Goal: Task Accomplishment & Management: Manage account settings

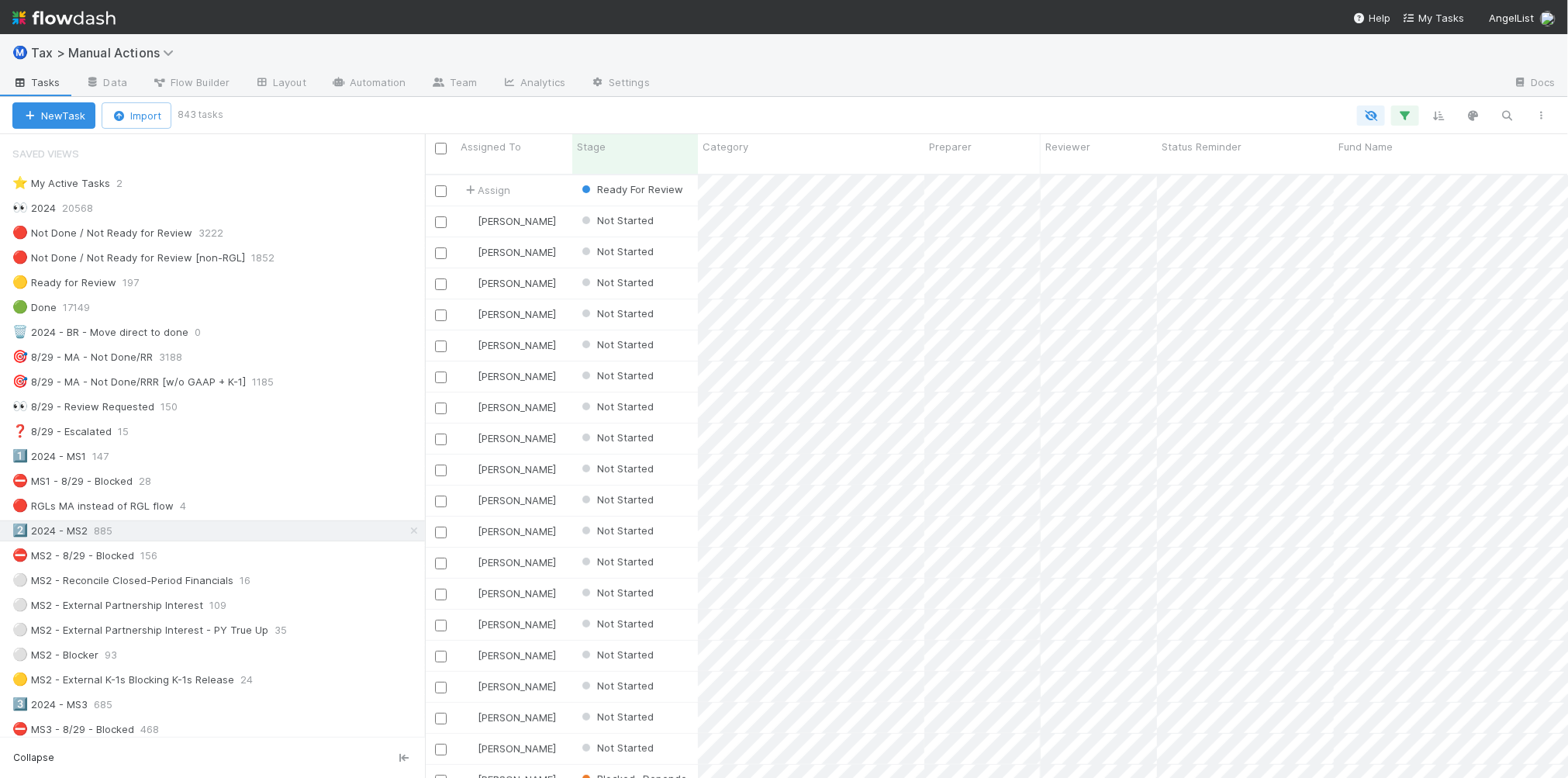
scroll to position [16, 16]
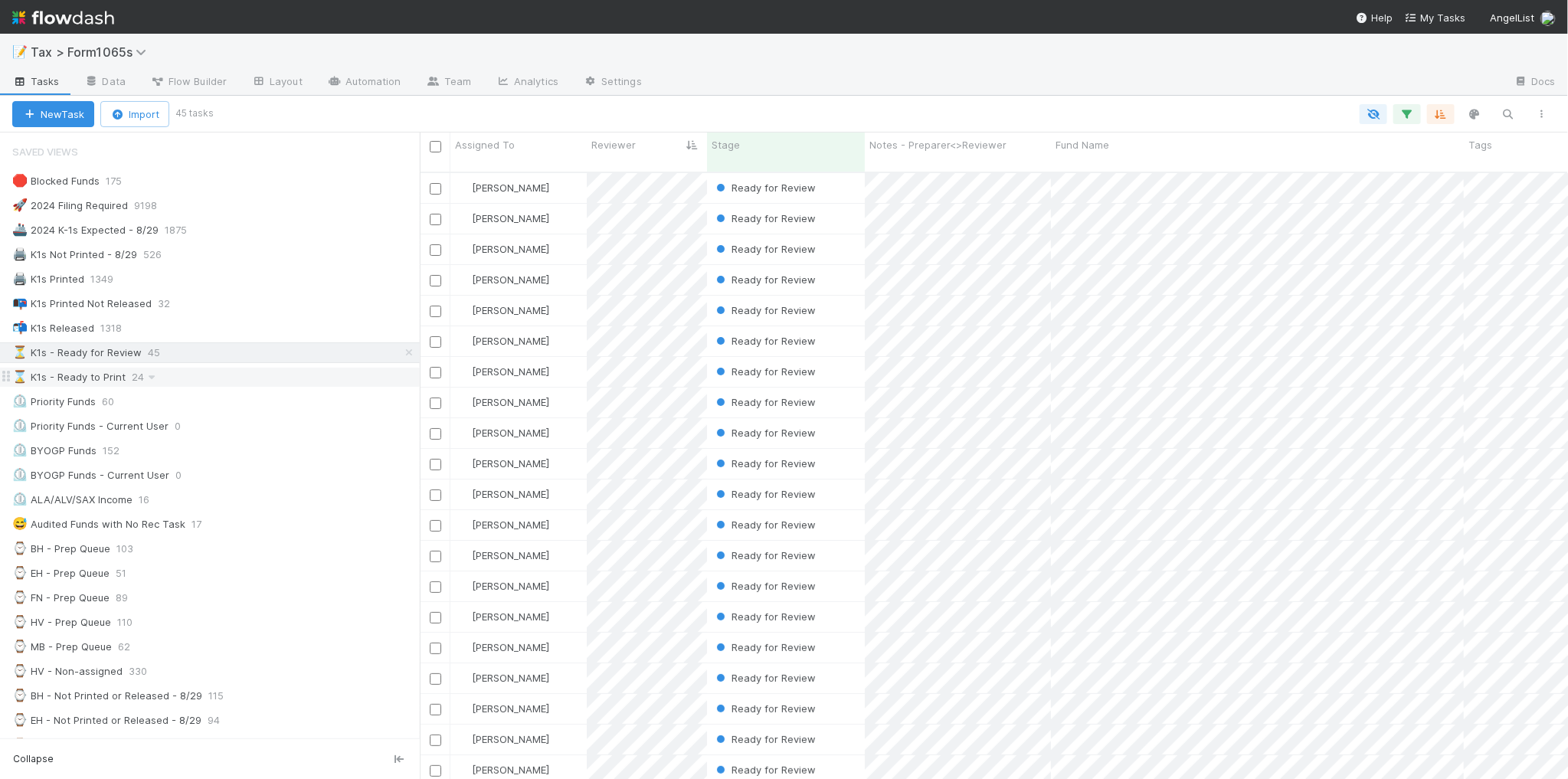
click at [248, 386] on div "⌛ K1s - Ready to Print 24" at bounding box center [216, 377] width 407 height 19
click at [1547, 115] on icon "button" at bounding box center [1542, 115] width 15 height 9
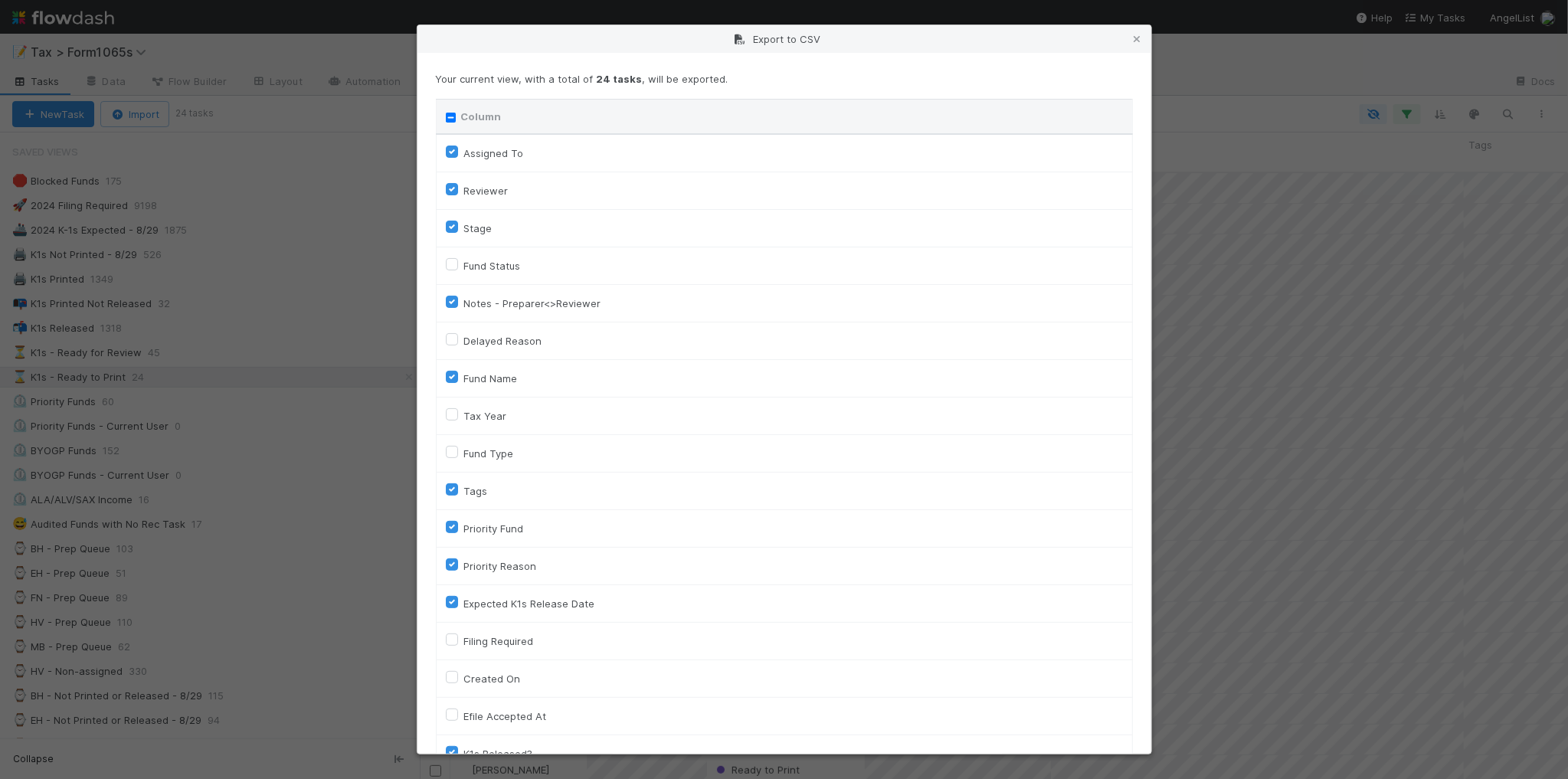
click at [450, 115] on input "Column" at bounding box center [450, 117] width 10 height 10
checkbox input "true"
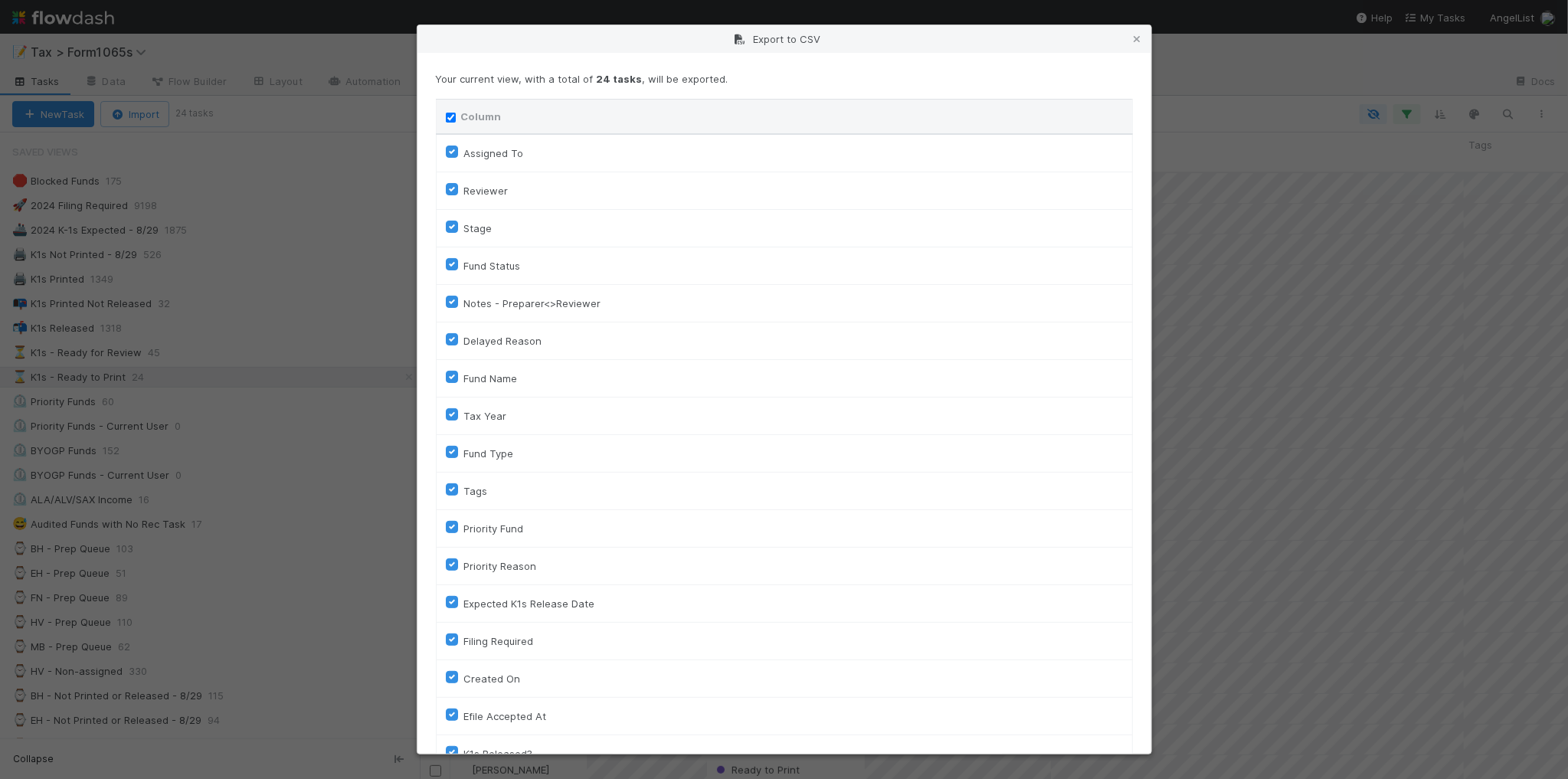
checkbox input "true"
checkbox On "true"
checkbox input "true"
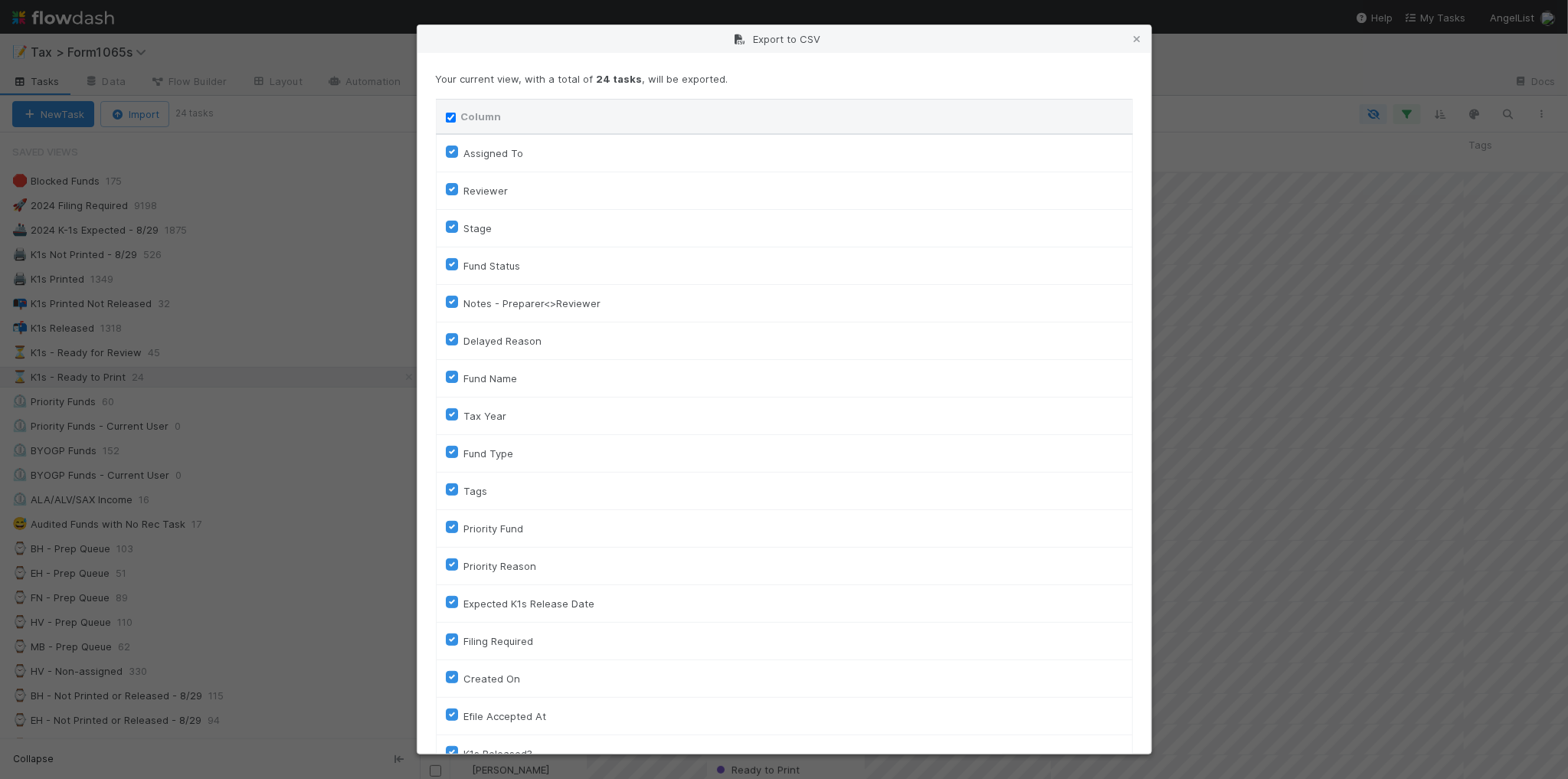
checkbox input "true"
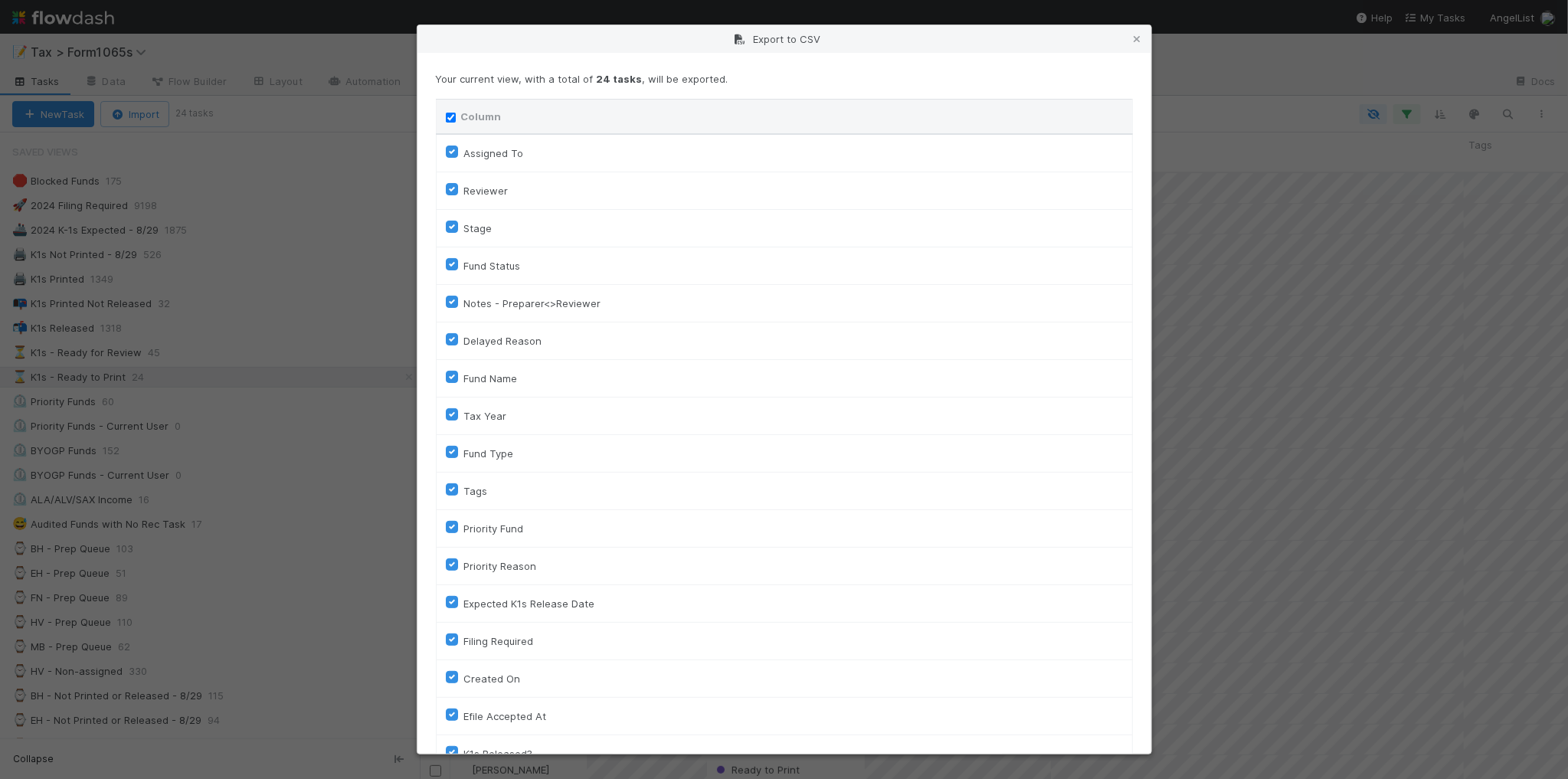
checkbox input "true"
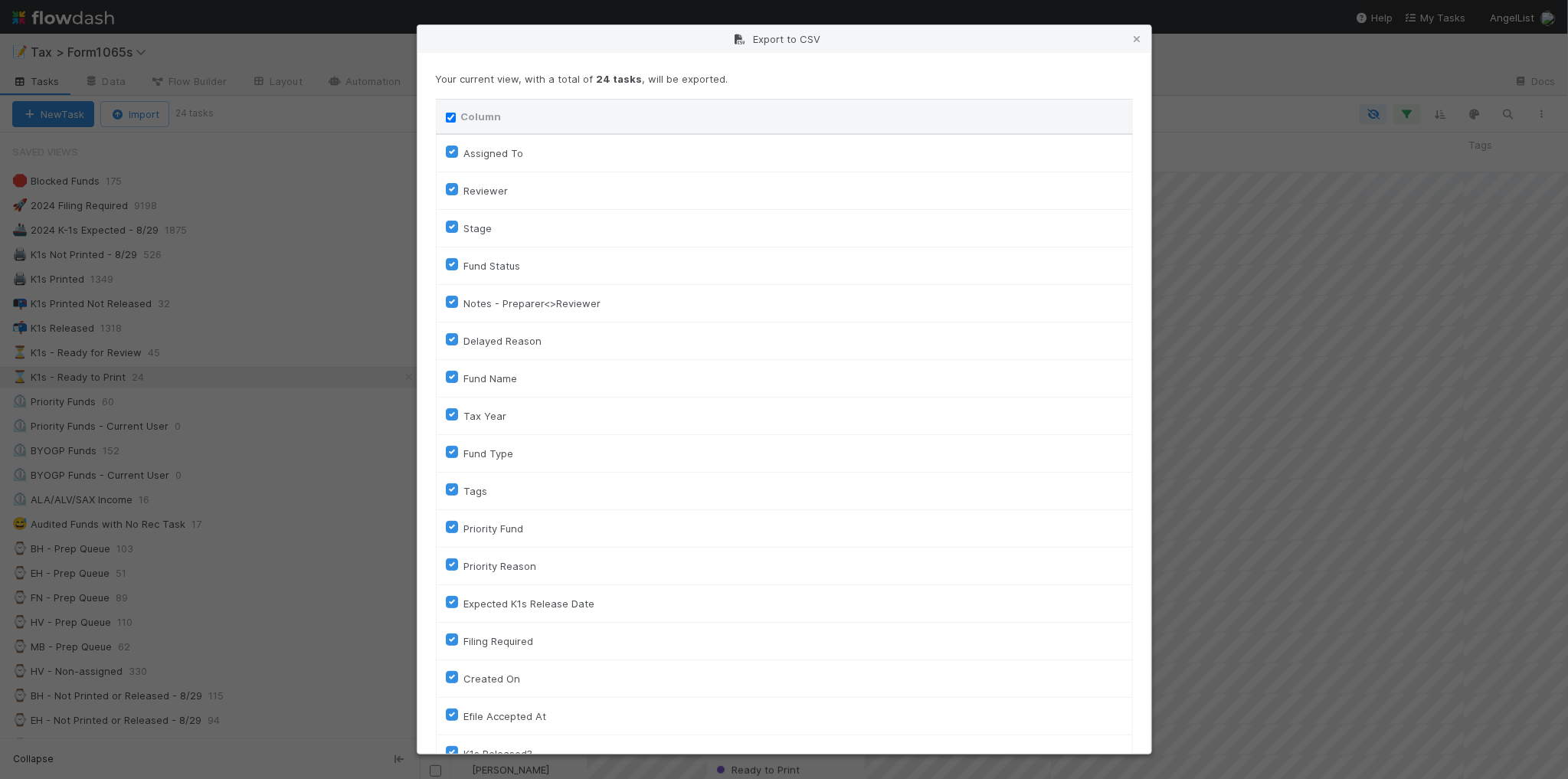
checkbox input "true"
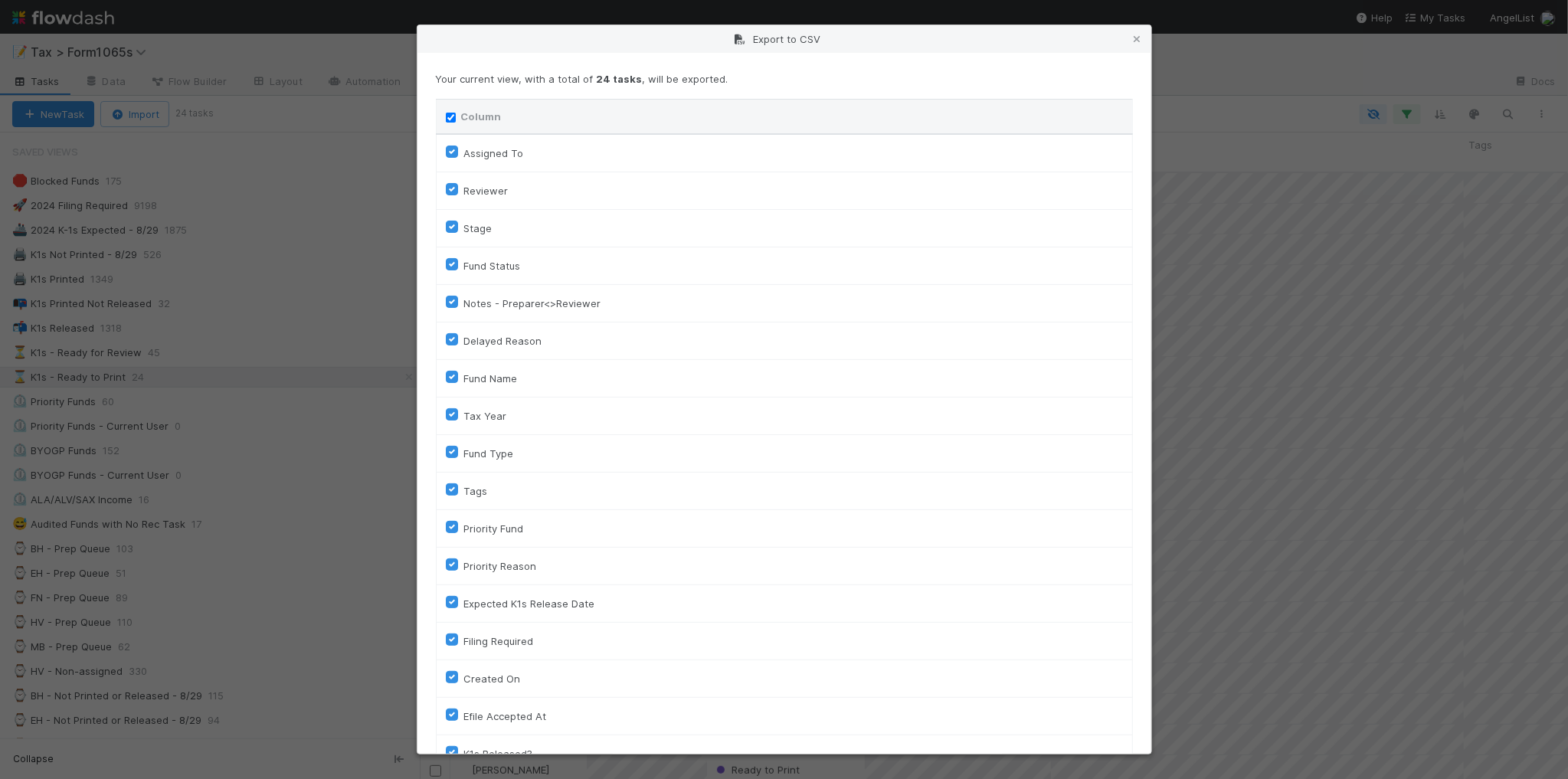
checkbox input "true"
click at [450, 115] on input "Column" at bounding box center [450, 117] width 10 height 10
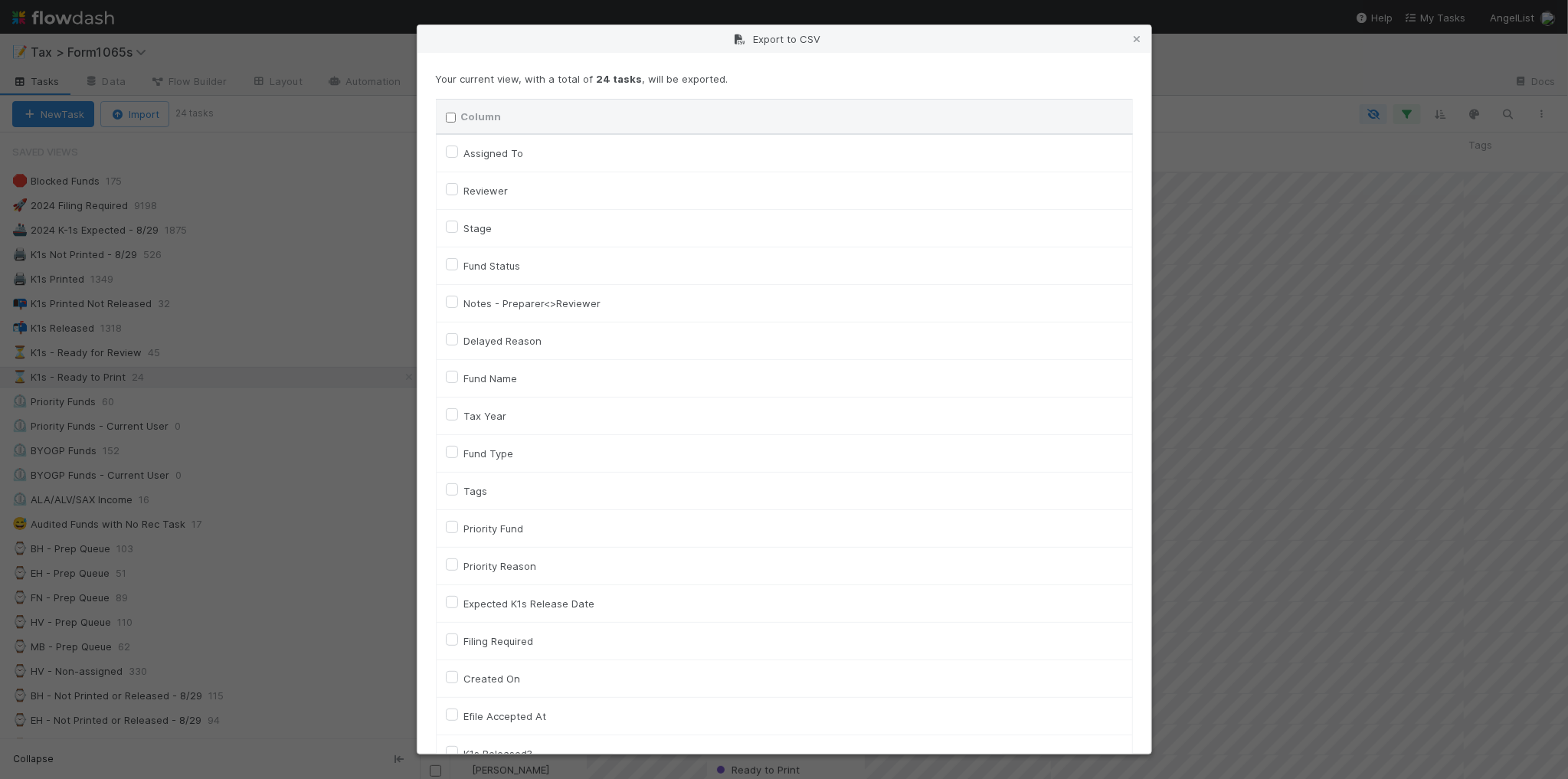
checkbox input "false"
checkbox To "false"
checkbox input "false"
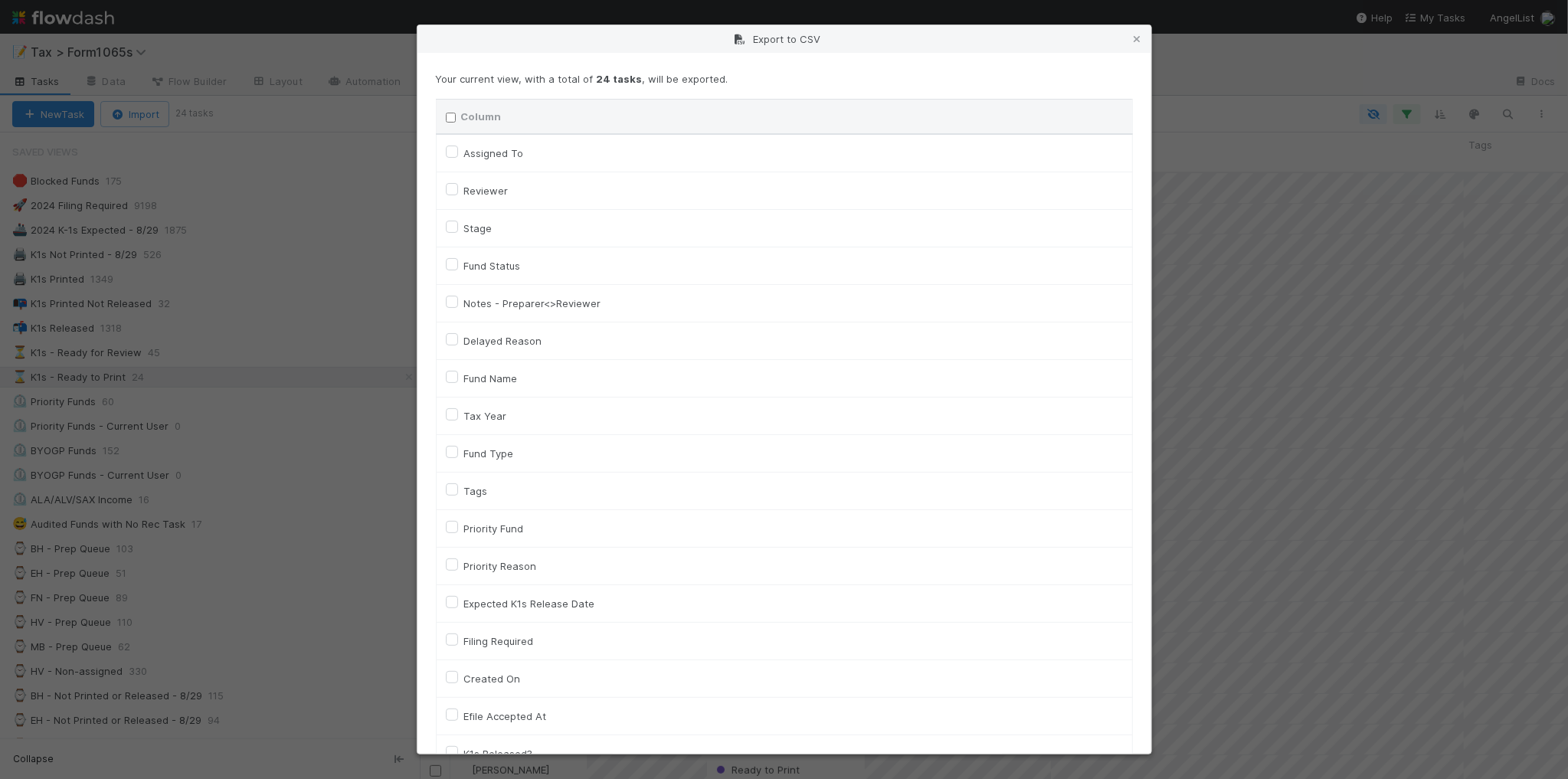
checkbox input "false"
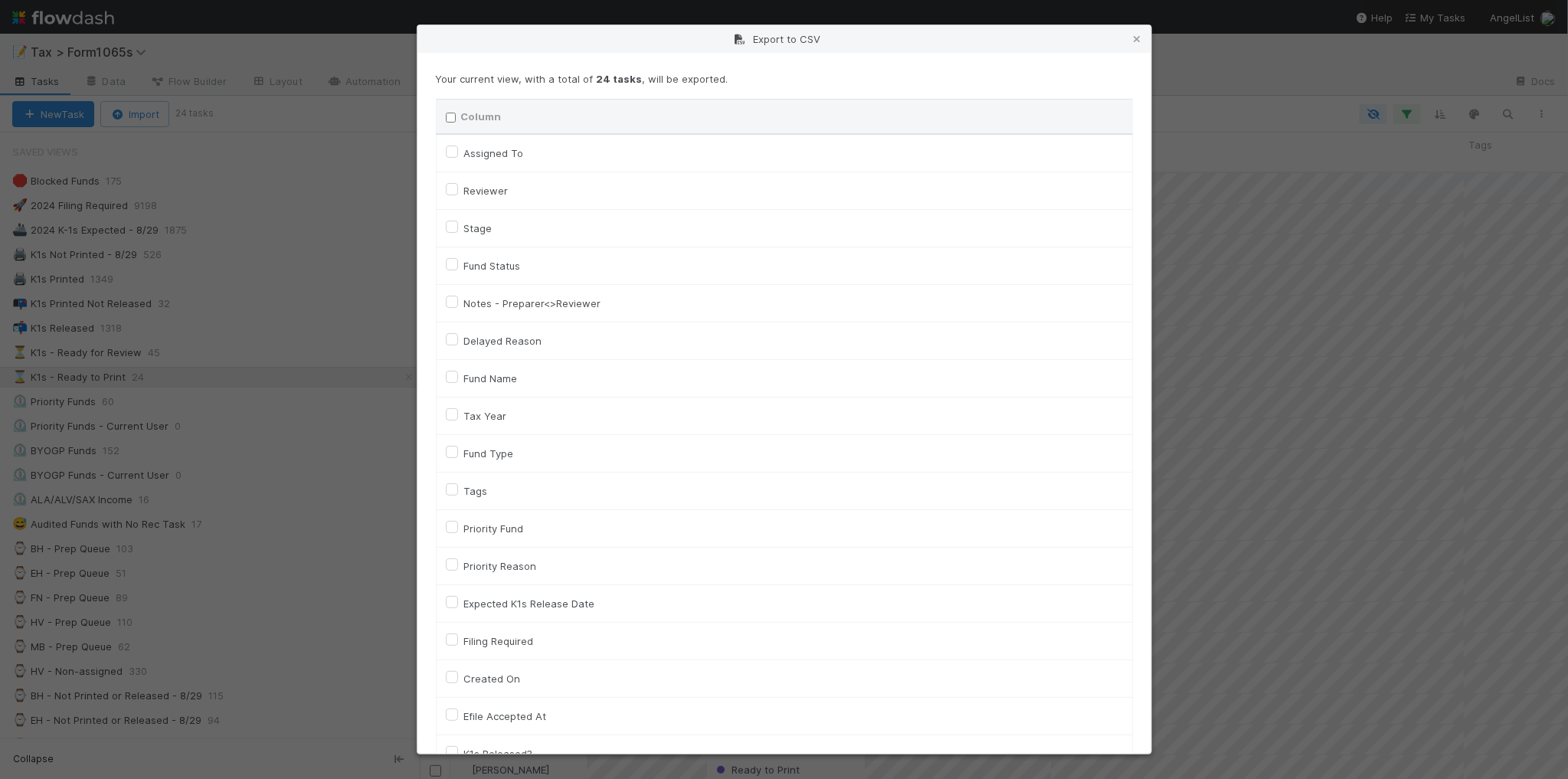
checkbox input "false"
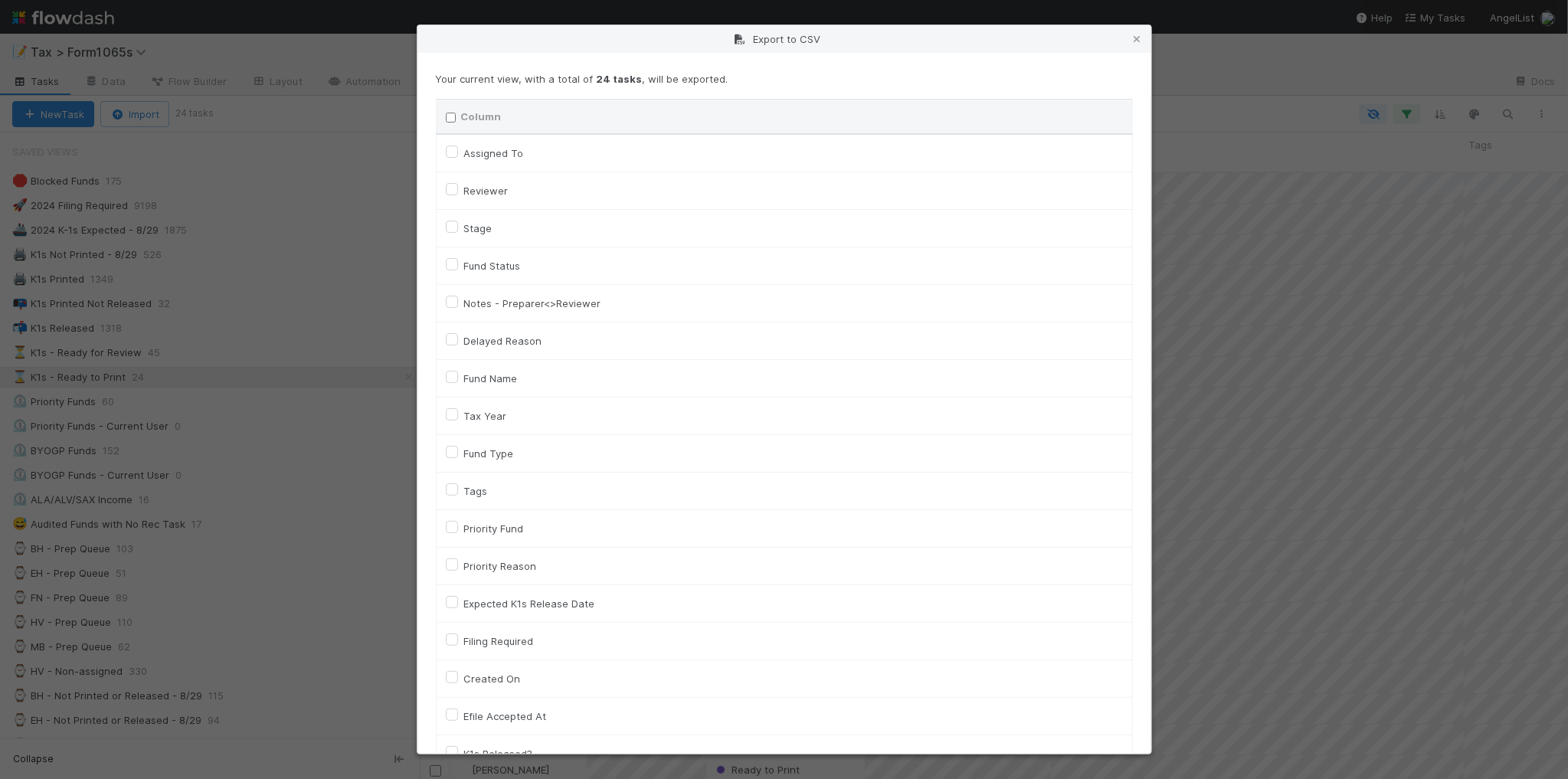
checkbox On "false"
checkbox input "false"
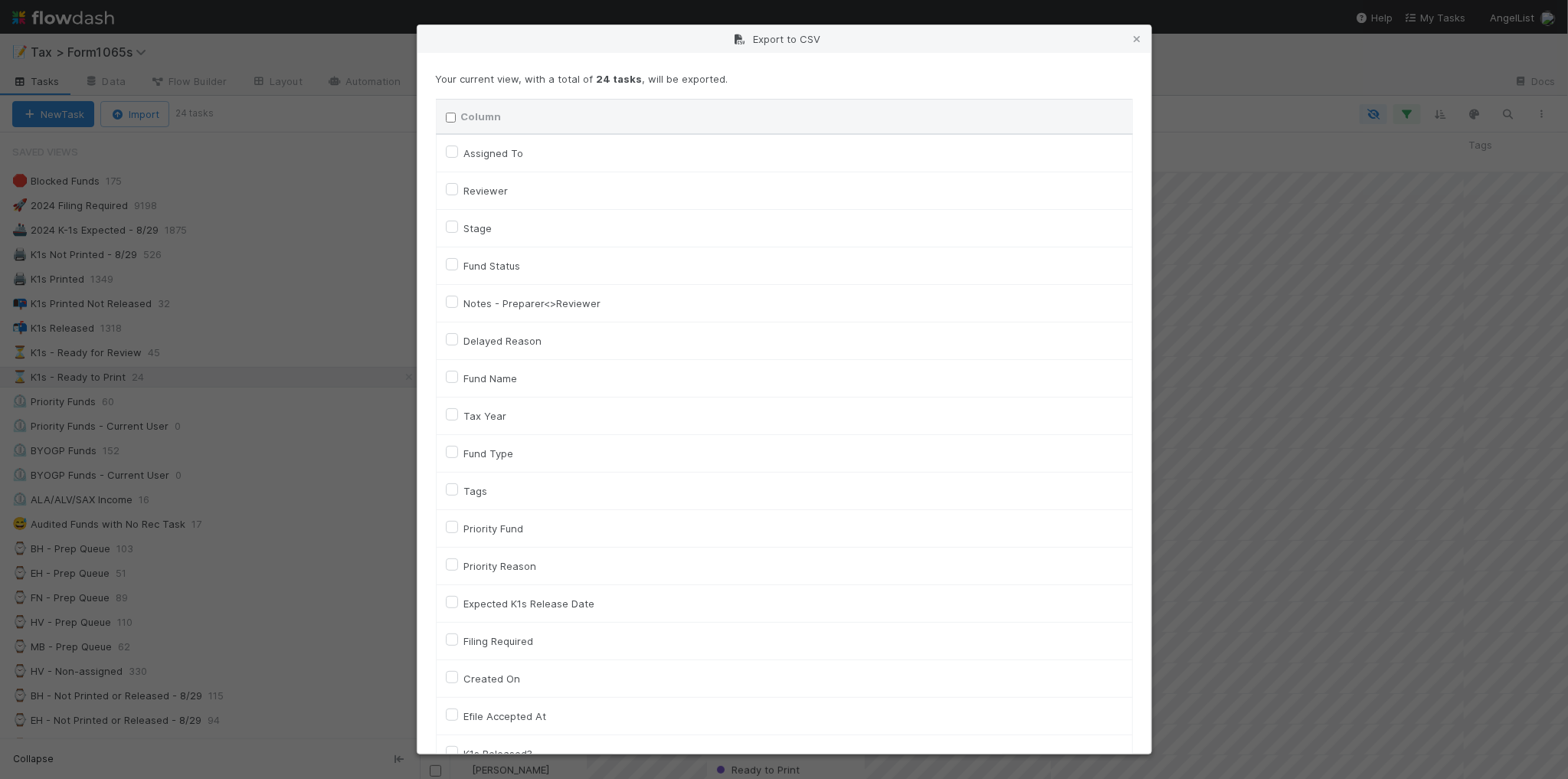
checkbox On "false"
checkbox input "false"
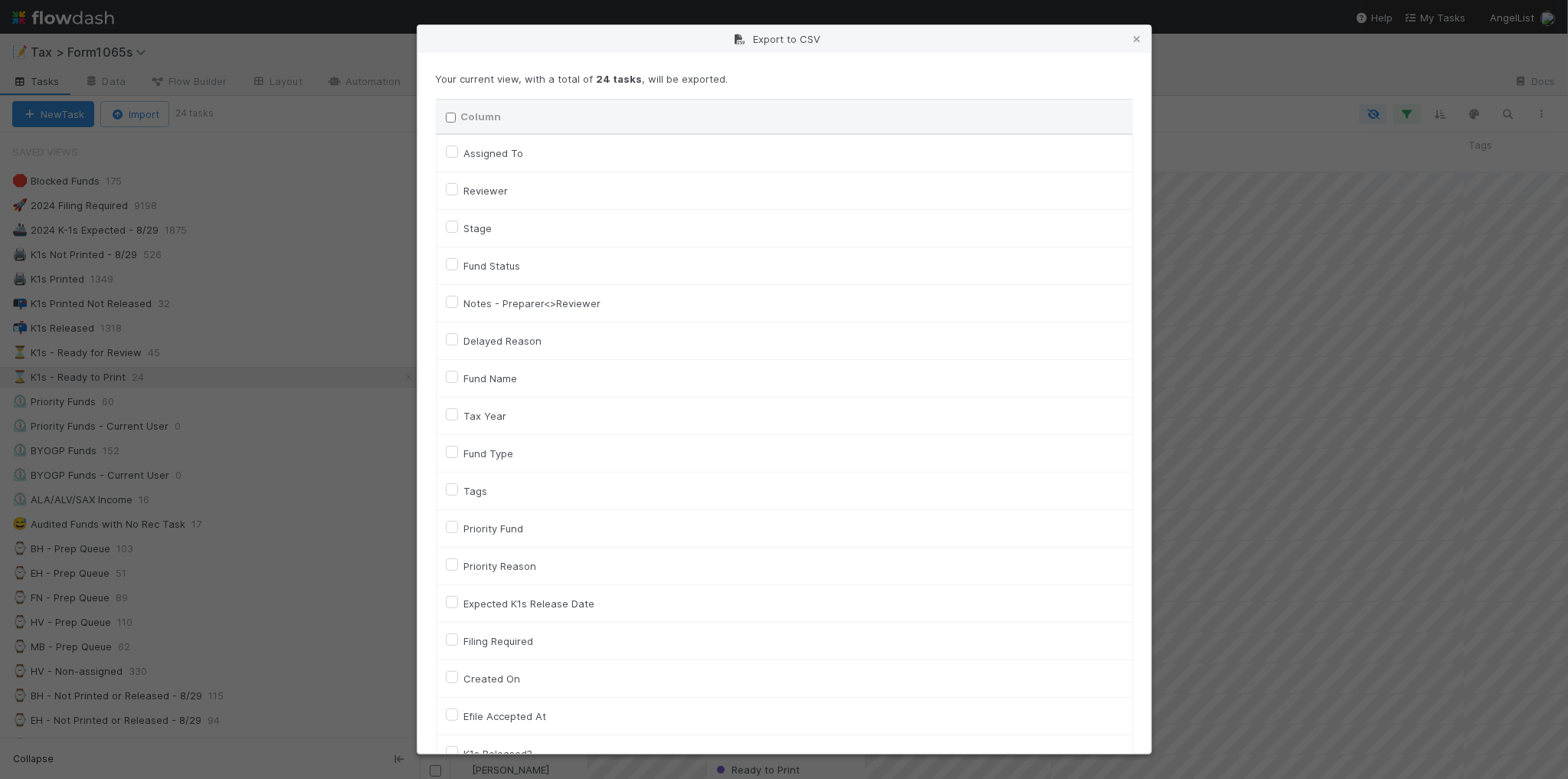
checkbox input "false"
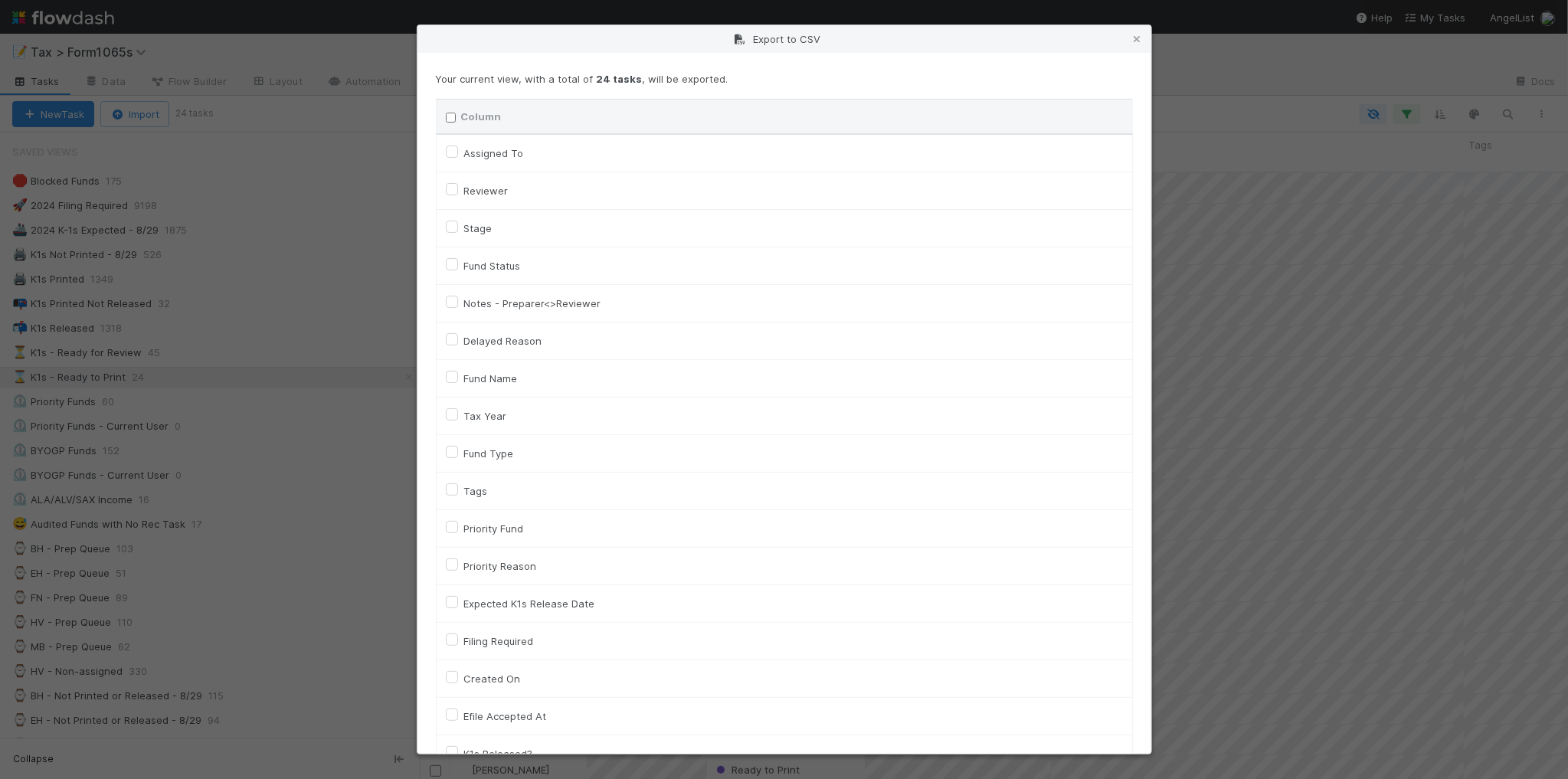
checkbox input "false"
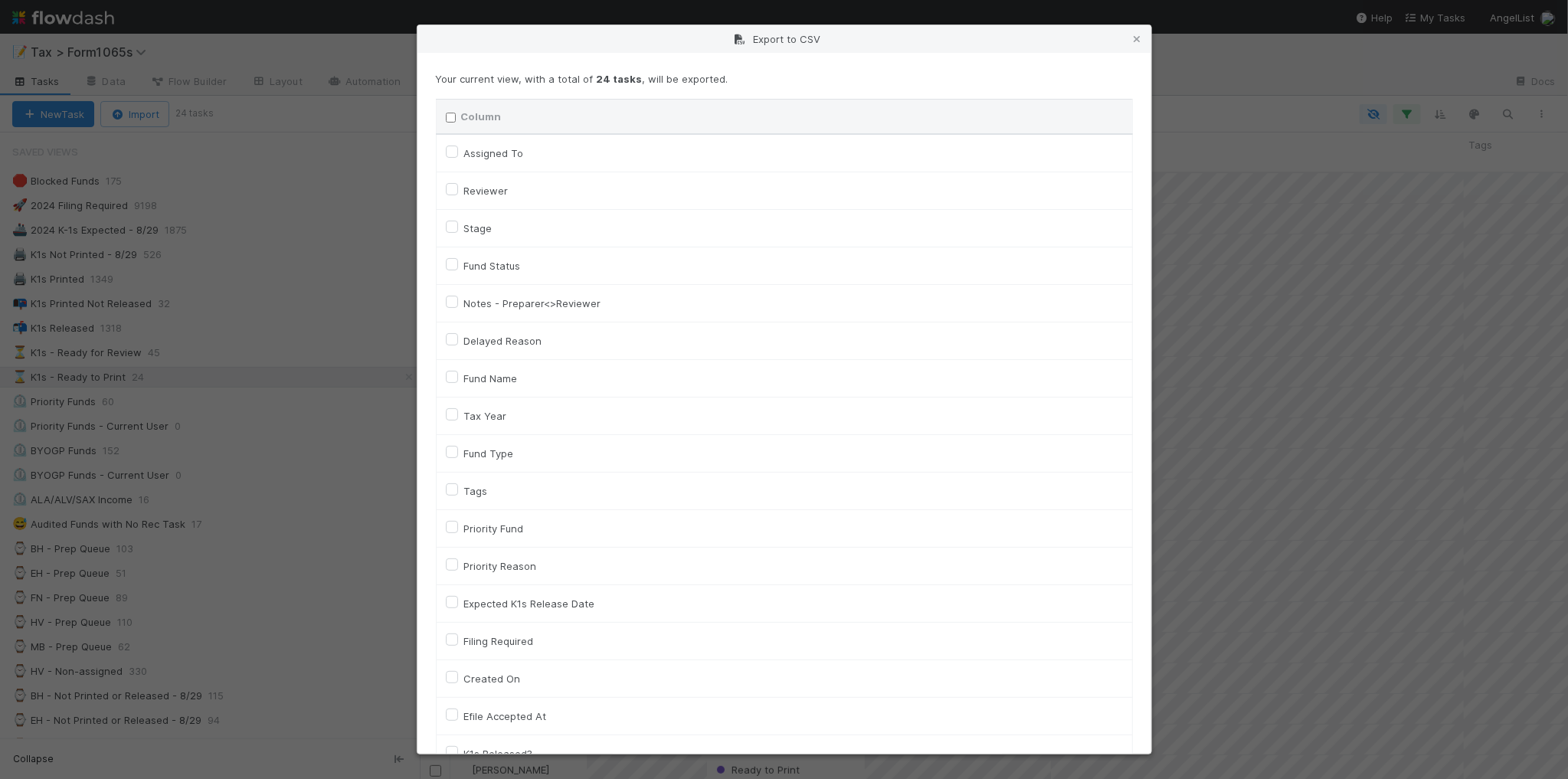
checkbox input "false"
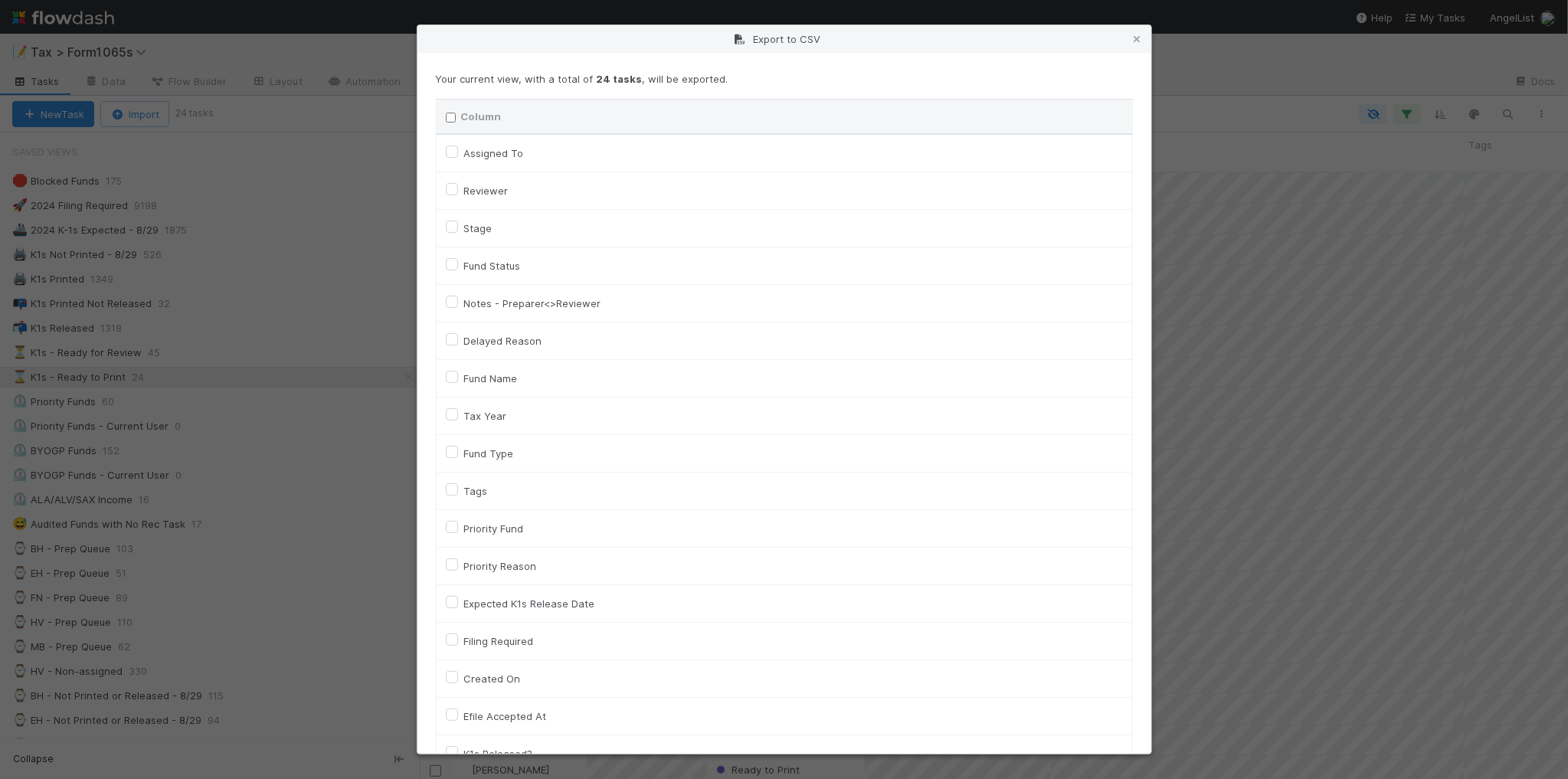
checkbox input "false"
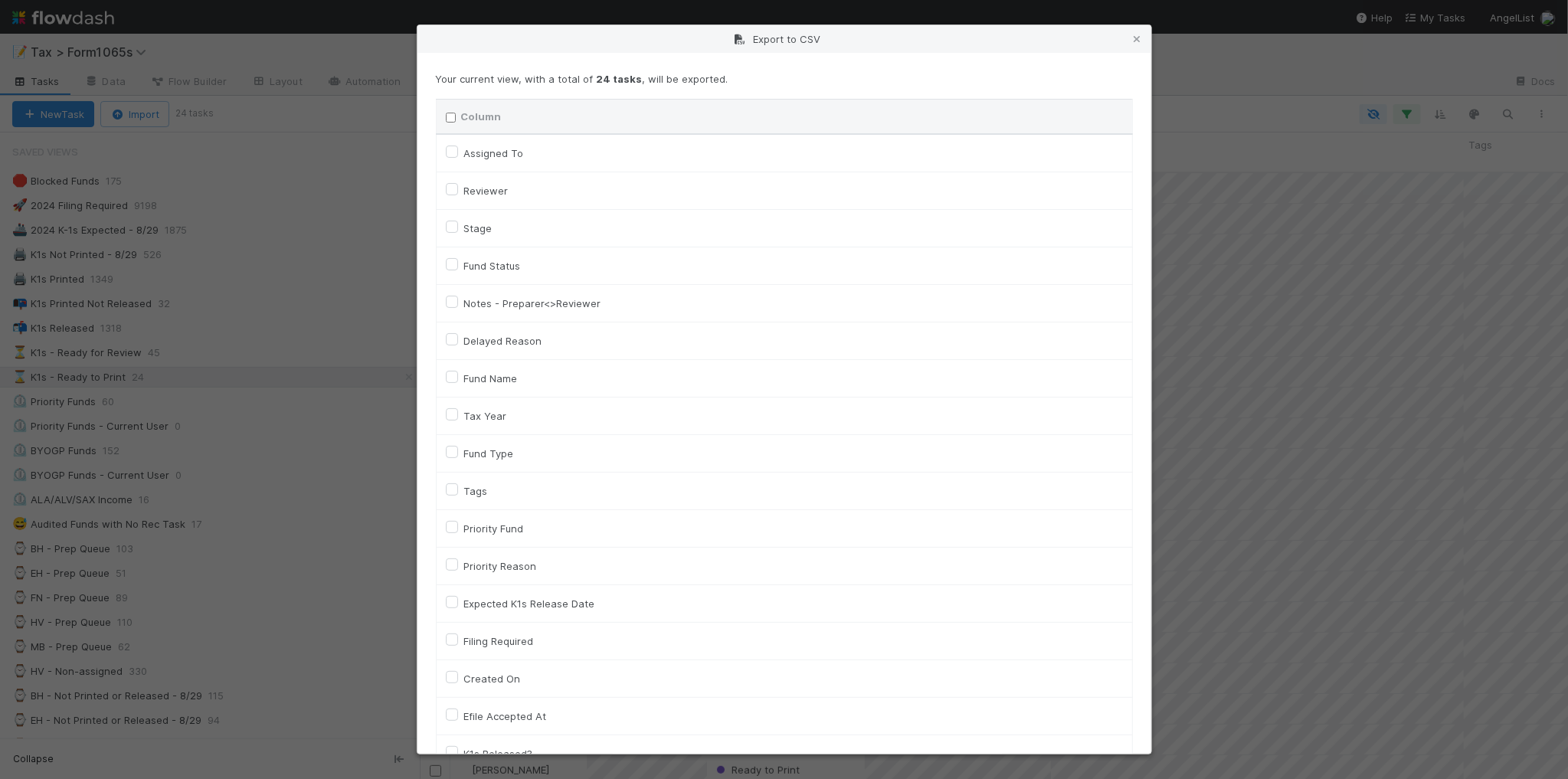
checkbox input "false"
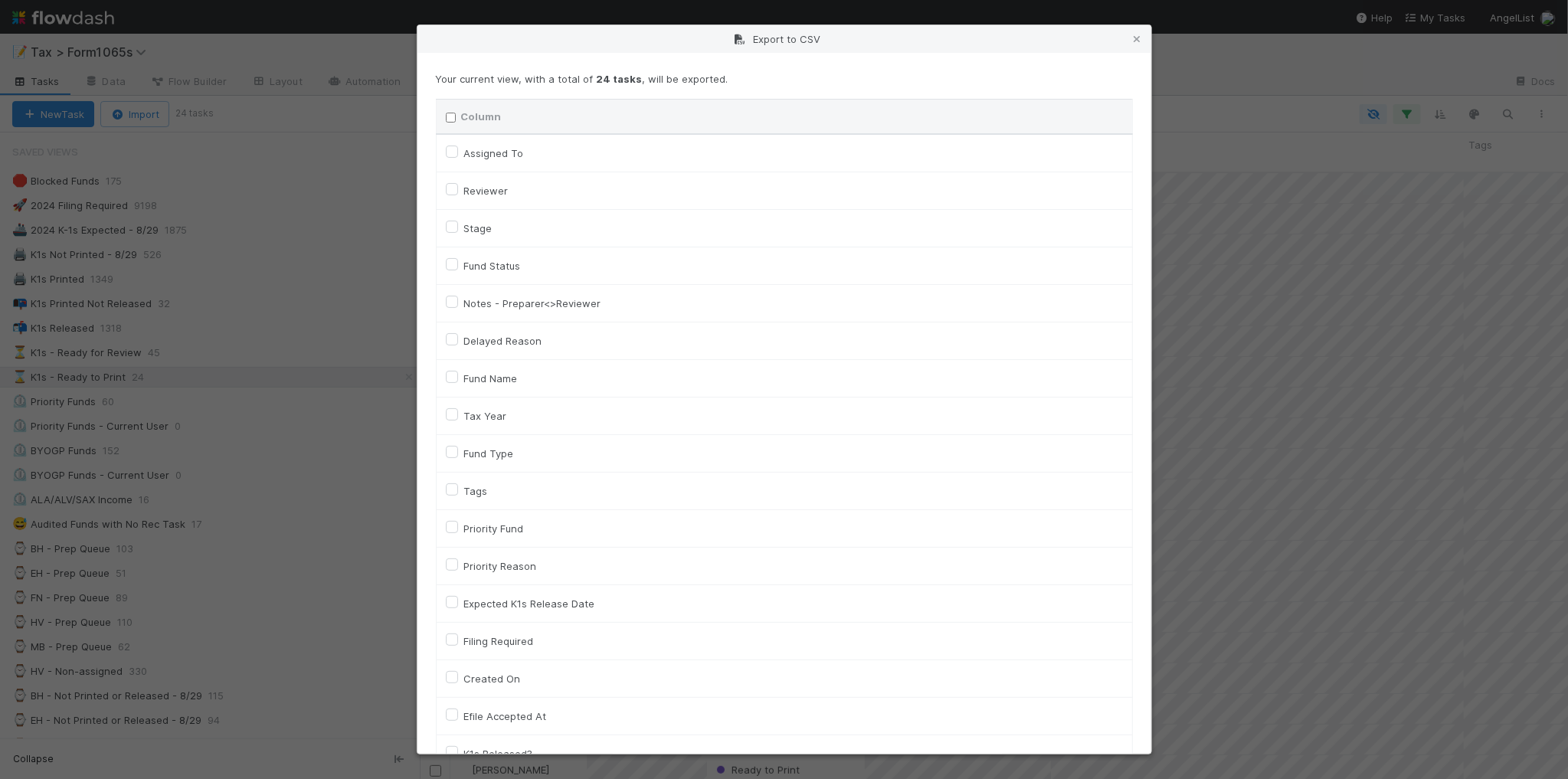
checkbox input "false"
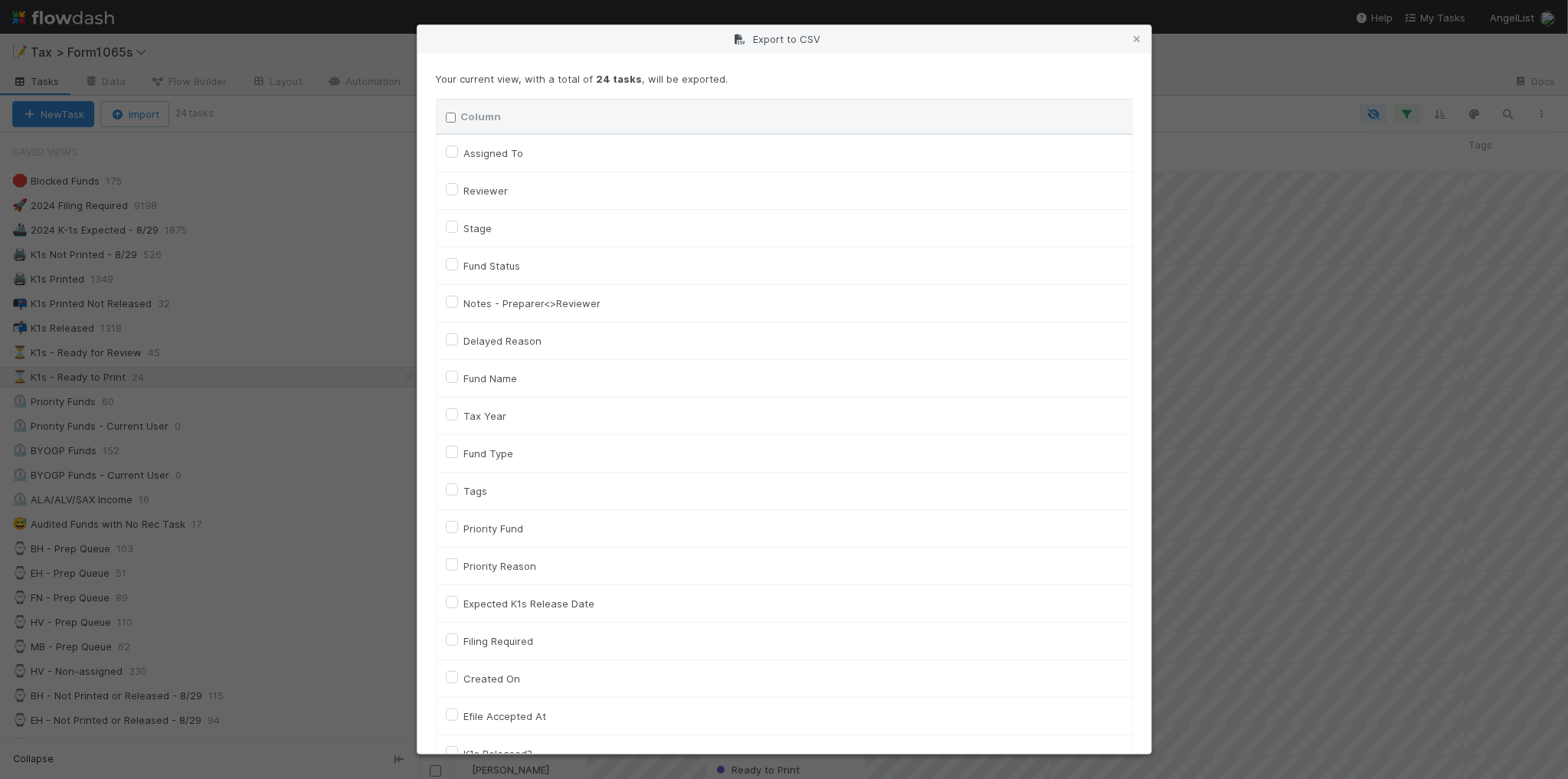
checkbox input "false"
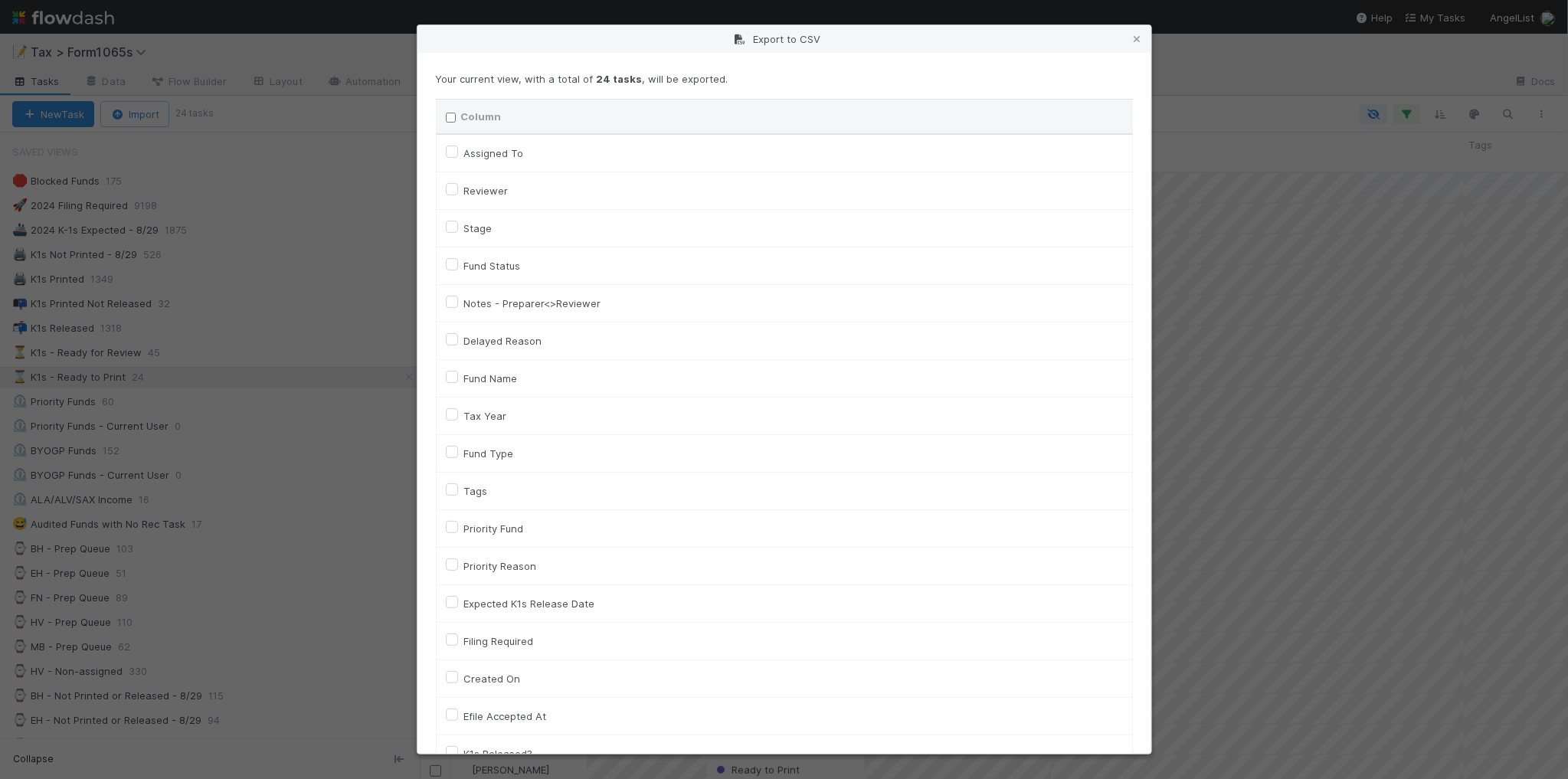
checkbox input "false"
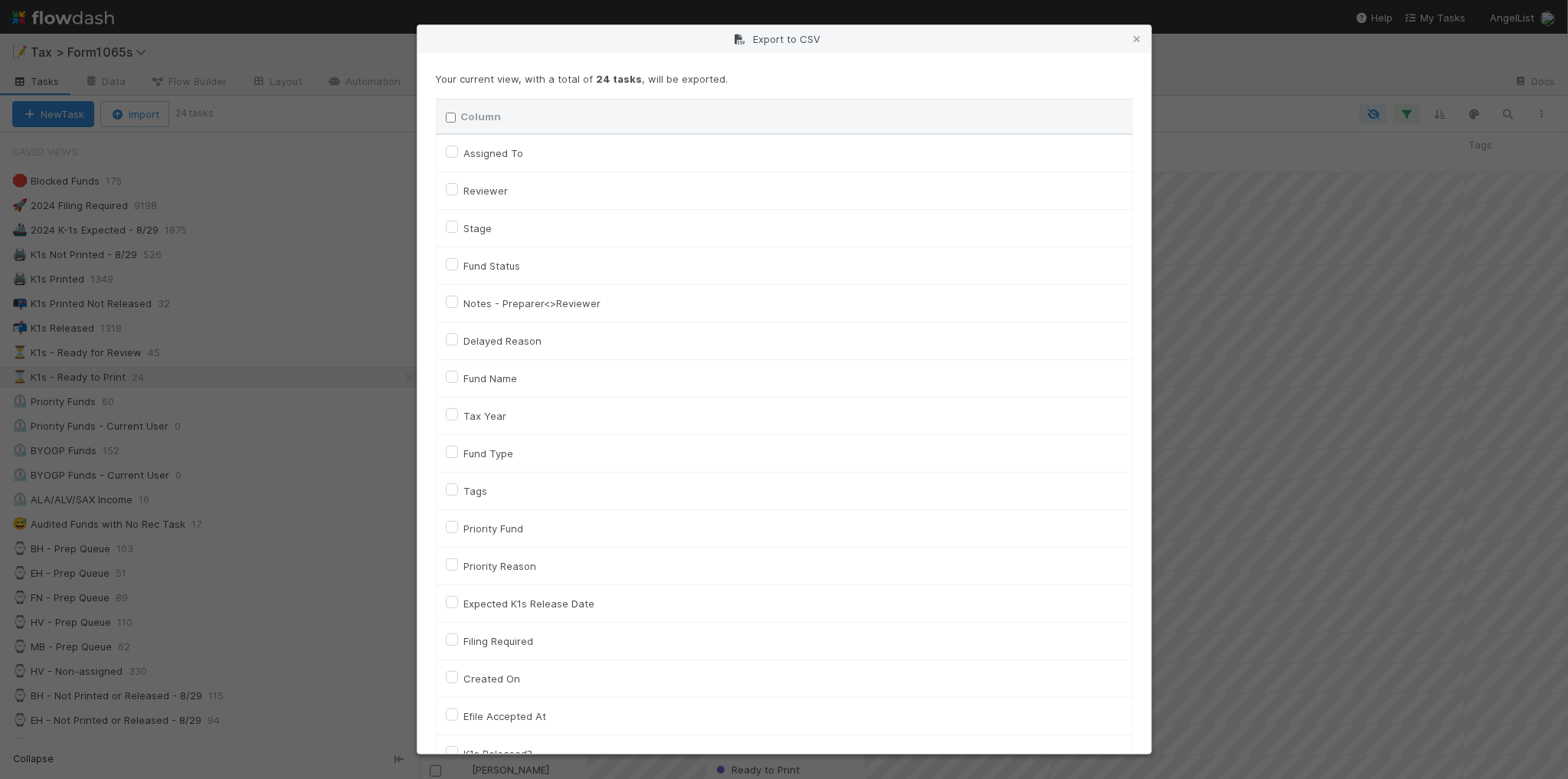
checkbox input "false"
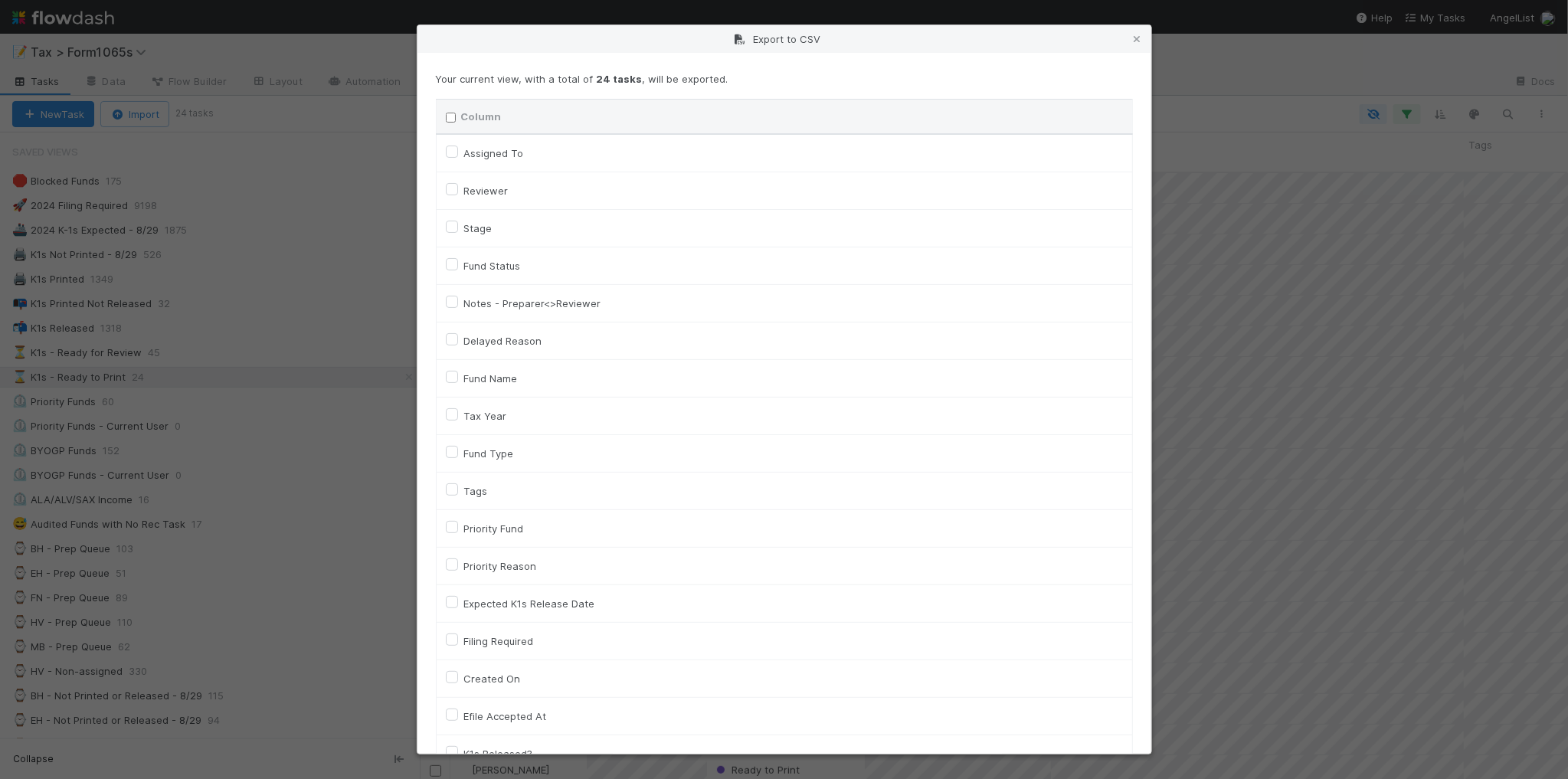
checkbox URL "false"
click at [492, 410] on label "Tax Year" at bounding box center [485, 416] width 43 height 19
click at [458, 410] on input "Tax Year" at bounding box center [452, 414] width 12 height 14
checkbox input "true"
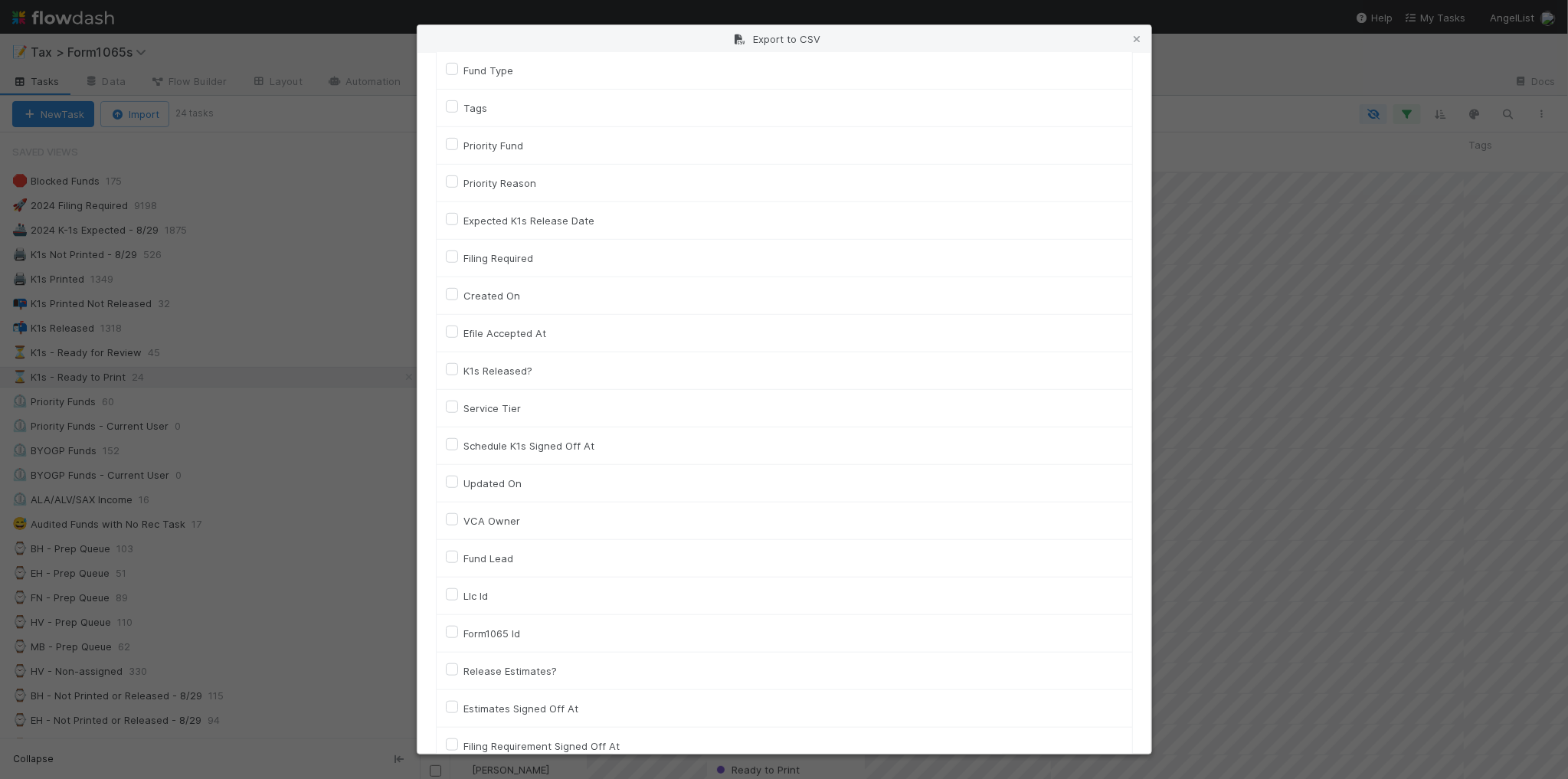
click at [479, 599] on label "Llc Id" at bounding box center [477, 596] width 25 height 19
click at [458, 599] on input "Llc Id" at bounding box center [452, 594] width 12 height 14
checkbox input "true"
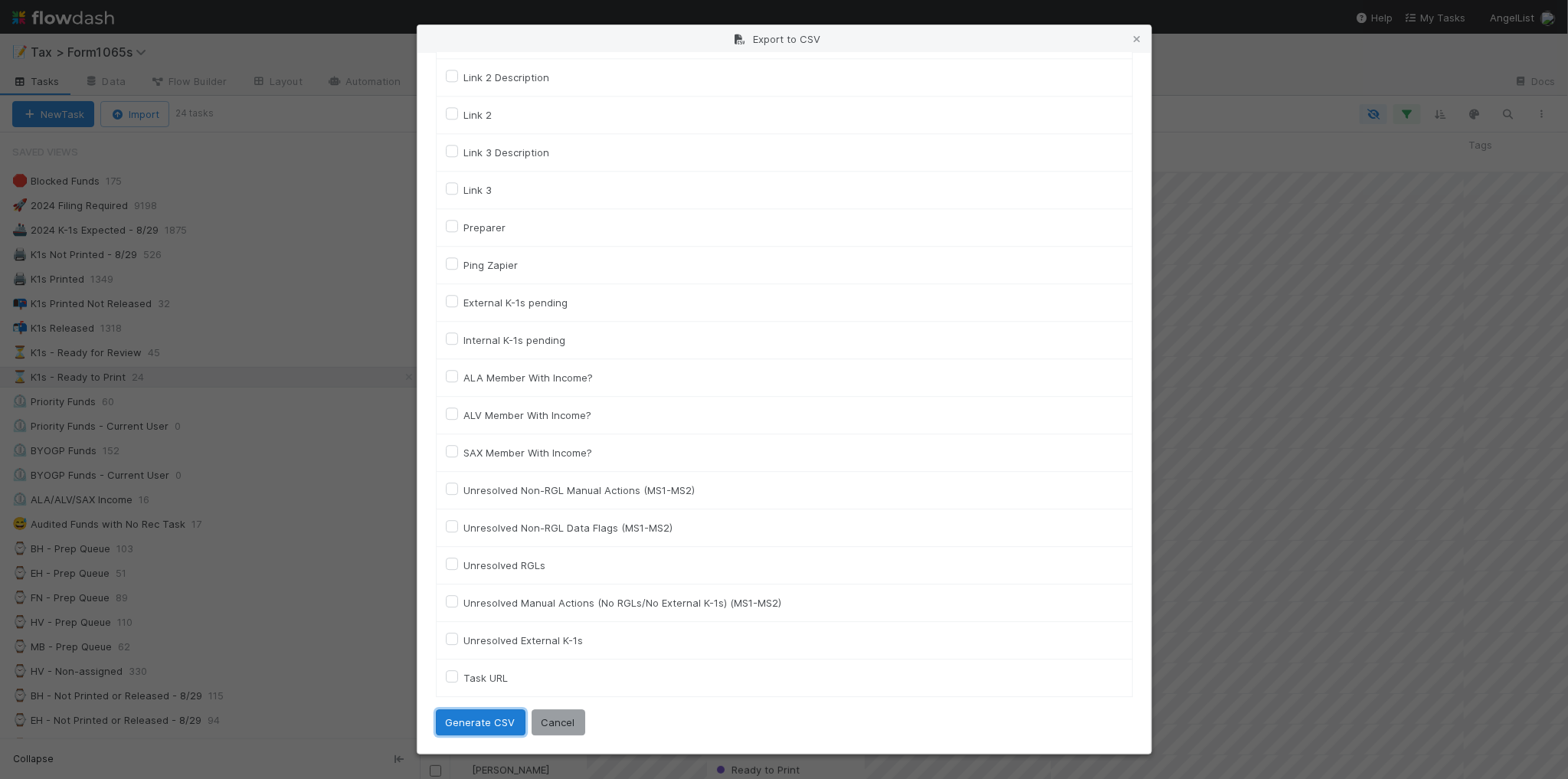
click at [475, 721] on button "Generate CSV" at bounding box center [481, 722] width 90 height 26
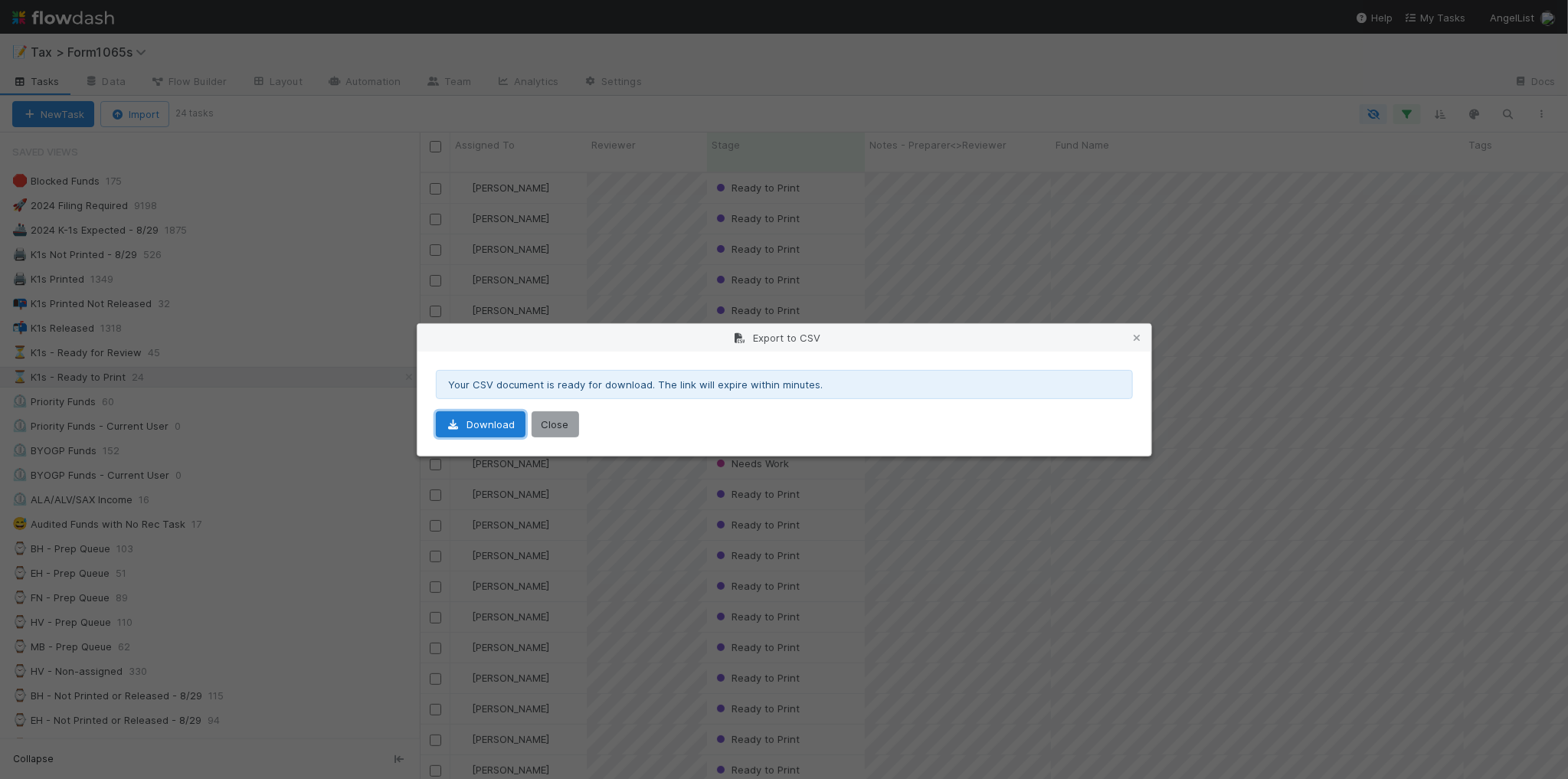
click at [464, 430] on link "Download" at bounding box center [481, 424] width 90 height 26
click at [1135, 337] on icon at bounding box center [1138, 338] width 15 height 10
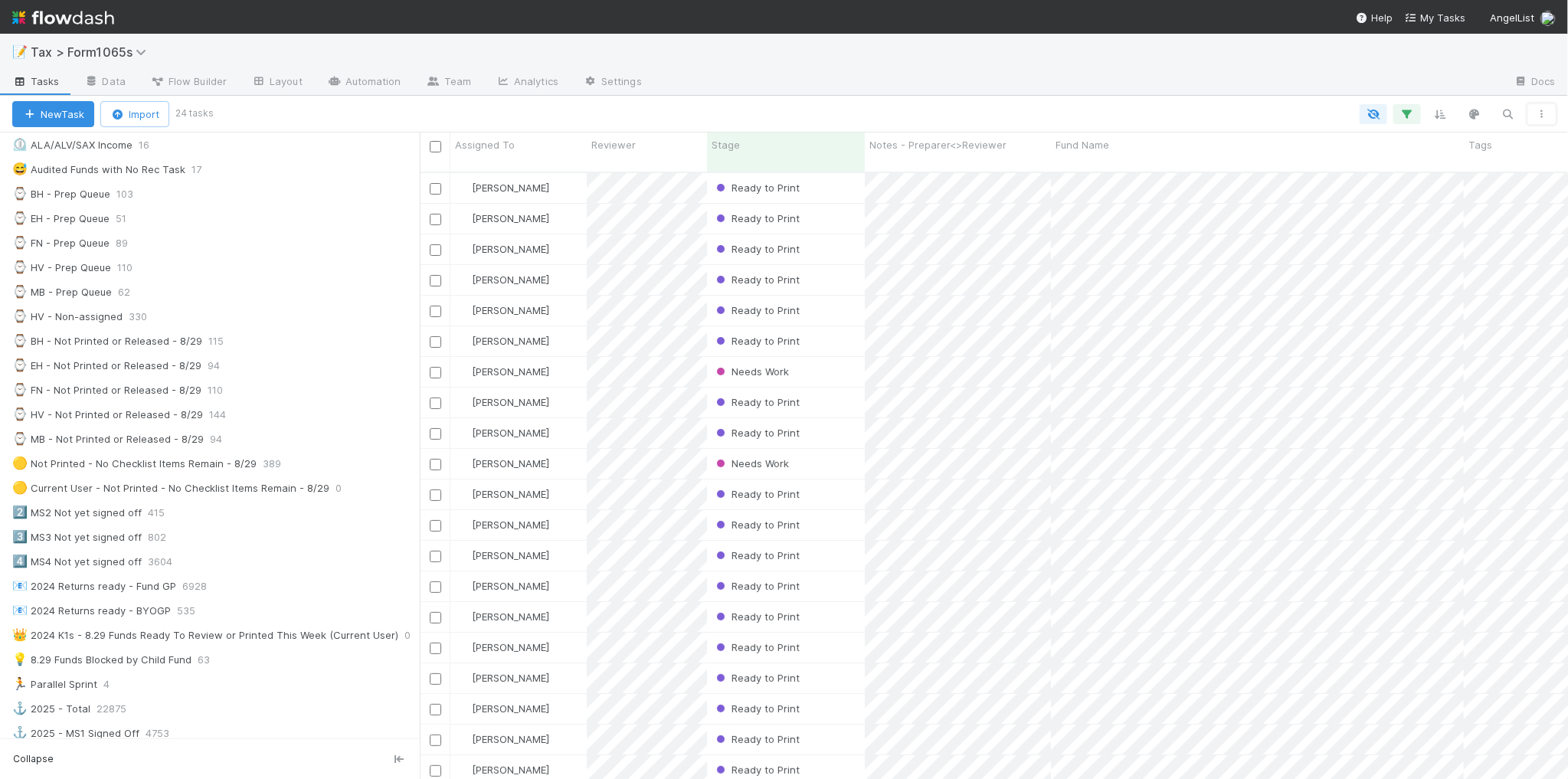
scroll to position [383, 0]
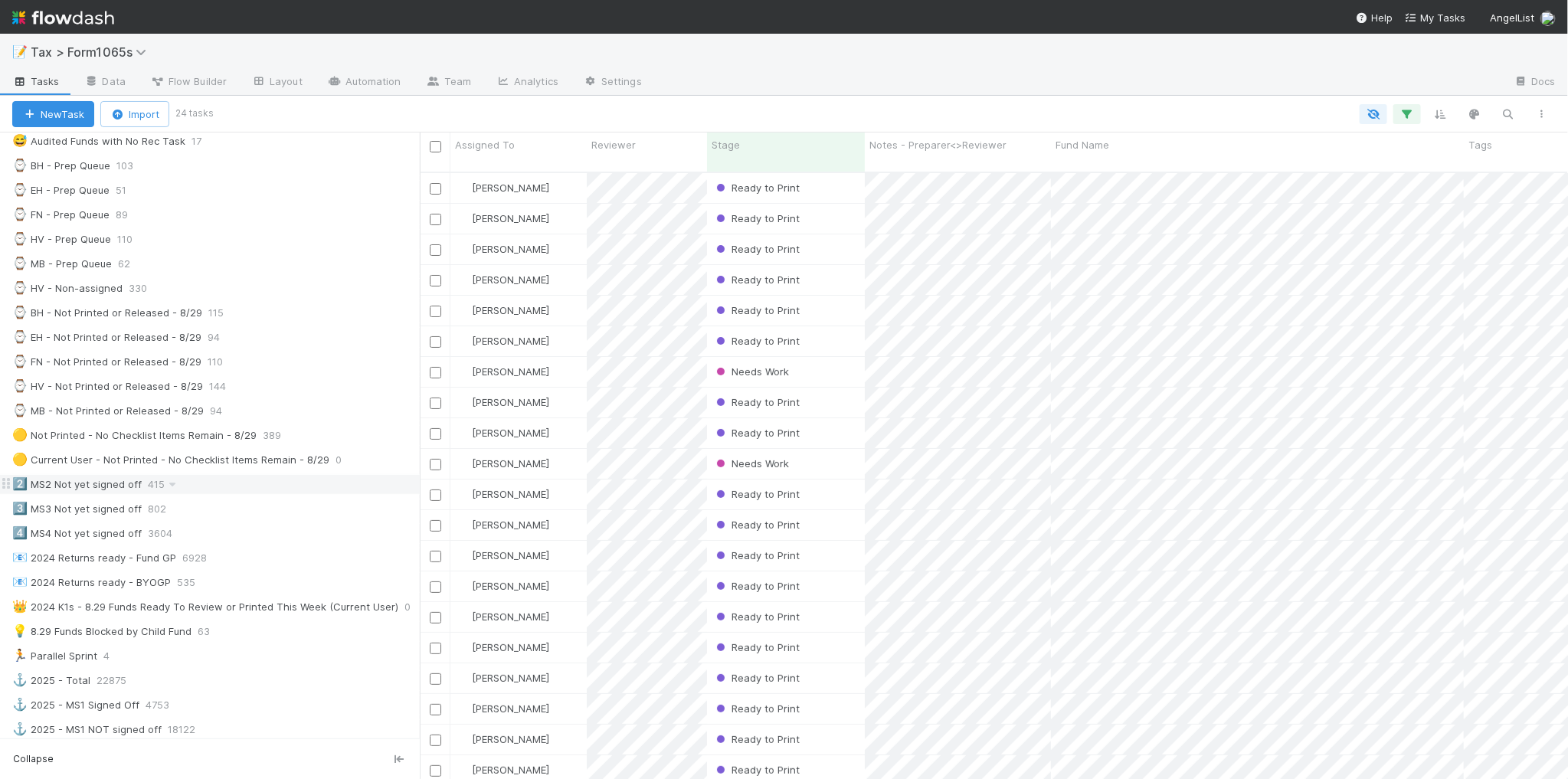
click at [283, 494] on div "2️⃣ MS2 Not yet signed off 415" at bounding box center [216, 485] width 407 height 19
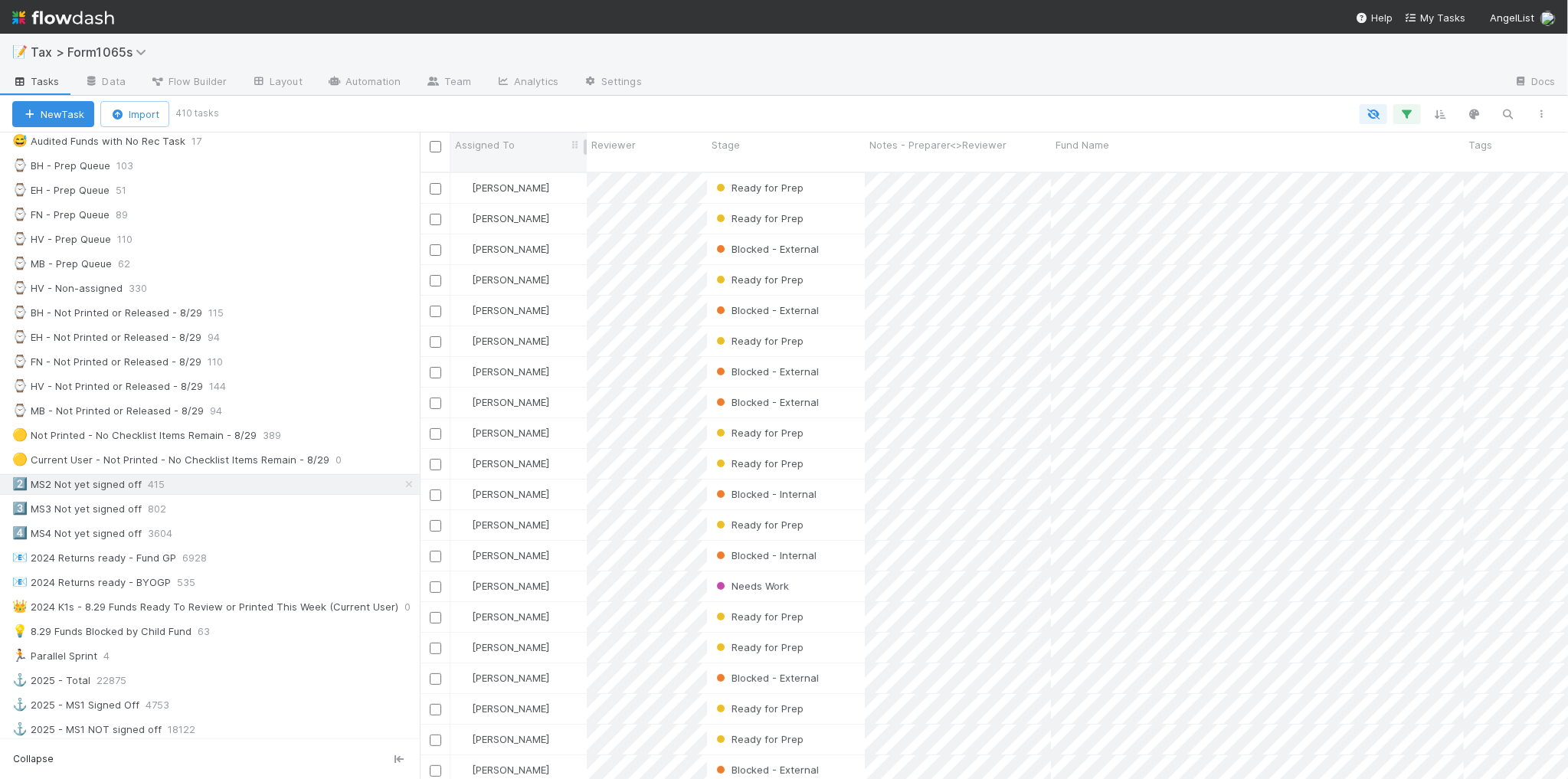
click at [502, 140] on span "Assigned To" at bounding box center [484, 145] width 60 height 15
click at [522, 170] on div "Sort A → Z" at bounding box center [543, 174] width 175 height 23
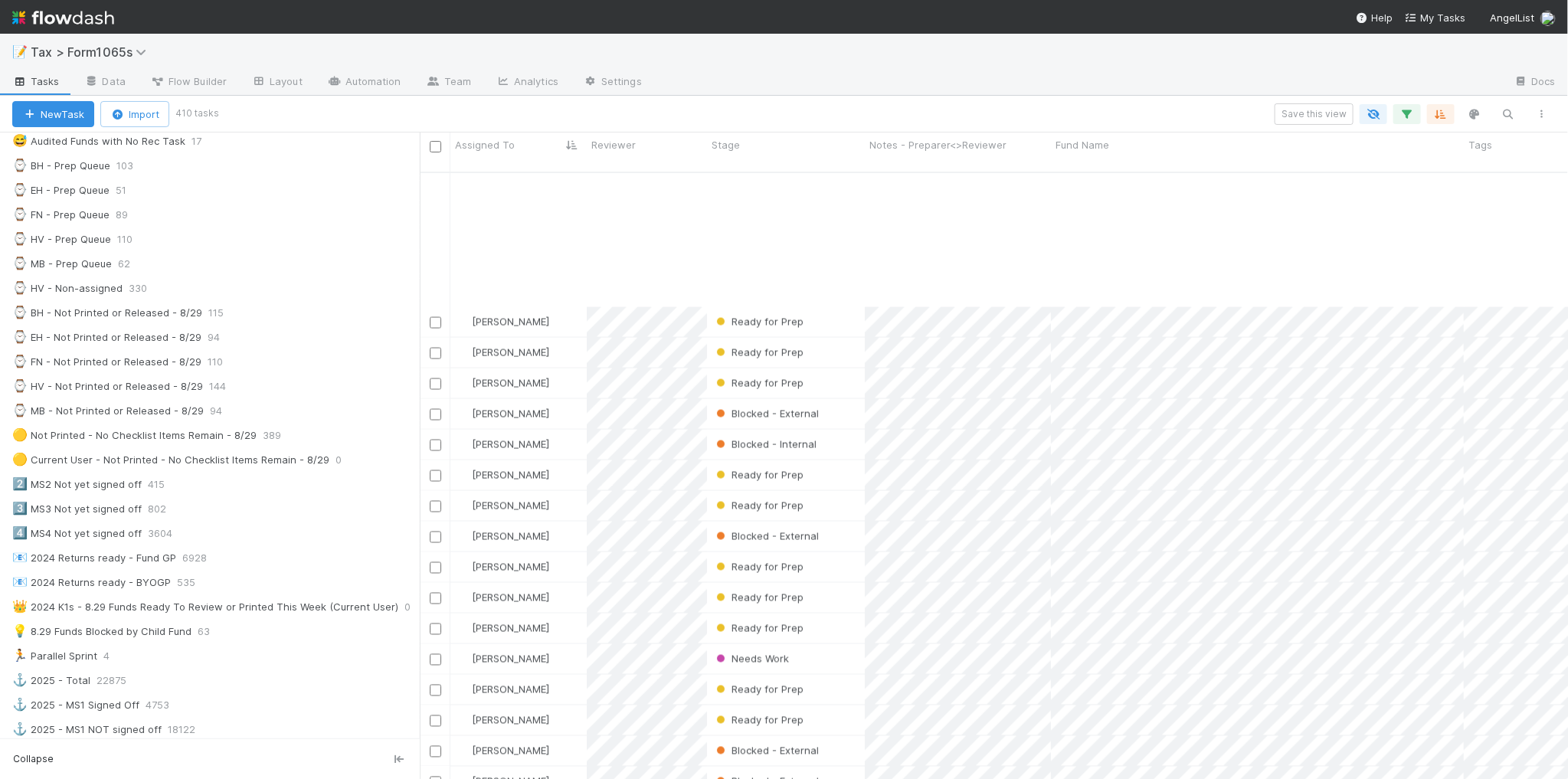
scroll to position [1436, 0]
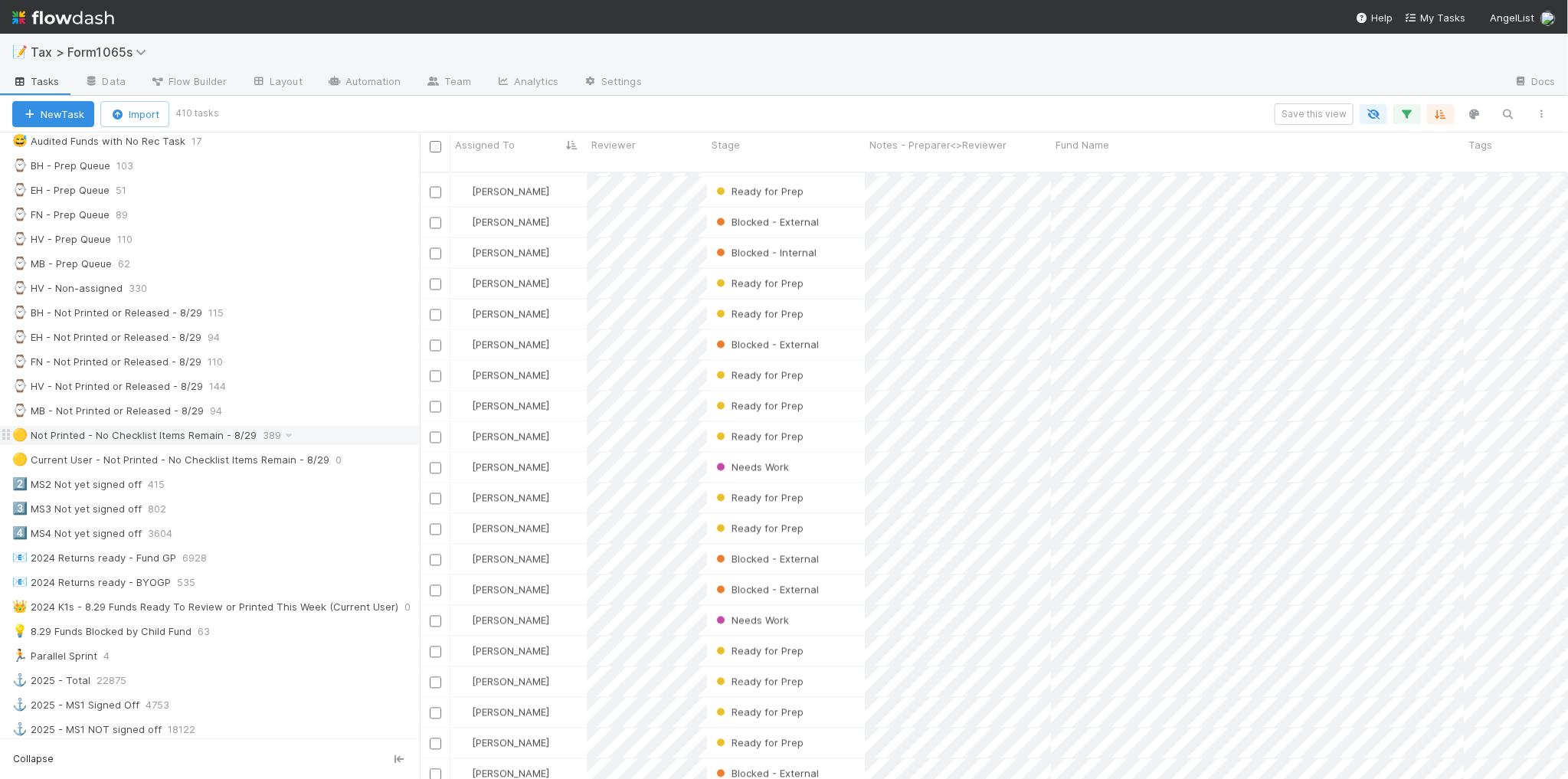
click at [305, 445] on div "🟡 Not Printed - No Checklist Items Remain - 8/29 389" at bounding box center [216, 435] width 407 height 19
click at [264, 641] on div "💡 8.29 Funds Blocked by Child Fund 63" at bounding box center [216, 632] width 407 height 19
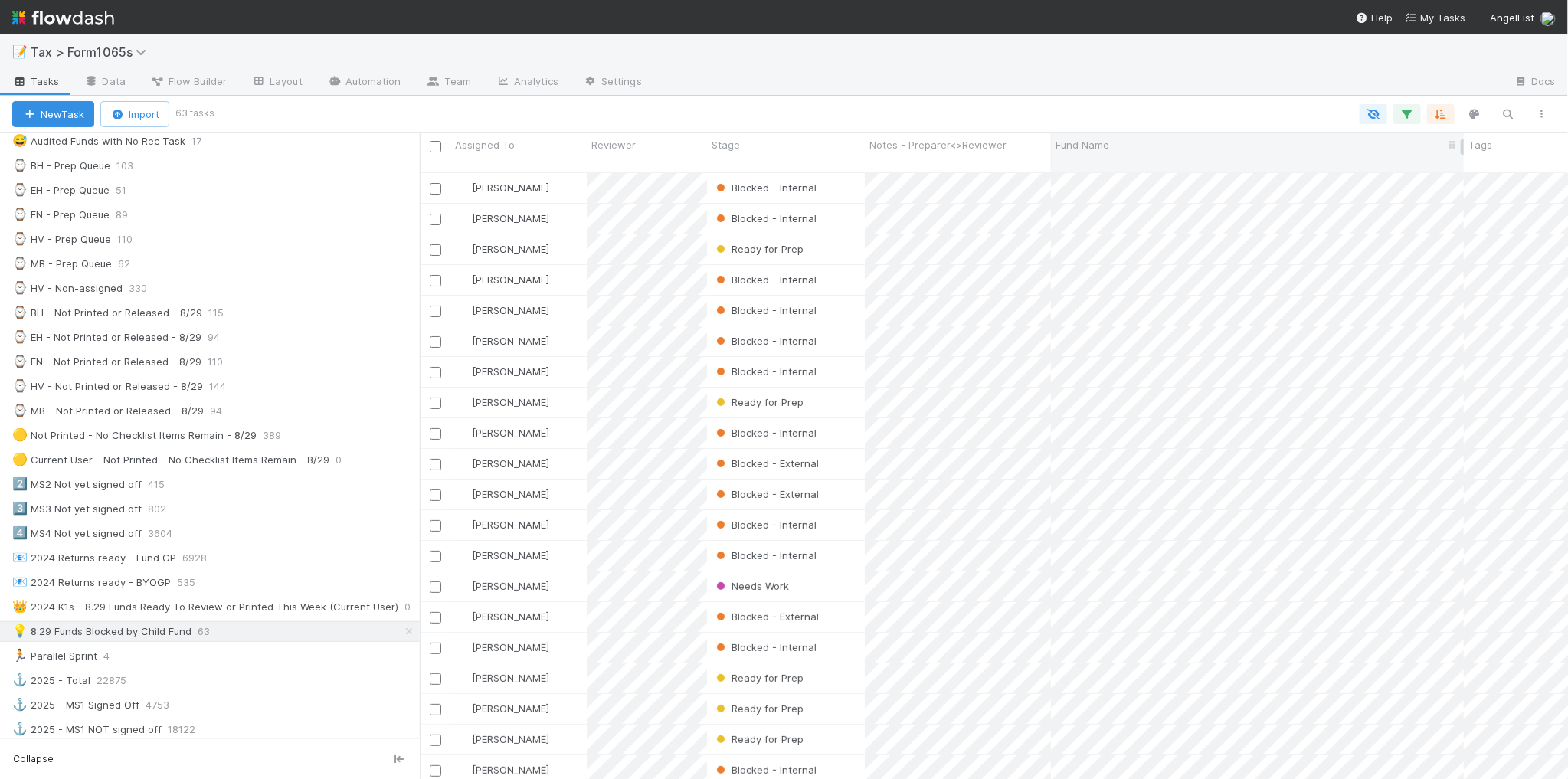
click at [1141, 140] on div "Fund Name" at bounding box center [1258, 145] width 404 height 15
click at [1436, 117] on div "Sort A → Z Sort Z → A Hide Edit field Delete field Sync" at bounding box center [784, 390] width 1568 height 779
click at [1436, 116] on icon "button" at bounding box center [1440, 115] width 15 height 14
click at [1429, 221] on icon at bounding box center [1433, 226] width 15 height 9
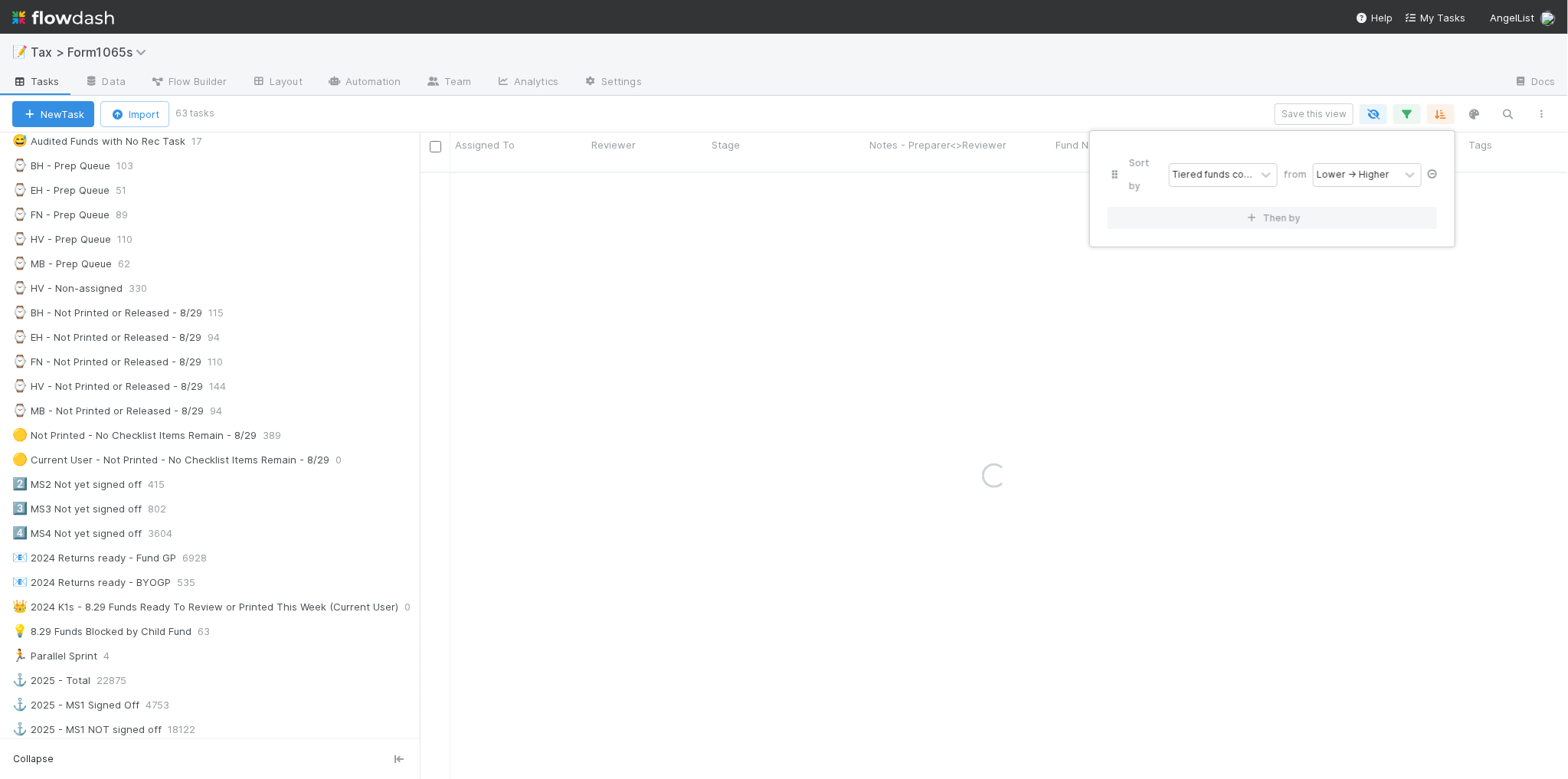
click at [1433, 170] on icon at bounding box center [1433, 174] width 15 height 9
click at [1162, 97] on div "Sort by" at bounding box center [784, 390] width 1568 height 779
click at [1161, 94] on div "Sort by" at bounding box center [784, 390] width 1568 height 779
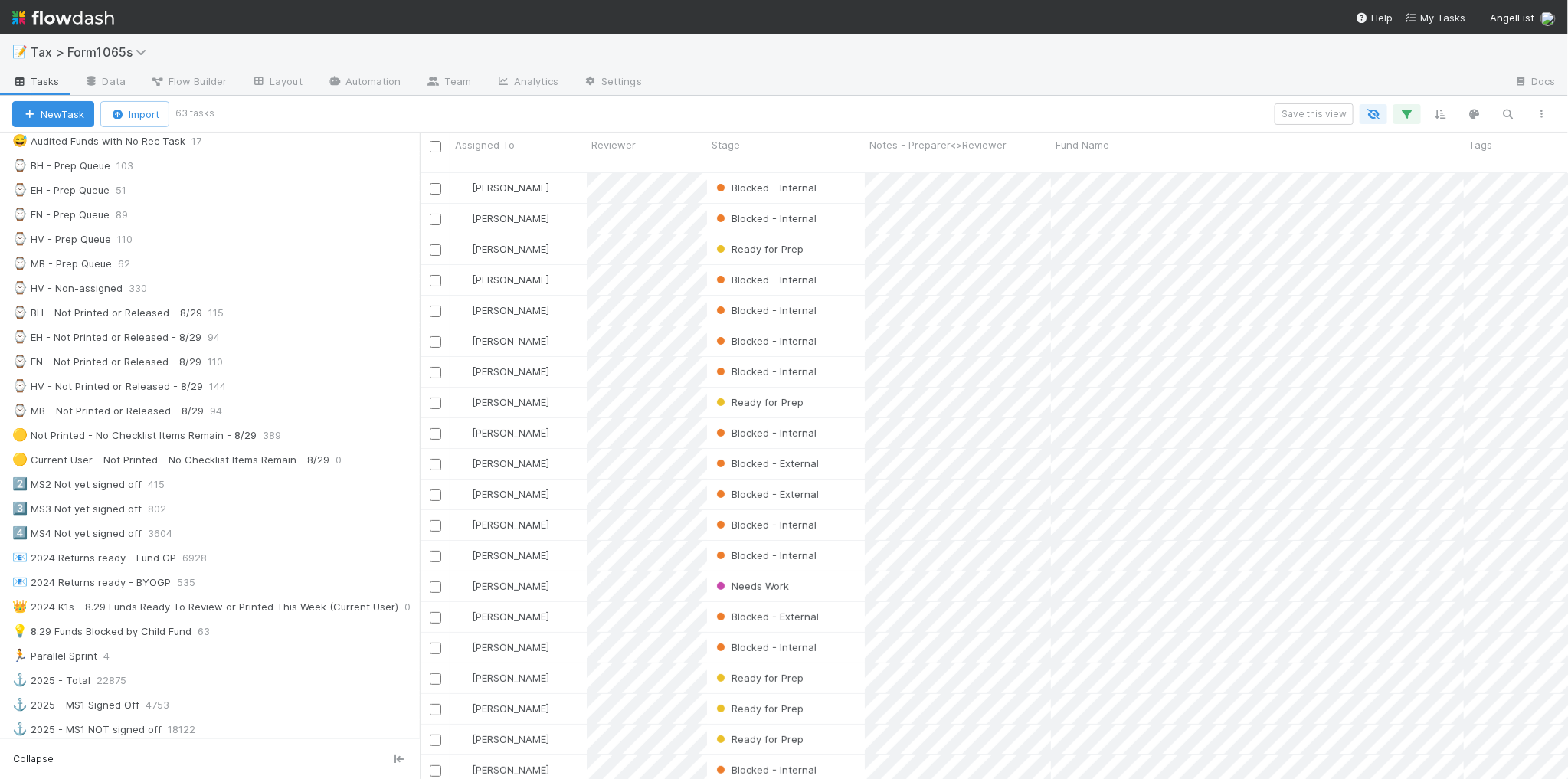
scroll to position [606, 1134]
click at [1084, 146] on span "Fund Name" at bounding box center [1082, 145] width 53 height 15
click at [1088, 170] on div "Sort A → Z" at bounding box center [1144, 174] width 175 height 23
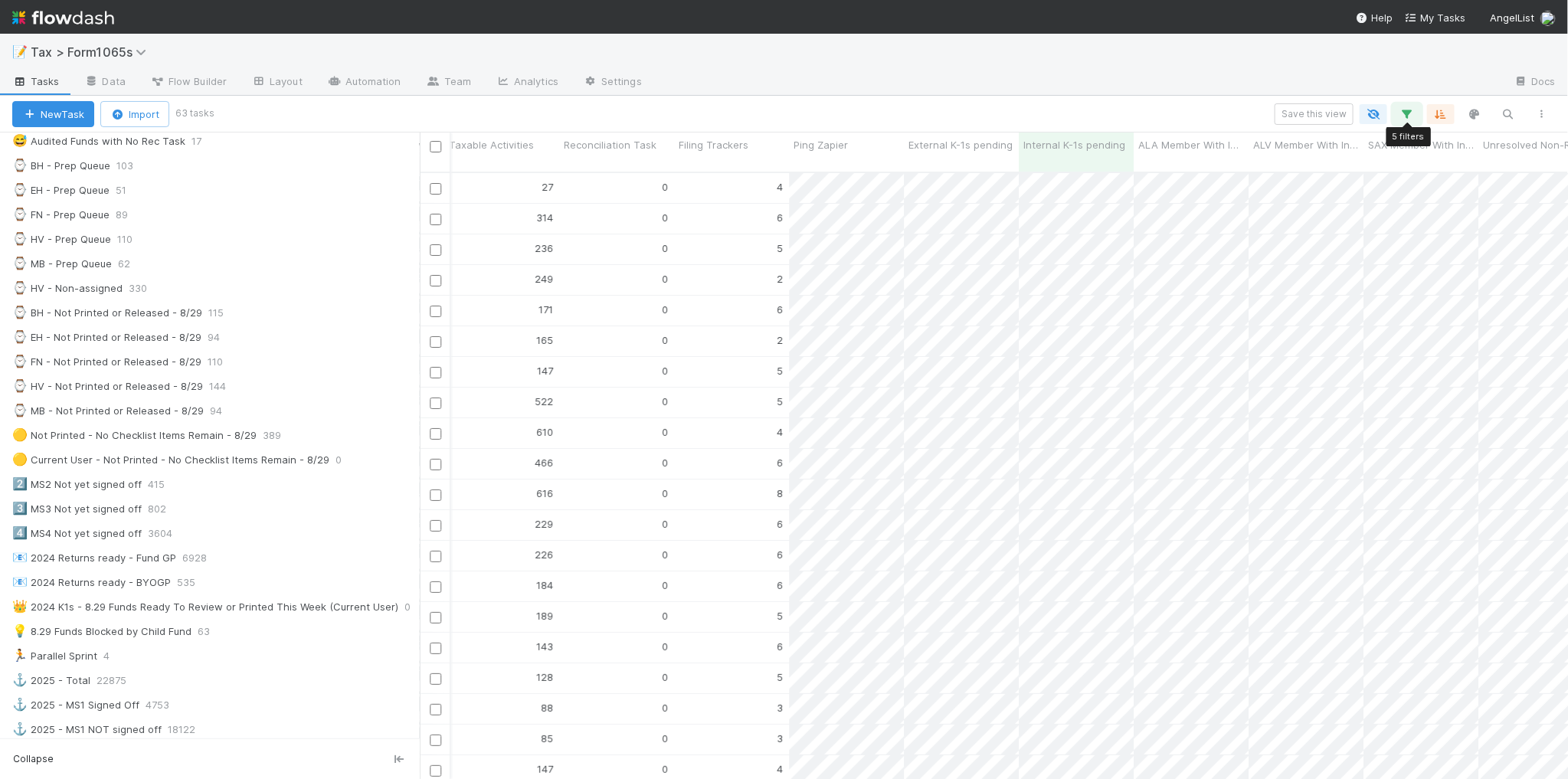
click at [1402, 108] on icon "button" at bounding box center [1407, 115] width 15 height 14
click at [1200, 304] on div at bounding box center [1209, 302] width 19 height 15
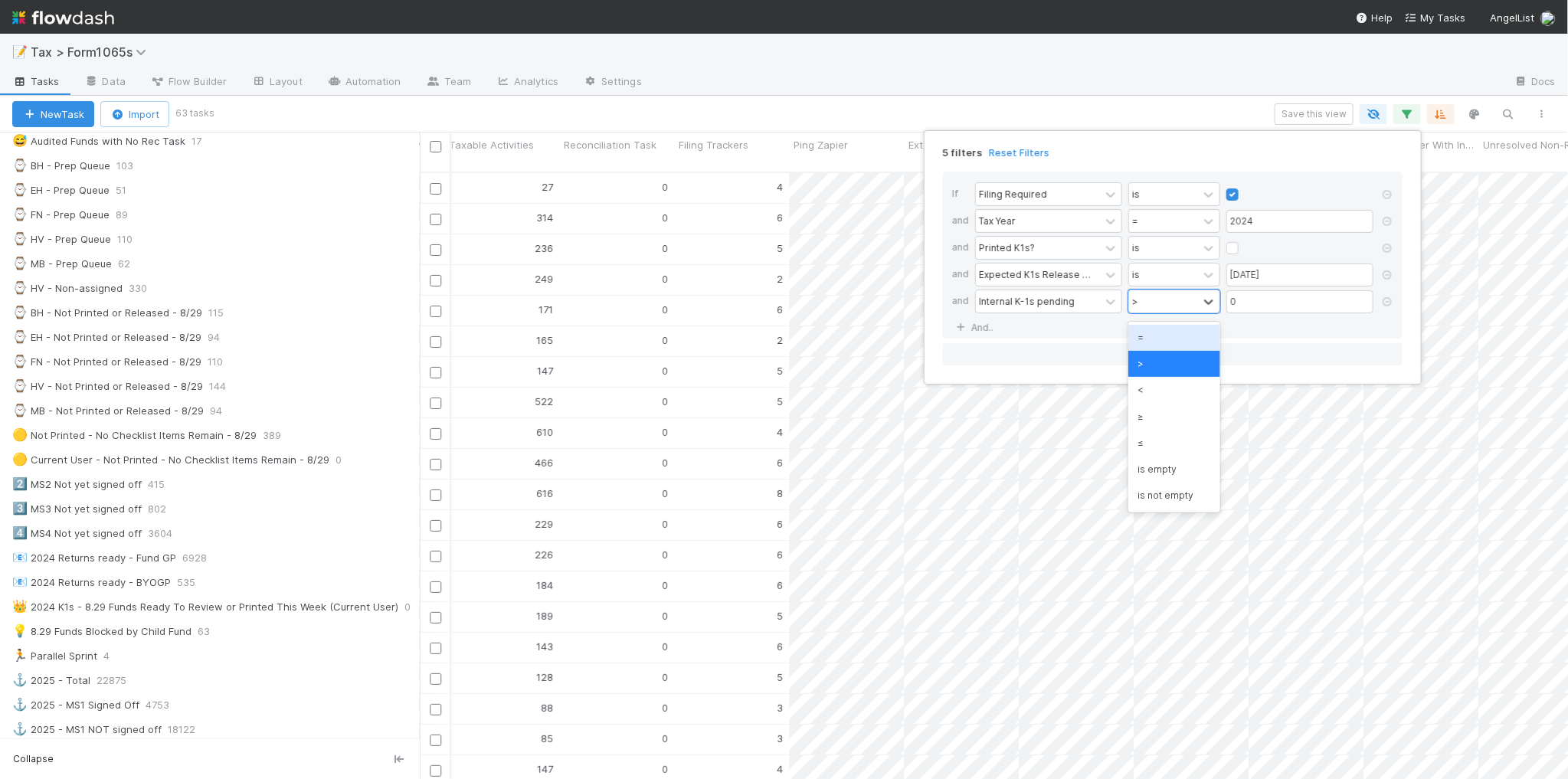
click at [1191, 331] on div "=" at bounding box center [1174, 338] width 92 height 26
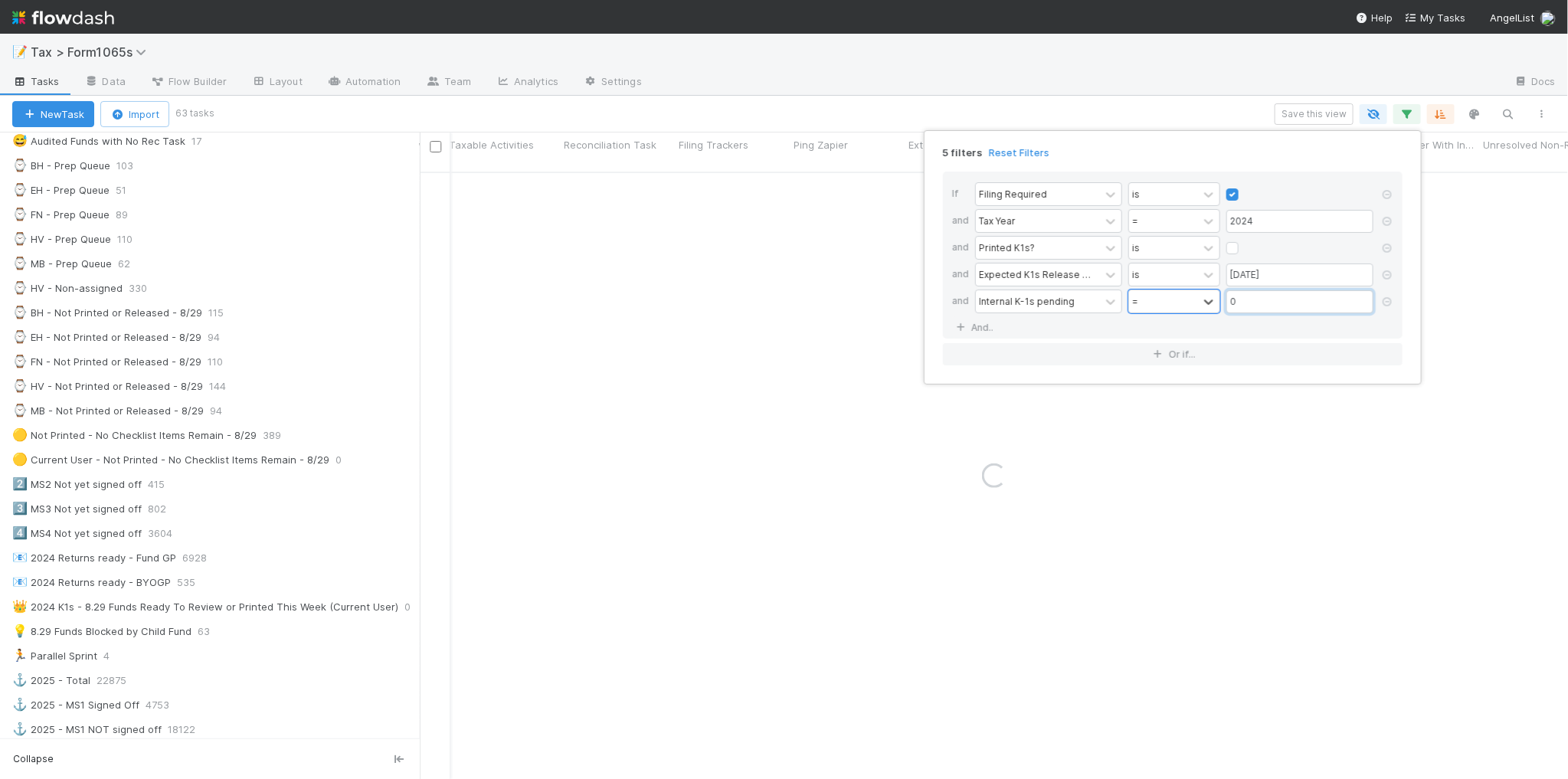
click at [1245, 296] on input "0" at bounding box center [1299, 302] width 147 height 23
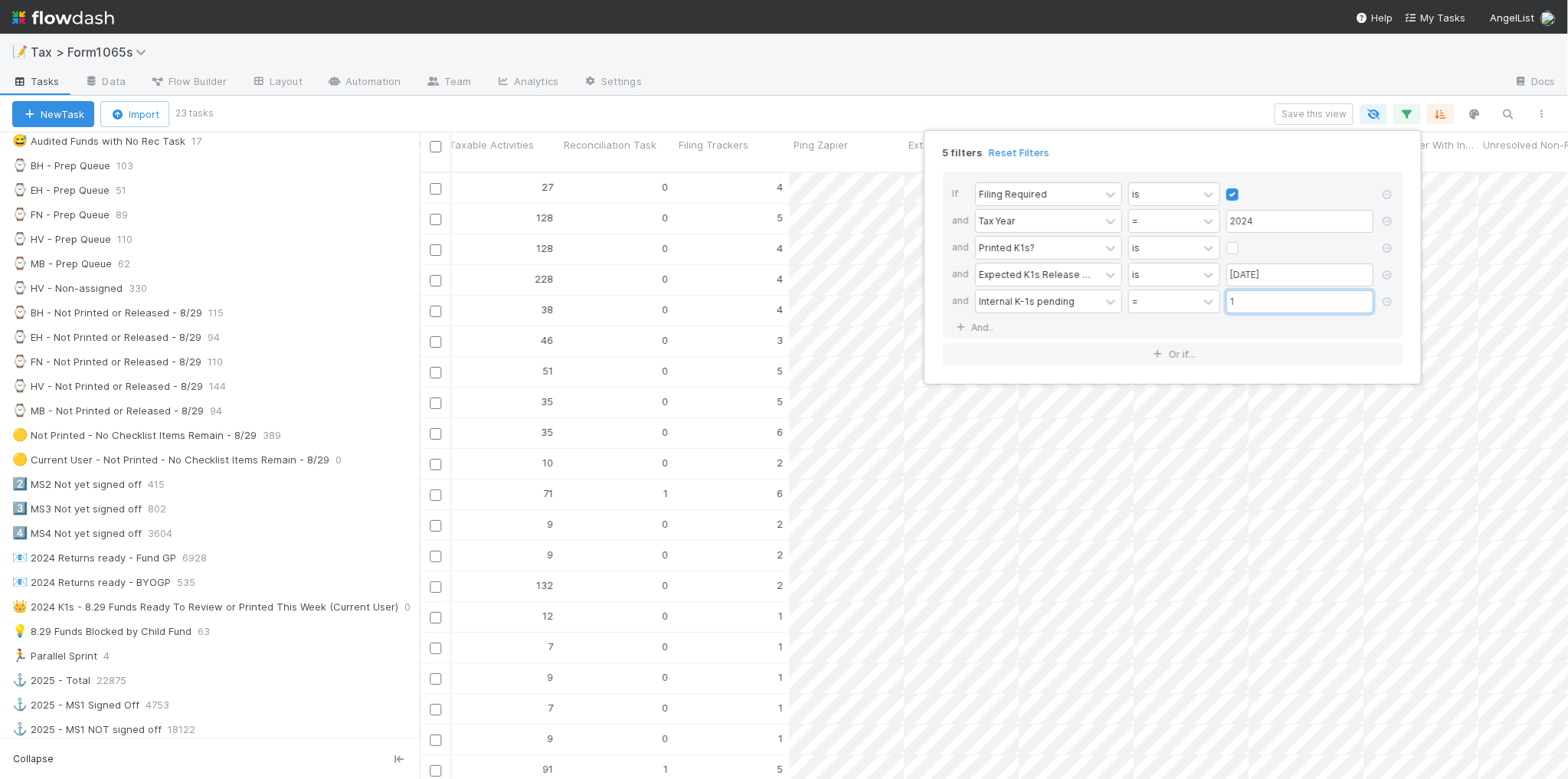
type input "1"
click at [829, 93] on div "5 filters Reset Filters If Filing Required is and Tax Year = 2024 and Printed K…" at bounding box center [784, 390] width 1568 height 779
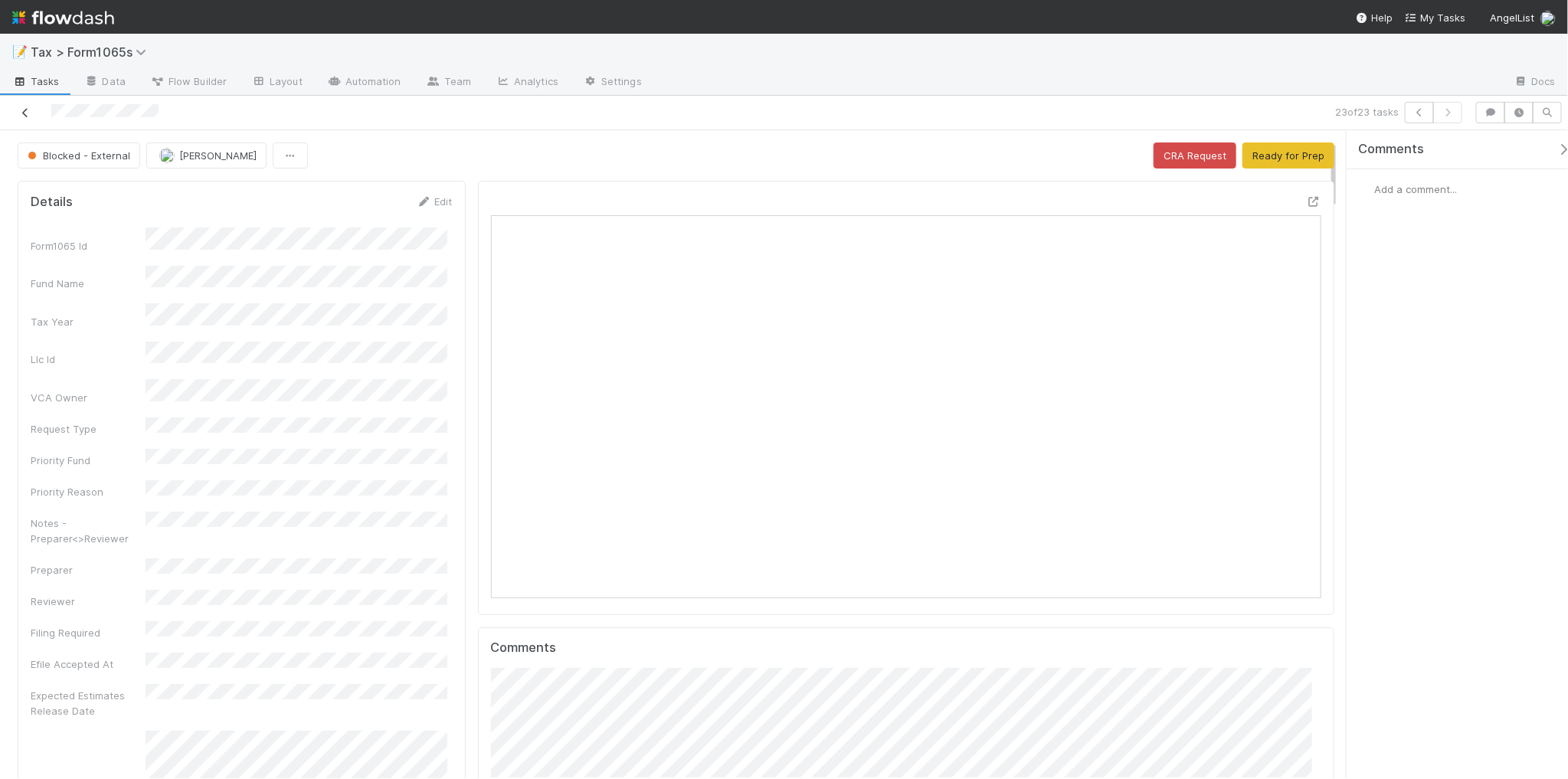
scroll to position [96, 0]
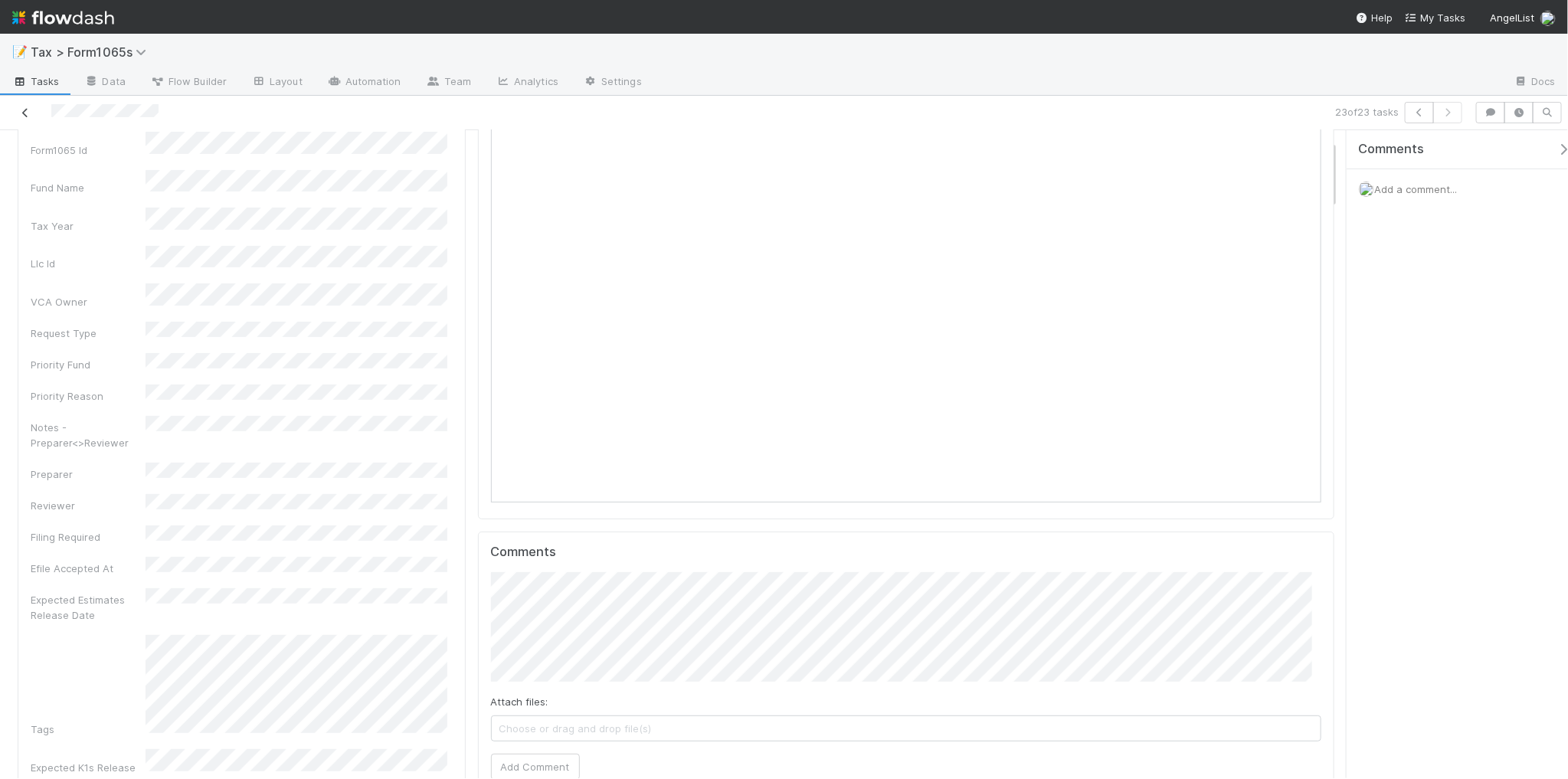
click at [21, 113] on icon at bounding box center [26, 113] width 15 height 10
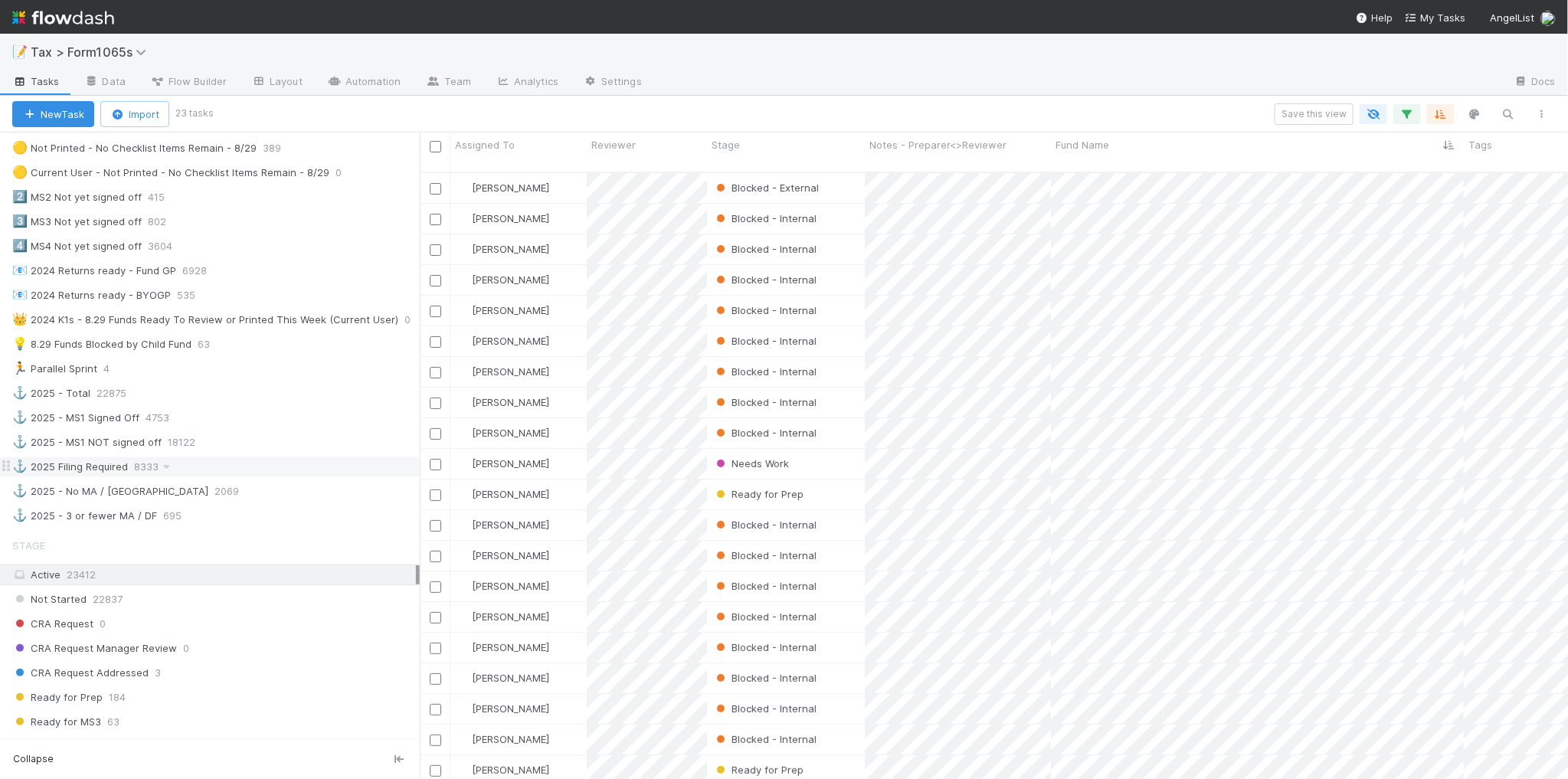
scroll to position [479, 0]
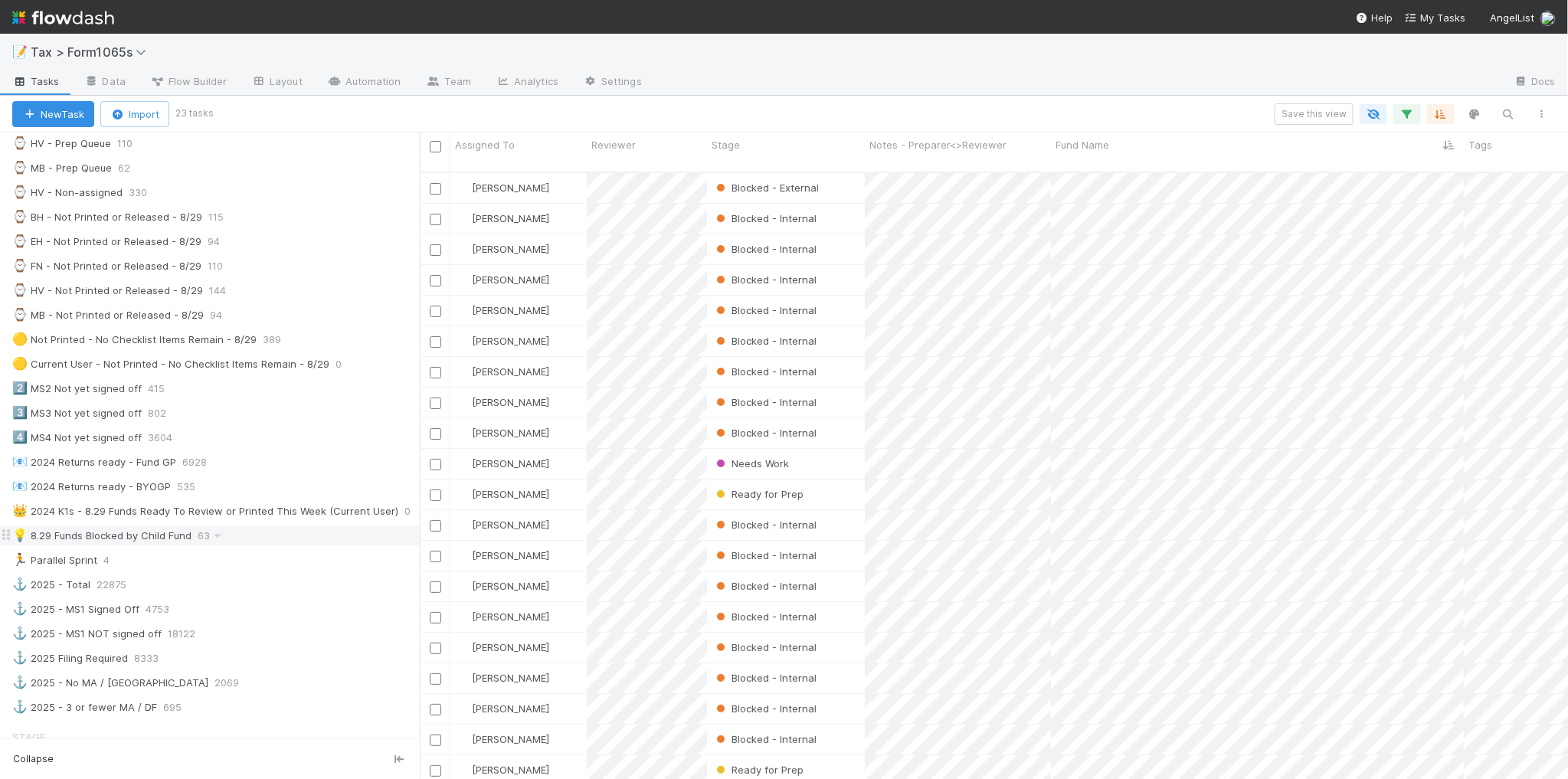
click at [251, 546] on div "💡 8.29 Funds Blocked by Child Fund 63" at bounding box center [216, 536] width 407 height 19
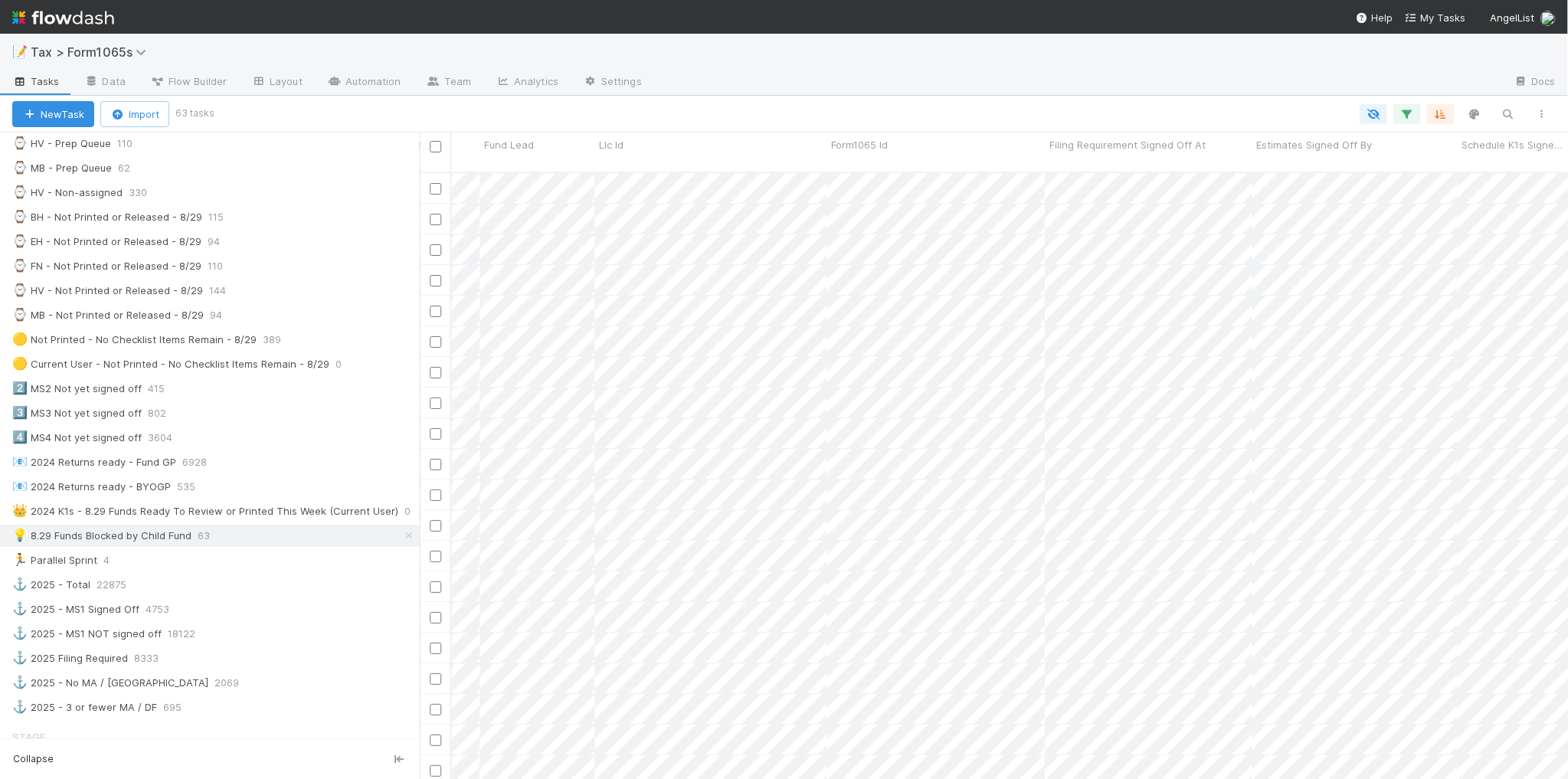
scroll to position [0, 2721]
click at [1539, 111] on icon "button" at bounding box center [1542, 115] width 15 height 9
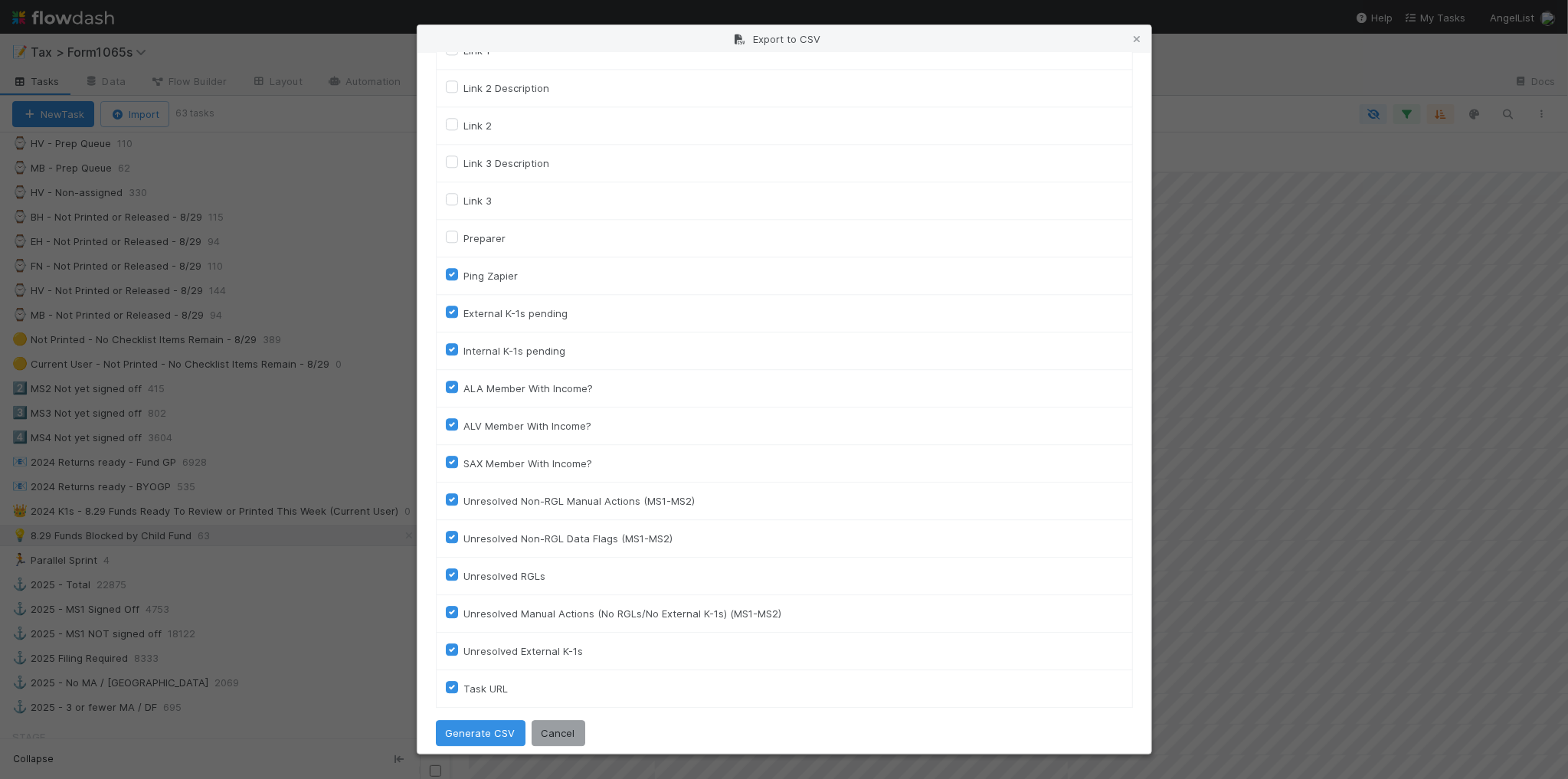
scroll to position [2078, 0]
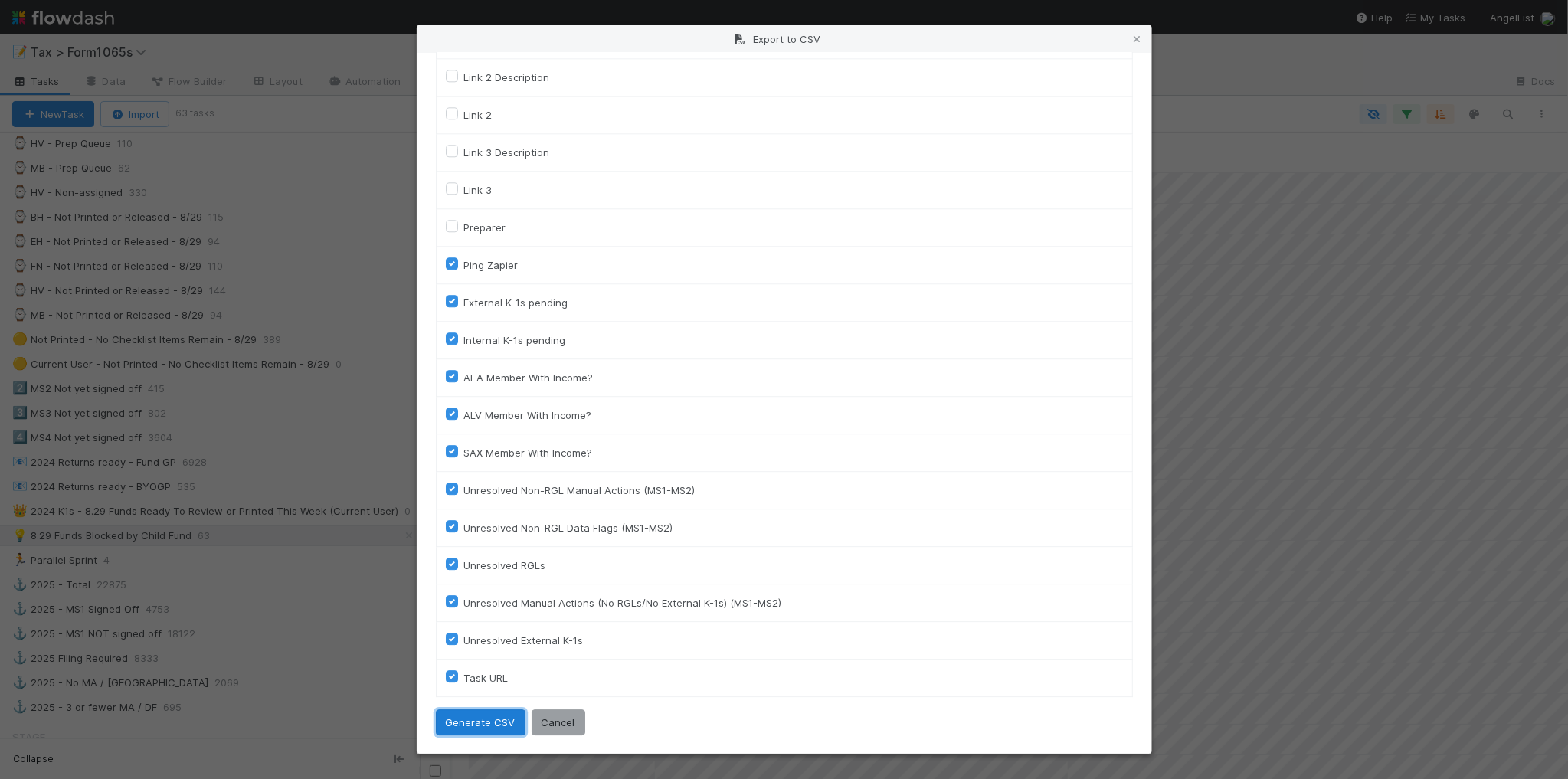
click at [487, 719] on button "Generate CSV" at bounding box center [481, 722] width 90 height 26
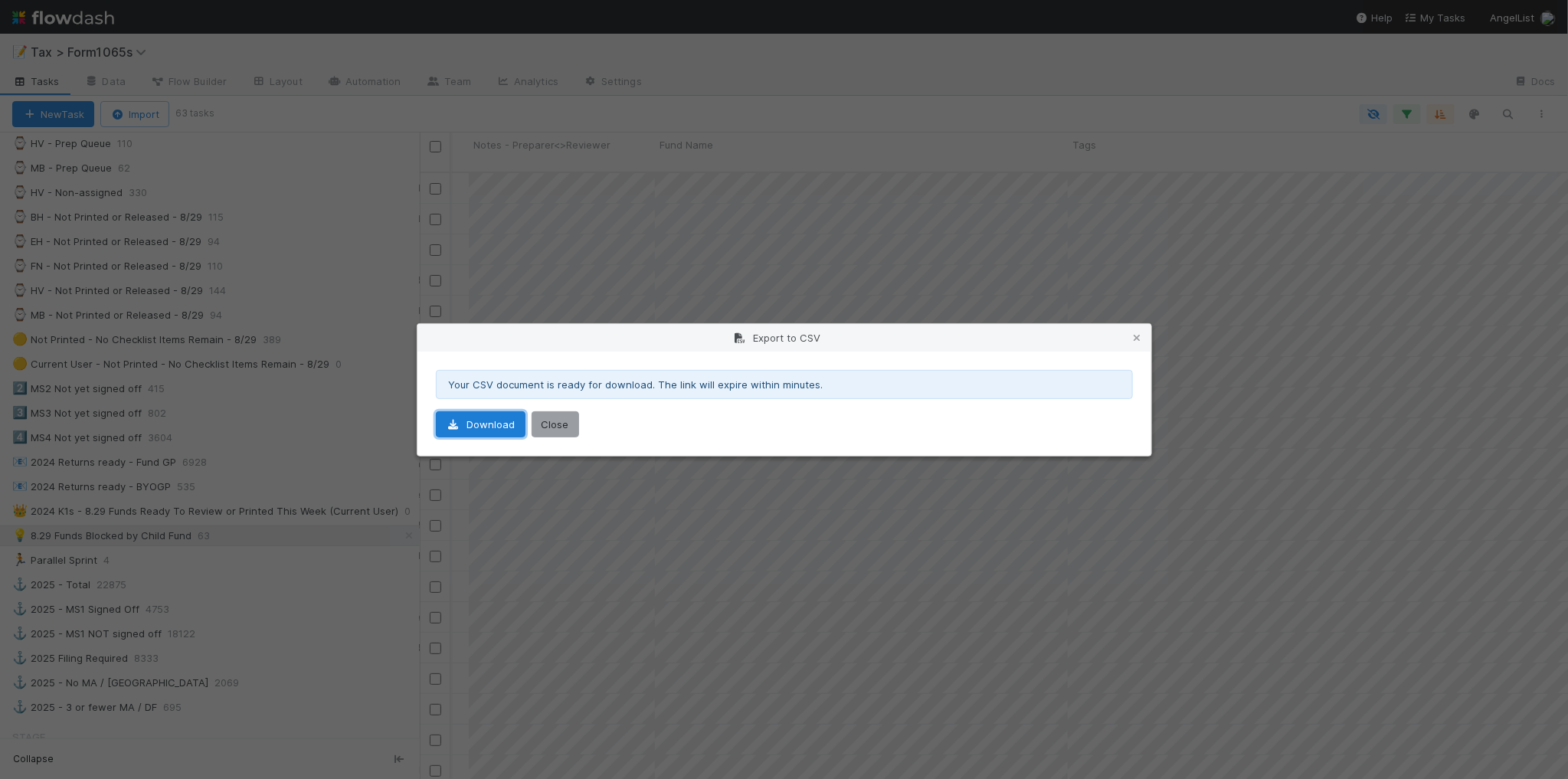
click at [502, 429] on link "Download" at bounding box center [481, 424] width 90 height 26
drag, startPoint x: 1134, startPoint y: 333, endPoint x: 1077, endPoint y: 342, distance: 57.7
click at [1135, 334] on icon at bounding box center [1138, 338] width 15 height 10
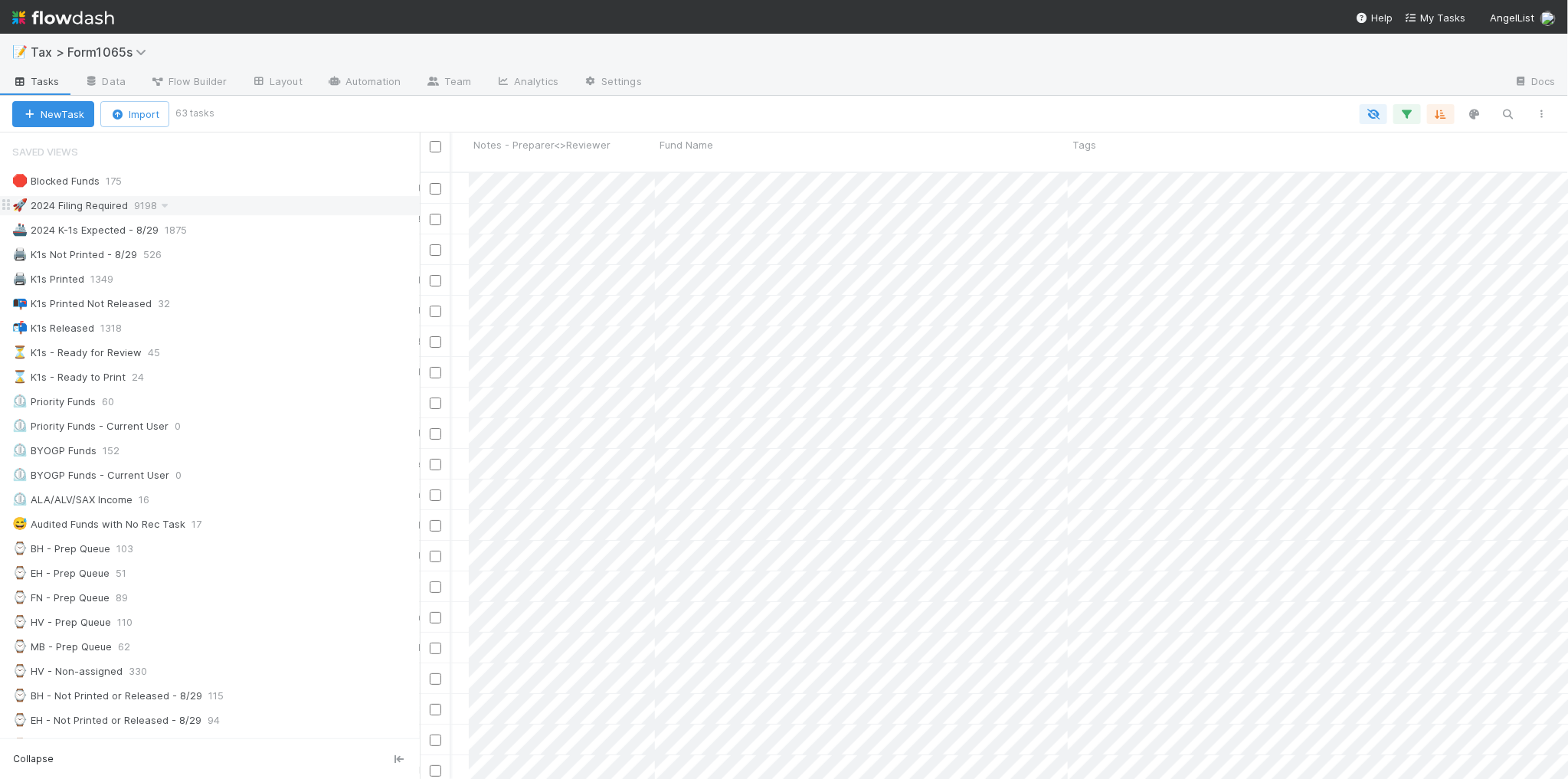
click at [279, 211] on div "🚀 2024 Filing Required 9198" at bounding box center [216, 205] width 407 height 19
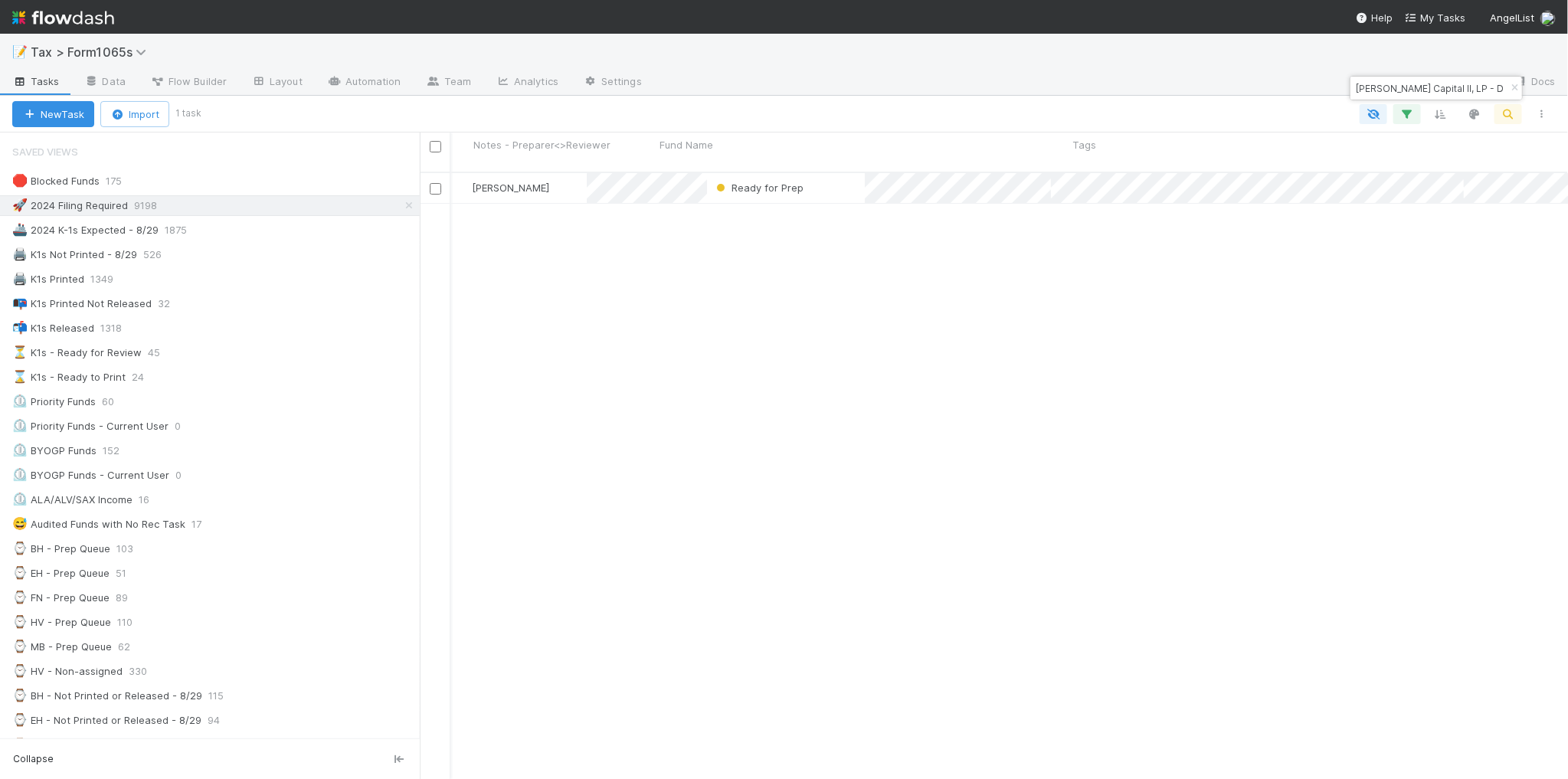
scroll to position [606, 1134]
type input "Prasanna Capital II, LP - D2"
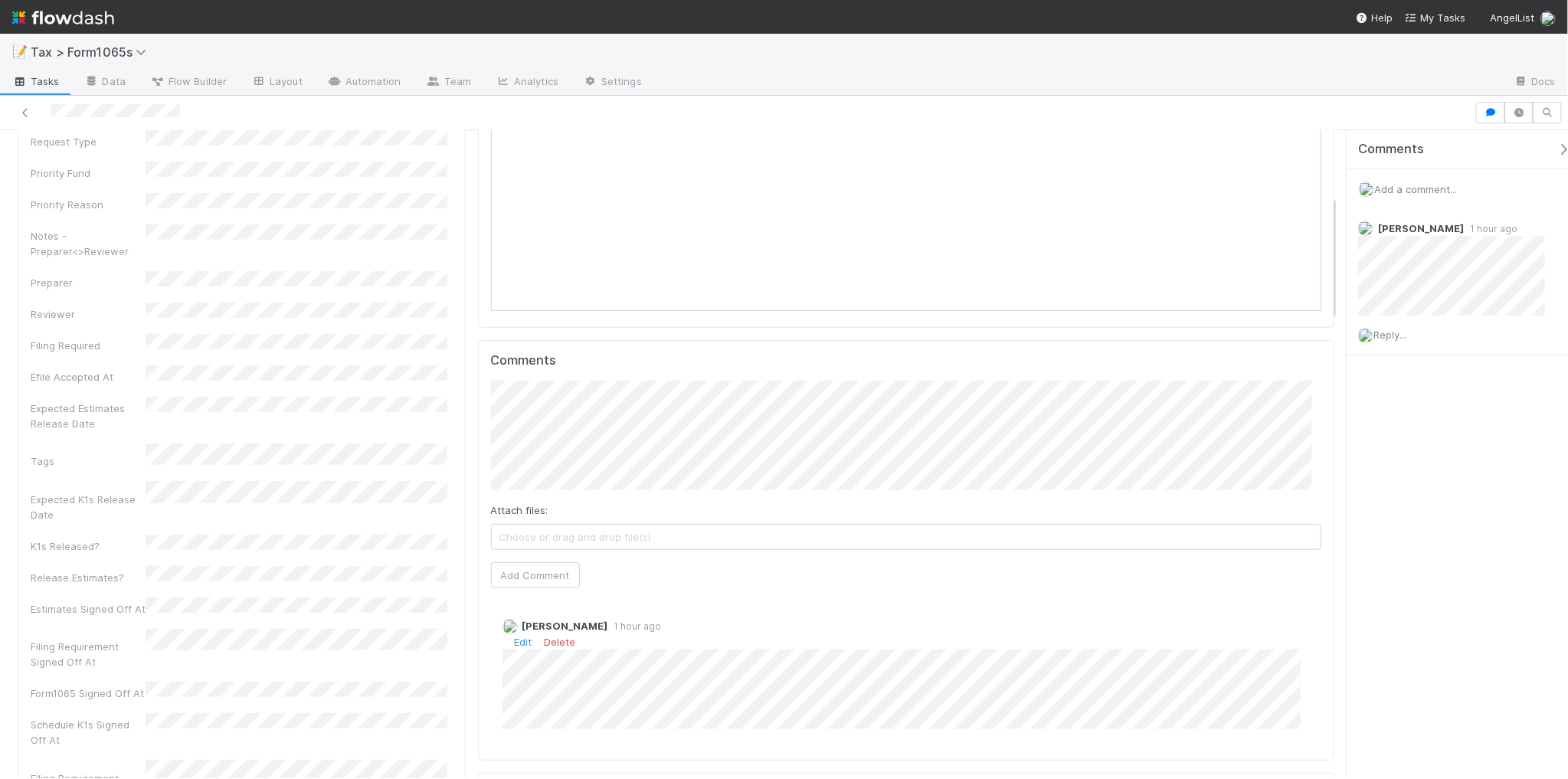
scroll to position [383, 0]
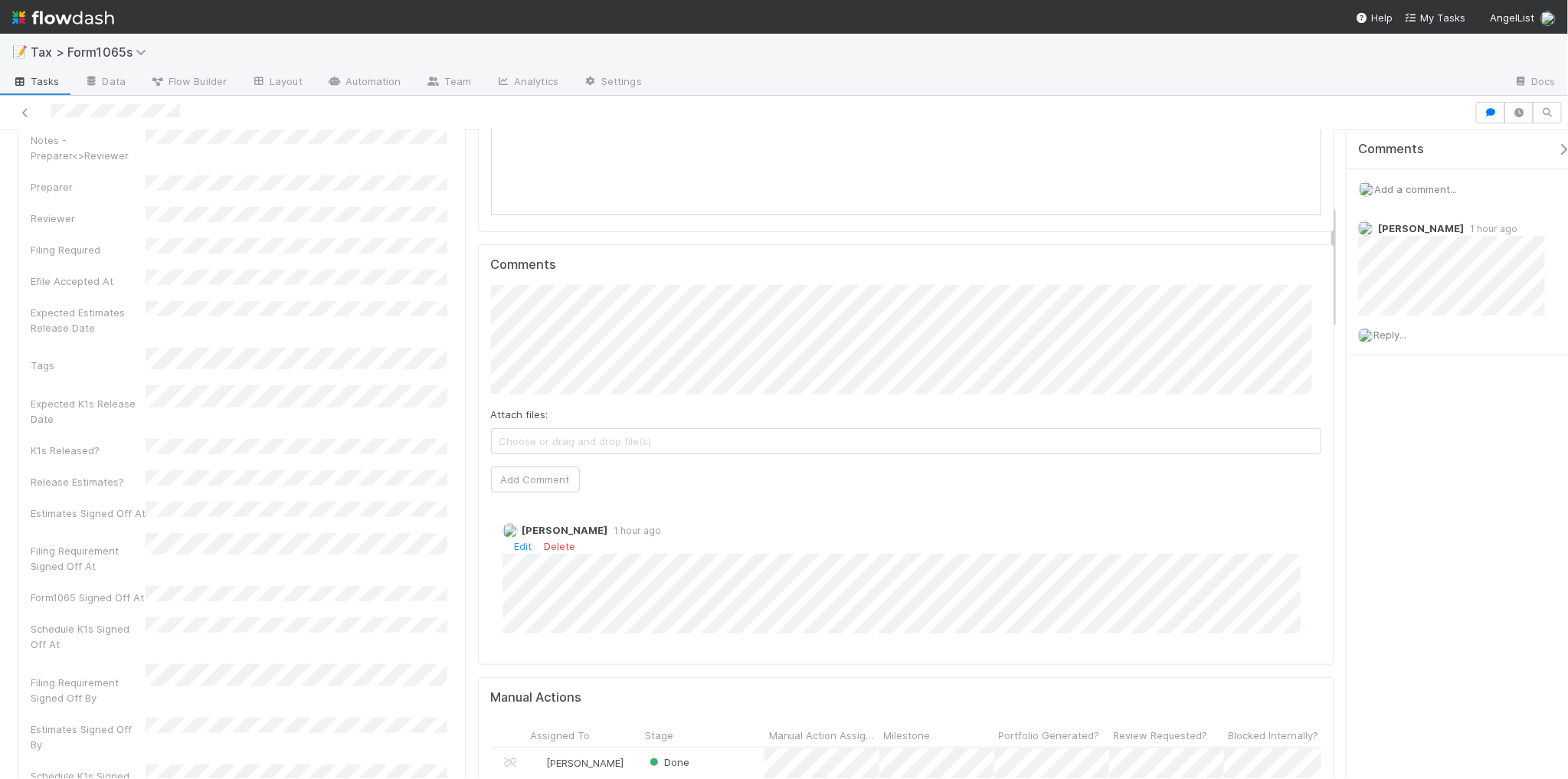
click at [527, 545] on div "Edit Delete" at bounding box center [913, 547] width 822 height 15
click at [522, 550] on link "Edit" at bounding box center [523, 547] width 18 height 12
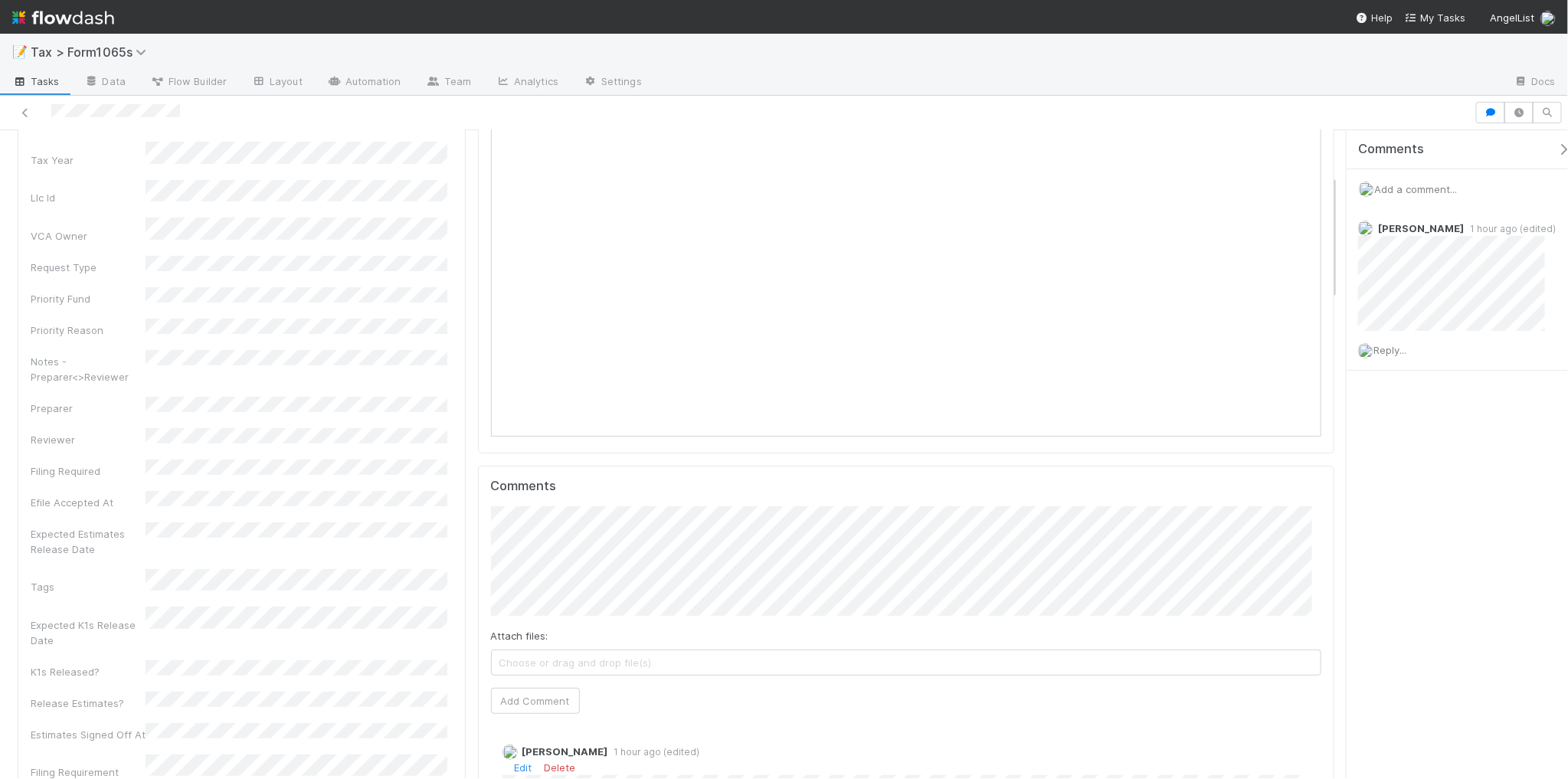
scroll to position [287, 0]
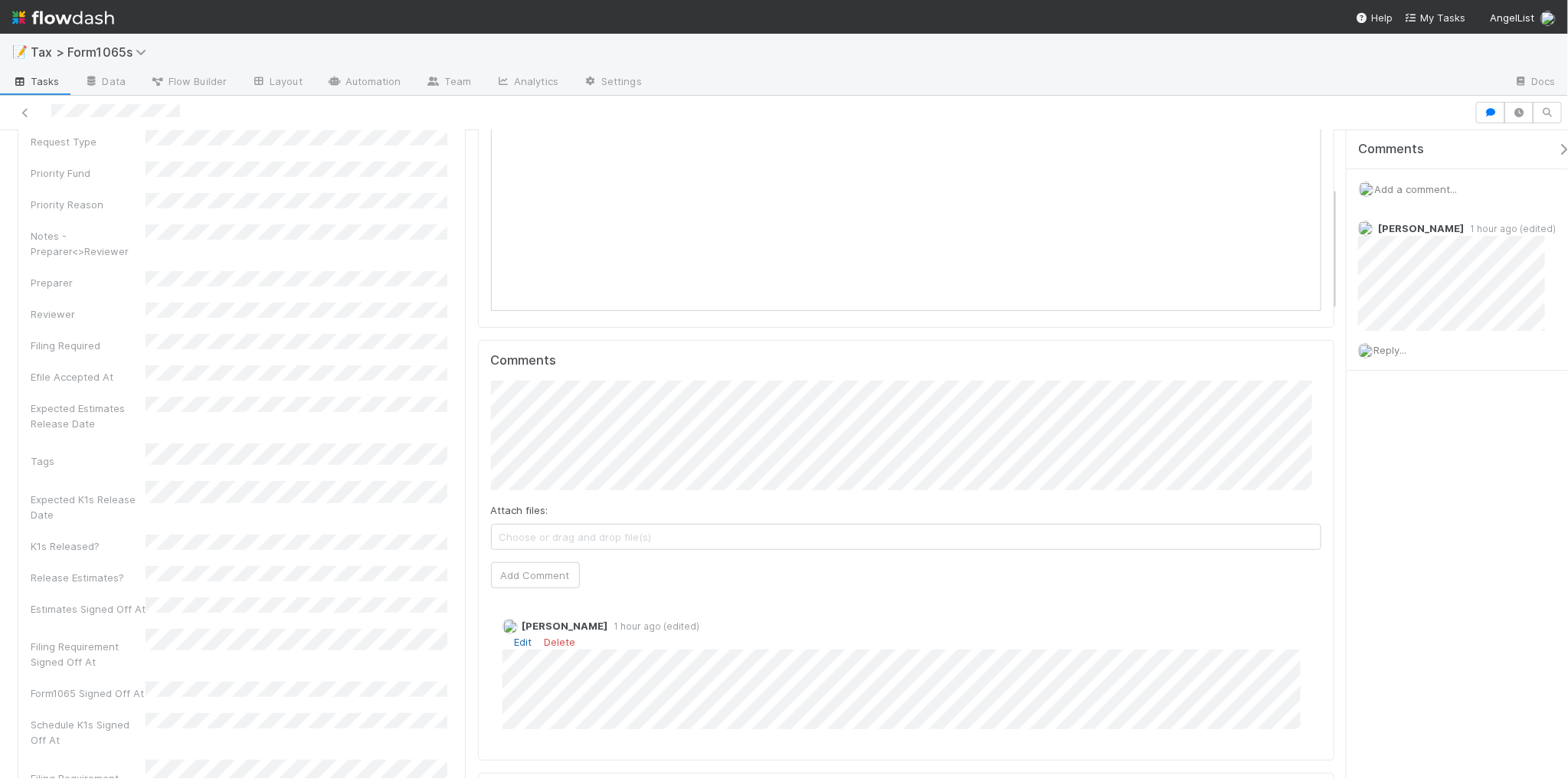
click at [526, 644] on link "Edit" at bounding box center [523, 642] width 18 height 12
click at [751, 695] on button "[PERSON_NAME]" at bounding box center [774, 704] width 115 height 22
click at [31, 111] on icon at bounding box center [26, 113] width 15 height 10
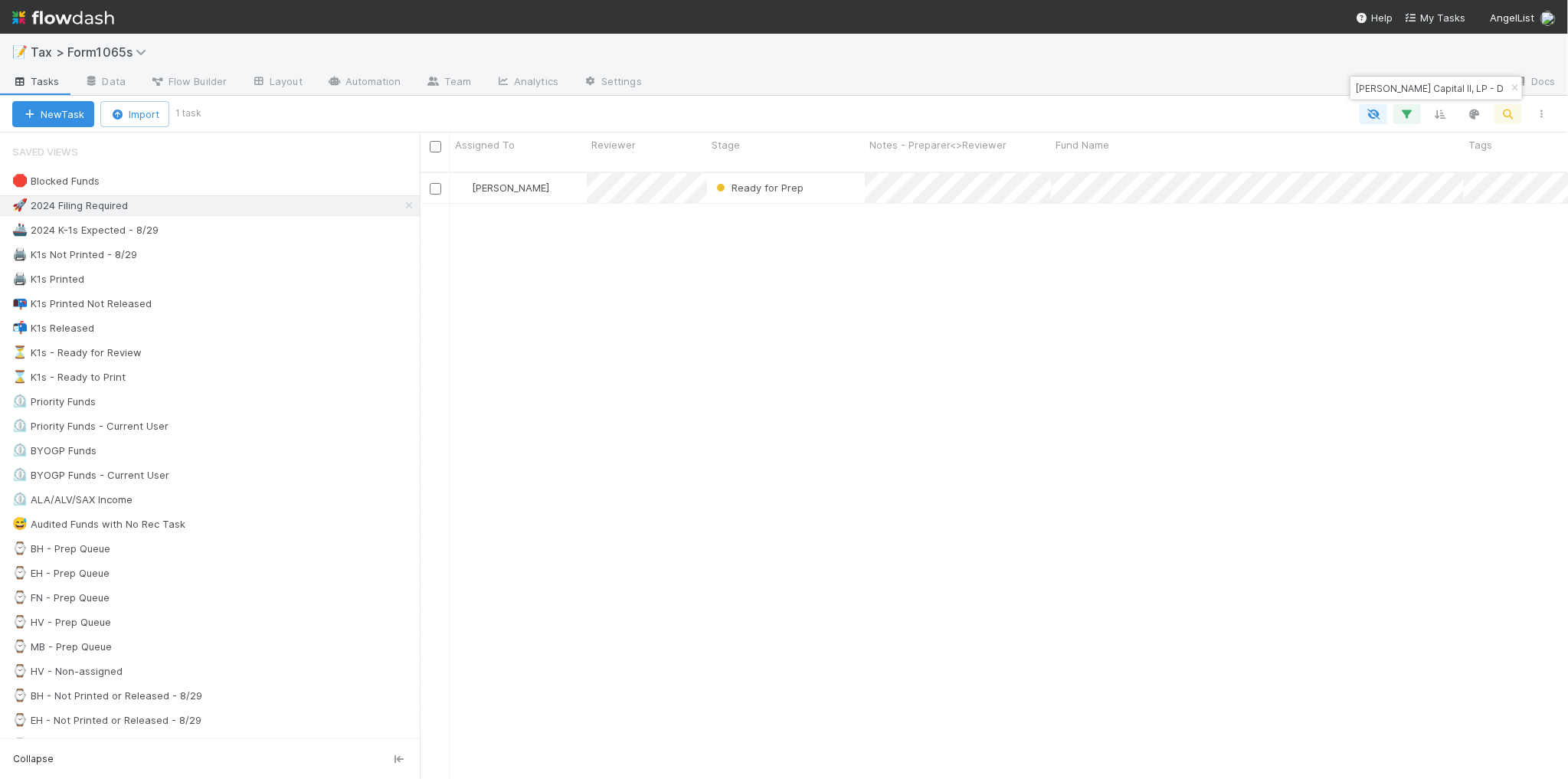
scroll to position [606, 1134]
drag, startPoint x: 1479, startPoint y: 82, endPoint x: 1337, endPoint y: 85, distance: 142.0
click at [1337, 85] on body "📝 Tax > Form1065s Tasks Data Flow Builder Layout Automation Team Analytics Sett…" at bounding box center [784, 390] width 1568 height 779
drag, startPoint x: 1476, startPoint y: 86, endPoint x: 1358, endPoint y: 87, distance: 118.0
click at [1358, 87] on input "Prasanna Capital II, LP - D2" at bounding box center [1429, 88] width 153 height 19
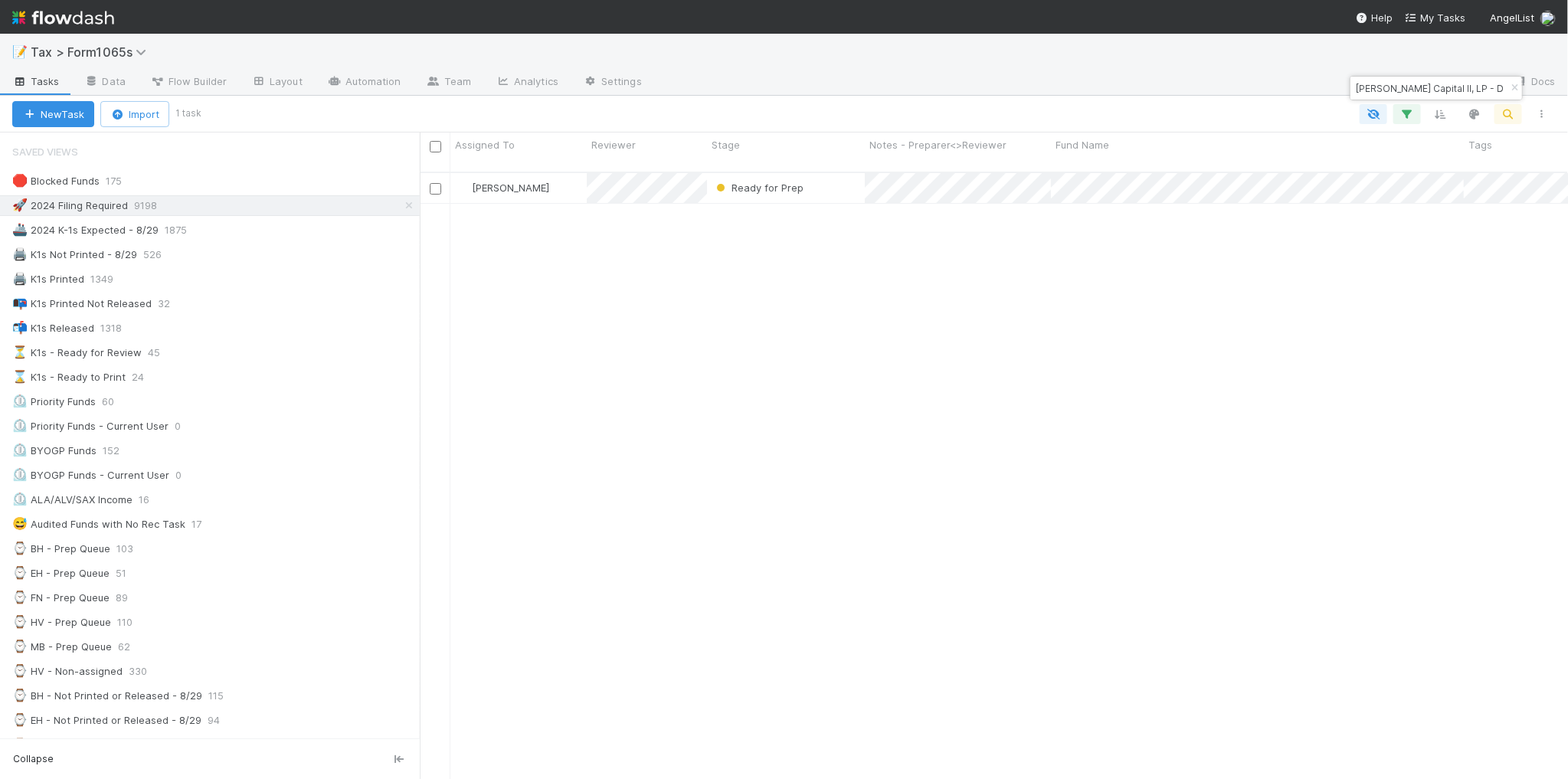
paste input "C3"
type input "Prasanna Capital II, LP - C3"
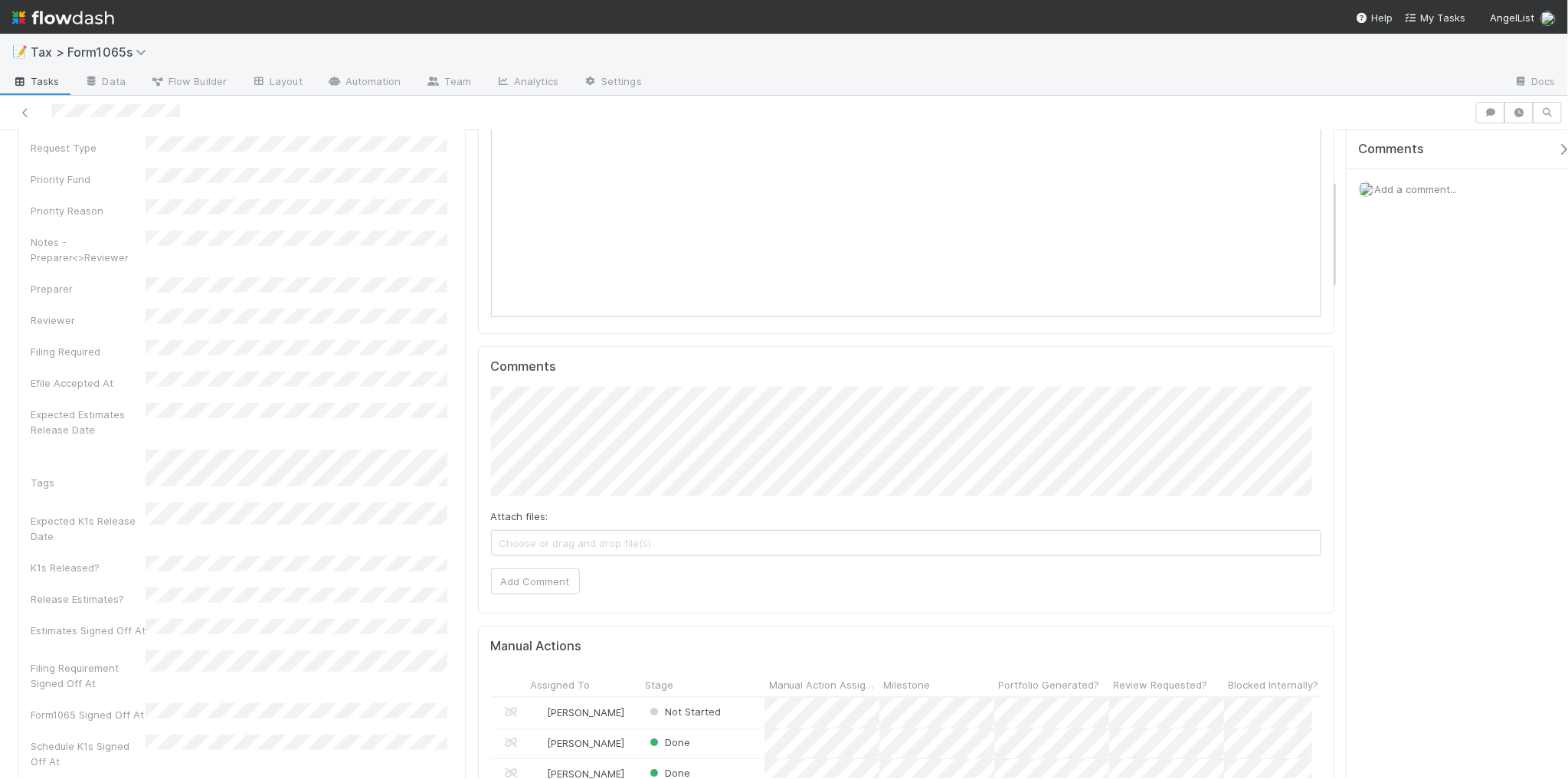
scroll to position [287, 0]
click at [540, 577] on button "Add Comment" at bounding box center [535, 575] width 89 height 26
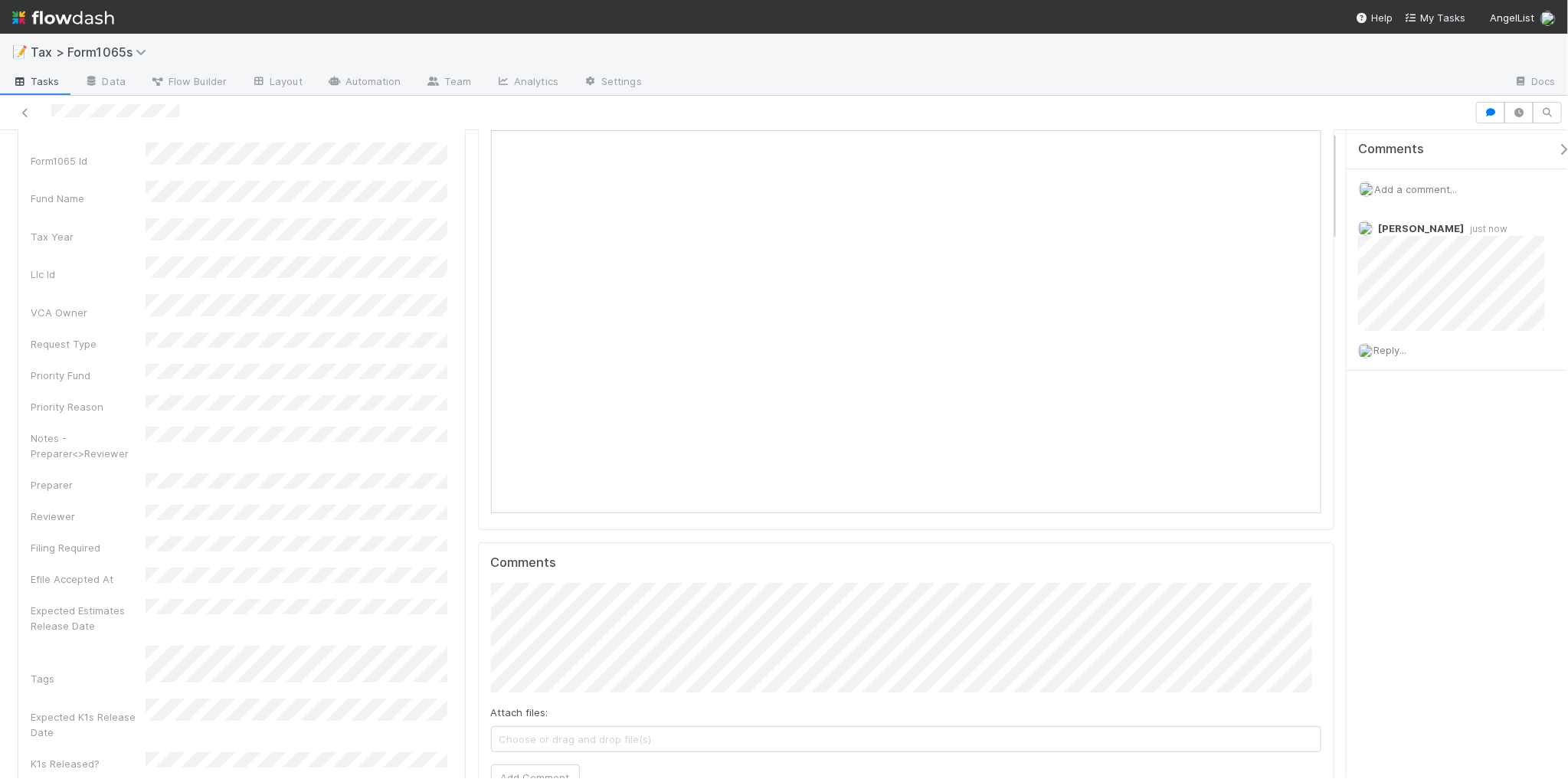
scroll to position [0, 0]
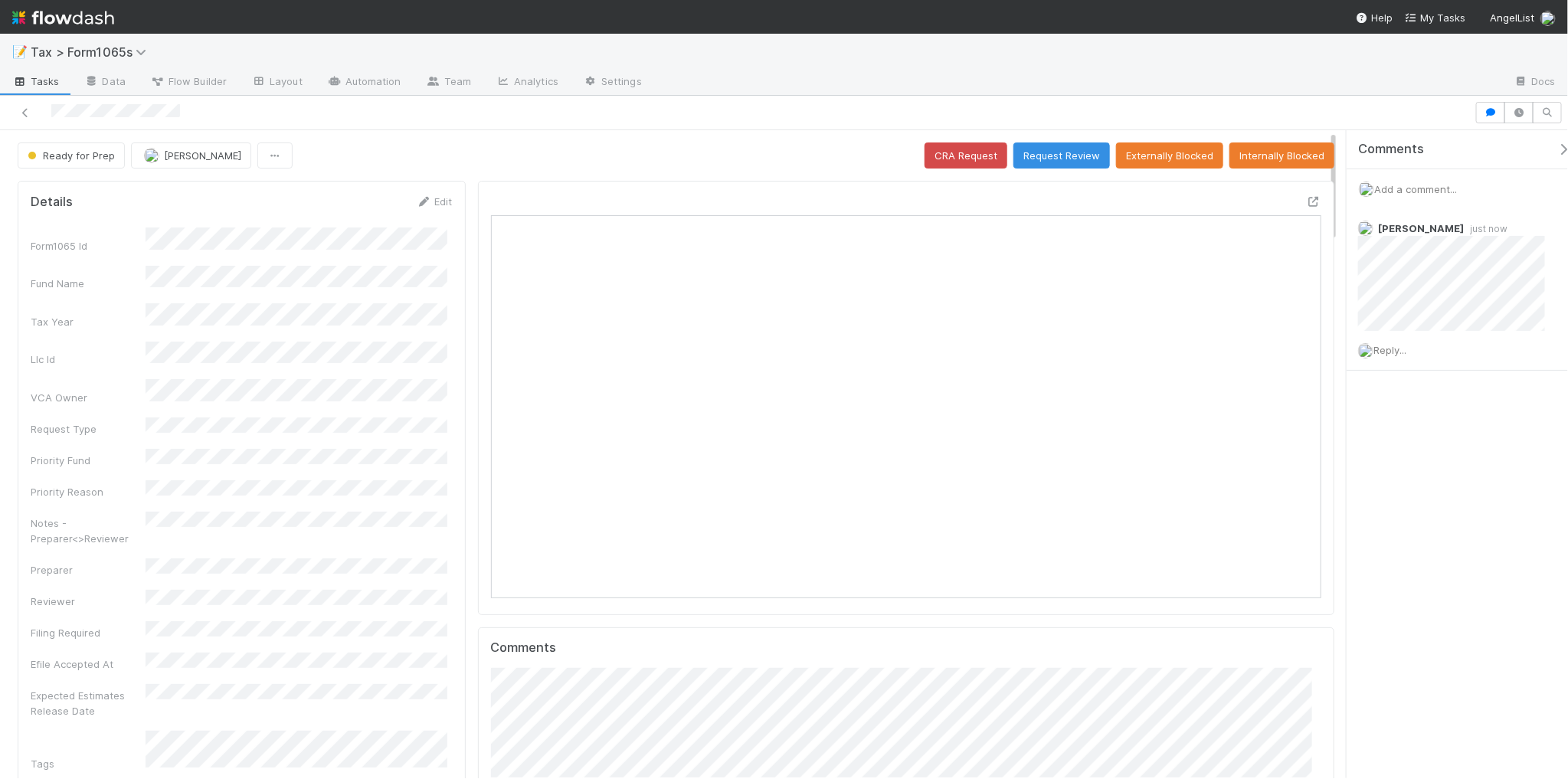
click at [22, 111] on icon at bounding box center [26, 113] width 15 height 10
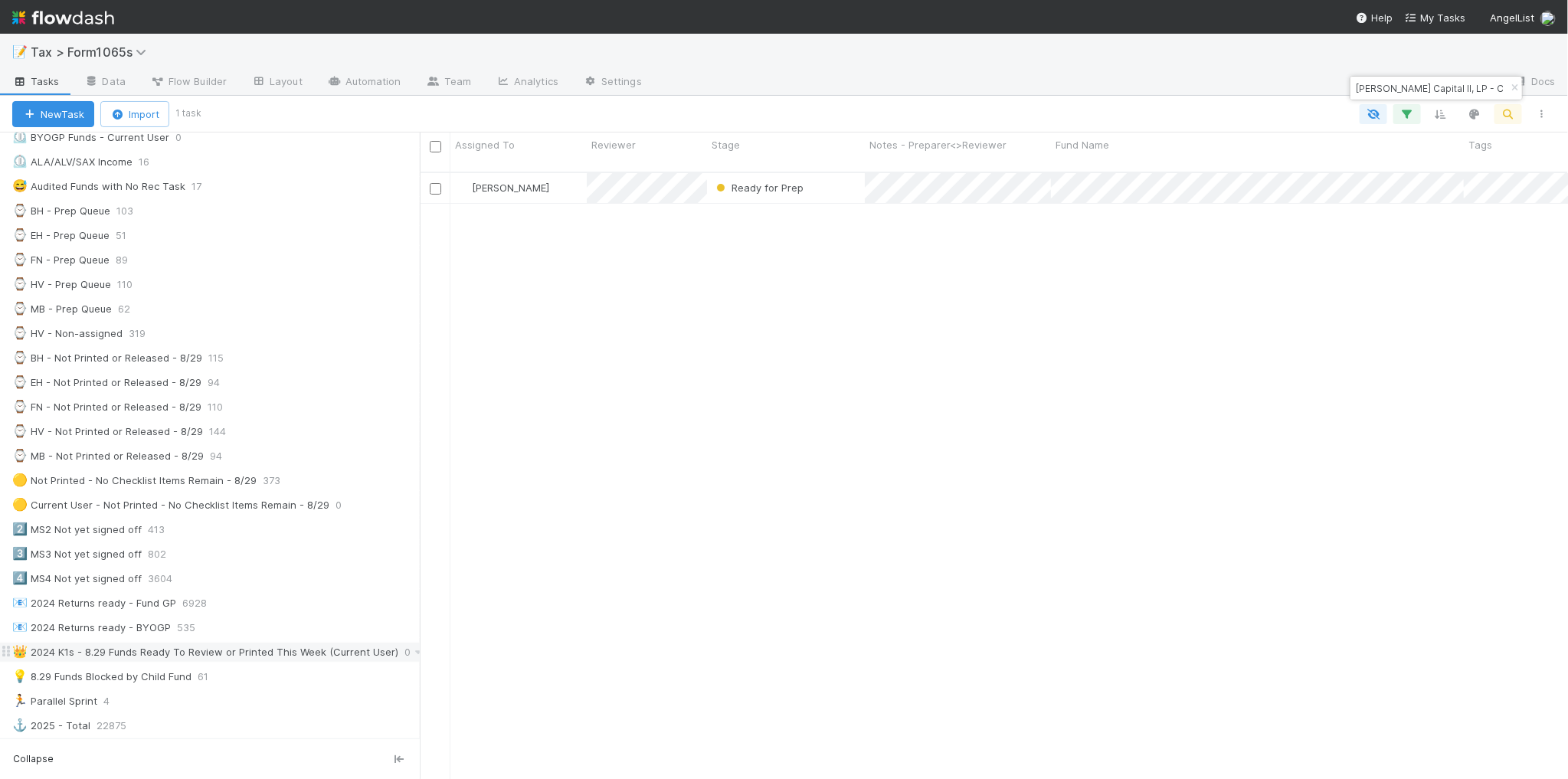
scroll to position [383, 0]
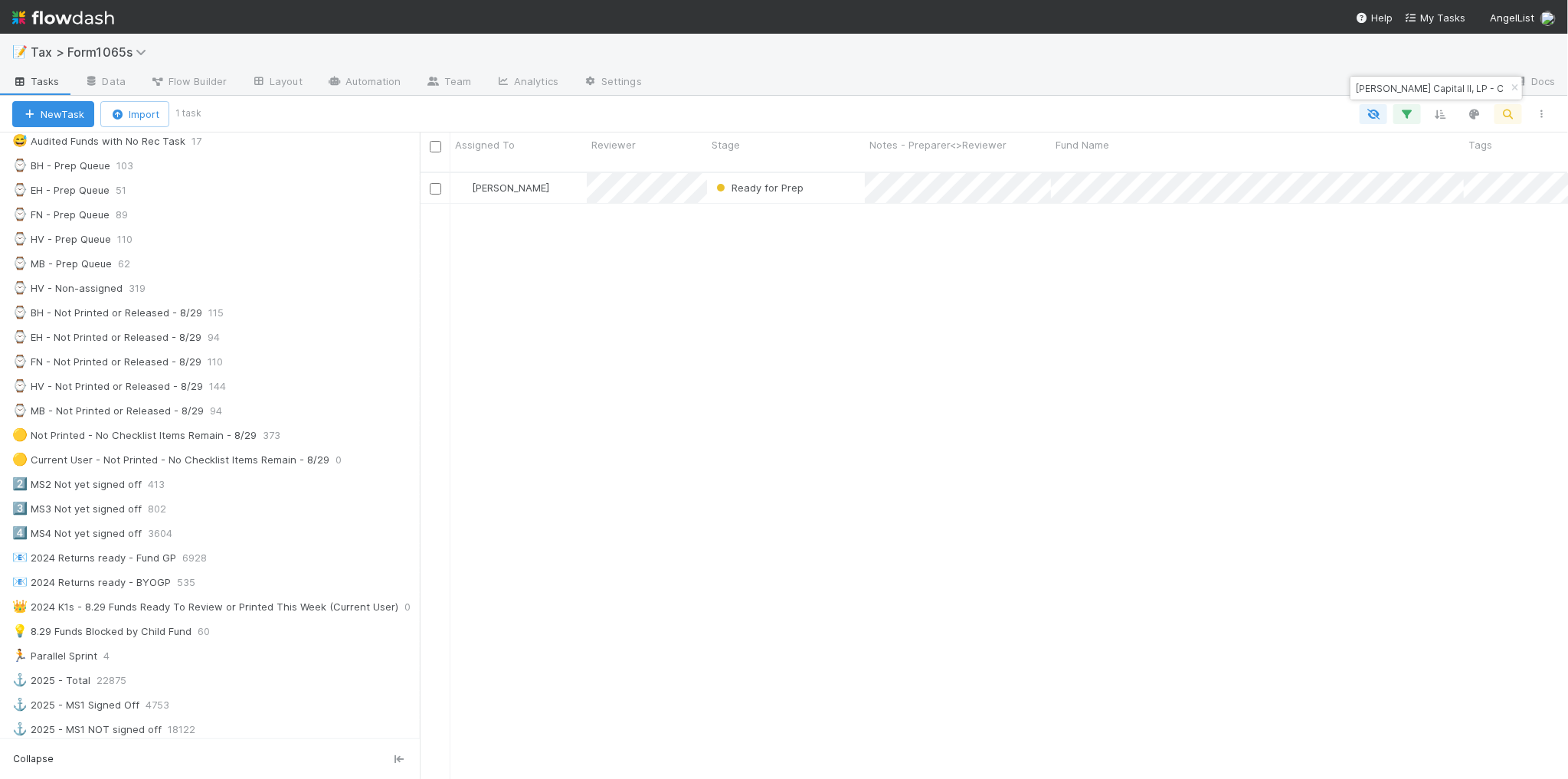
drag, startPoint x: 1484, startPoint y: 82, endPoint x: 1468, endPoint y: 82, distance: 16.0
click at [1468, 82] on div "Prasanna Capital II, LP - C3" at bounding box center [1436, 88] width 172 height 23
drag, startPoint x: 1477, startPoint y: 82, endPoint x: 1334, endPoint y: 86, distance: 143.1
click at [1334, 86] on body "📝 Tax > Form1065s Tasks Data Flow Builder Layout Automation Team Analytics Sett…" at bounding box center [784, 390] width 1568 height 779
drag, startPoint x: 1477, startPoint y: 86, endPoint x: 1352, endPoint y: 90, distance: 125.1
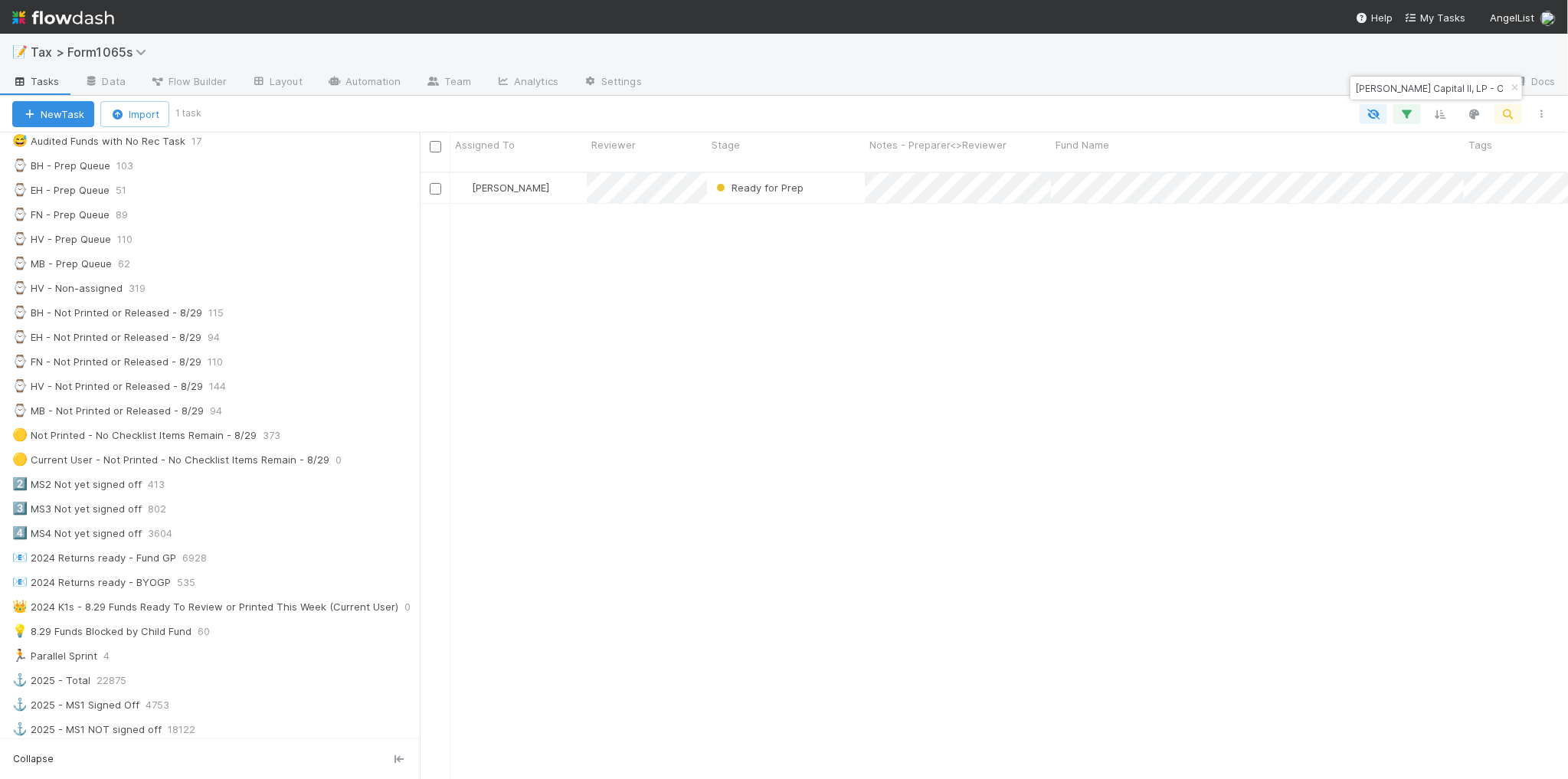
click at [1353, 90] on input "Prasanna Capital II, LP - C3" at bounding box center [1429, 88] width 153 height 19
paste input "Runway Fund I, a Series of On Deck Funds, LP"
type input "Runway Fund I, a Series of On Deck Funds, LP"
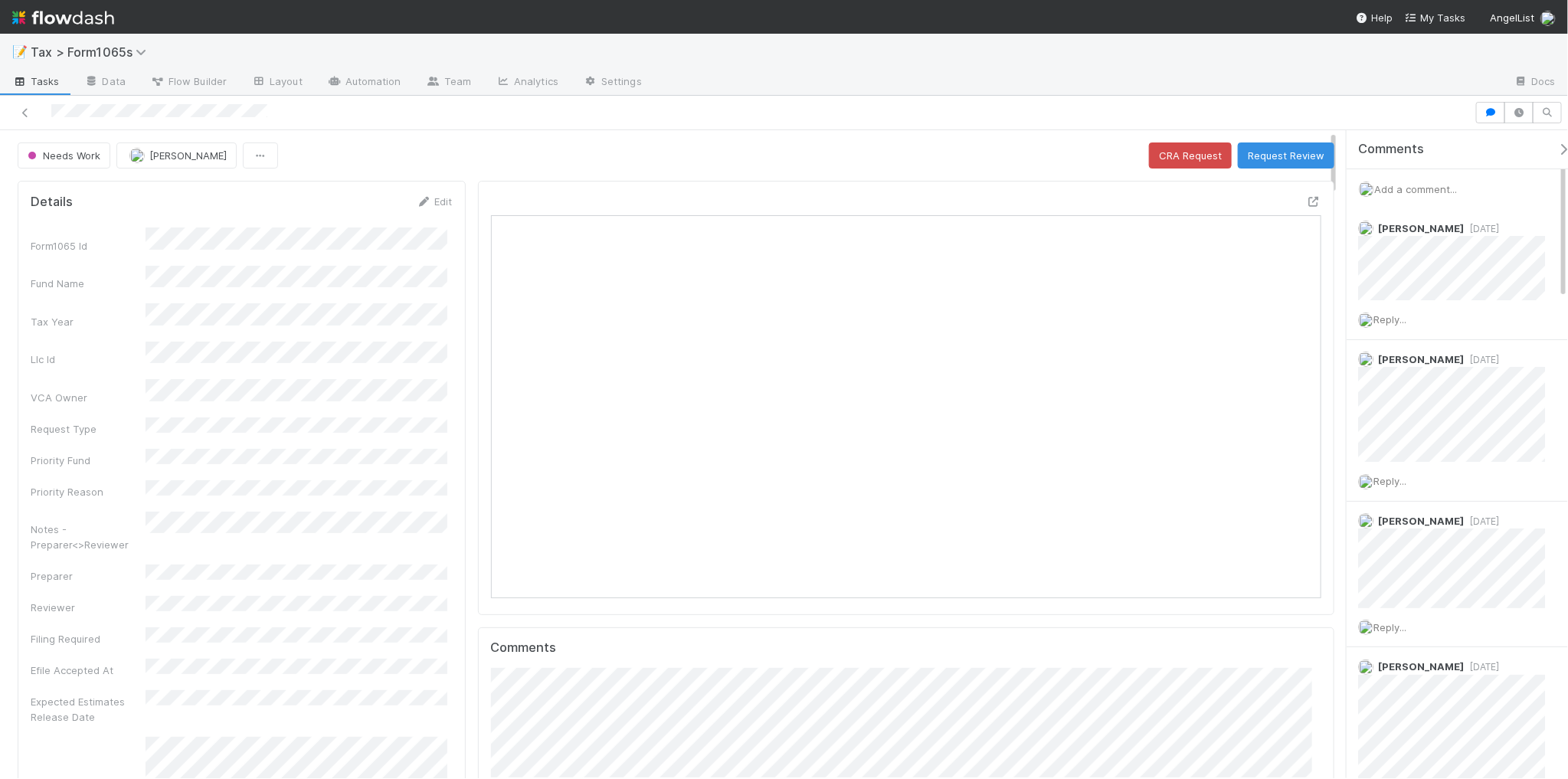
scroll to position [14, 15]
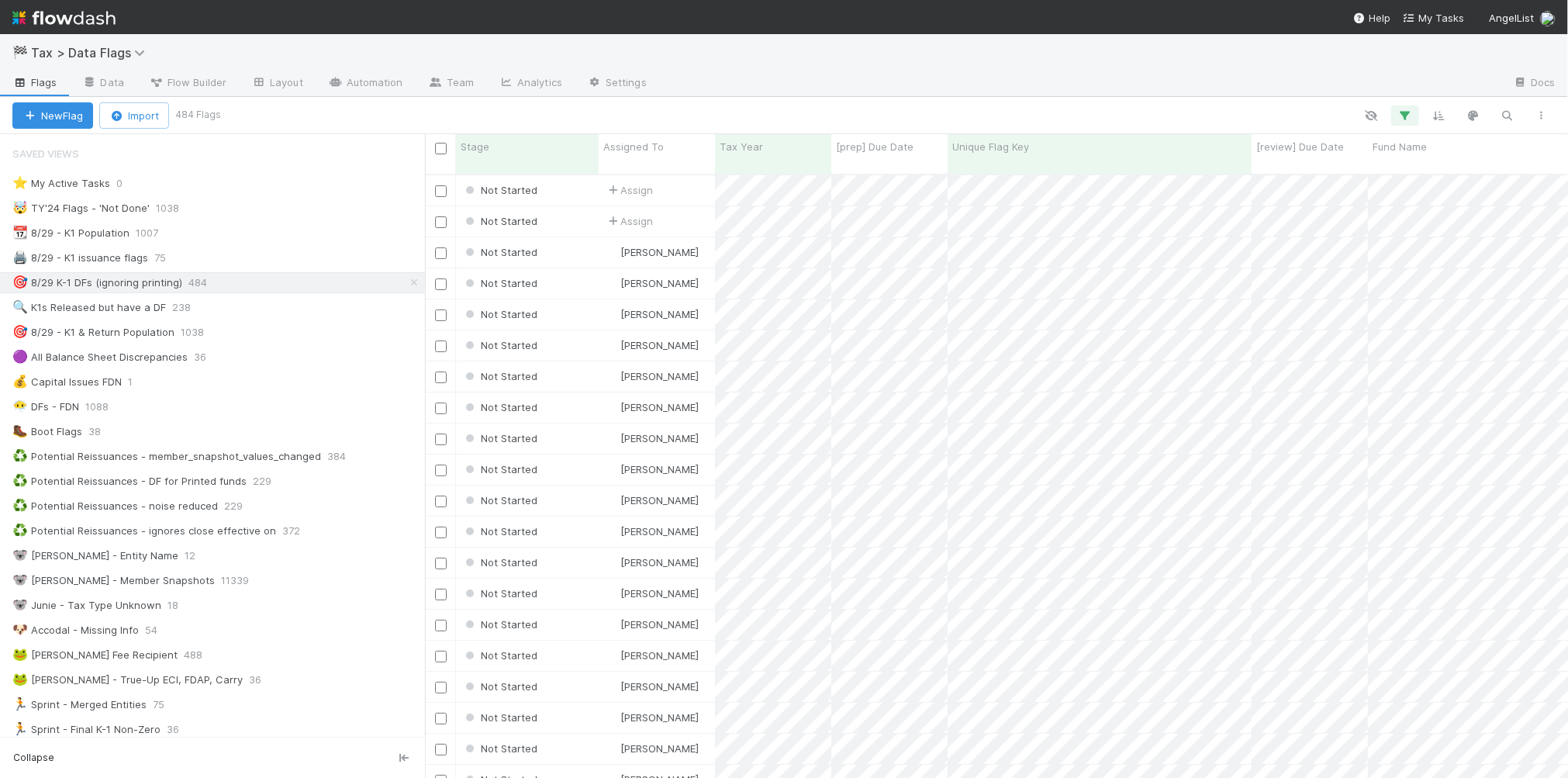
scroll to position [601, 1128]
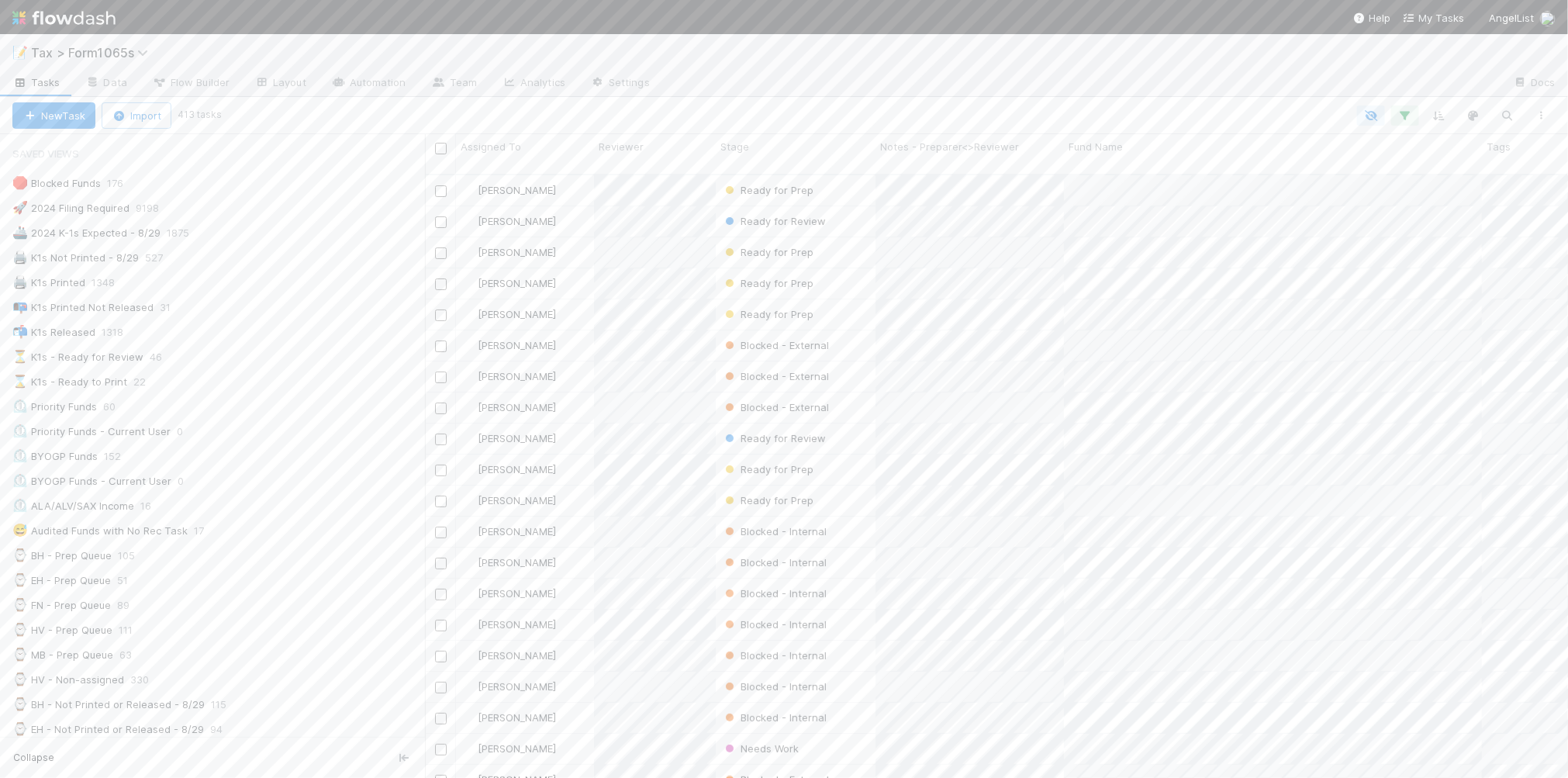
scroll to position [291, 0]
click at [320, 617] on div "3️⃣ MS3 Not yet signed off 802" at bounding box center [219, 612] width 412 height 20
click at [319, 594] on div "2️⃣ MS2 Not yet signed off 417" at bounding box center [219, 587] width 412 height 20
click at [280, 359] on div "⏳ K1s - Ready for Review 46" at bounding box center [219, 356] width 412 height 20
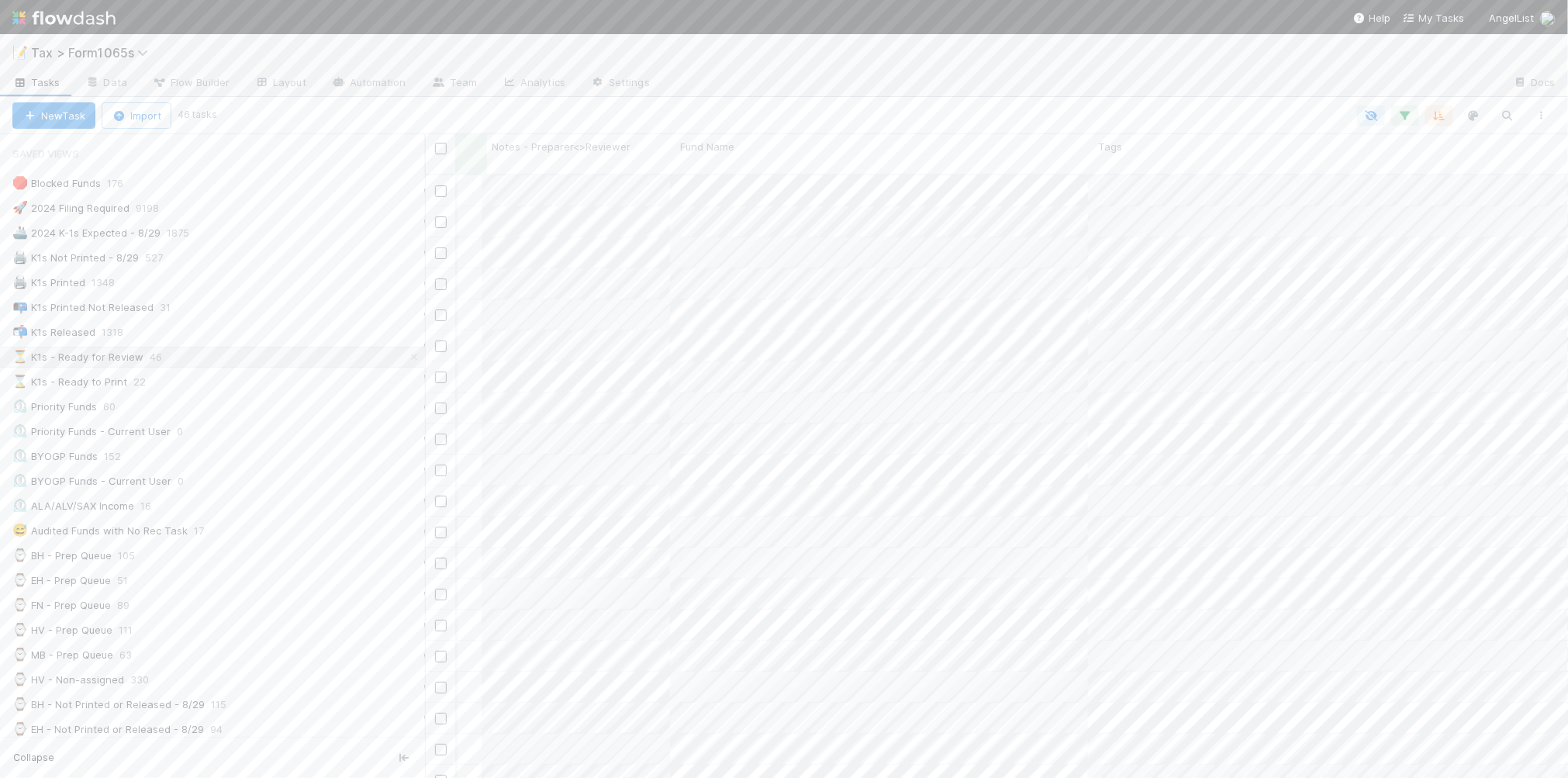
scroll to position [0, 394]
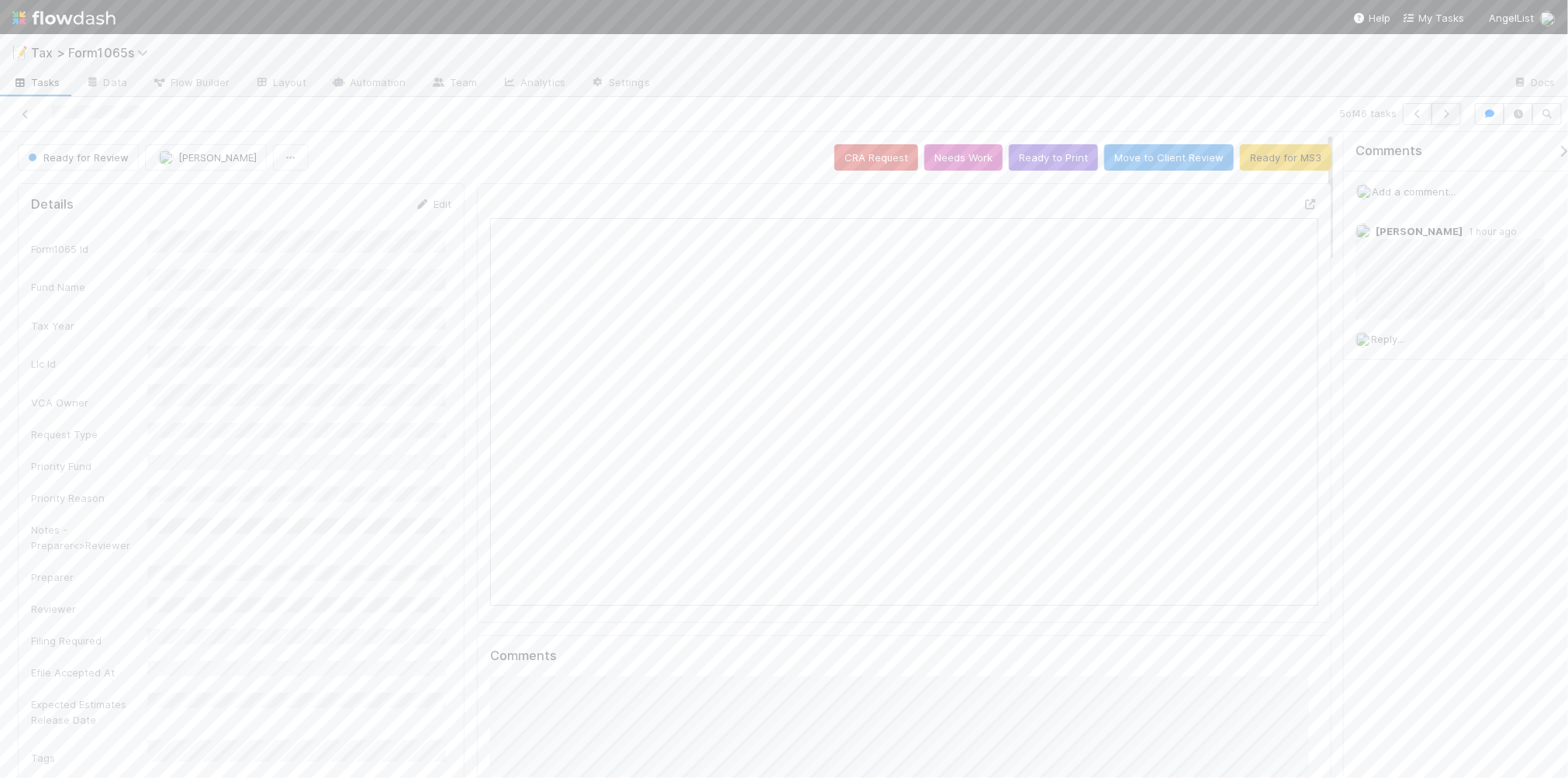
click at [1439, 113] on icon "button" at bounding box center [1447, 114] width 16 height 9
click at [1441, 111] on icon "button" at bounding box center [1447, 114] width 16 height 9
click at [1023, 163] on button "Ready to Print" at bounding box center [1053, 157] width 89 height 27
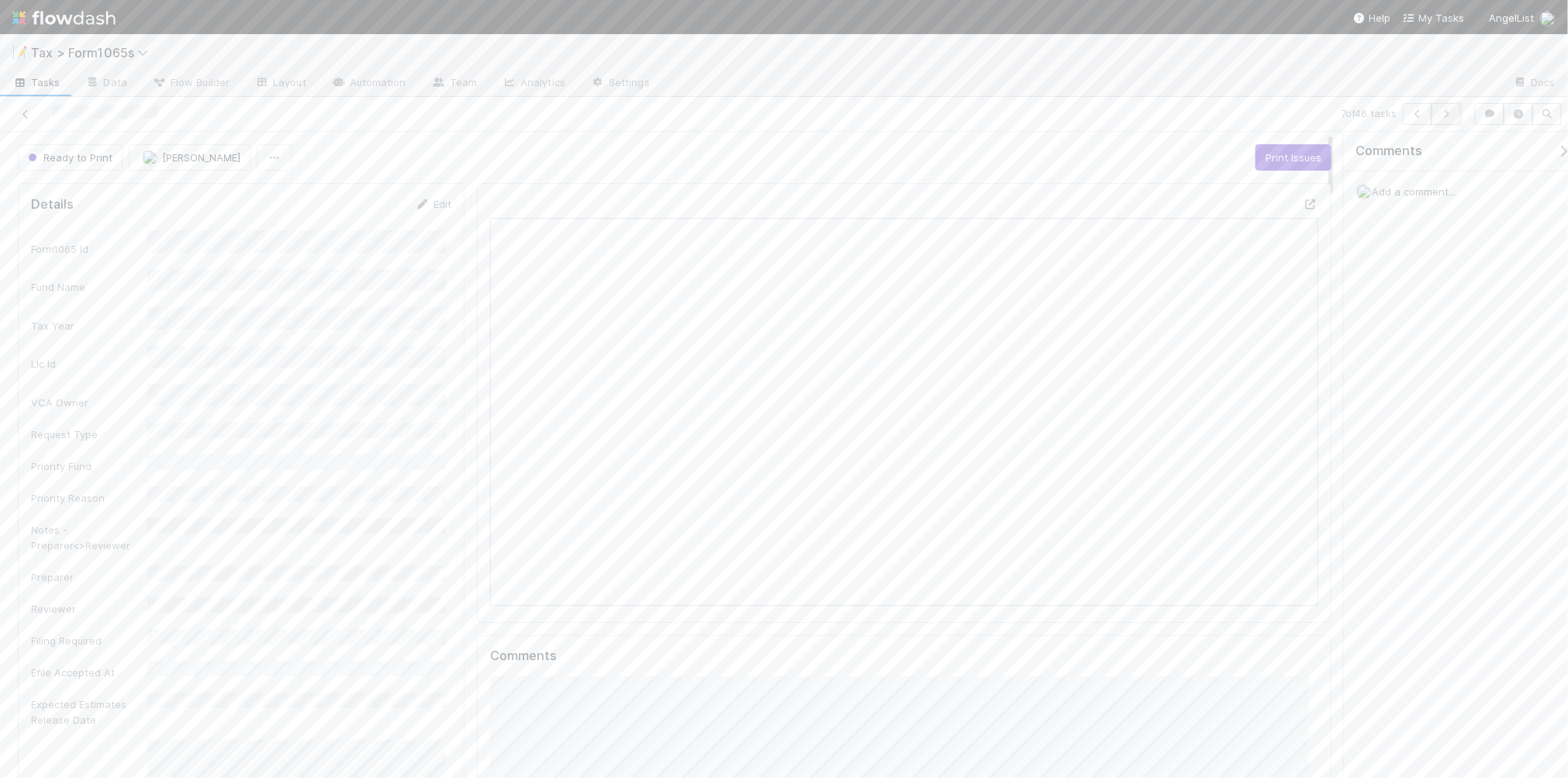
click at [1451, 116] on icon "button" at bounding box center [1447, 114] width 16 height 9
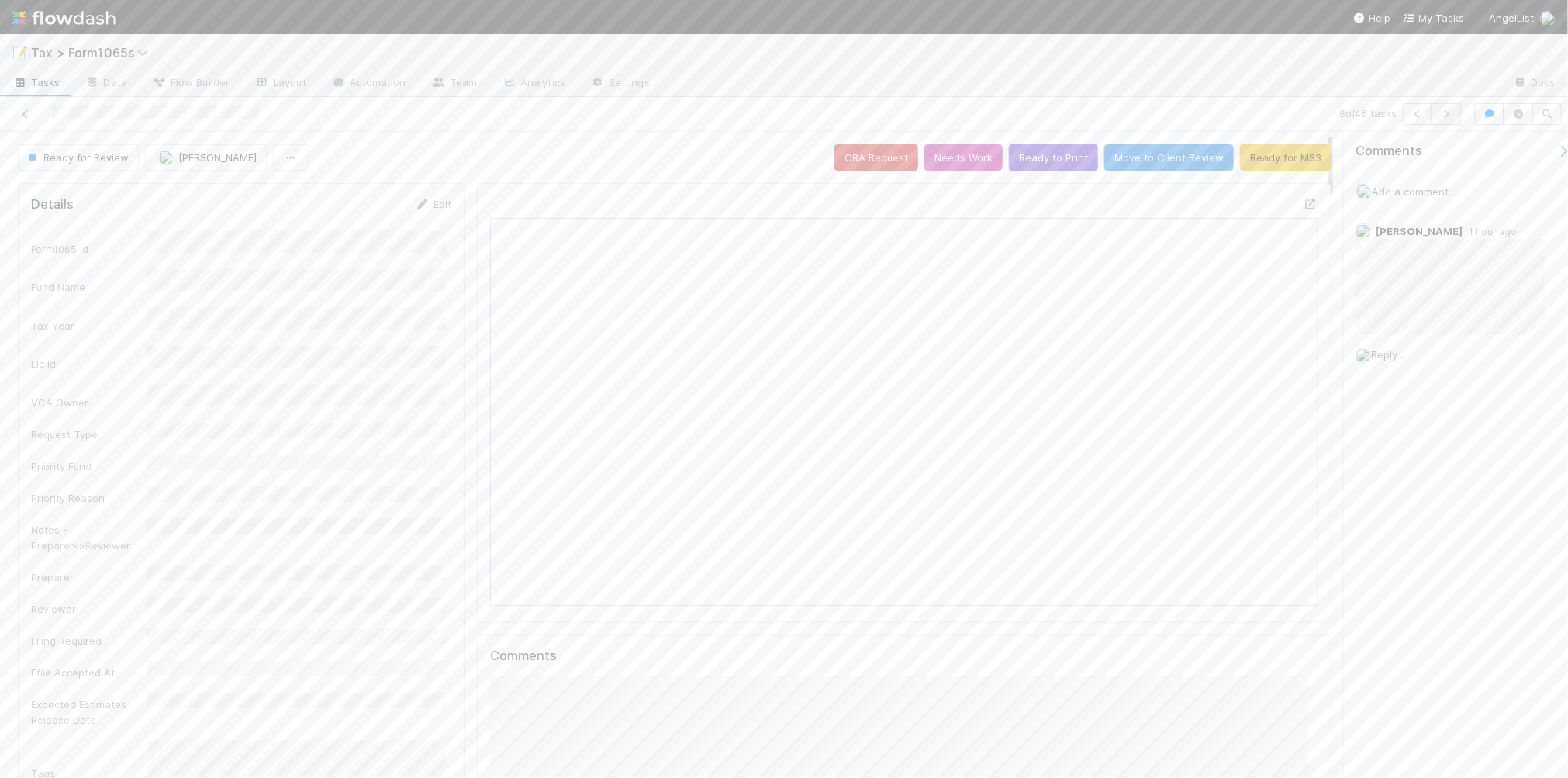
click at [1450, 120] on button "button" at bounding box center [1447, 114] width 30 height 22
click at [1443, 113] on icon "button" at bounding box center [1447, 114] width 16 height 9
click at [1445, 112] on icon "button" at bounding box center [1447, 114] width 16 height 9
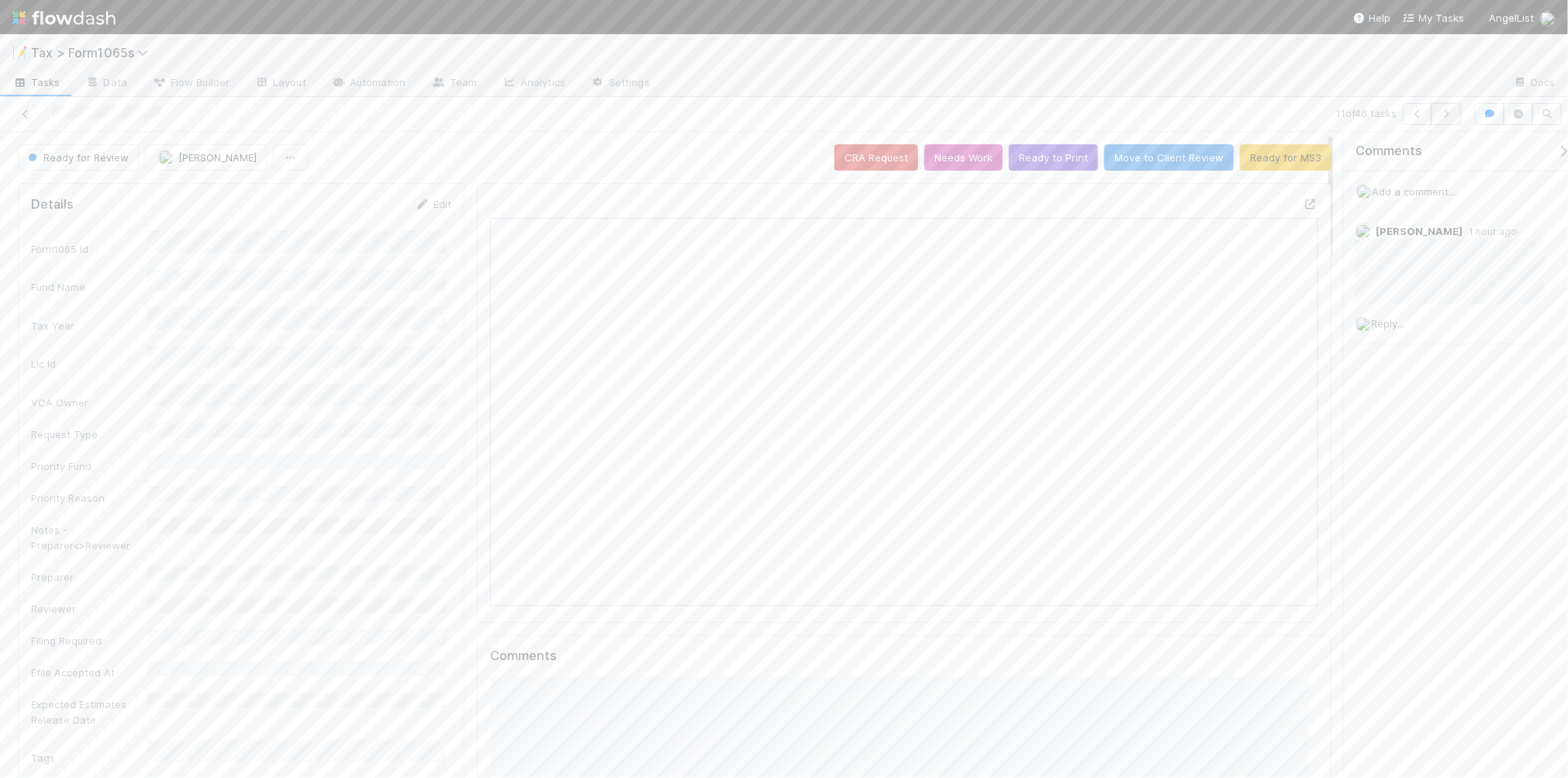
click at [1448, 110] on icon "button" at bounding box center [1447, 114] width 16 height 9
click at [1444, 111] on icon "button" at bounding box center [1447, 114] width 16 height 9
click at [1059, 165] on button "Ready to Print" at bounding box center [1053, 157] width 89 height 27
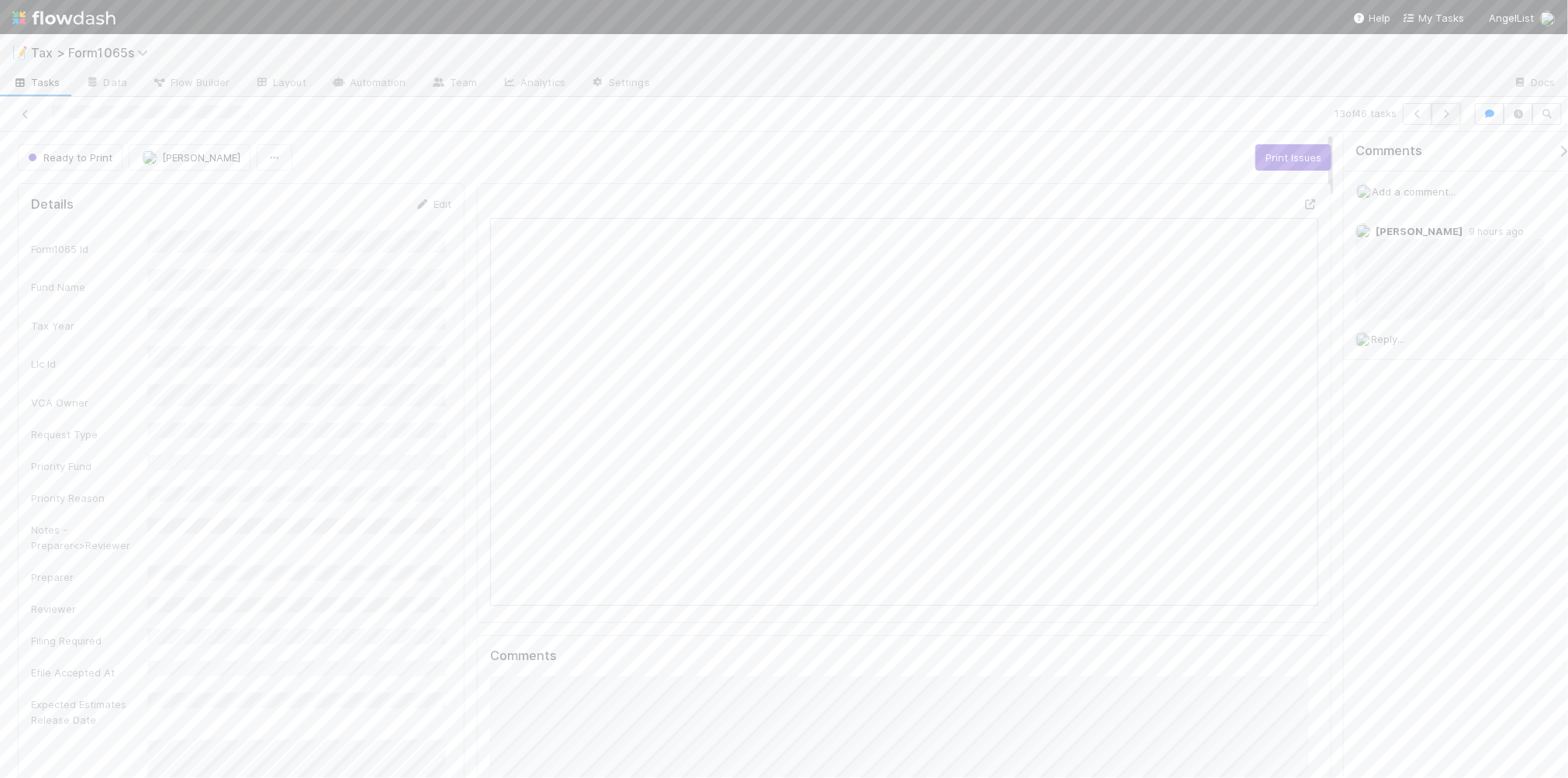
click at [1450, 118] on icon "button" at bounding box center [1447, 114] width 16 height 9
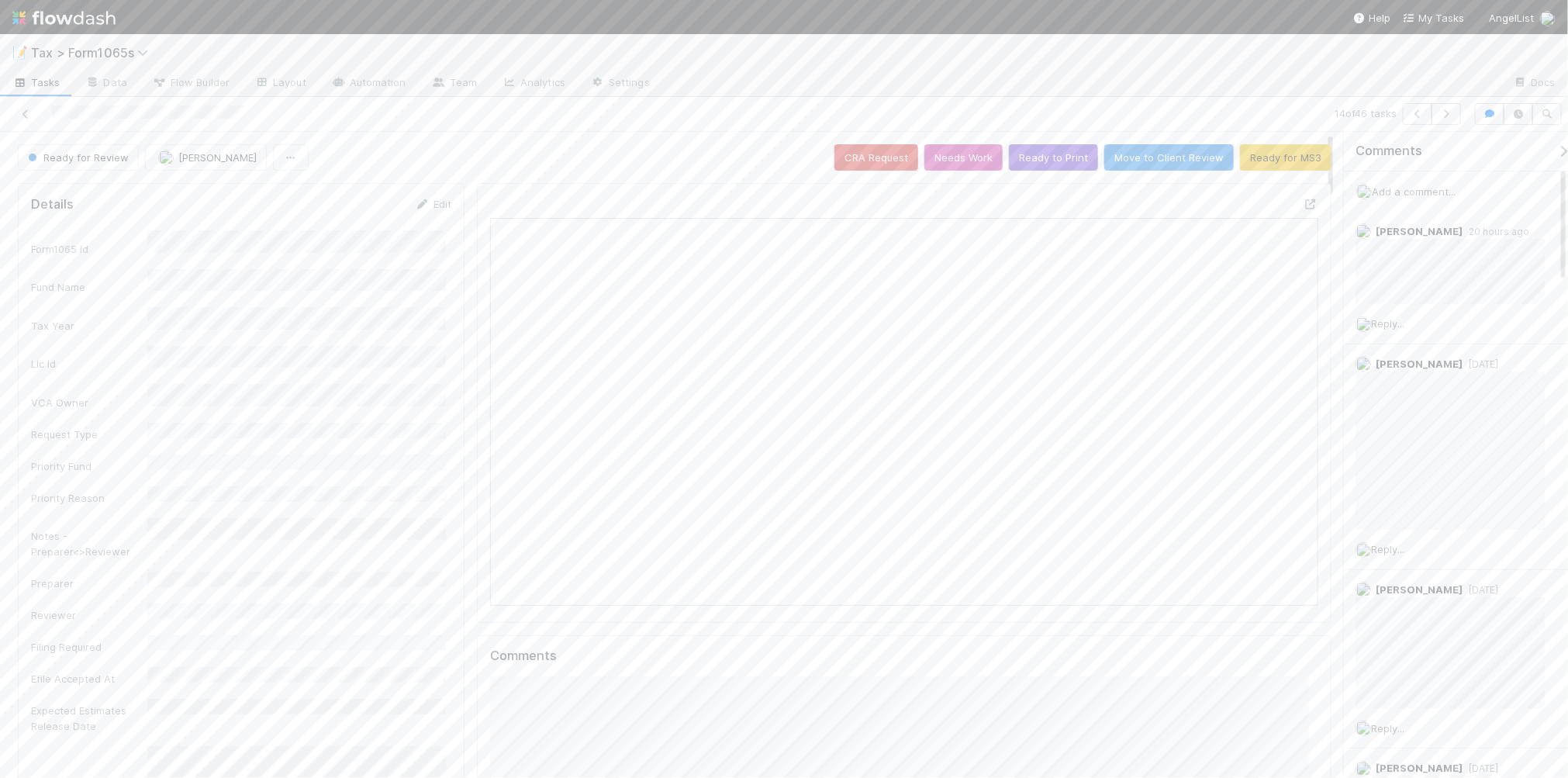
scroll to position [300, 803]
click at [426, 203] on link "Edit" at bounding box center [433, 204] width 37 height 13
drag, startPoint x: 300, startPoint y: 675, endPoint x: 305, endPoint y: 664, distance: 12.1
click at [299, 675] on div "[PERSON_NAME]" at bounding box center [299, 676] width 292 height 28
click at [353, 206] on button "Save" at bounding box center [368, 209] width 44 height 27
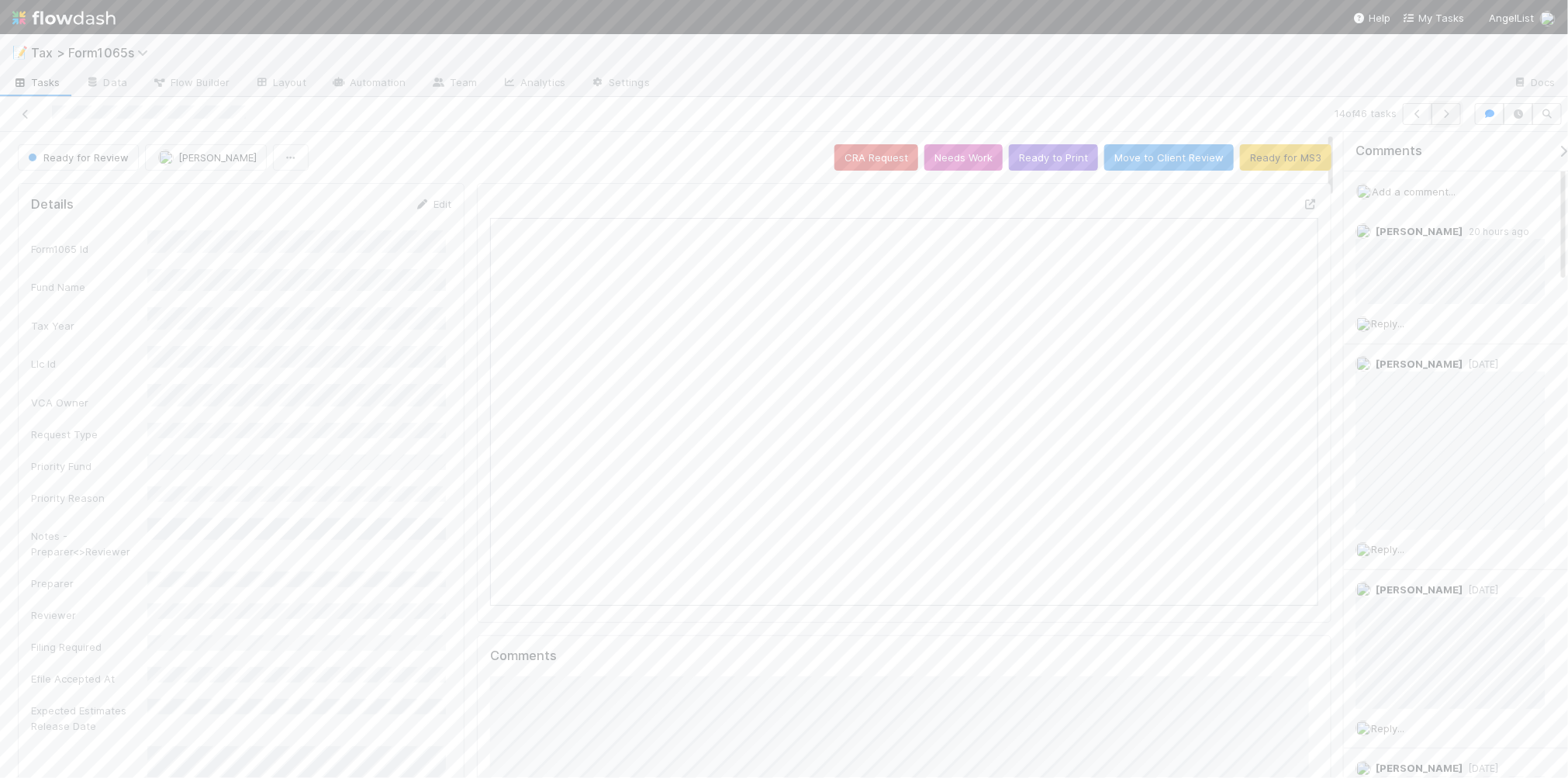
click at [1444, 112] on icon "button" at bounding box center [1447, 114] width 16 height 9
click at [27, 116] on icon at bounding box center [26, 114] width 16 height 10
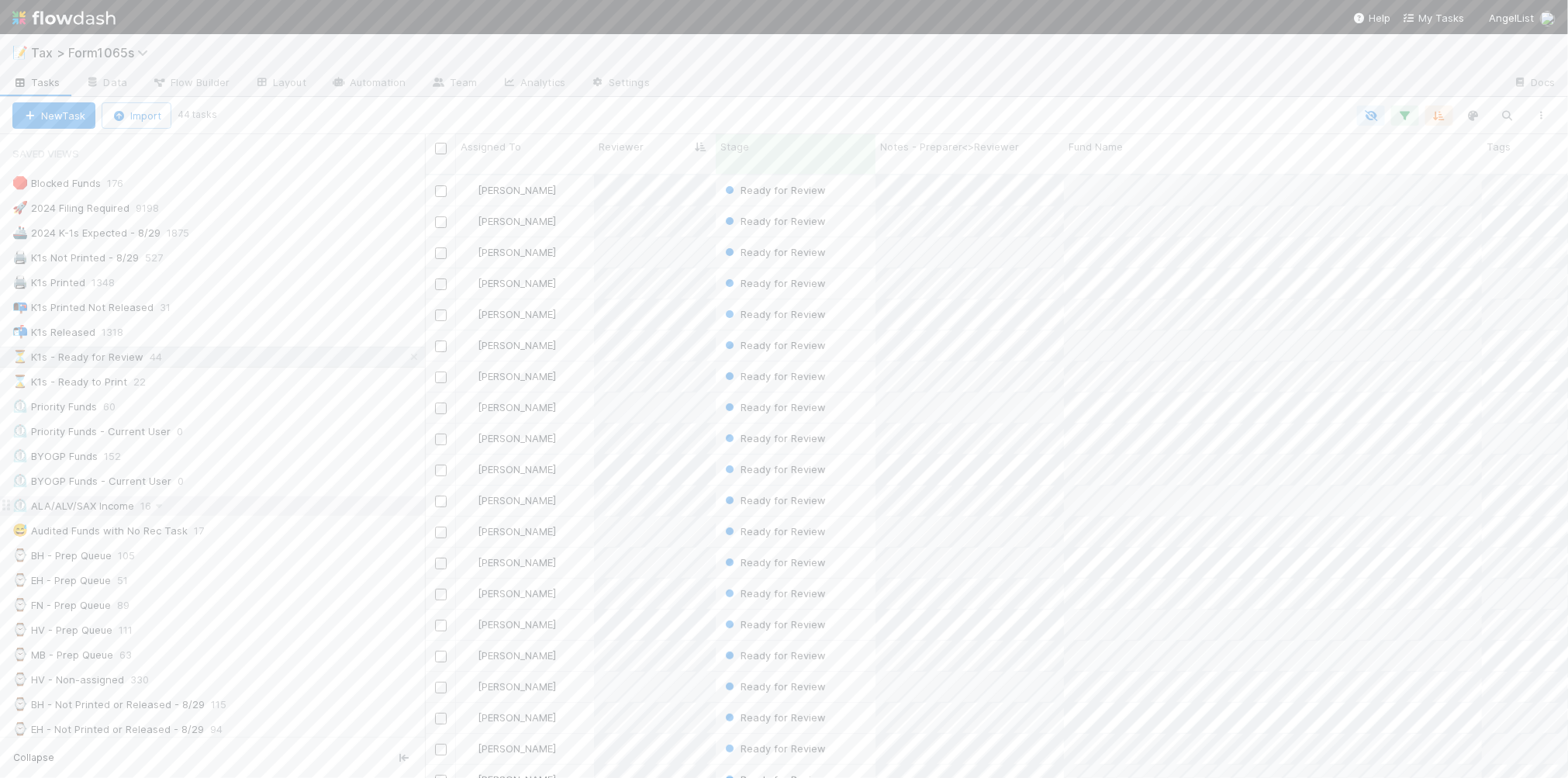
scroll to position [291, 0]
click at [338, 597] on div "2️⃣ MS2 Not yet signed off 417" at bounding box center [219, 587] width 412 height 20
click at [498, 141] on span "Assigned To" at bounding box center [491, 147] width 60 height 16
click at [513, 173] on div "Sort A → Z" at bounding box center [550, 176] width 177 height 24
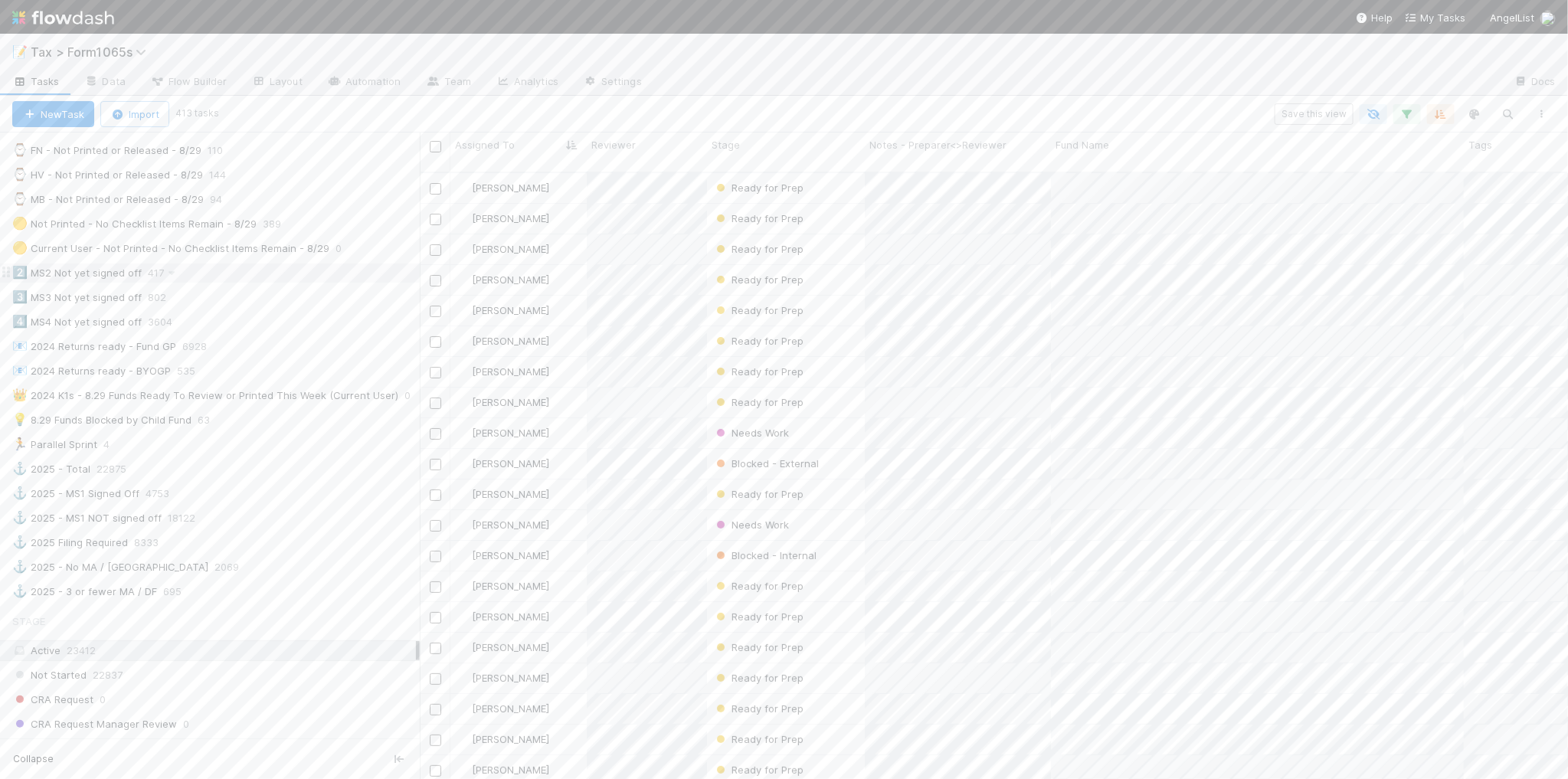
scroll to position [575, 0]
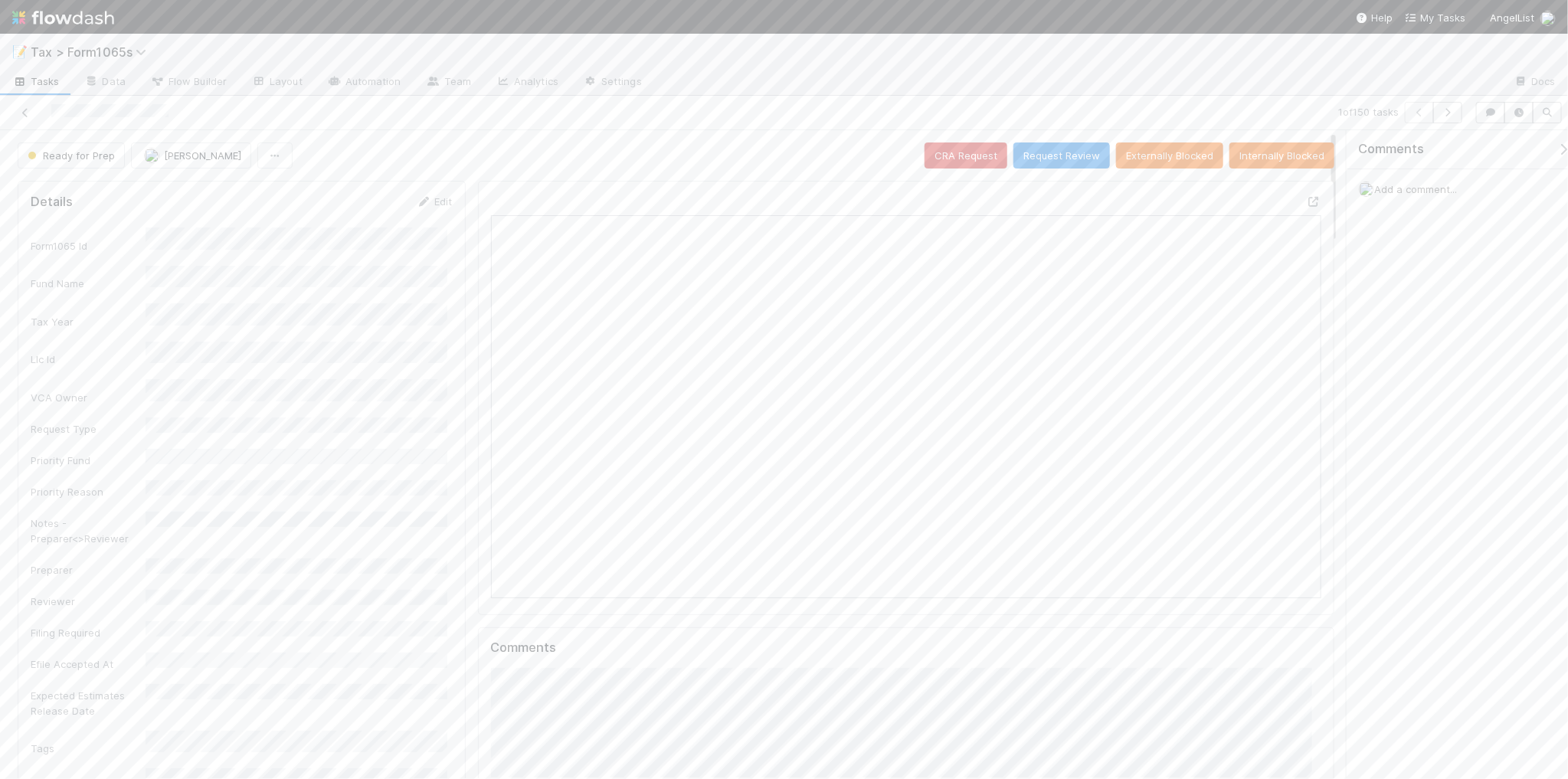
scroll to position [297, 402]
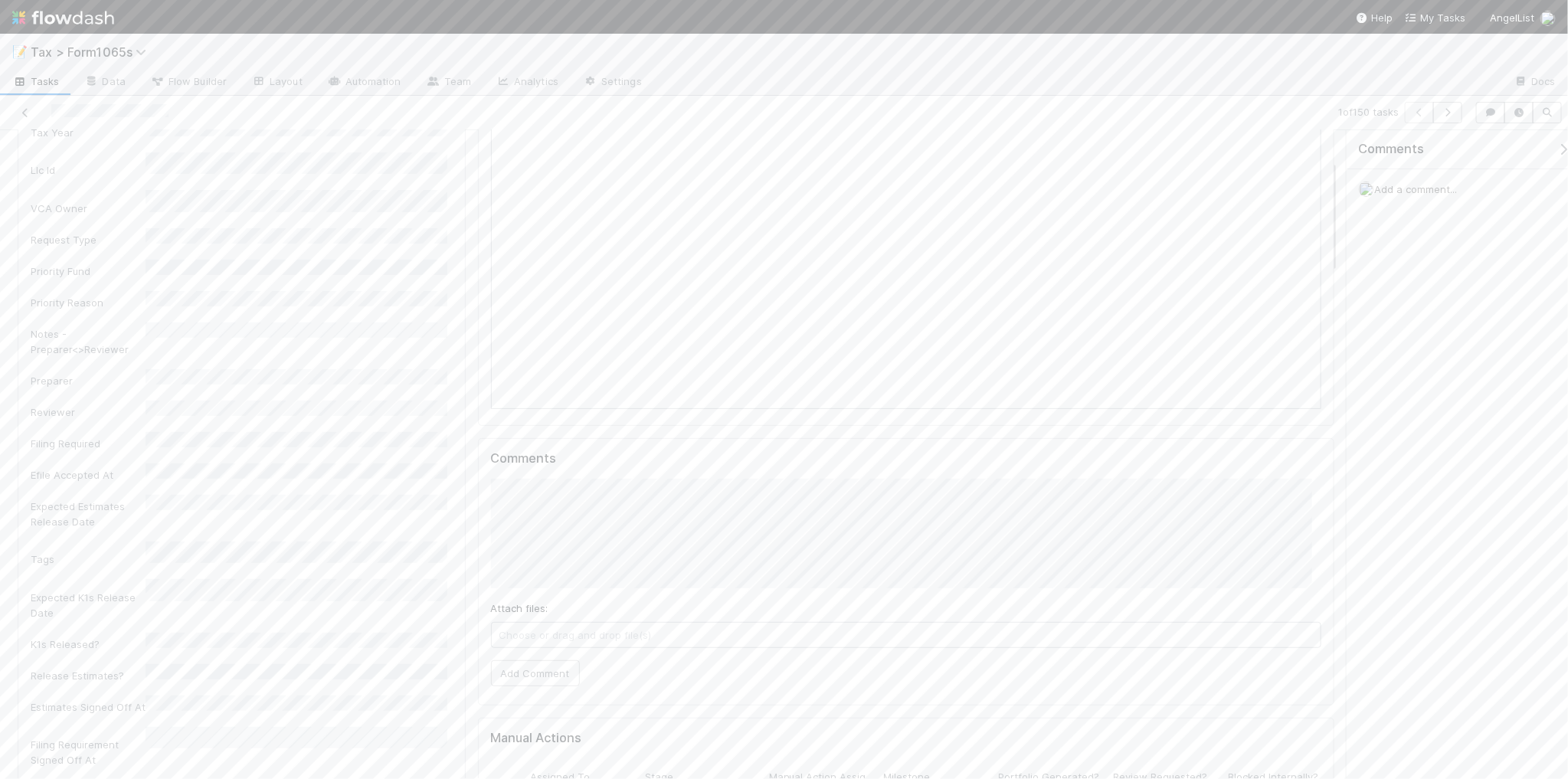
scroll to position [191, 0]
click at [551, 674] on button "Add Comment" at bounding box center [535, 671] width 89 height 26
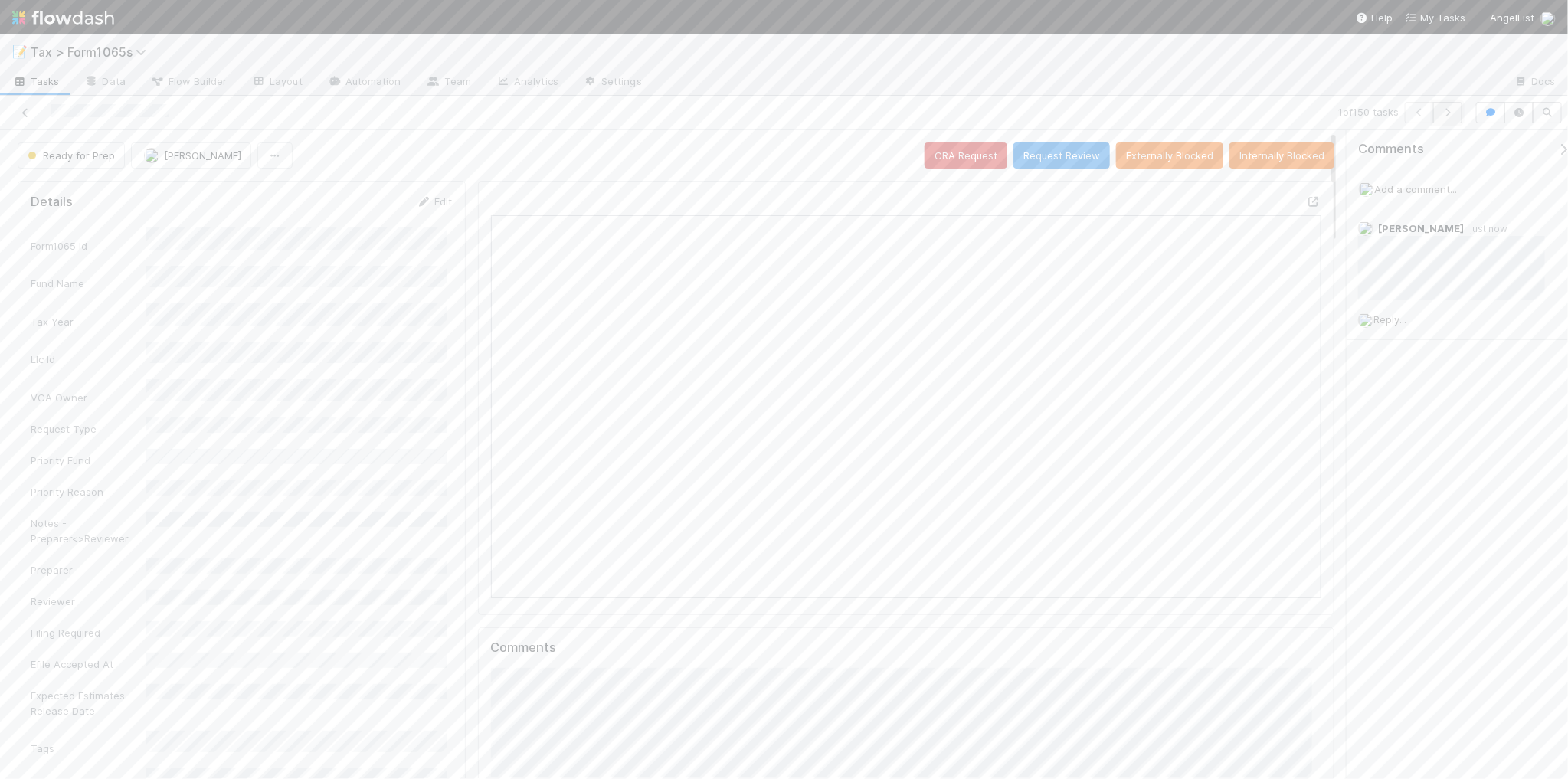
click at [1442, 115] on icon "button" at bounding box center [1447, 113] width 15 height 9
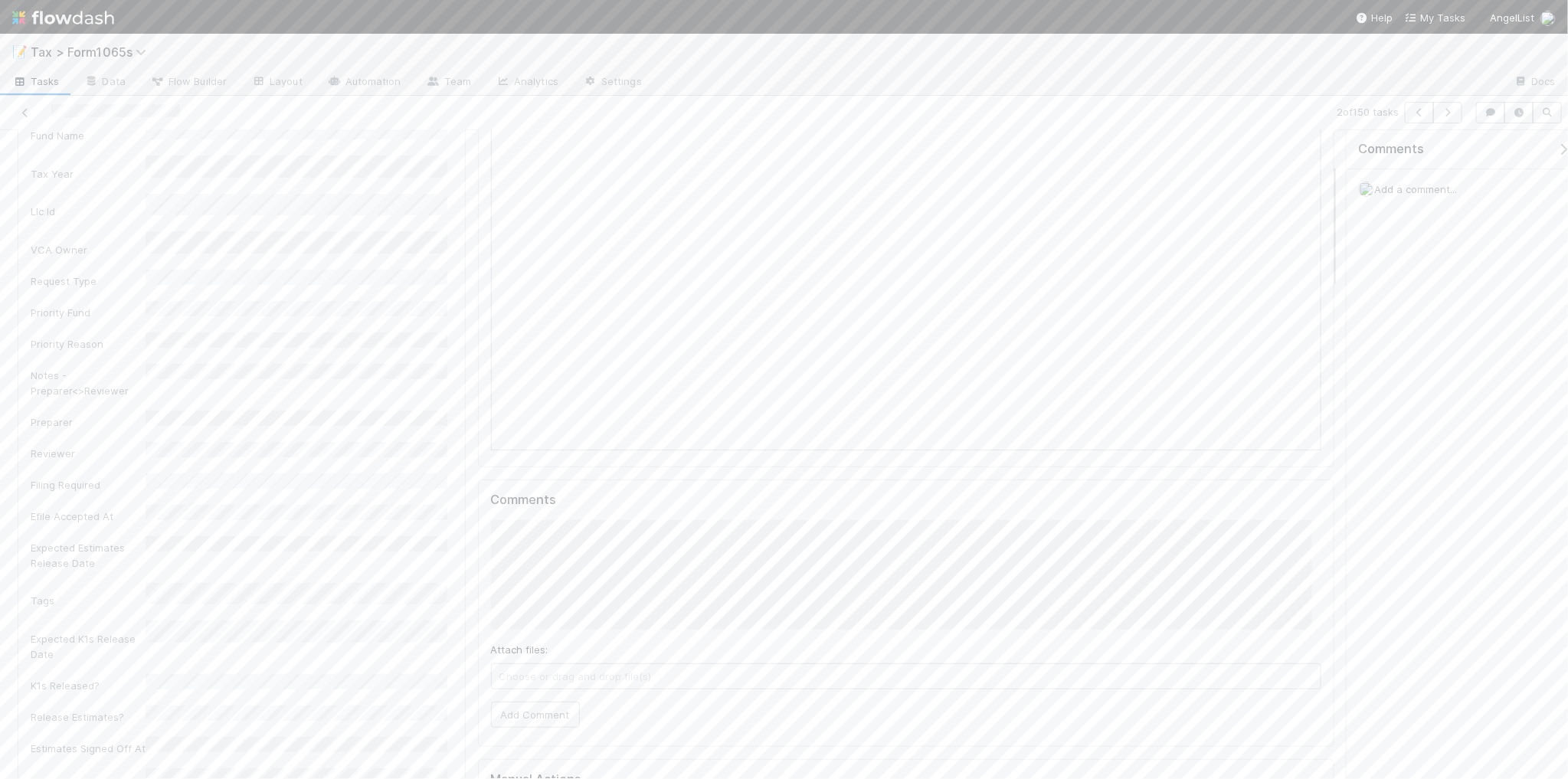
scroll to position [191, 0]
click at [541, 672] on button "Add Comment" at bounding box center [535, 671] width 89 height 26
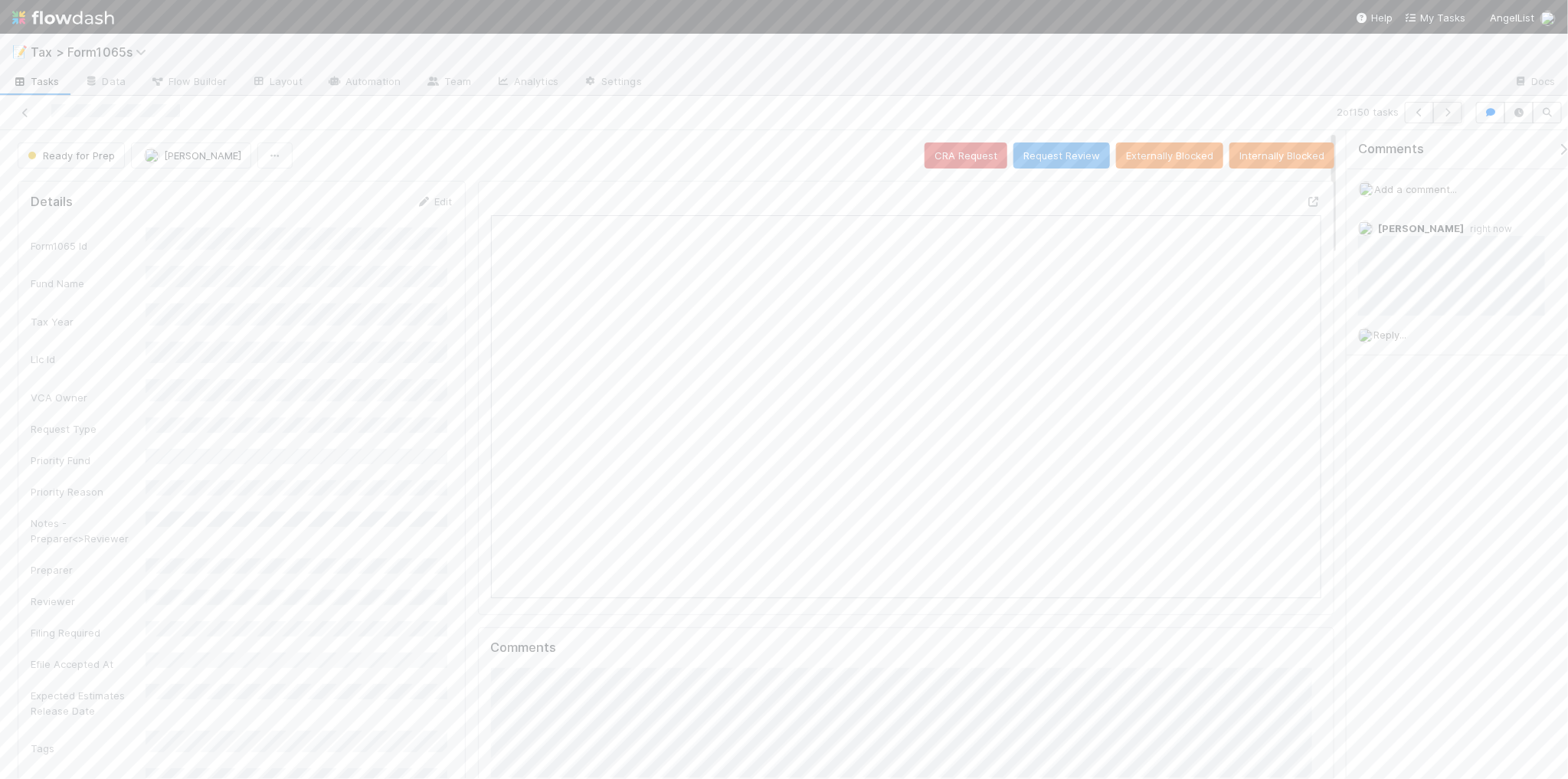
click at [1446, 109] on icon "button" at bounding box center [1447, 113] width 15 height 9
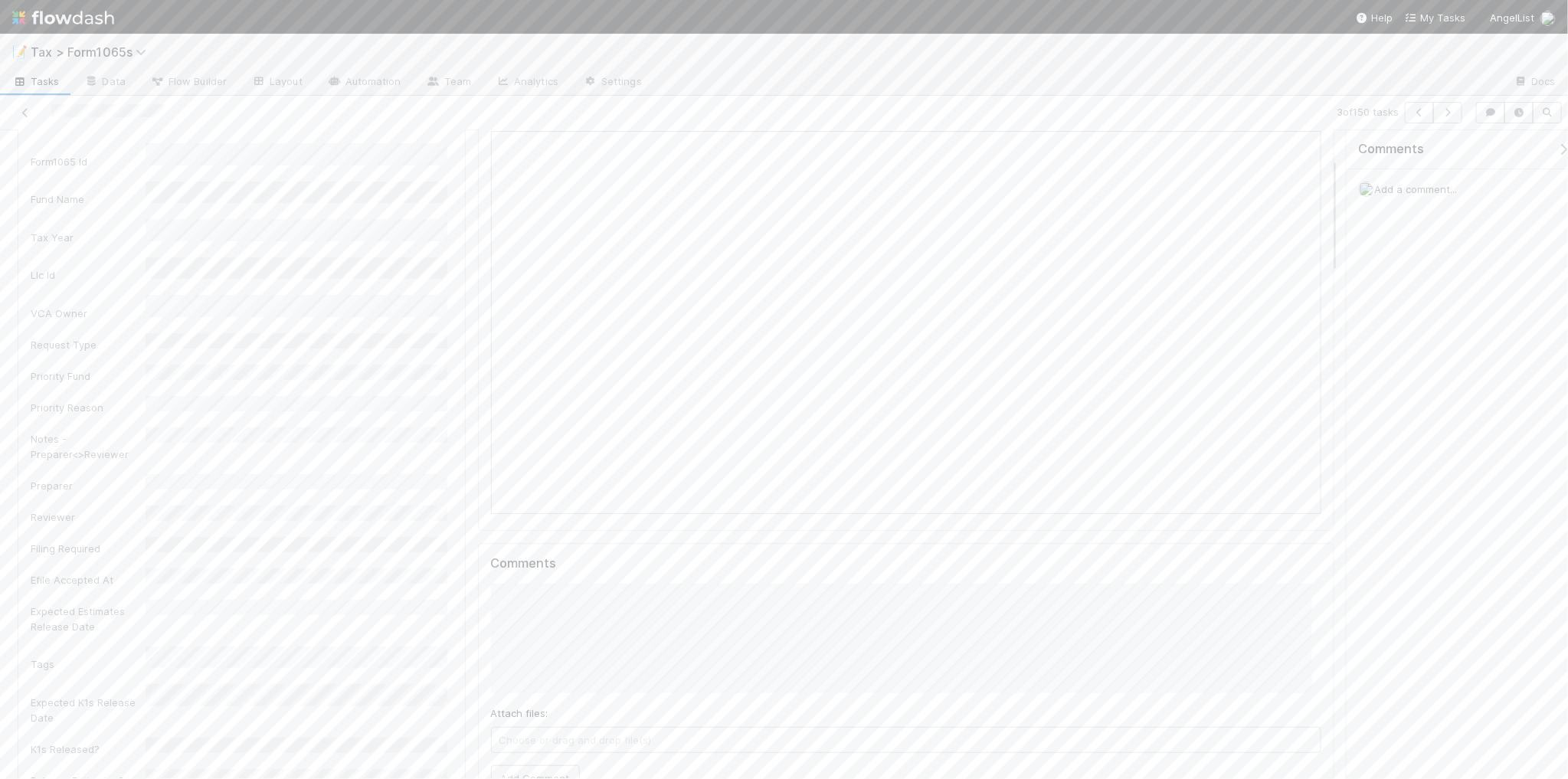
scroll to position [191, 0]
click at [551, 676] on button "Add Comment" at bounding box center [535, 671] width 89 height 26
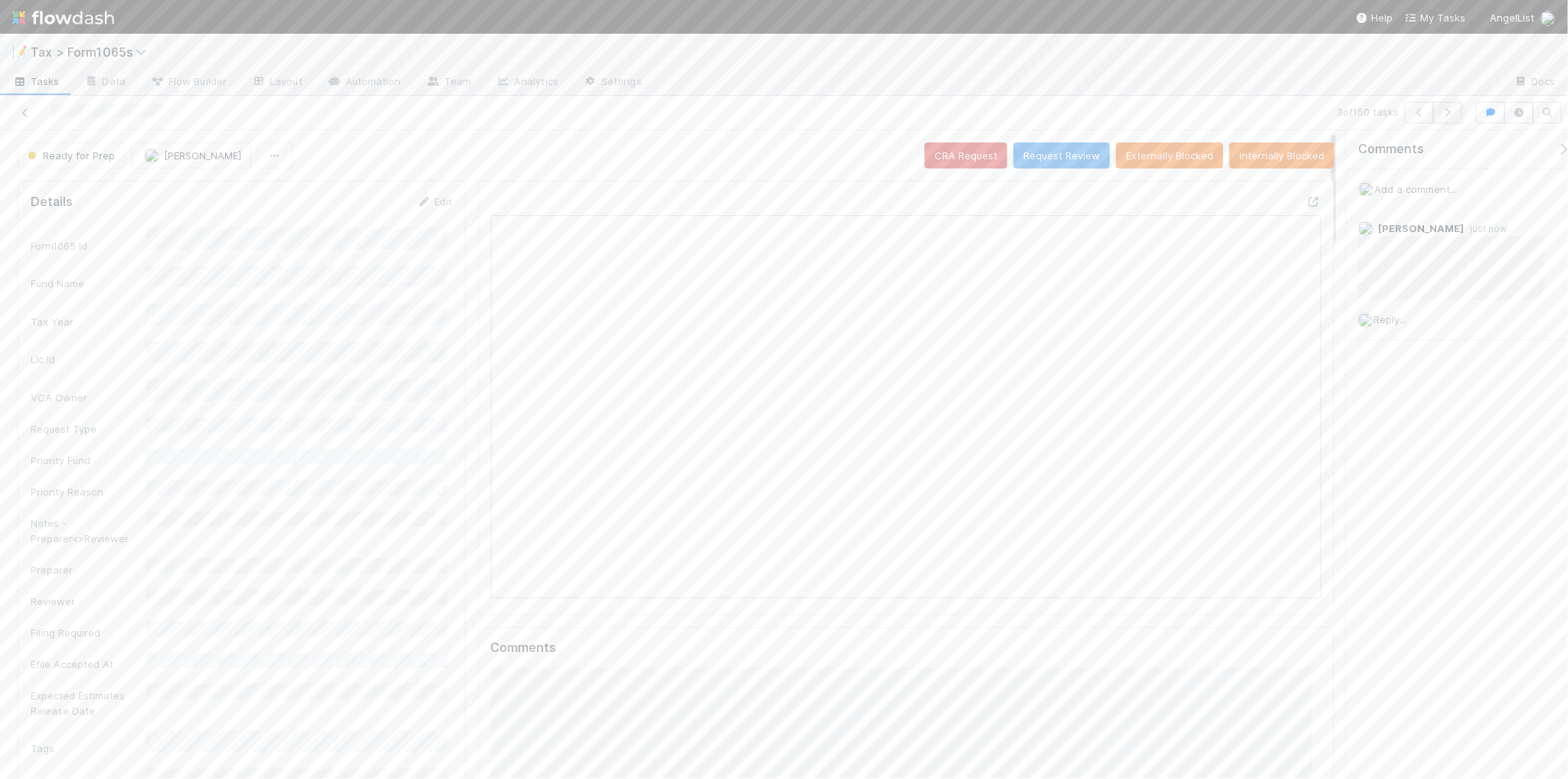
click at [1445, 106] on button "button" at bounding box center [1447, 113] width 29 height 22
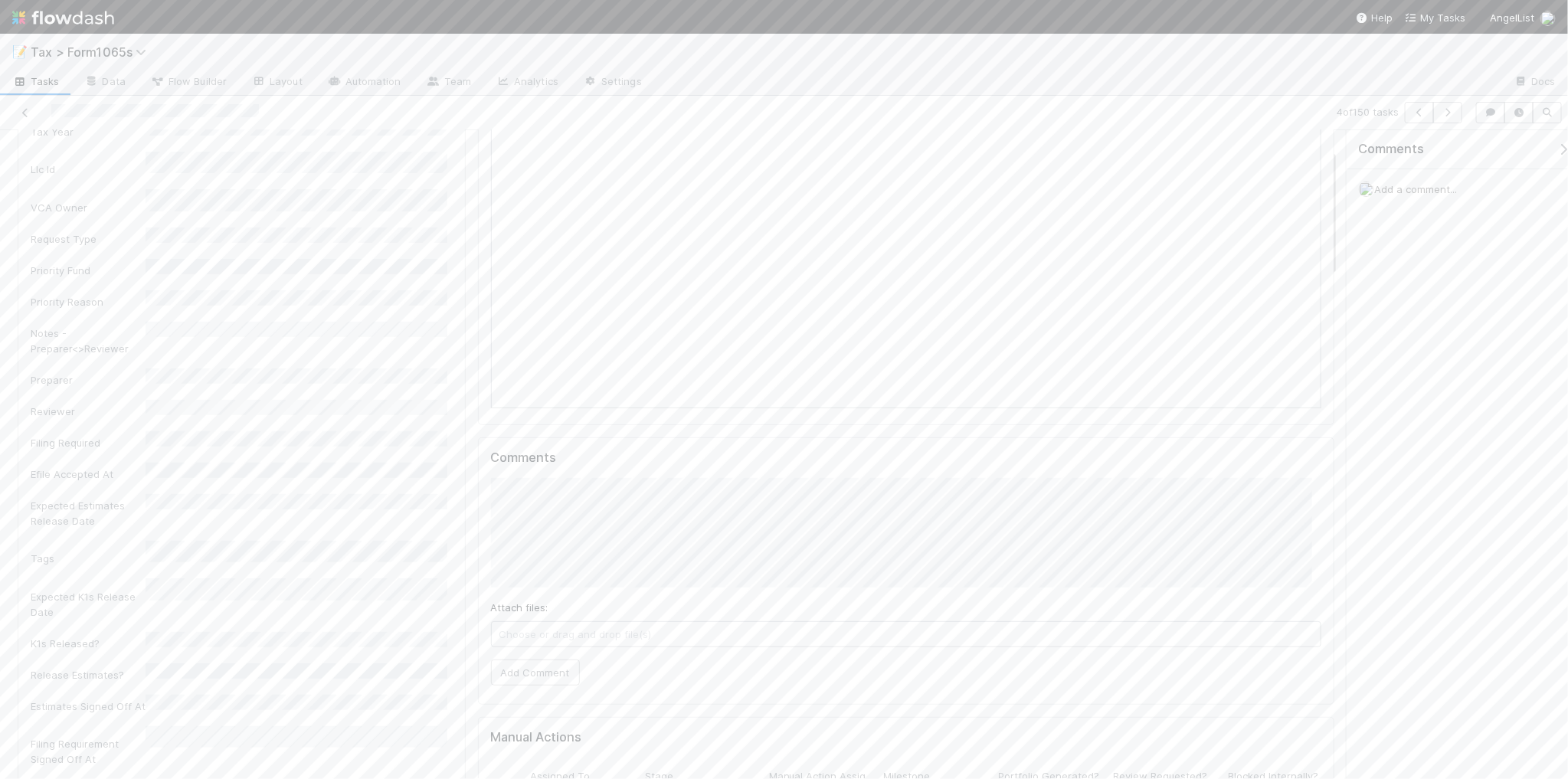
scroll to position [191, 0]
click at [515, 676] on button "Add Comment" at bounding box center [535, 671] width 89 height 26
click at [1445, 112] on icon "button" at bounding box center [1447, 113] width 15 height 9
click at [549, 675] on button "Add Comment" at bounding box center [535, 671] width 89 height 26
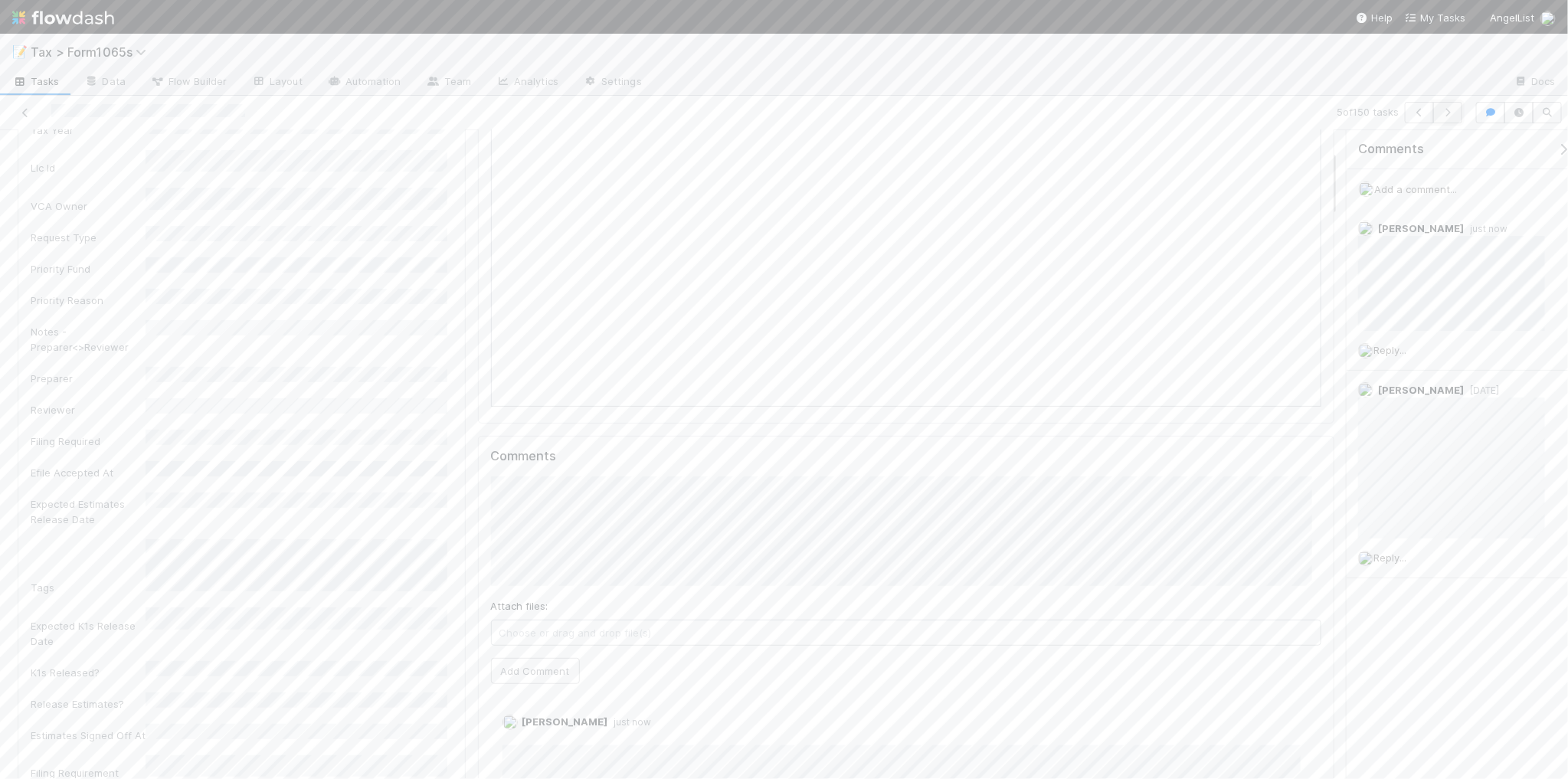
click at [1447, 115] on icon "button" at bounding box center [1447, 113] width 15 height 9
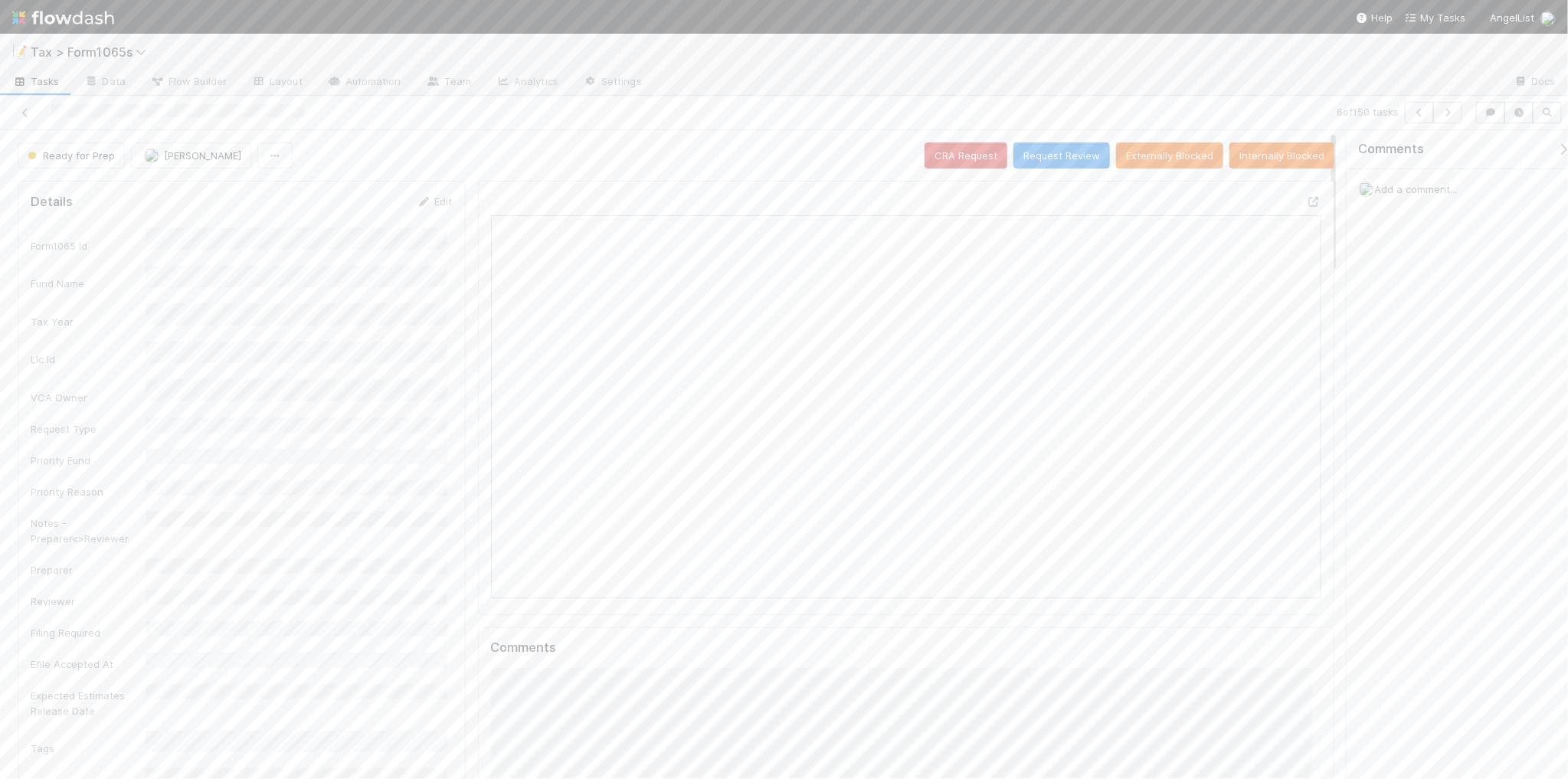
scroll to position [297, 806]
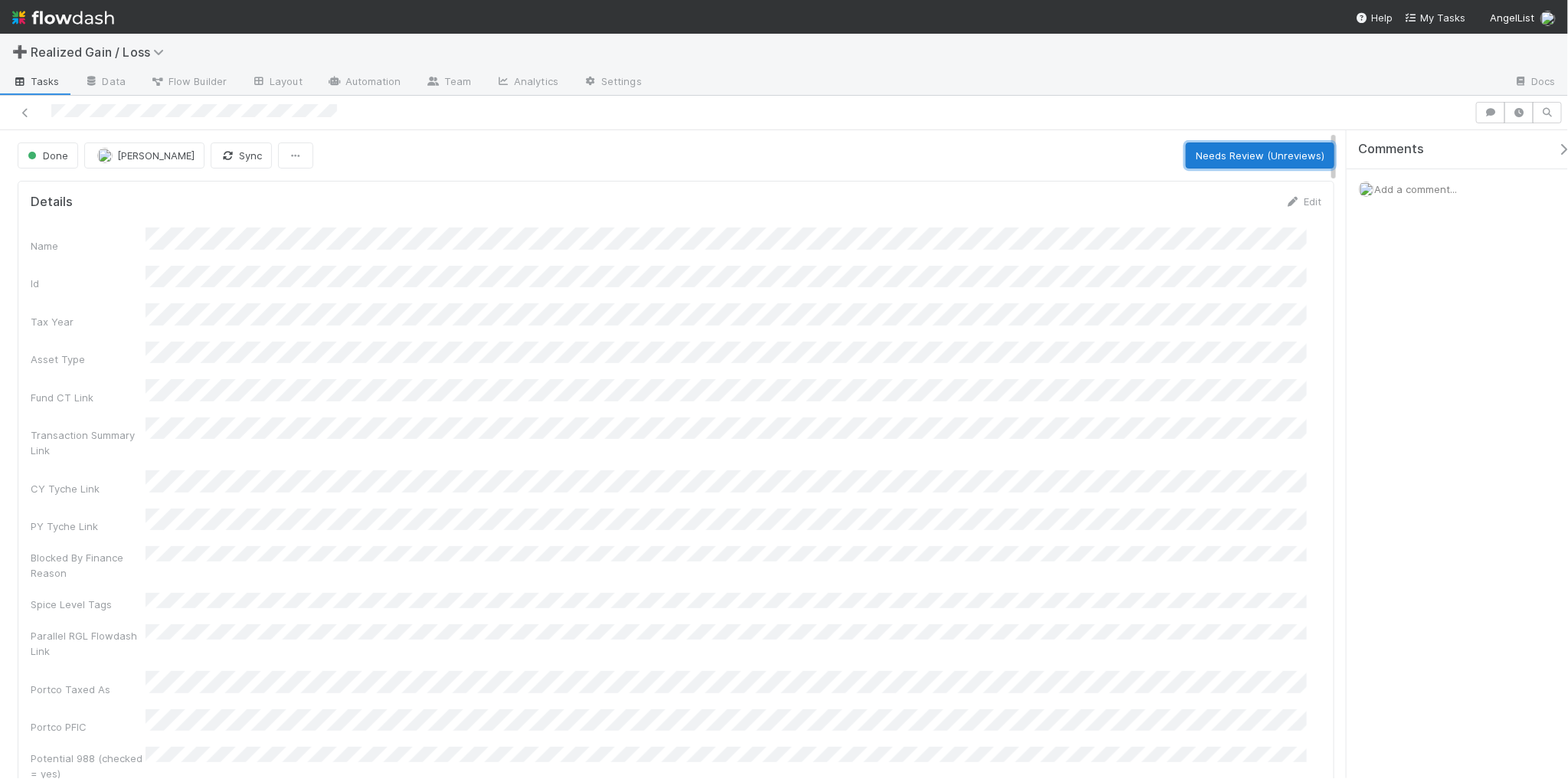
click at [1241, 153] on button "Needs Review (Unreviews)" at bounding box center [1260, 156] width 149 height 26
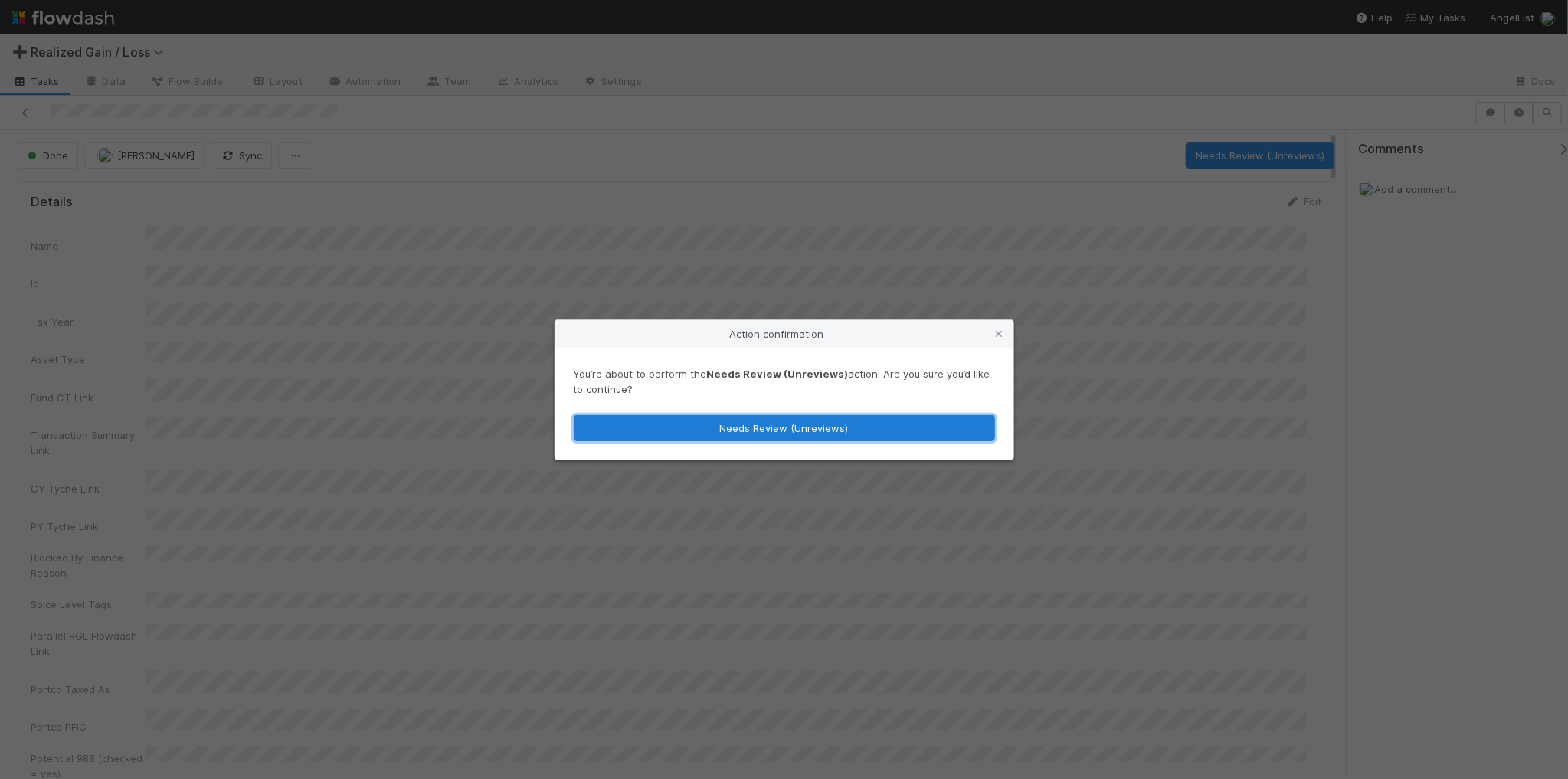
click at [817, 423] on button "Needs Review (Unreviews)" at bounding box center [784, 428] width 421 height 26
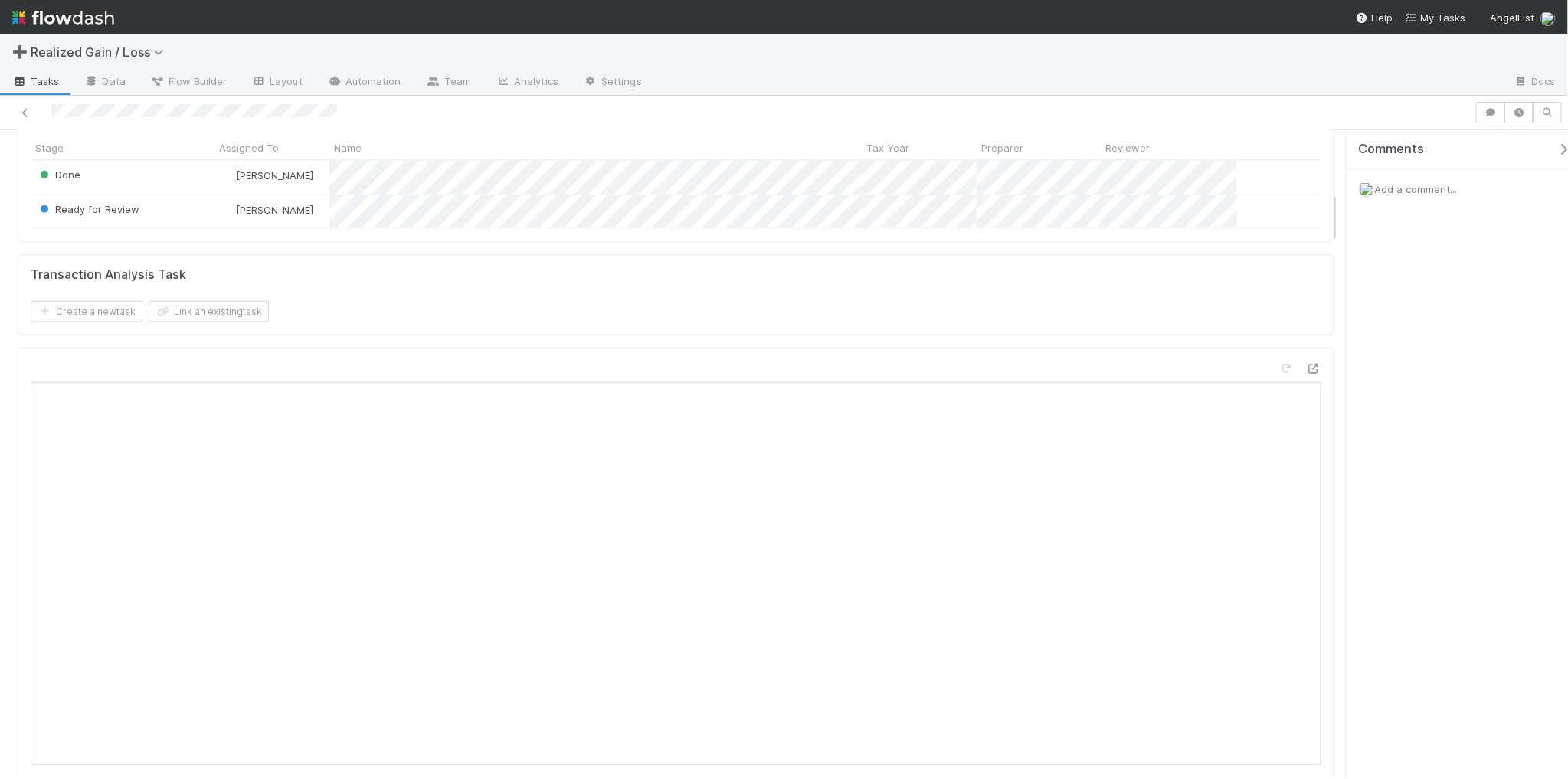
scroll to position [1245, 0]
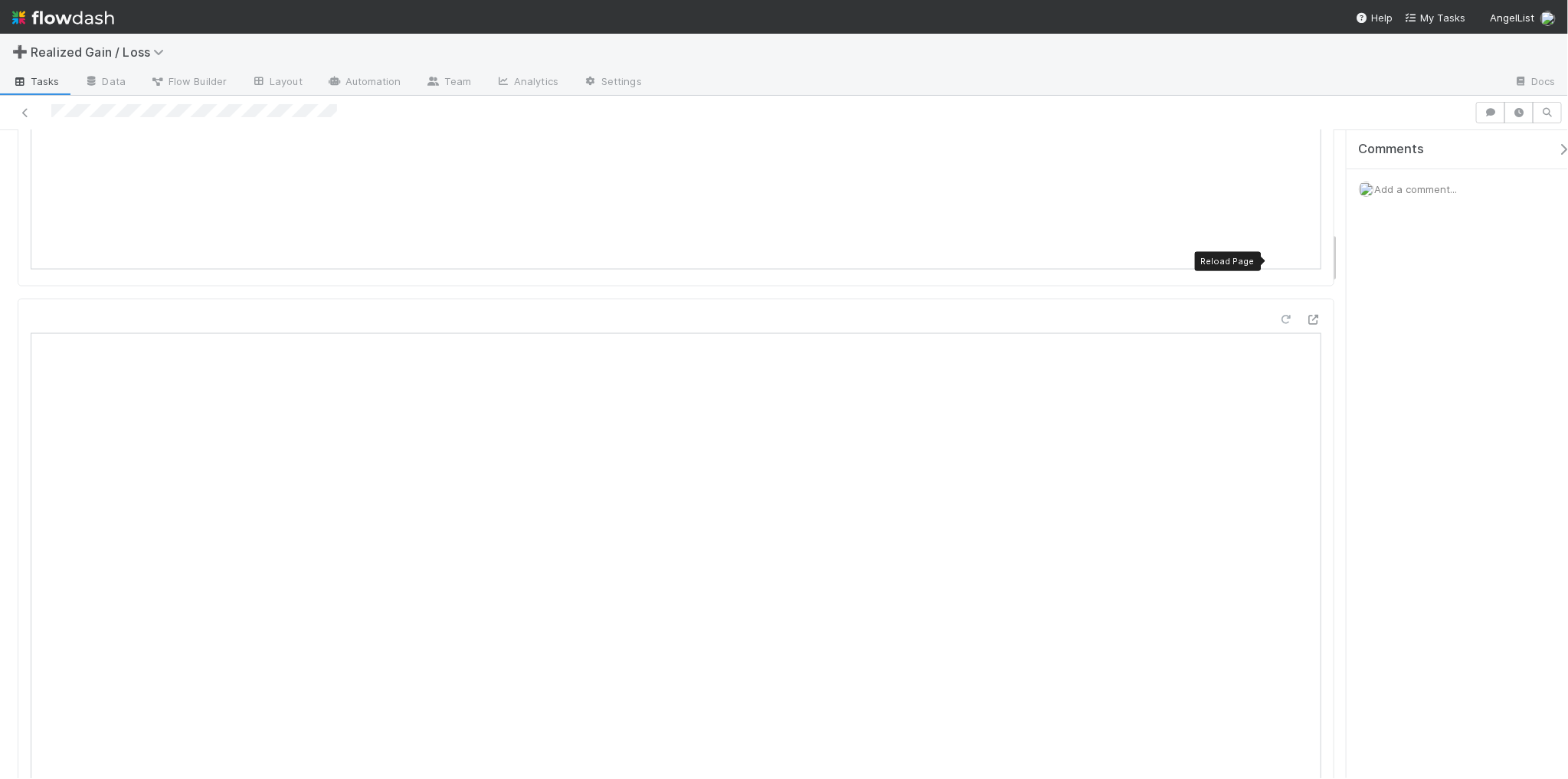
click at [1279, 315] on icon at bounding box center [1286, 320] width 15 height 10
click at [1416, 196] on div "Add a comment..." at bounding box center [1464, 189] width 236 height 39
click at [1416, 188] on span "Add a comment..." at bounding box center [1415, 190] width 83 height 12
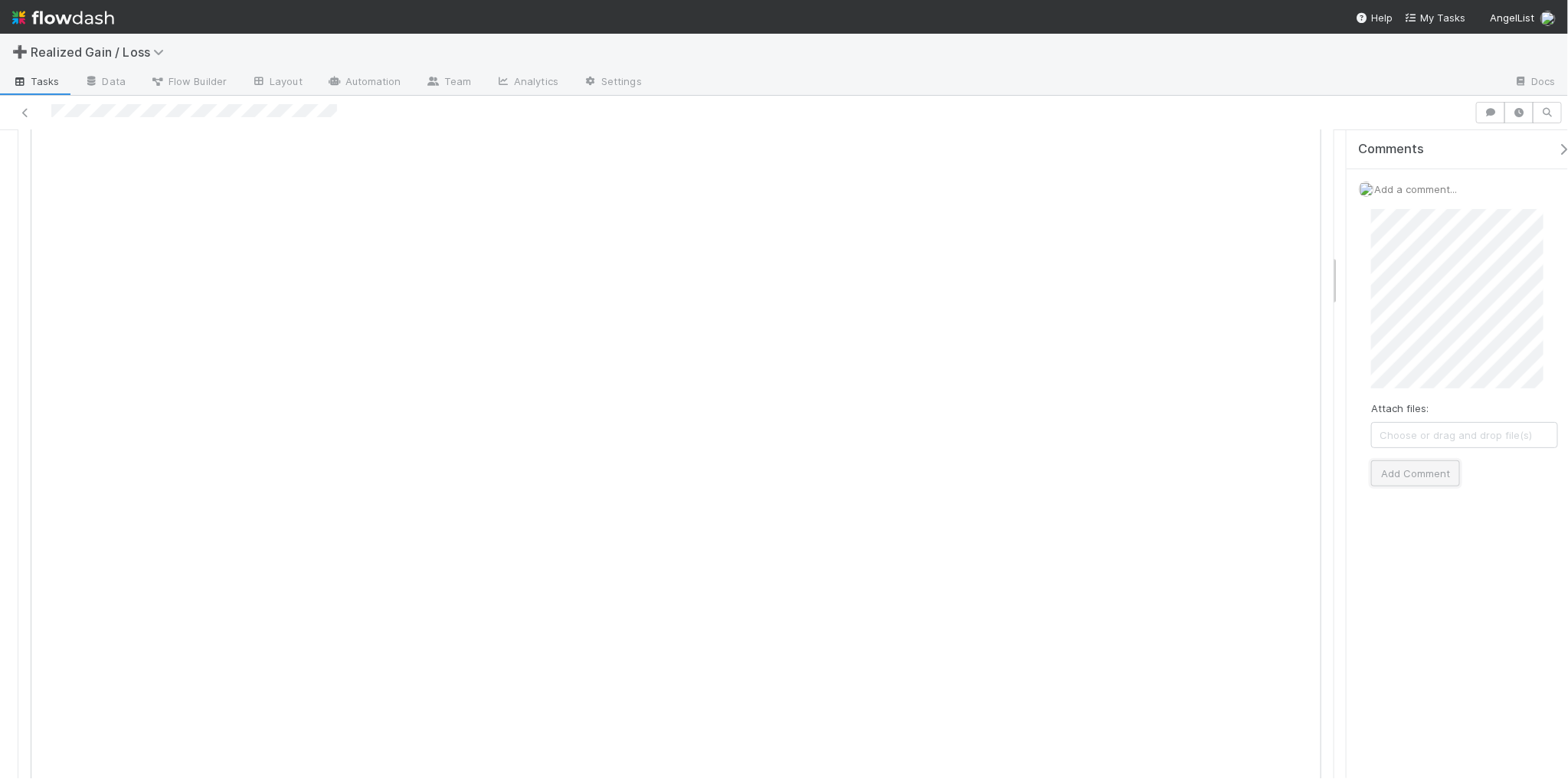
click at [1430, 472] on button "Add Comment" at bounding box center [1415, 474] width 89 height 26
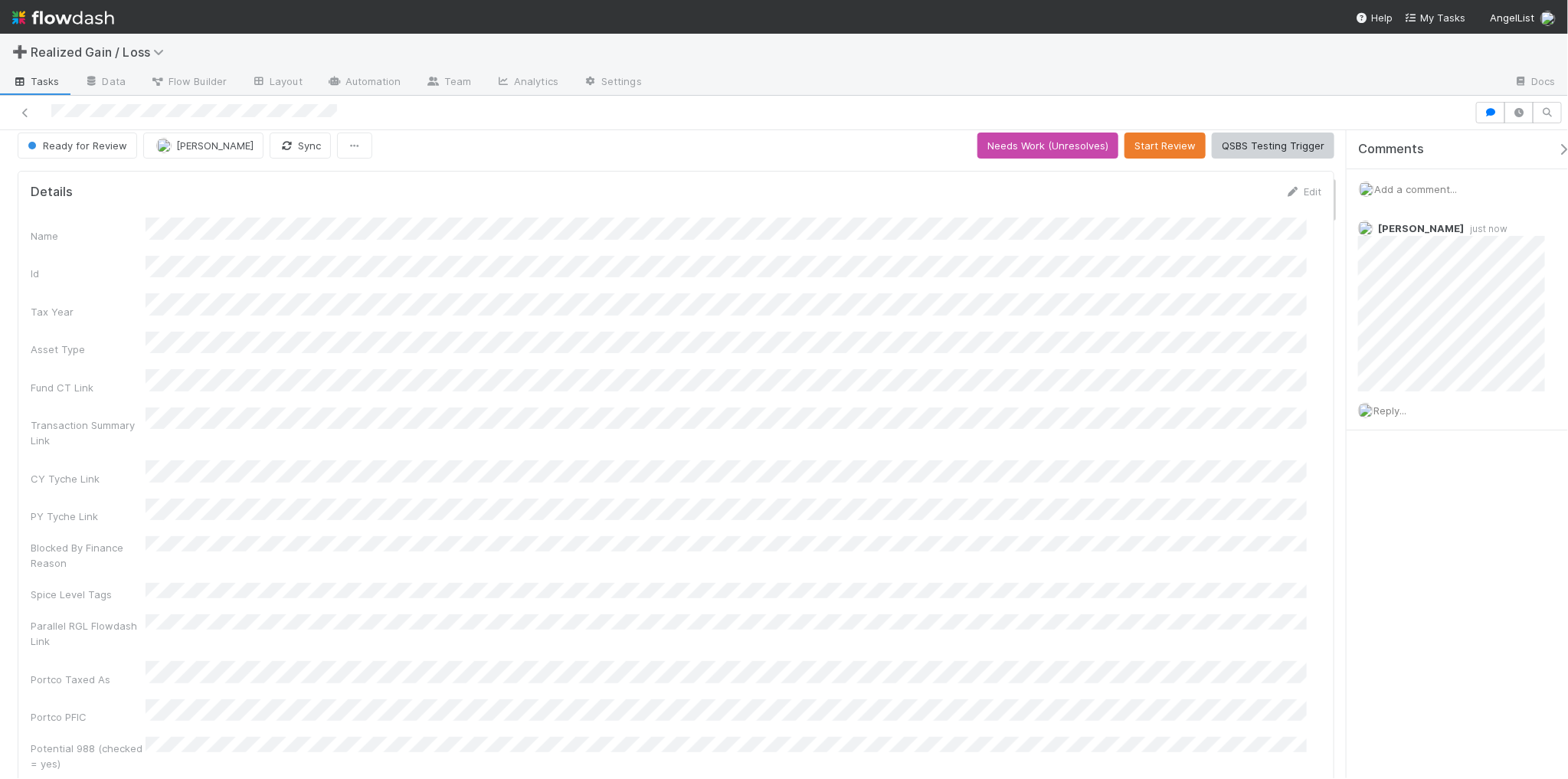
scroll to position [0, 0]
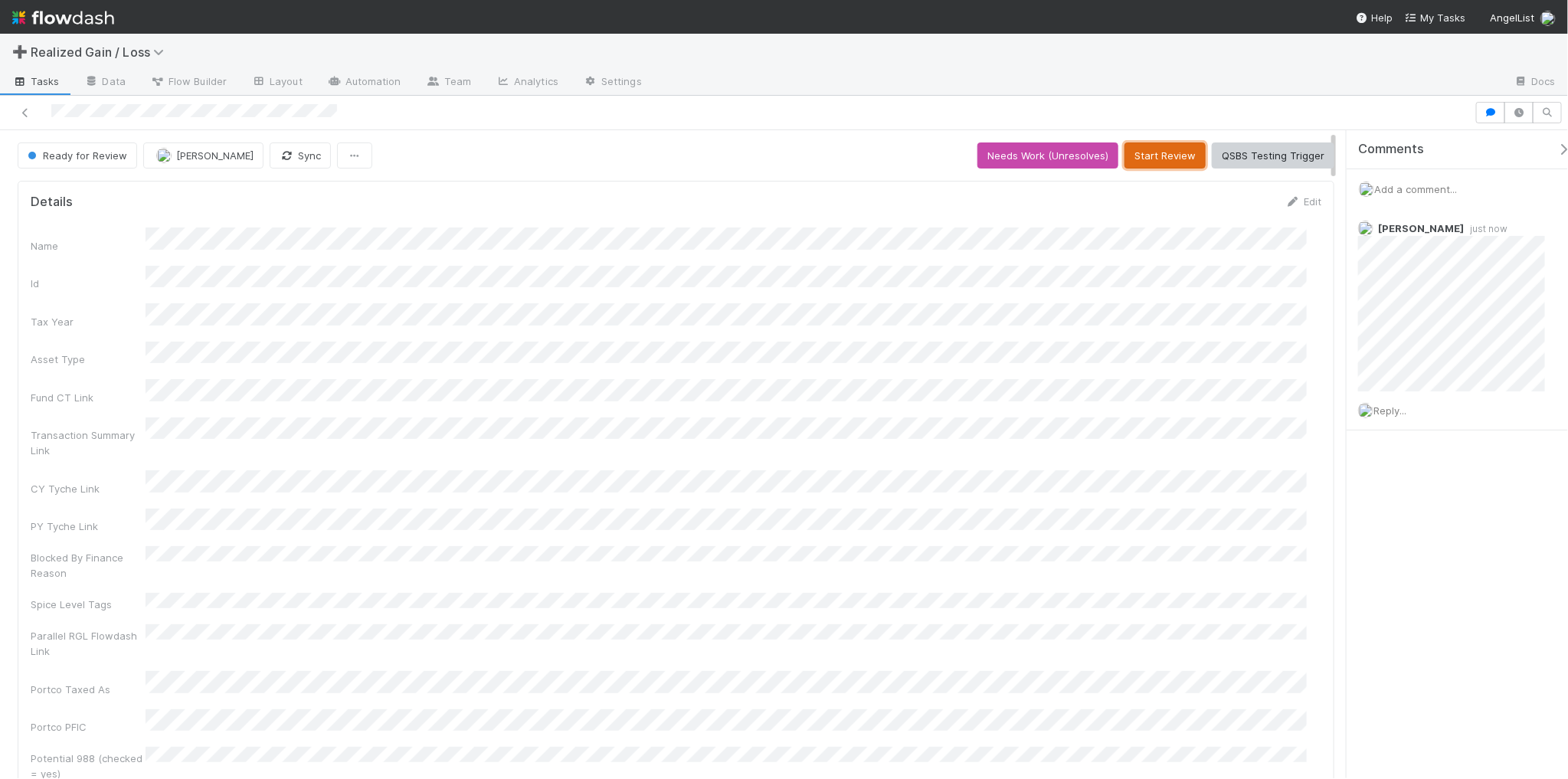
click at [1162, 151] on button "Start Review" at bounding box center [1165, 156] width 81 height 26
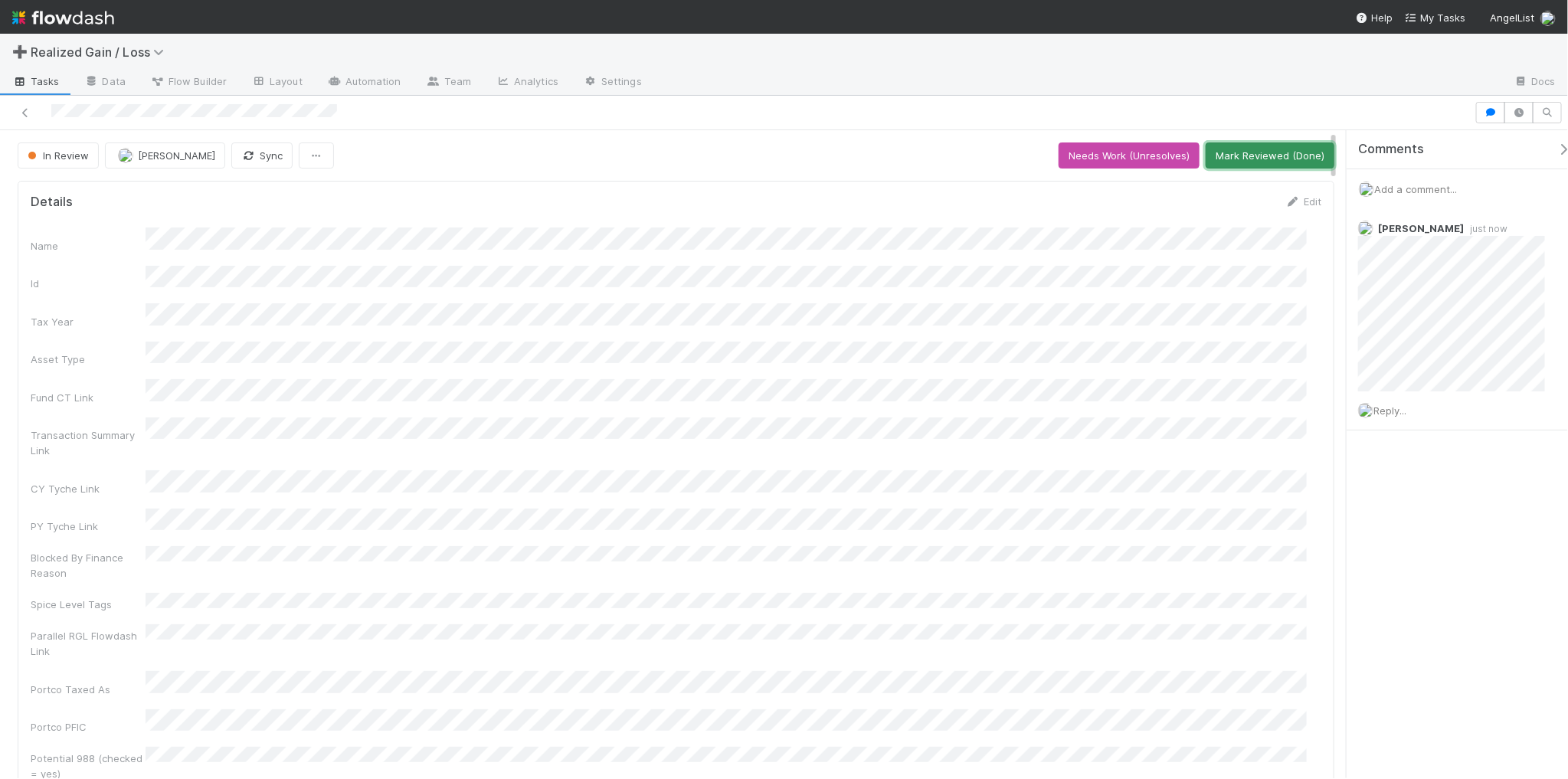
click at [1217, 158] on button "Mark Reviewed (Done)" at bounding box center [1270, 156] width 128 height 26
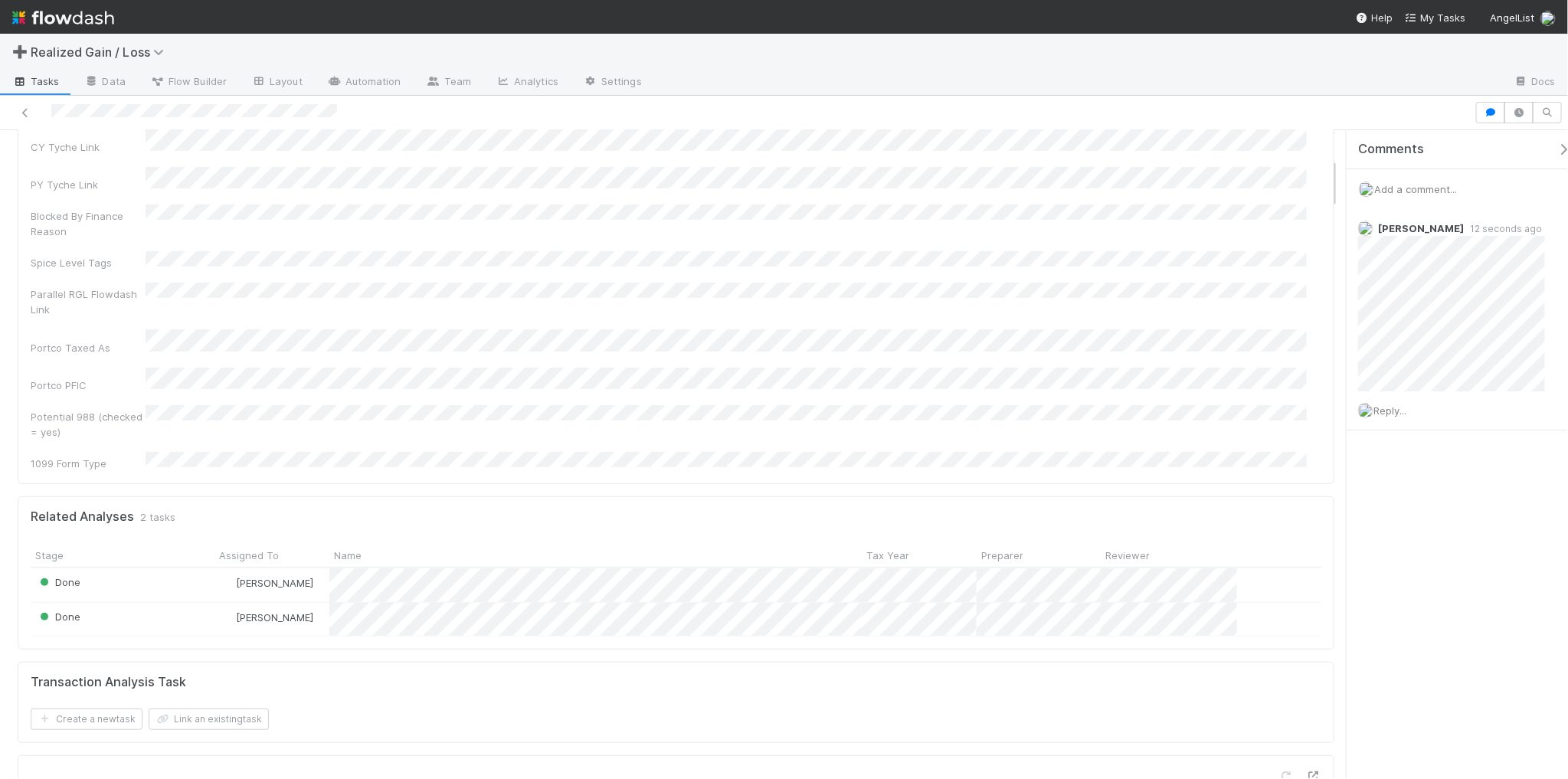
scroll to position [383, 0]
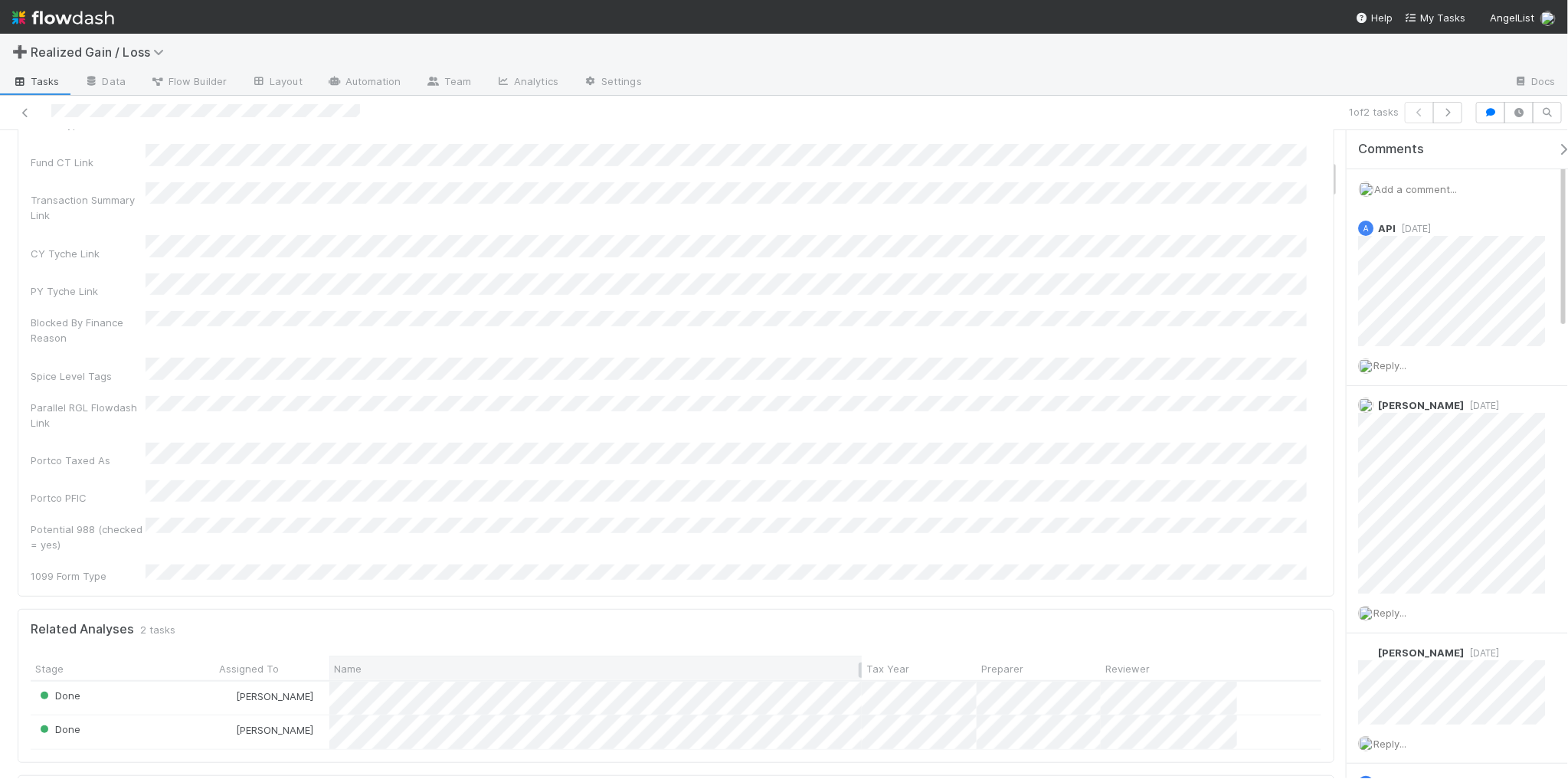
scroll to position [479, 0]
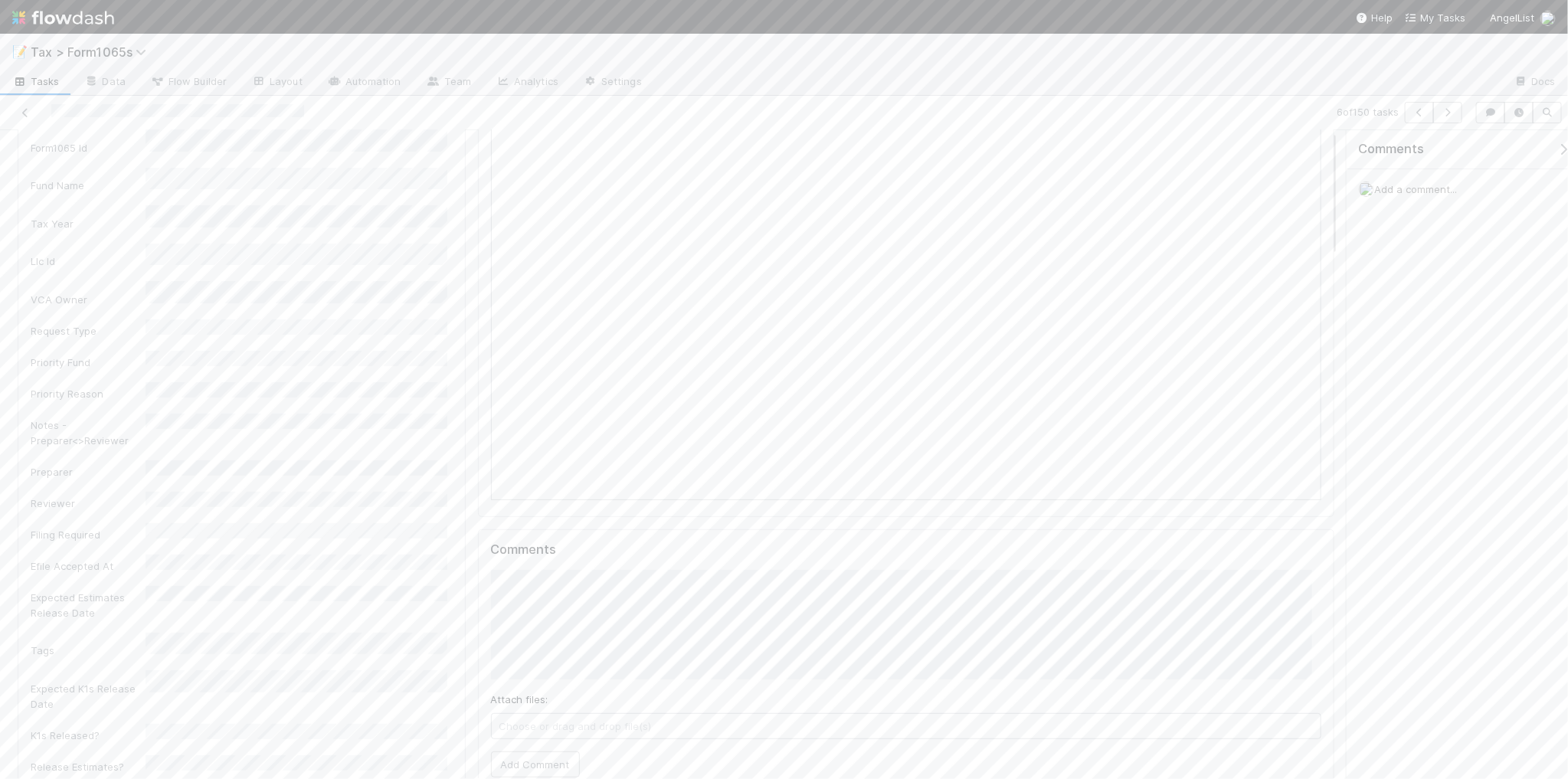
scroll to position [191, 0]
click at [548, 671] on button "Add Comment" at bounding box center [535, 671] width 89 height 26
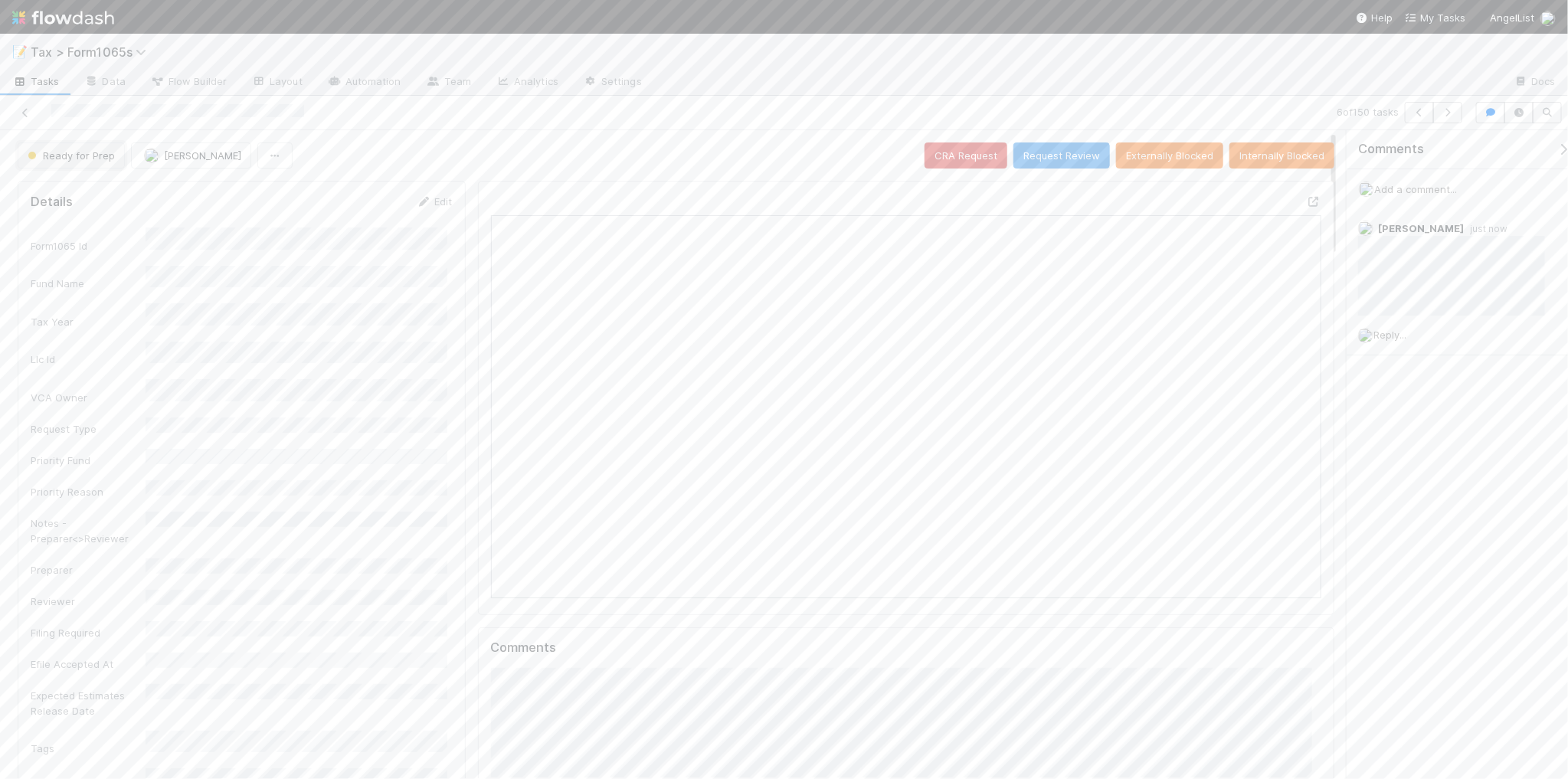
click at [81, 163] on button "Ready for Prep" at bounding box center [71, 156] width 108 height 26
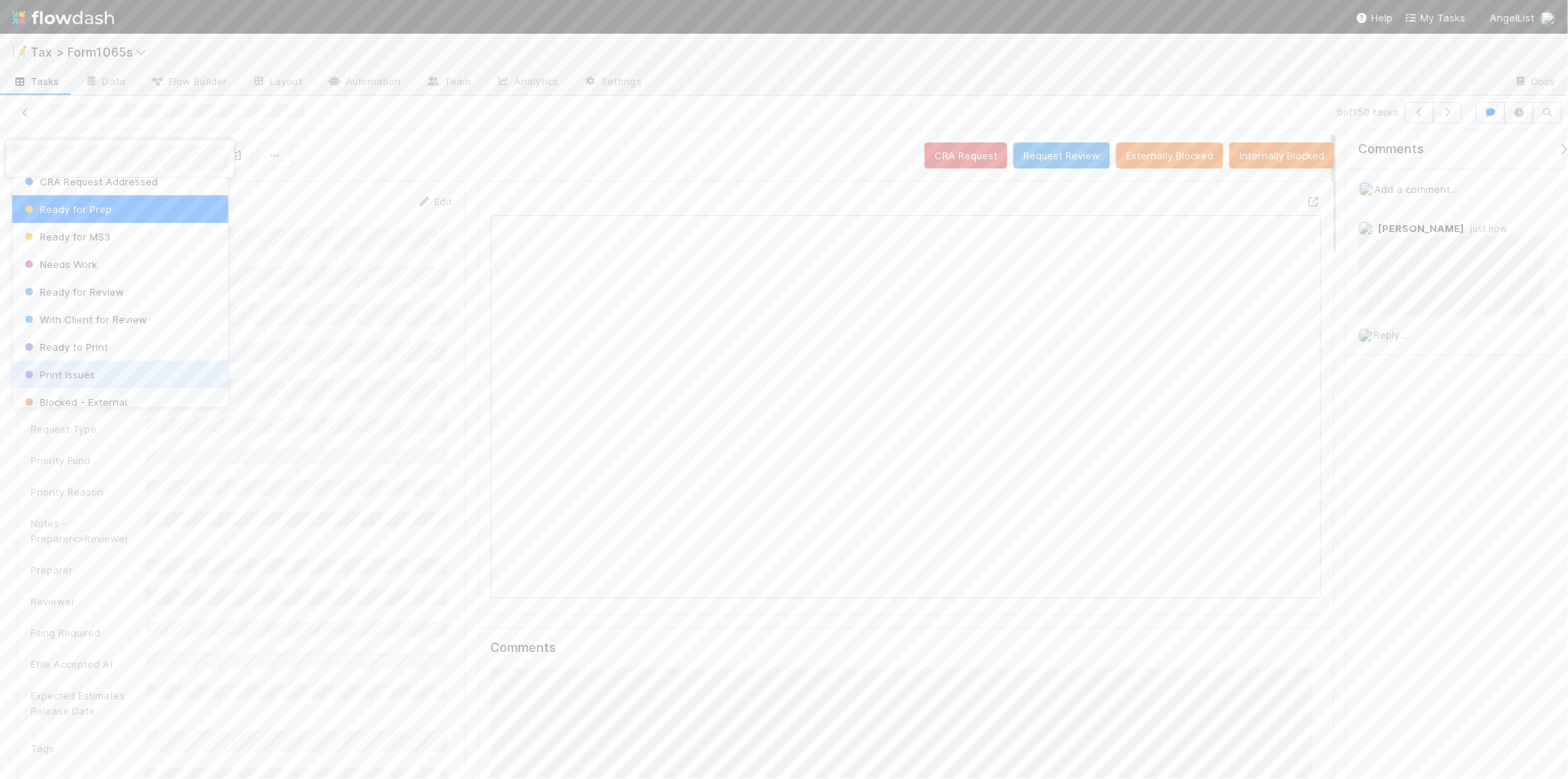
scroll to position [189, 0]
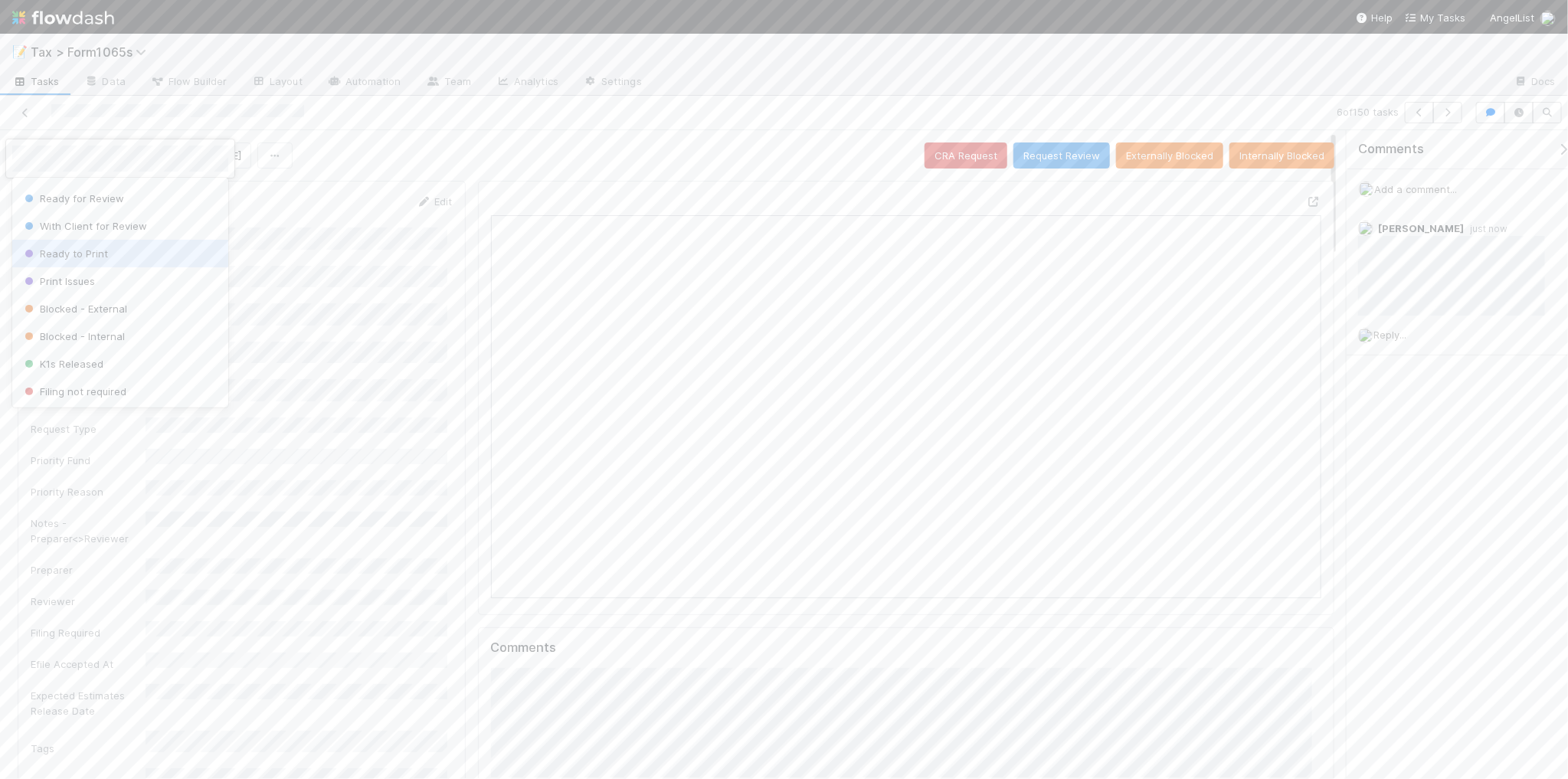
click at [131, 257] on div "Ready to Print" at bounding box center [120, 254] width 216 height 28
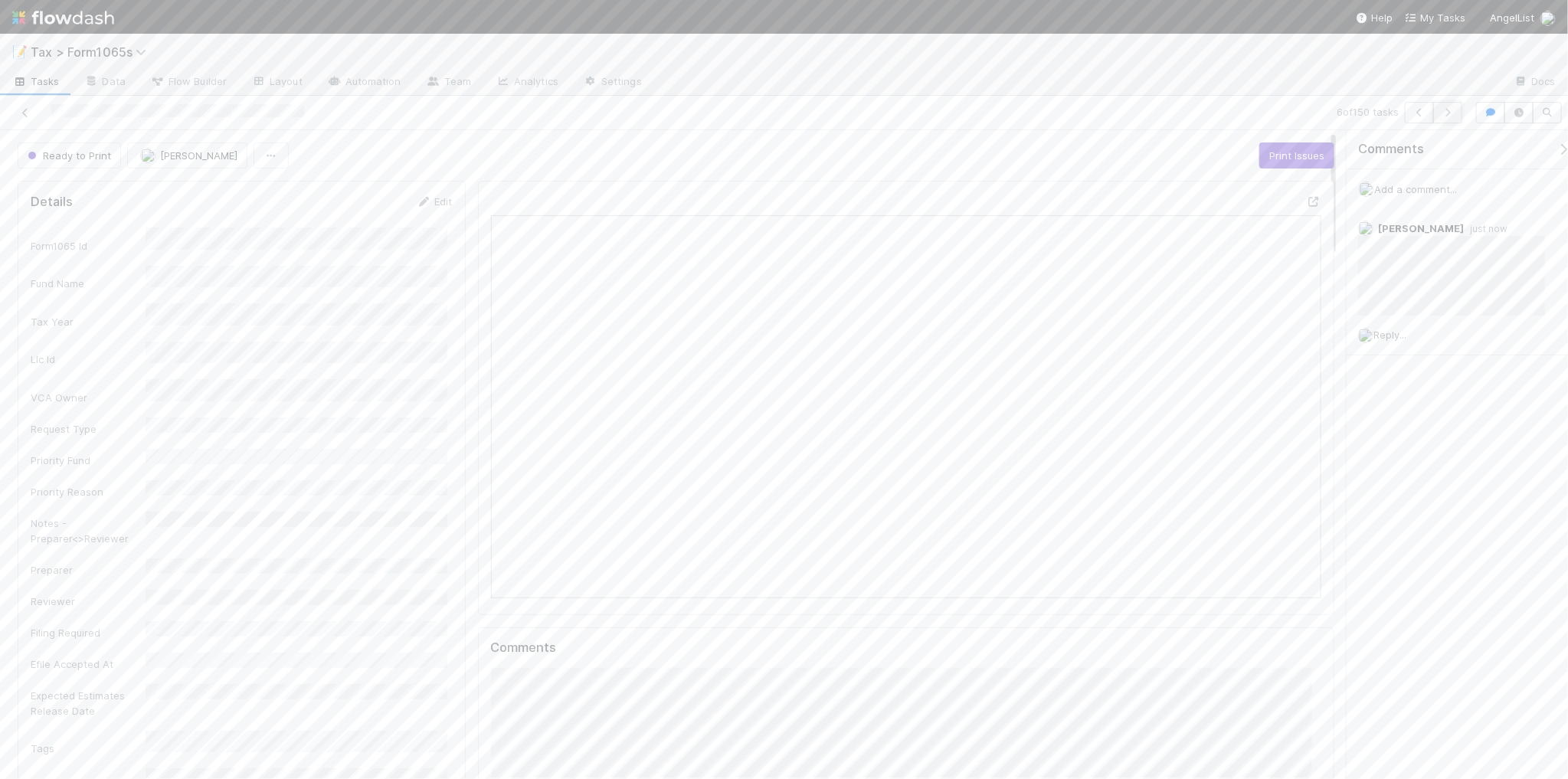
click at [1451, 120] on button "button" at bounding box center [1447, 113] width 29 height 22
click at [546, 765] on button "Add Comment" at bounding box center [535, 767] width 89 height 26
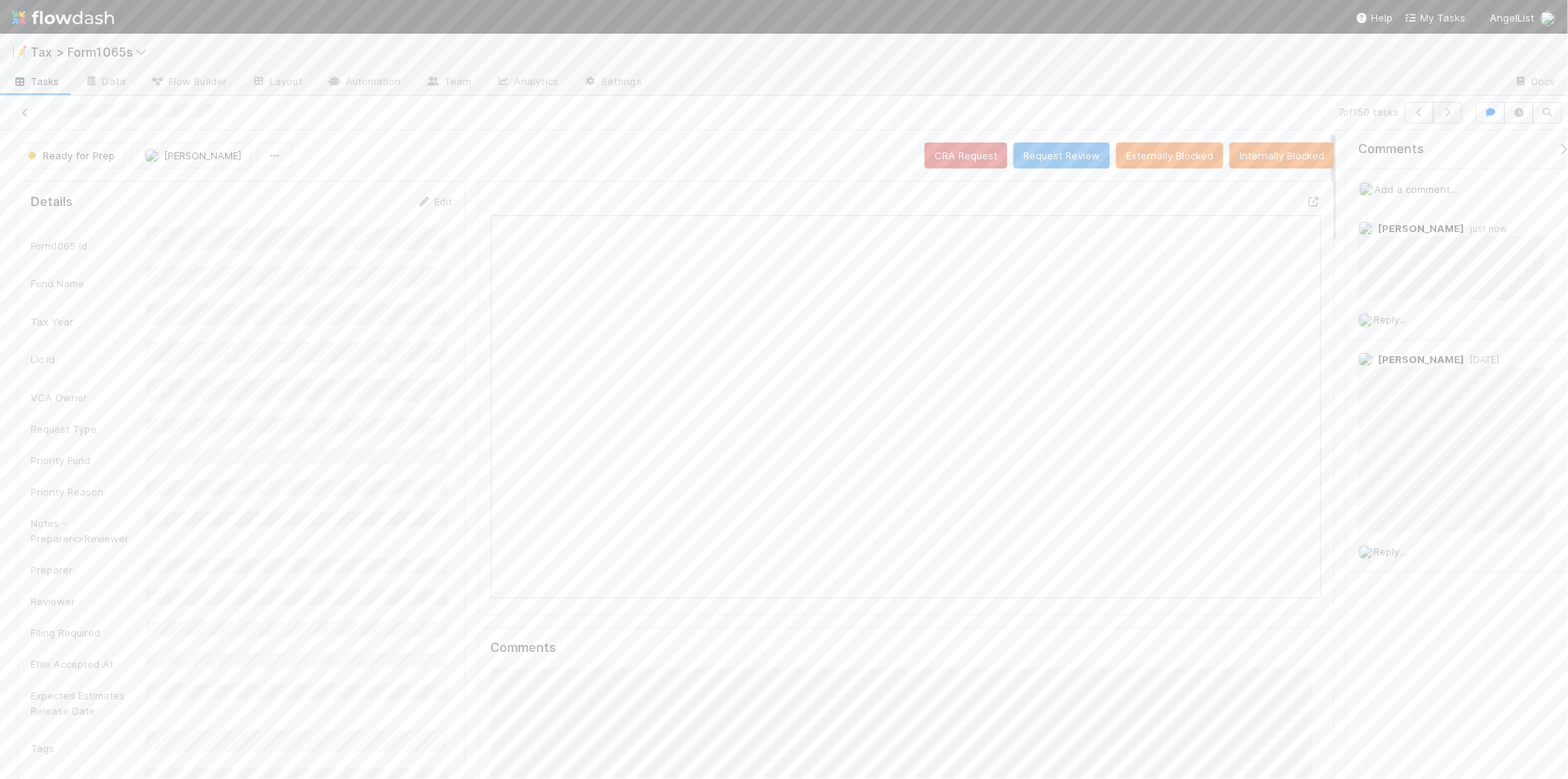
click at [1444, 110] on icon "button" at bounding box center [1447, 113] width 15 height 9
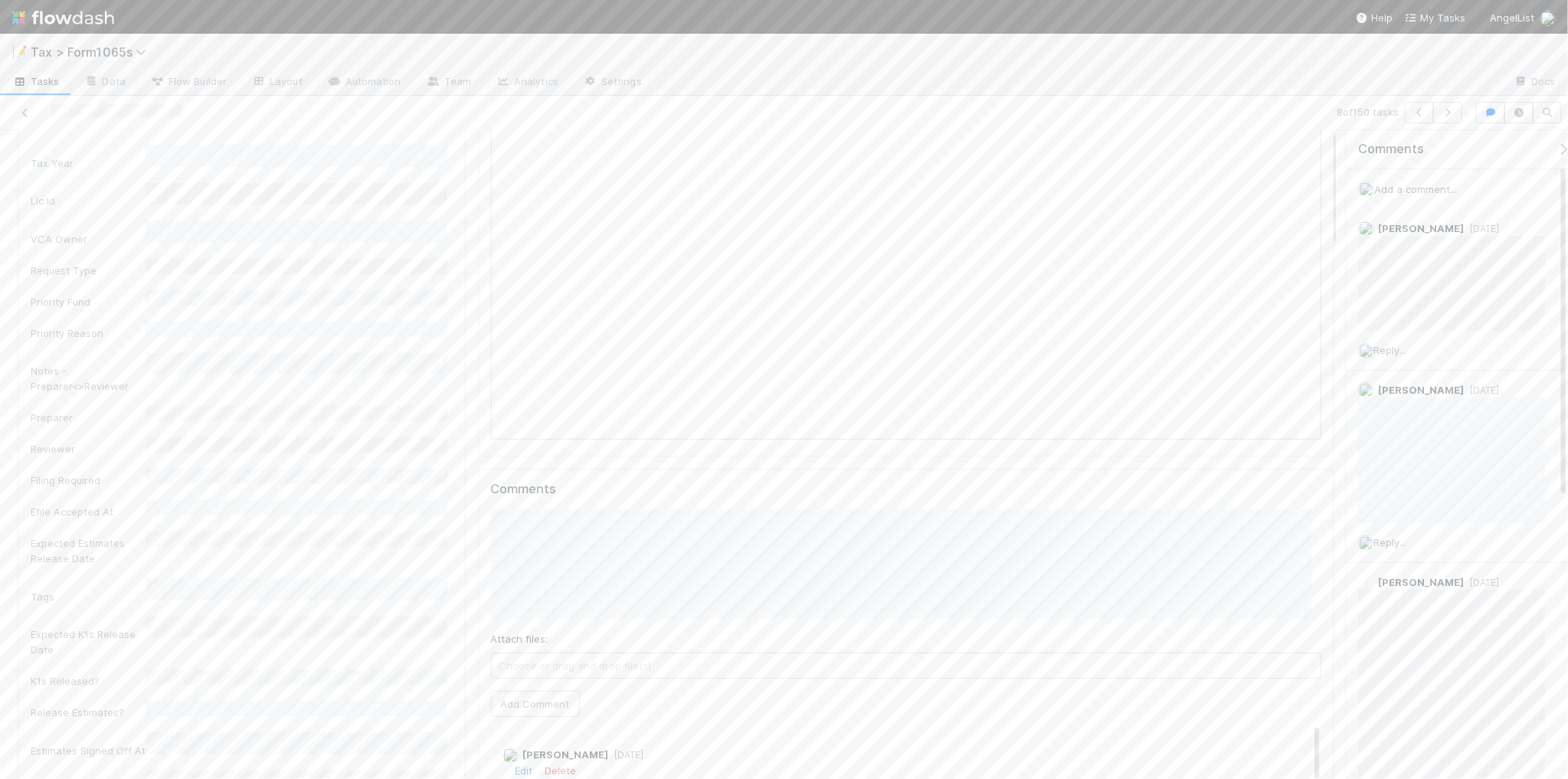
scroll to position [191, 0]
click at [515, 678] on button "Add Comment" at bounding box center [535, 671] width 89 height 26
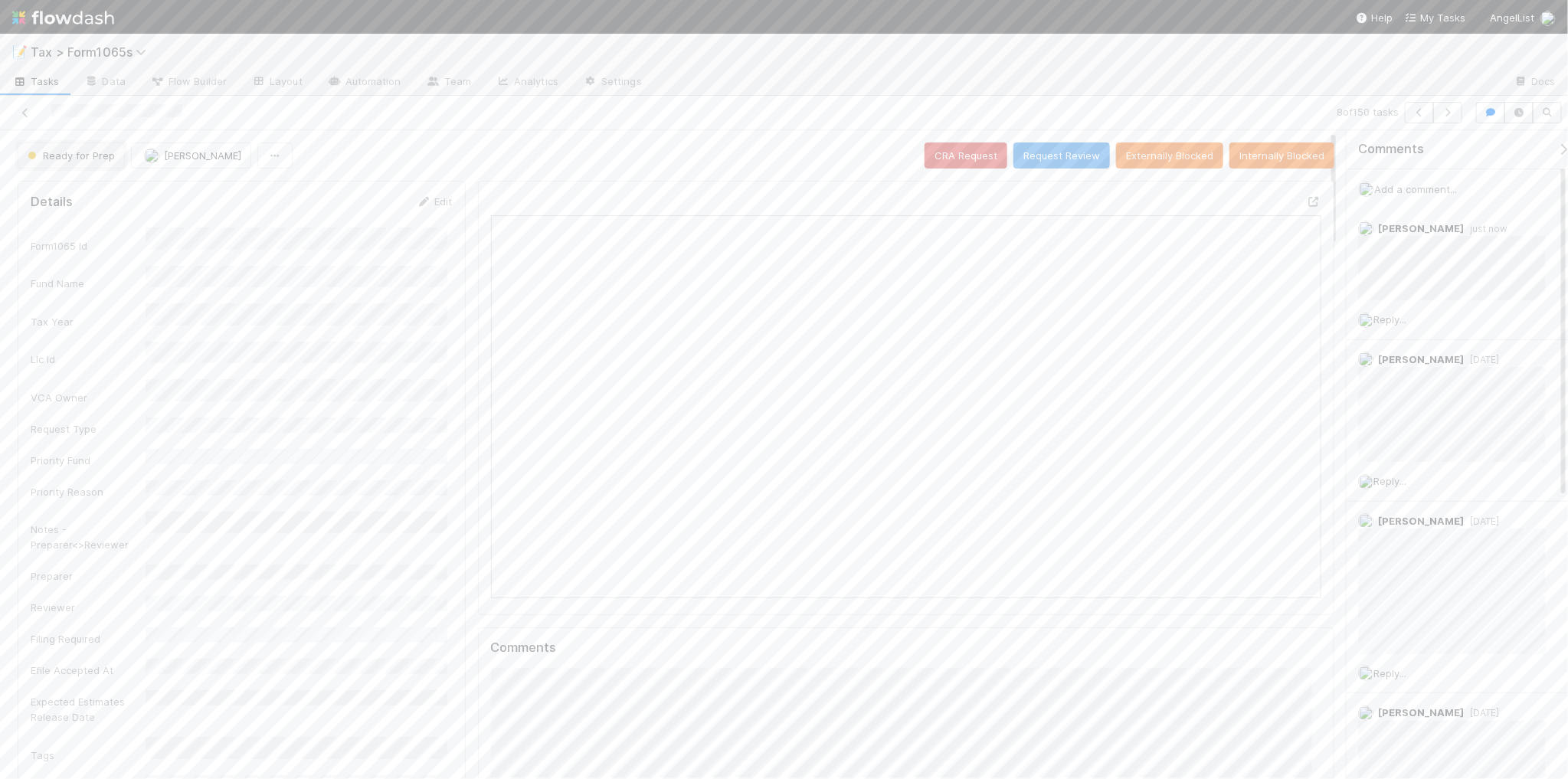
click at [70, 161] on span "Ready for Prep" at bounding box center [70, 156] width 91 height 12
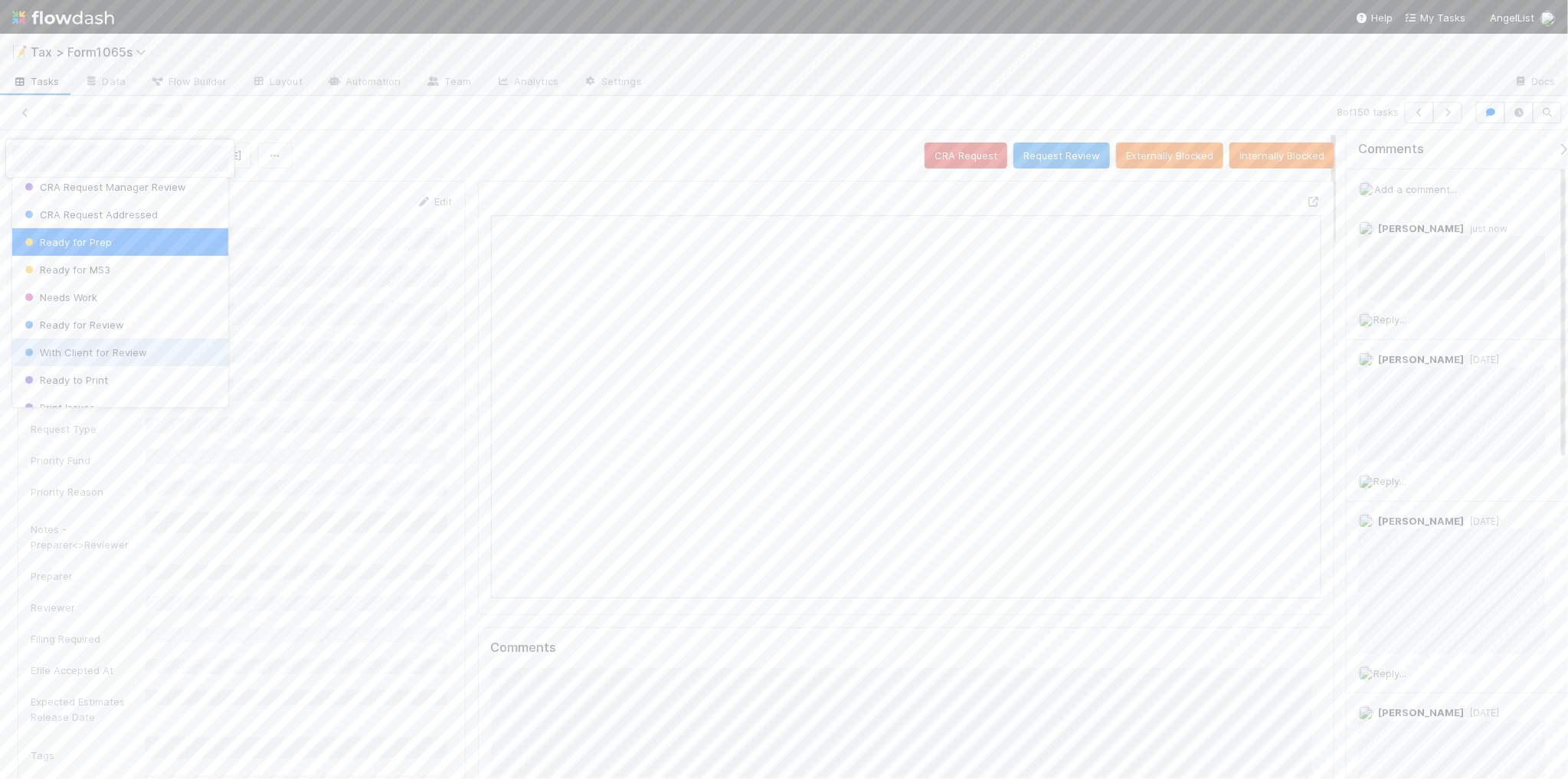
scroll to position [96, 0]
click at [152, 347] on div "Ready to Print" at bounding box center [120, 347] width 216 height 28
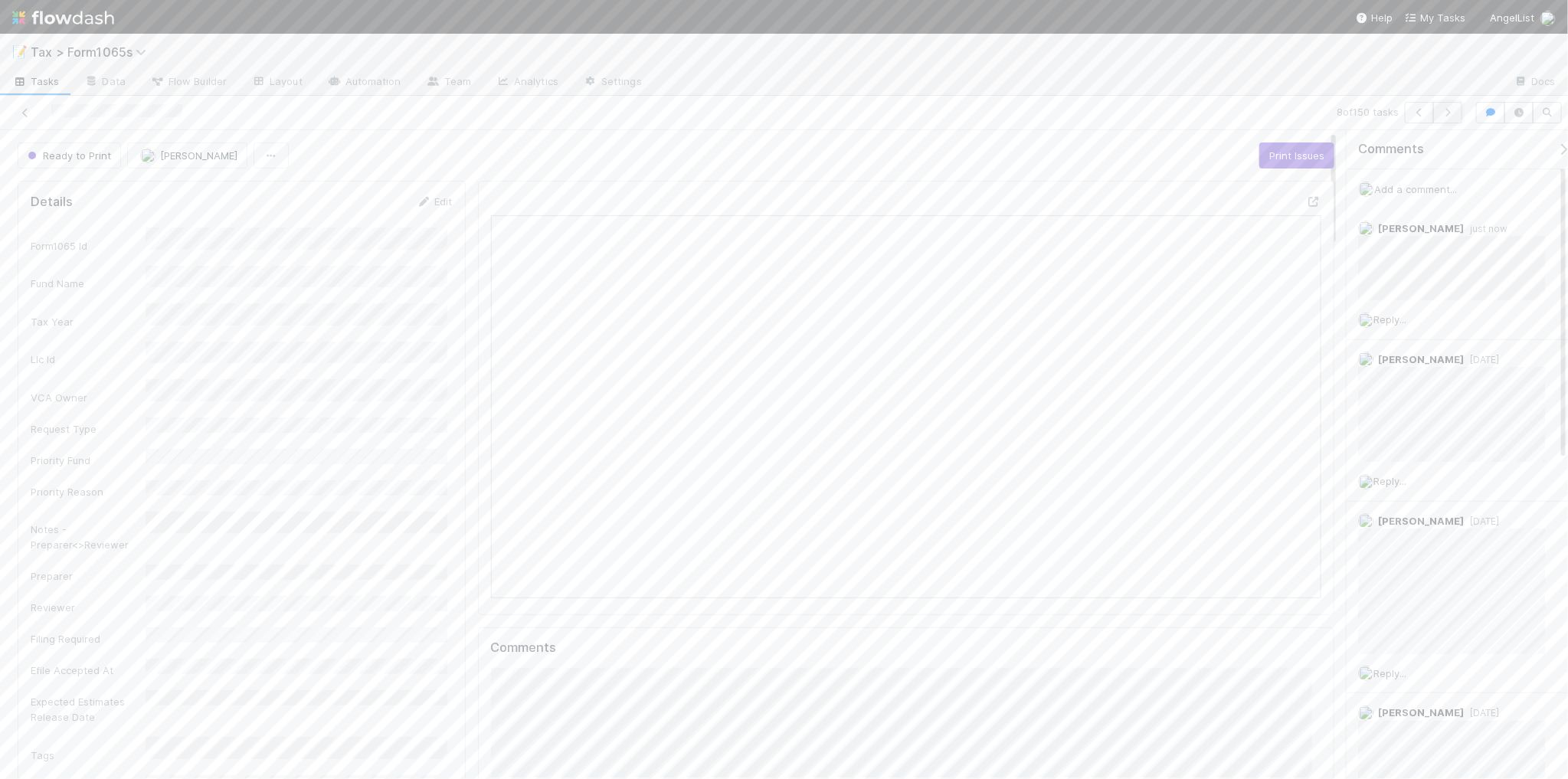
click at [1447, 120] on button "button" at bounding box center [1447, 113] width 29 height 22
click at [1446, 112] on icon "button" at bounding box center [1447, 113] width 15 height 9
click at [113, 155] on span "Blocked - External" at bounding box center [77, 156] width 106 height 12
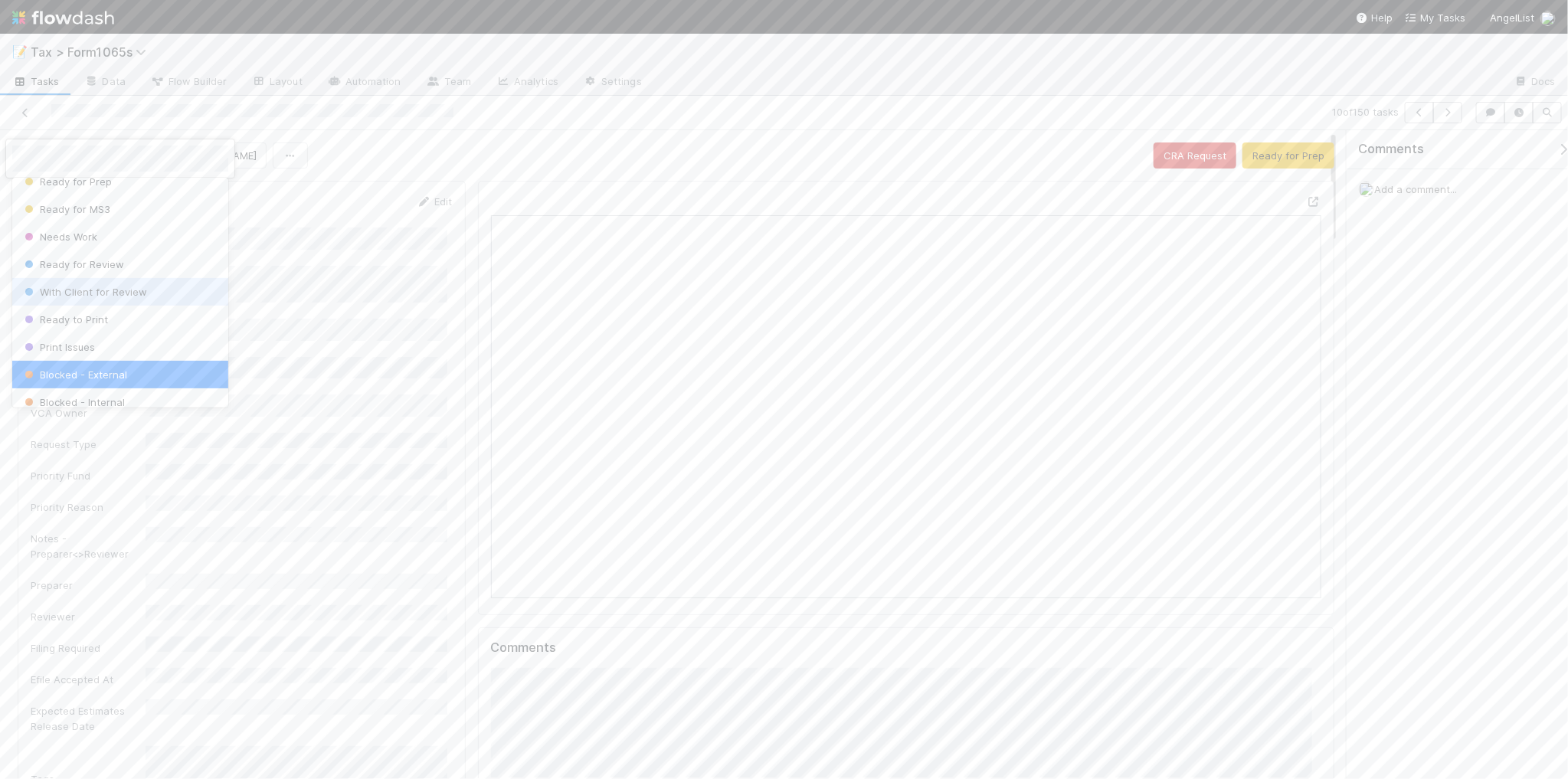
scroll to position [94, 0]
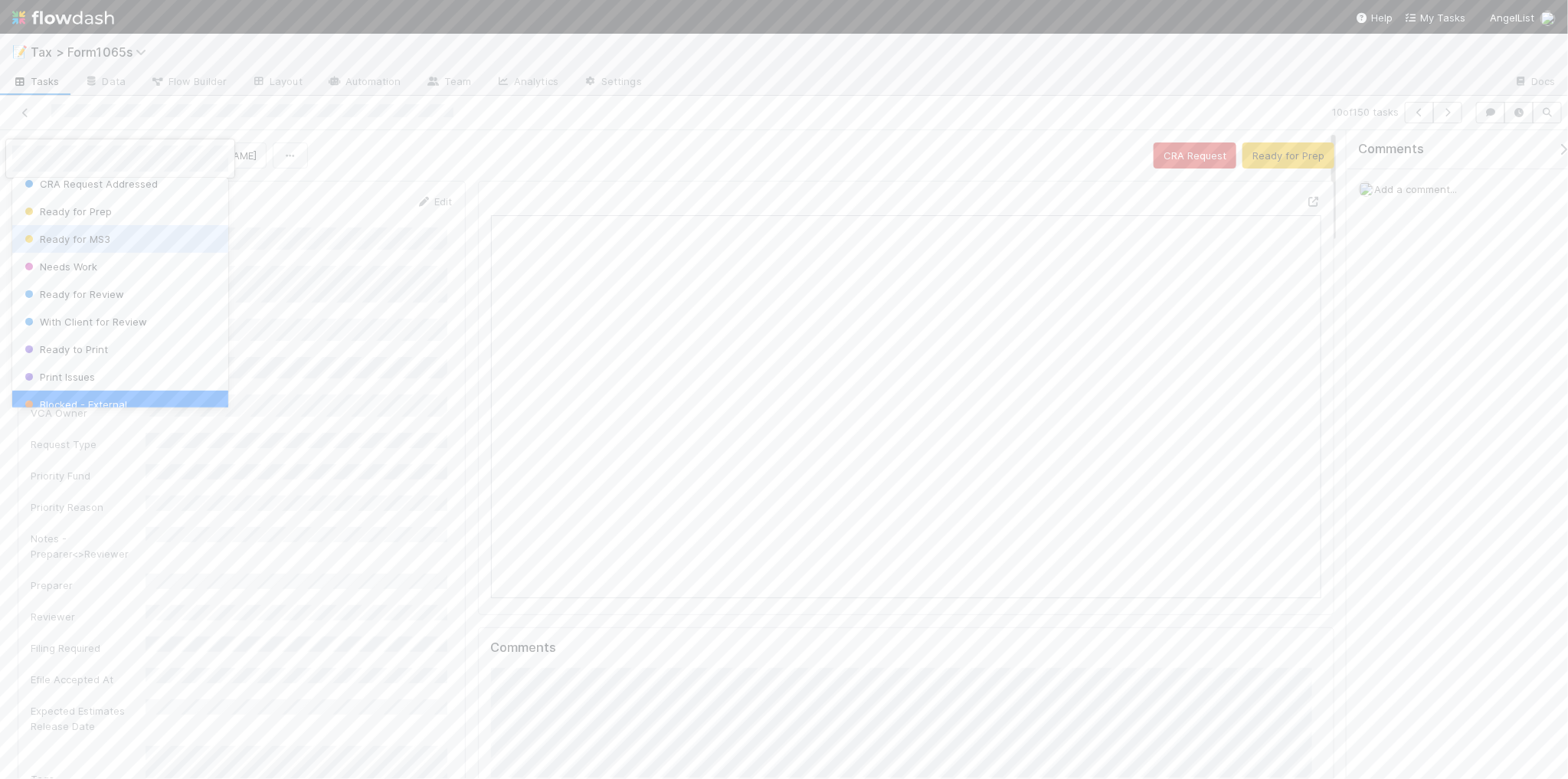
click at [149, 239] on div "Ready for MS3" at bounding box center [120, 239] width 216 height 28
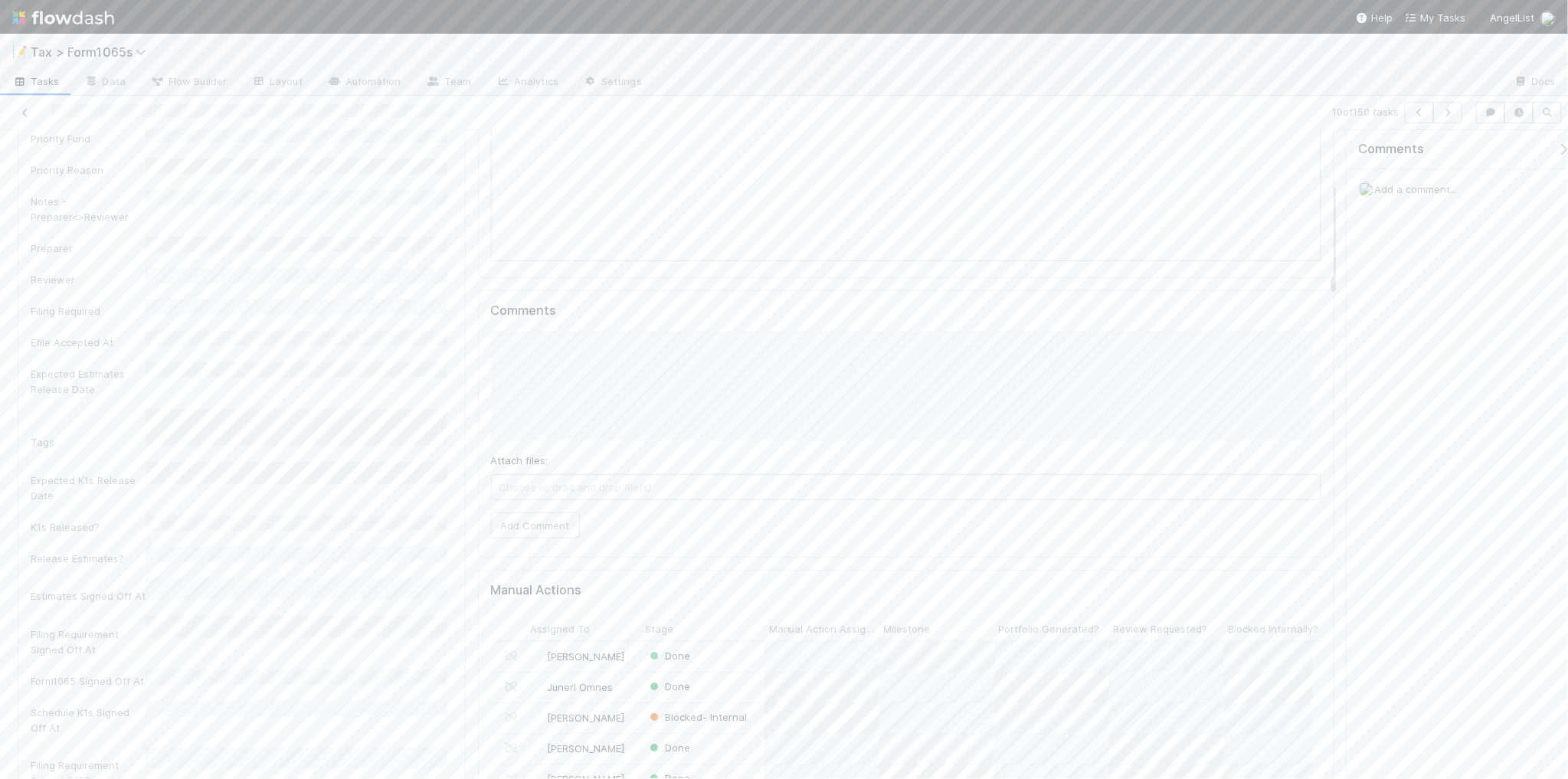
scroll to position [383, 0]
click at [527, 486] on button "Add Comment" at bounding box center [535, 480] width 89 height 26
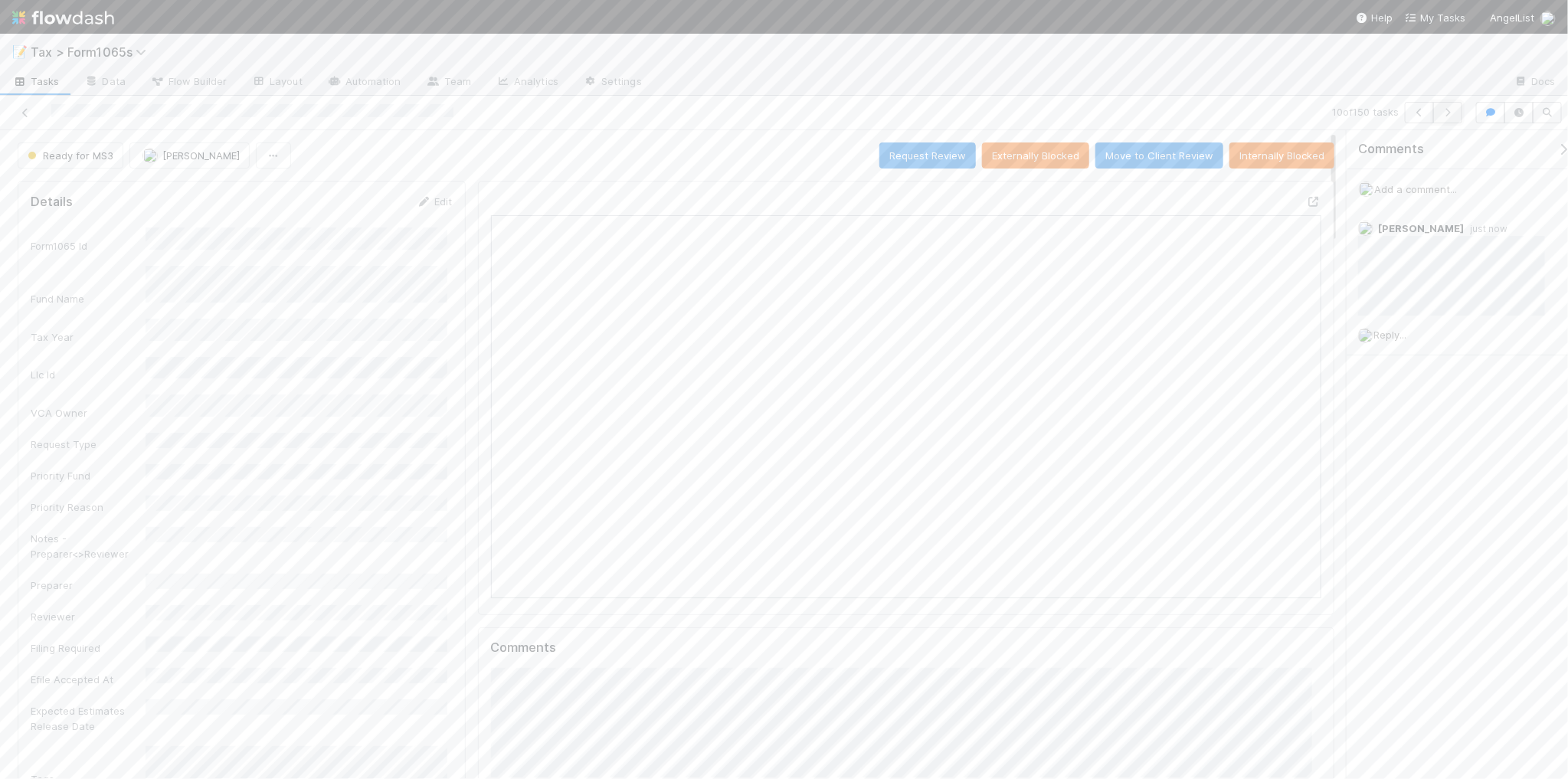
click at [1448, 116] on icon "button" at bounding box center [1447, 113] width 15 height 9
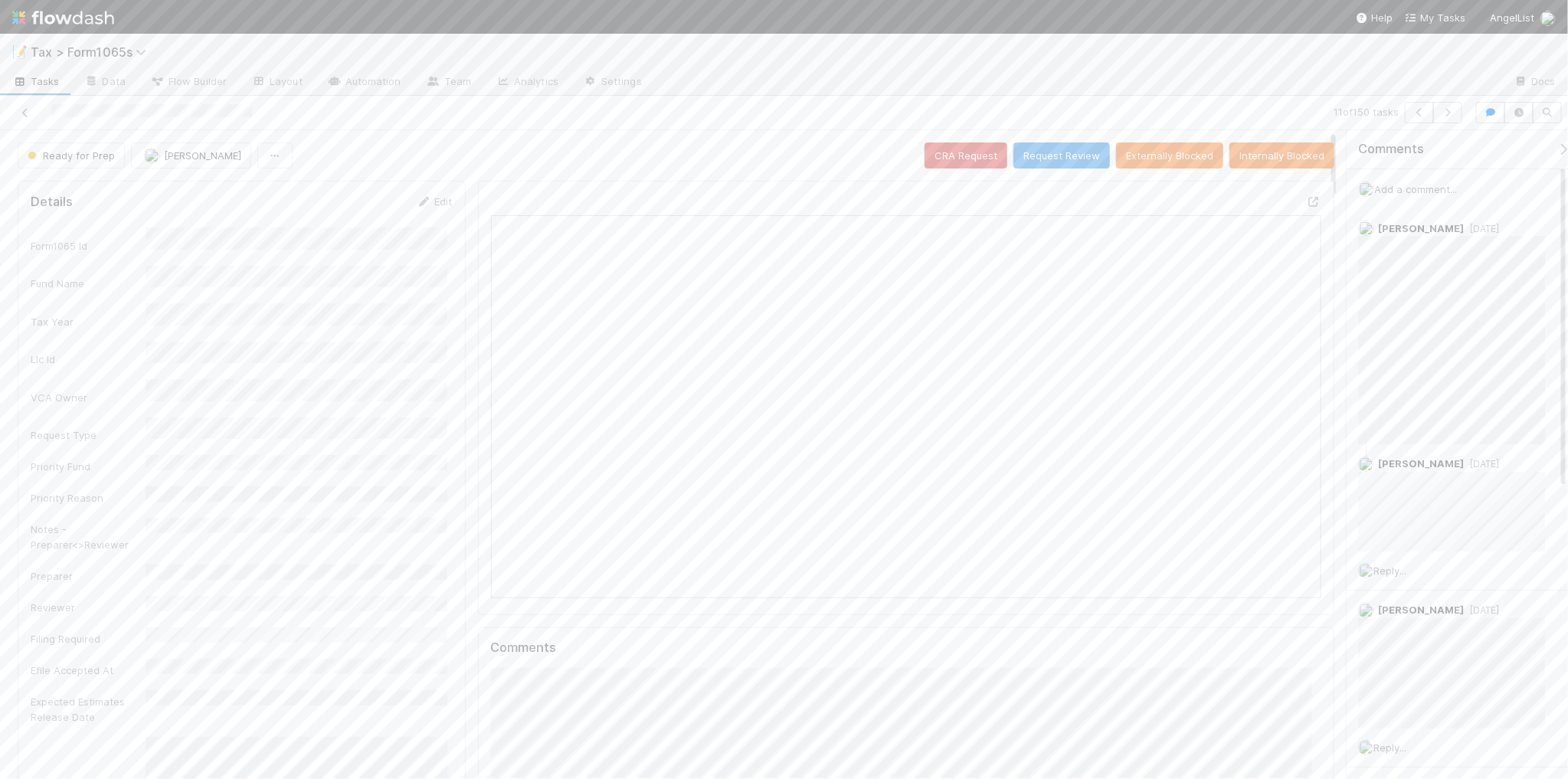
scroll to position [14, 15]
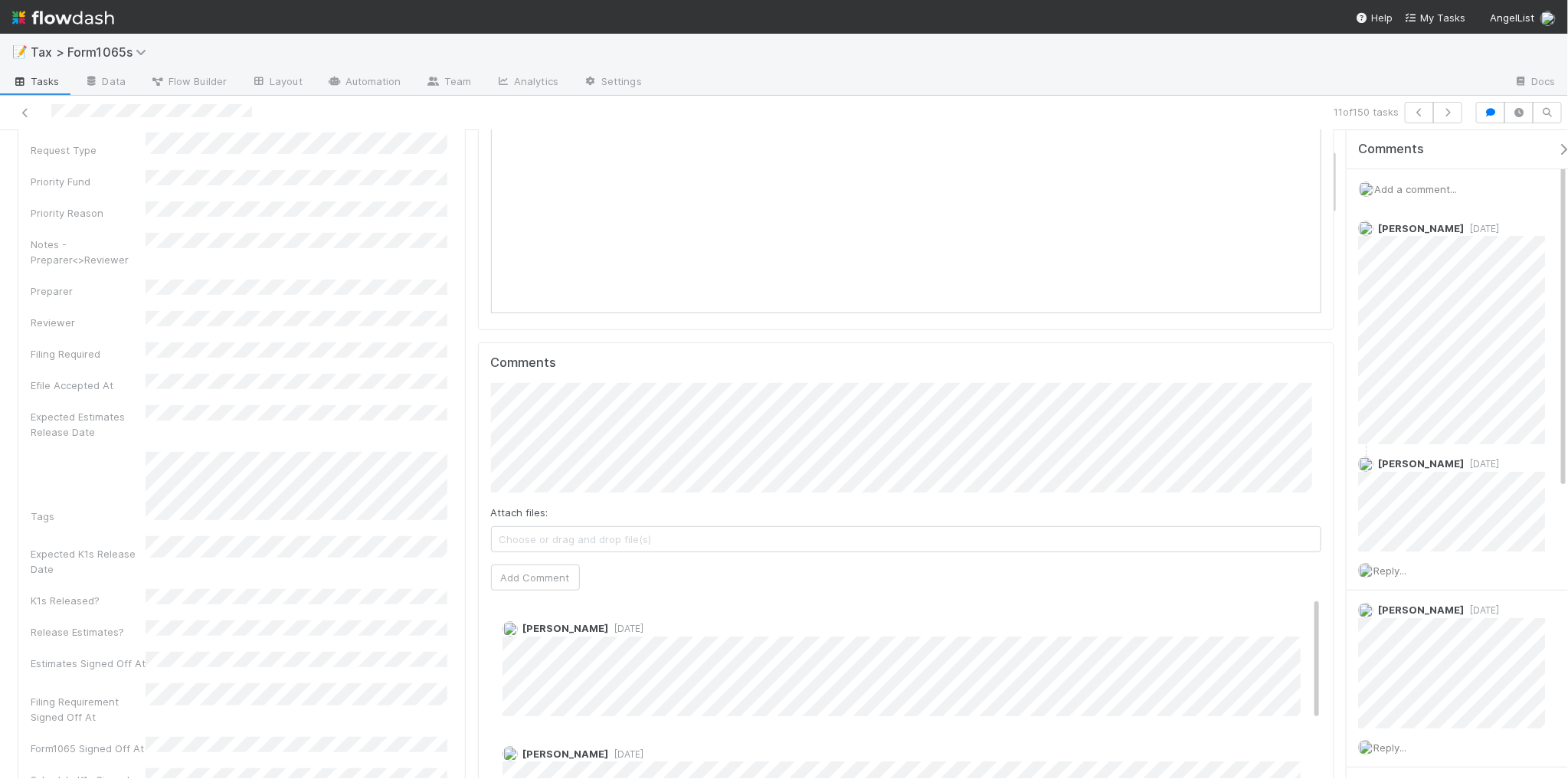
scroll to position [287, 0]
click at [546, 576] on button "Add Comment" at bounding box center [535, 575] width 89 height 26
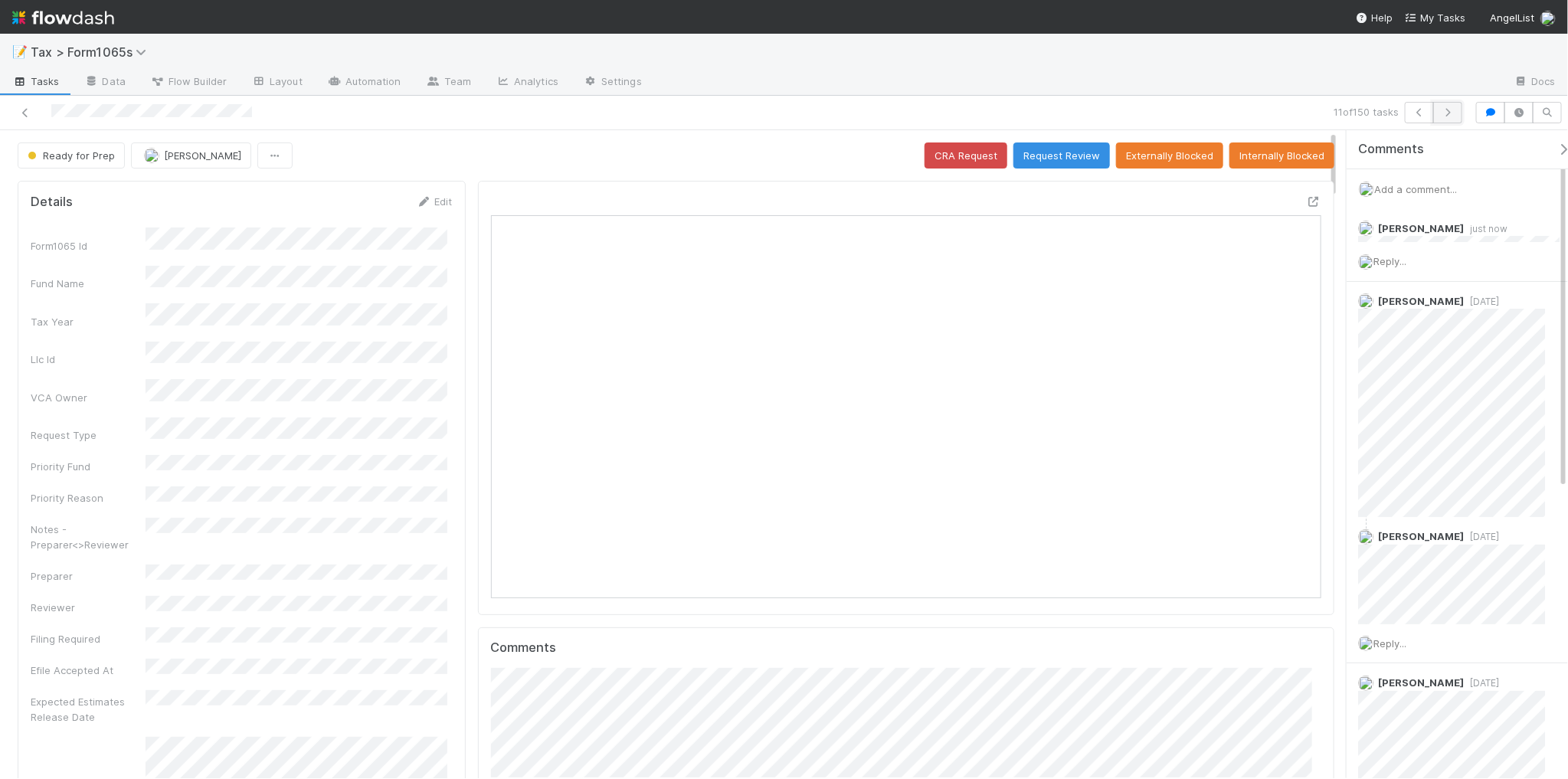
click at [1459, 112] on button "button" at bounding box center [1447, 113] width 29 height 22
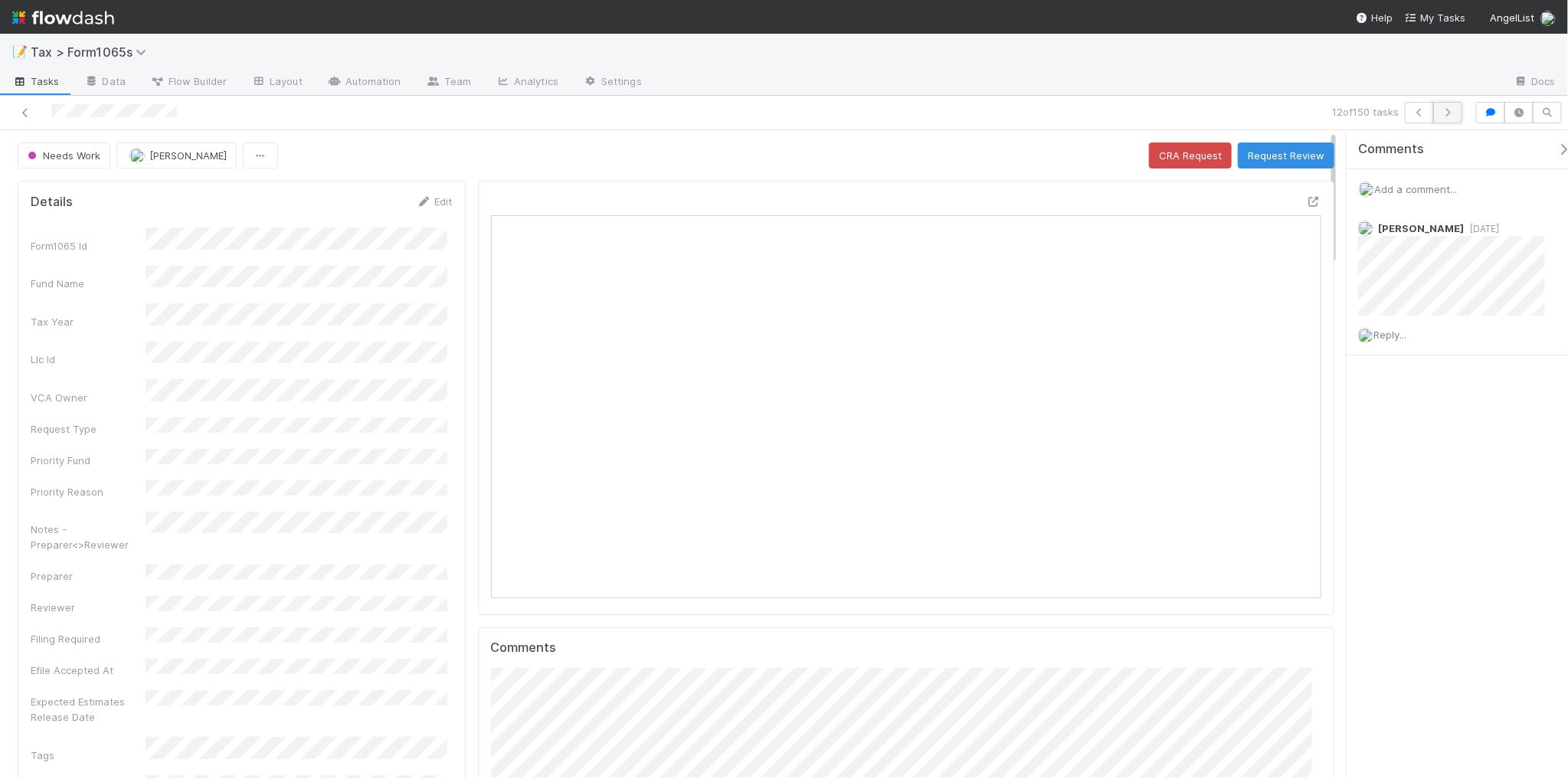
click at [1446, 115] on icon "button" at bounding box center [1447, 113] width 15 height 9
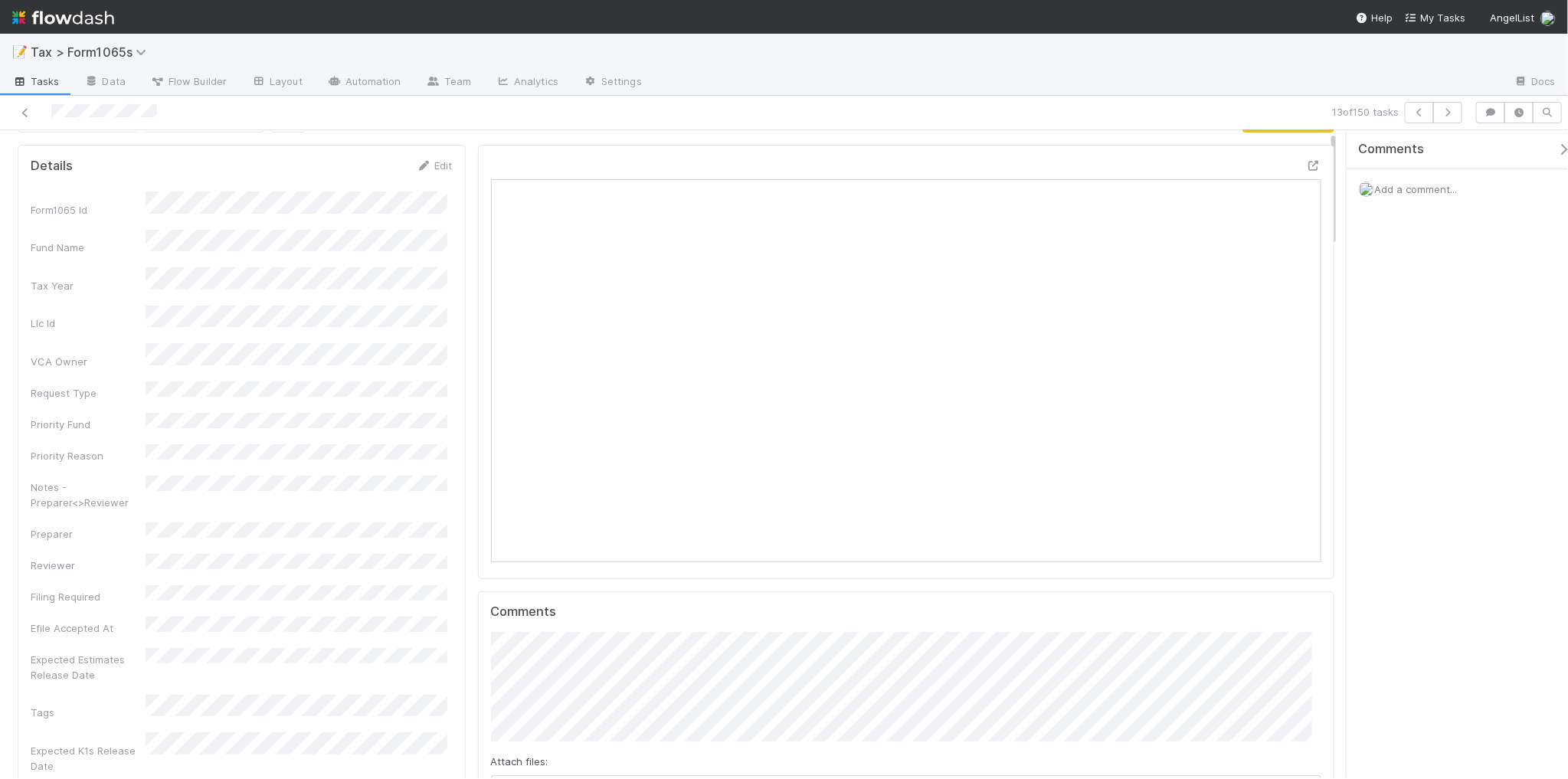
scroll to position [96, 0]
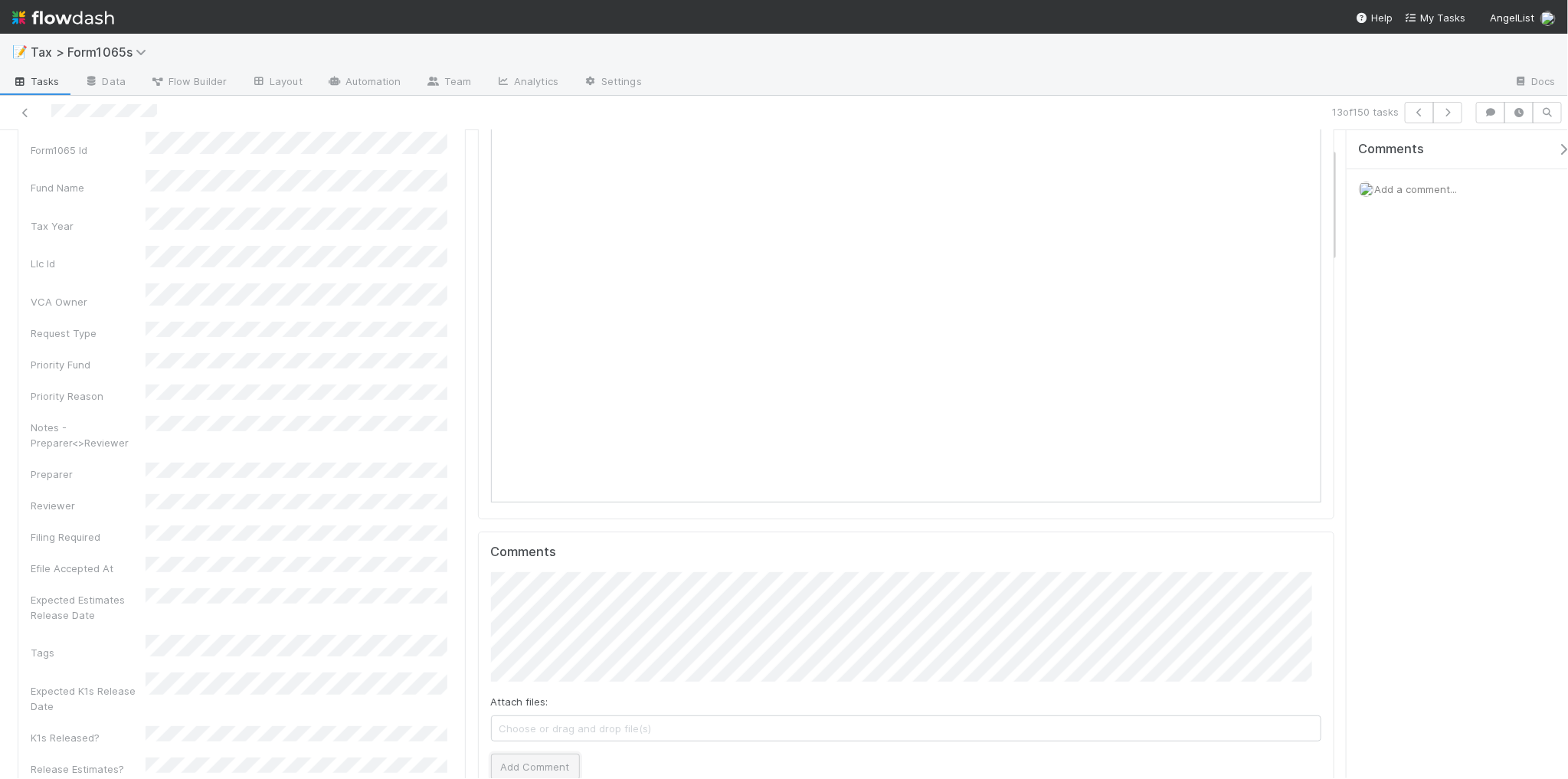
click at [551, 771] on button "Add Comment" at bounding box center [535, 767] width 89 height 26
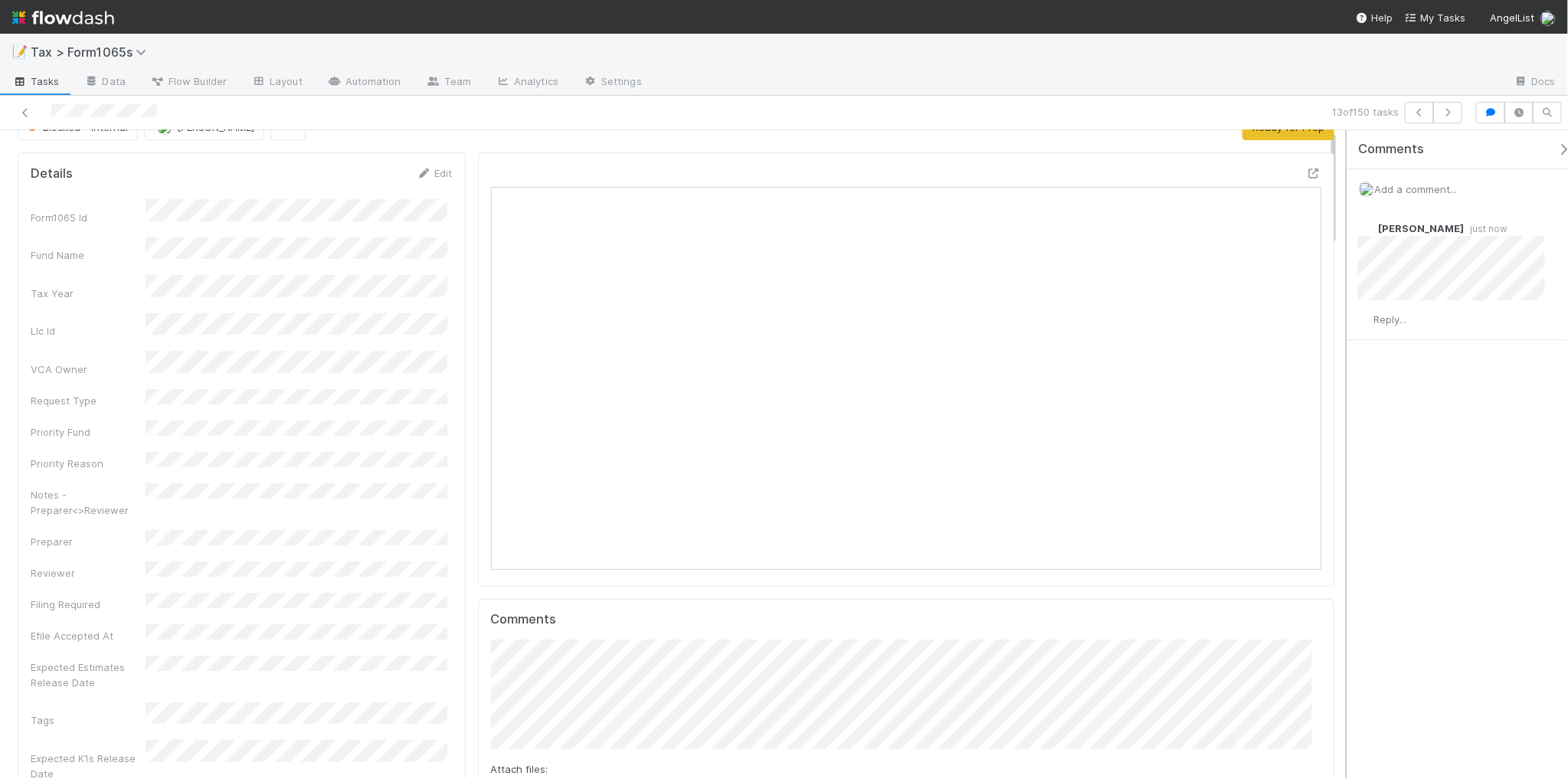
scroll to position [0, 0]
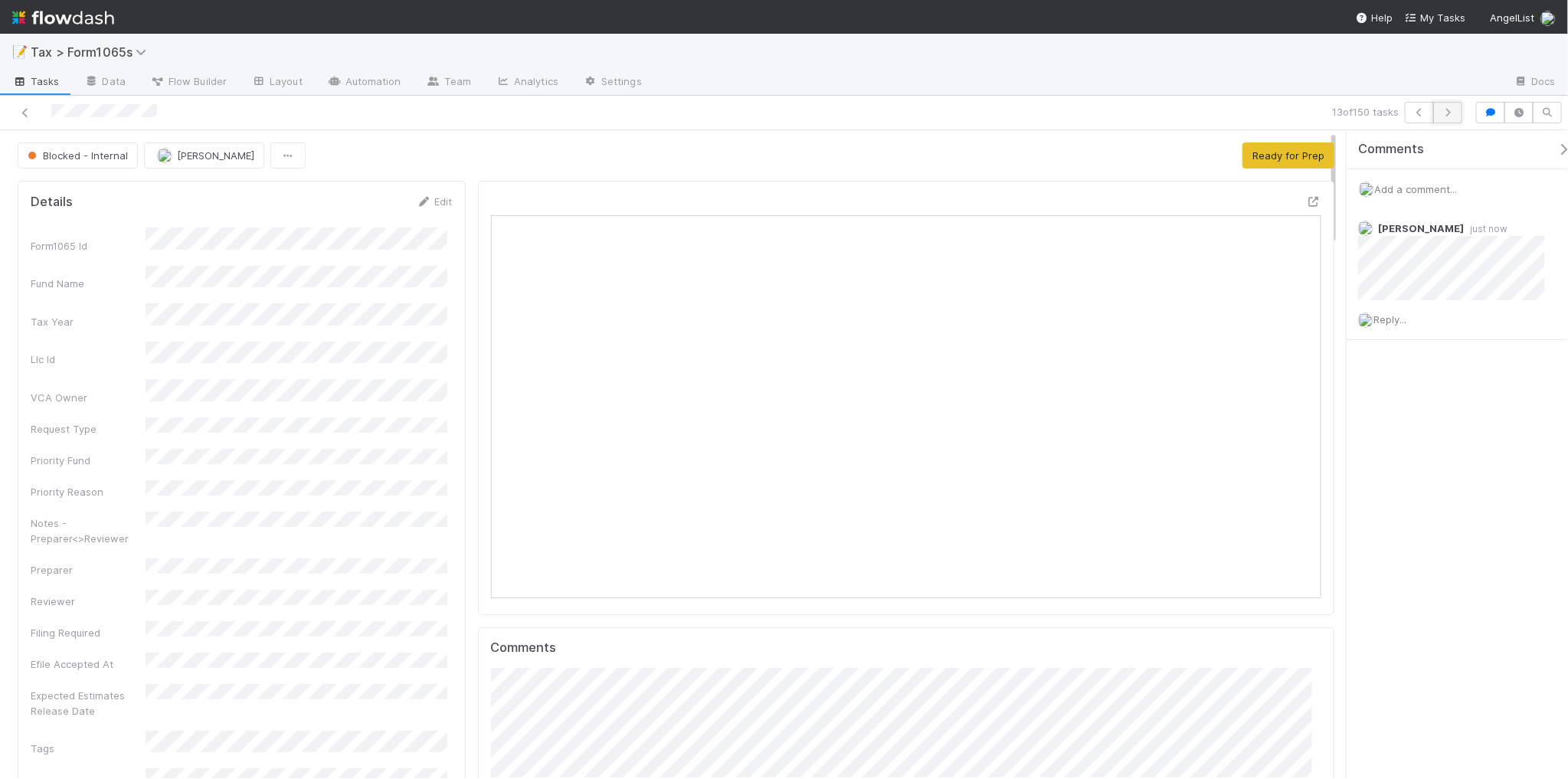
click at [1450, 117] on button "button" at bounding box center [1447, 113] width 29 height 22
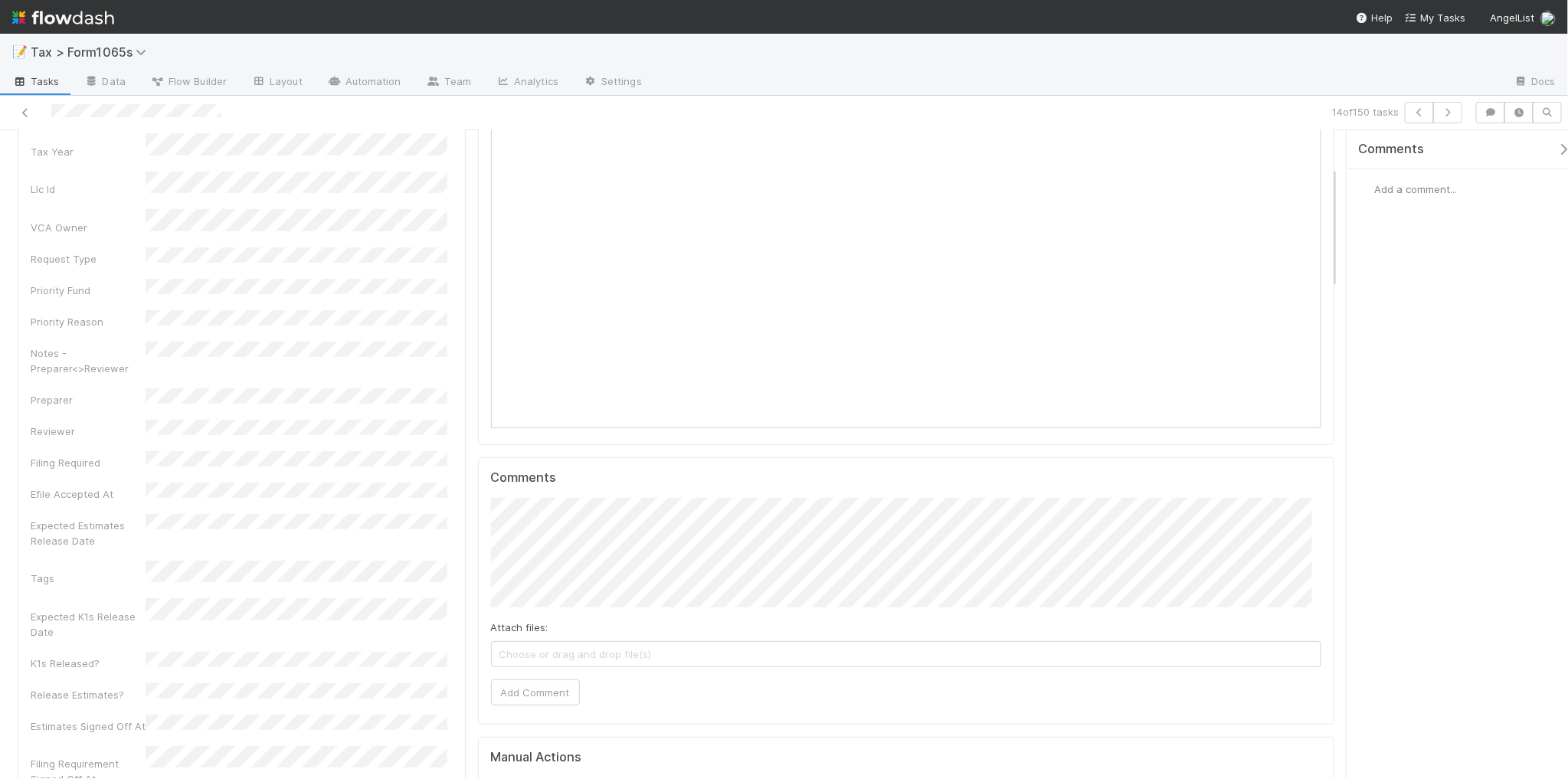
scroll to position [191, 0]
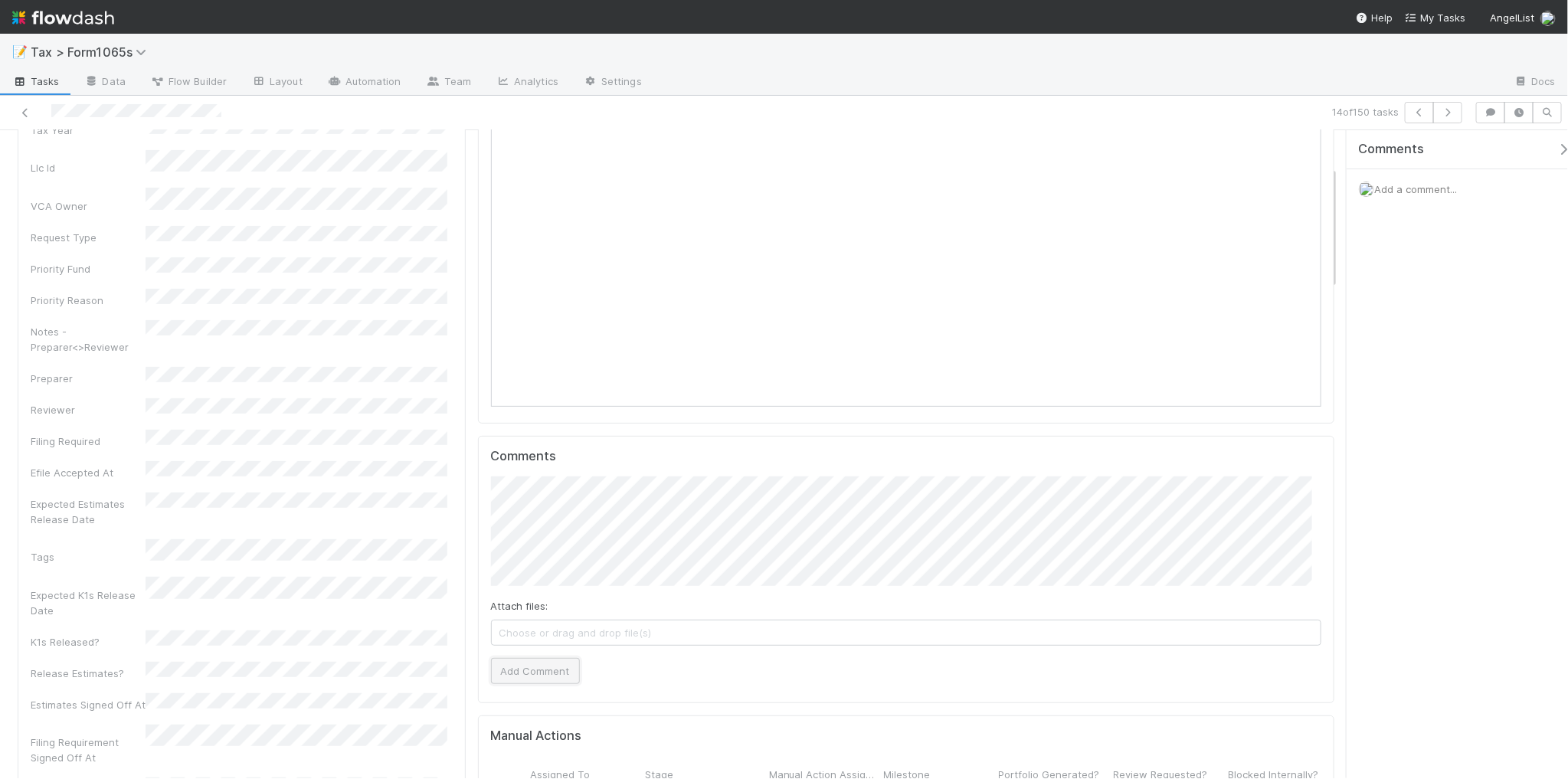
click at [543, 677] on button "Add Comment" at bounding box center [535, 671] width 89 height 26
click at [1440, 112] on icon "button" at bounding box center [1447, 113] width 15 height 9
click at [522, 668] on button "Add Comment" at bounding box center [535, 671] width 89 height 26
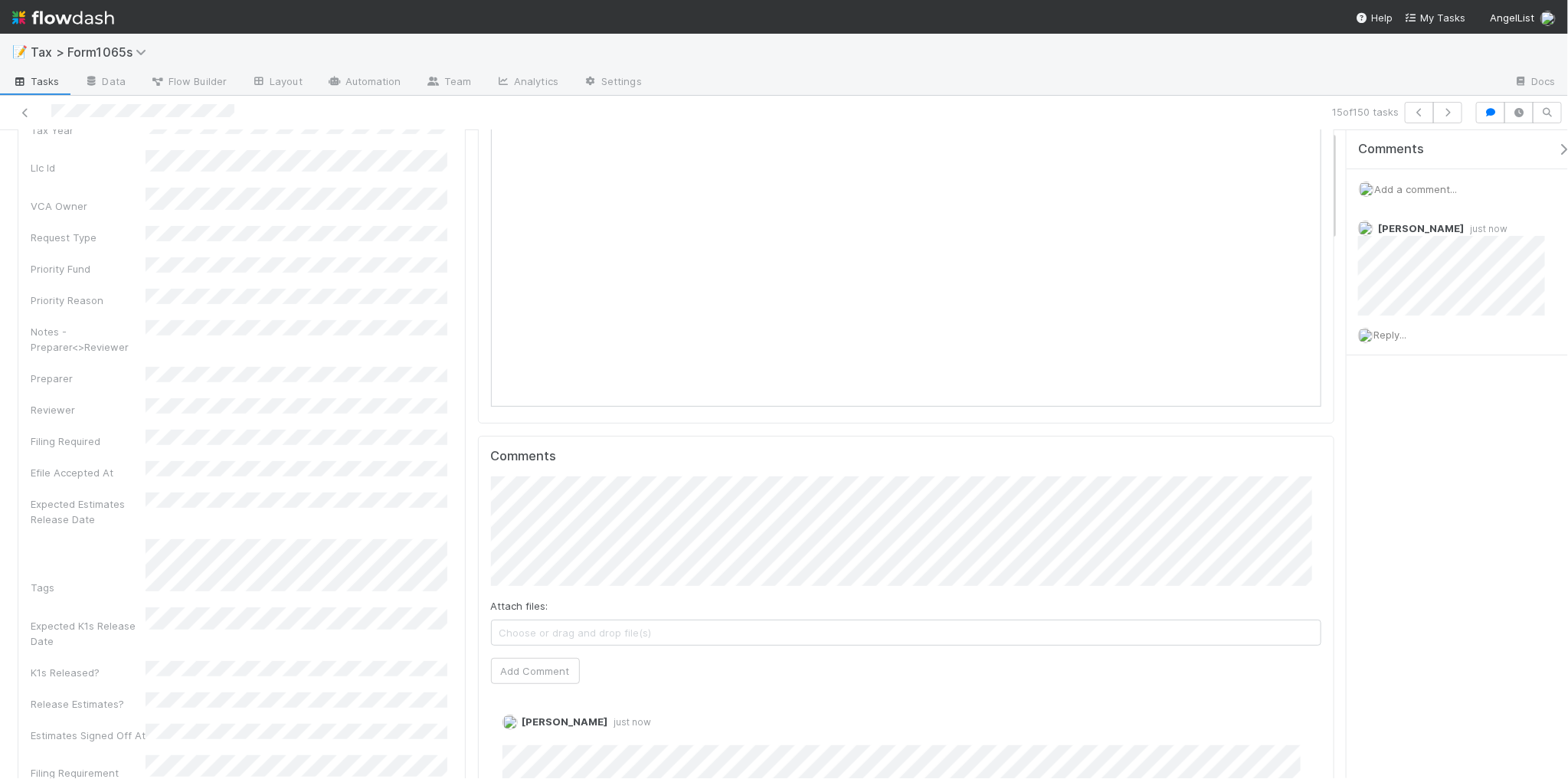
scroll to position [0, 0]
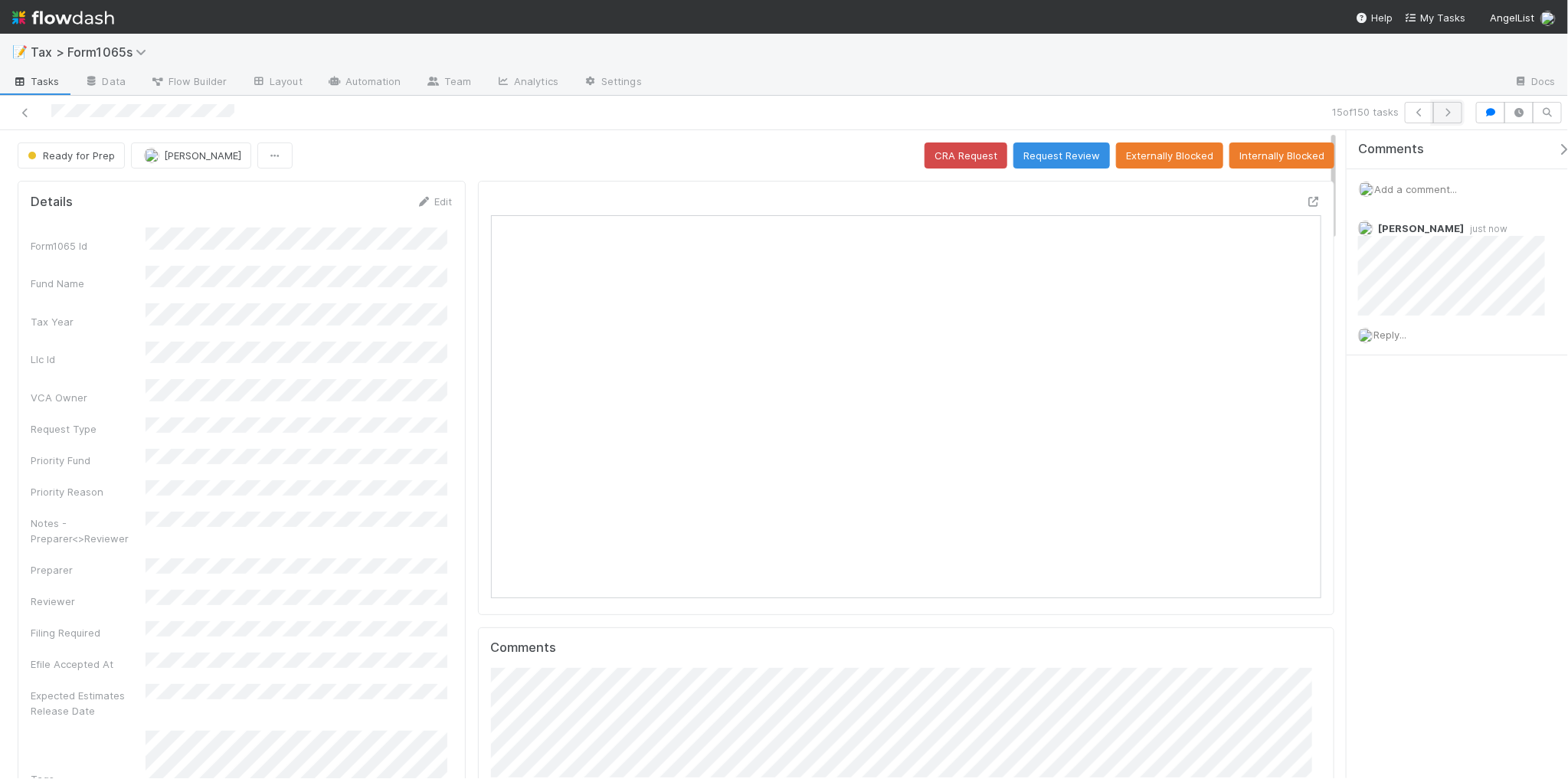
click at [1449, 112] on icon "button" at bounding box center [1447, 113] width 15 height 9
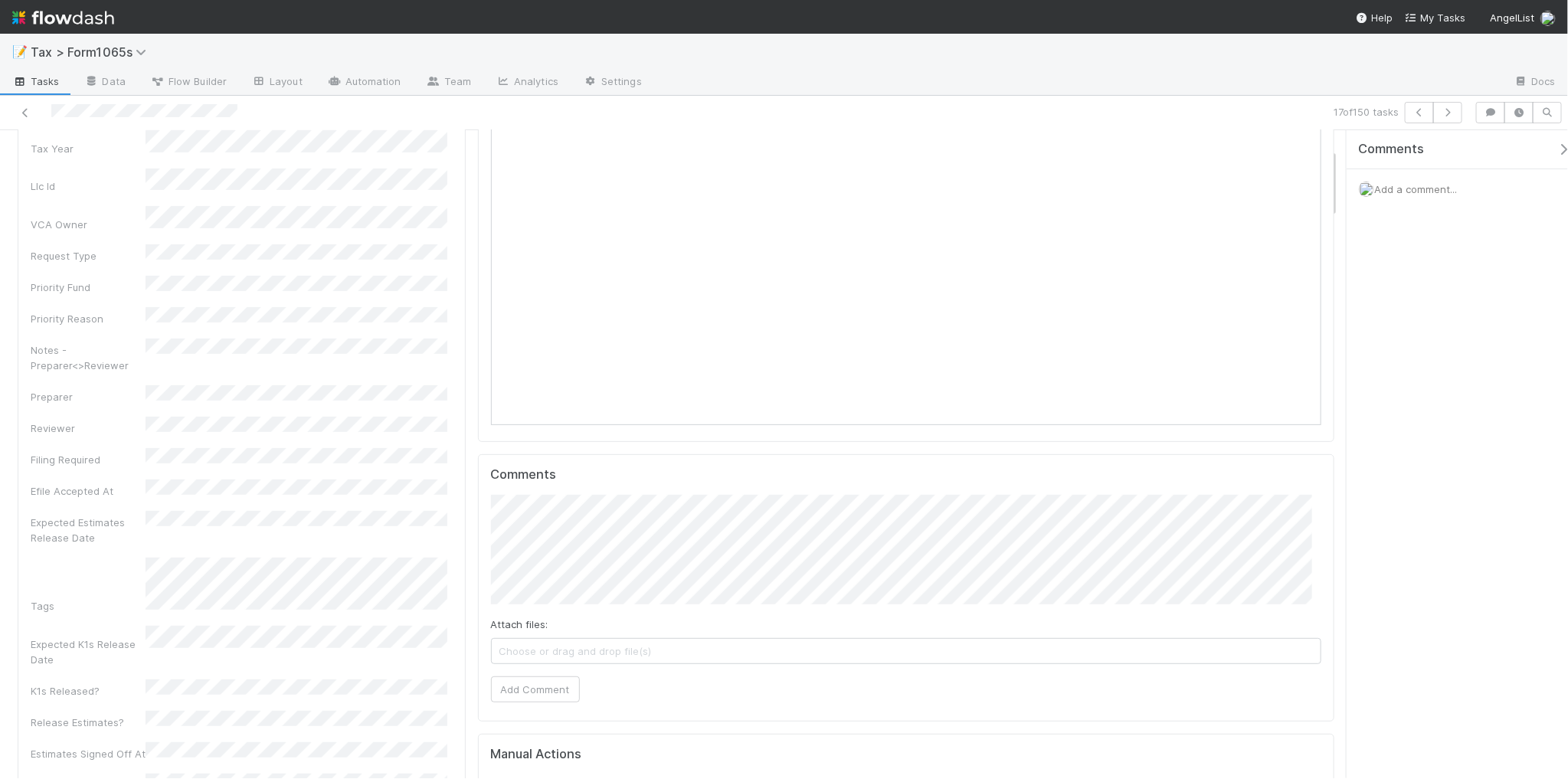
scroll to position [191, 0]
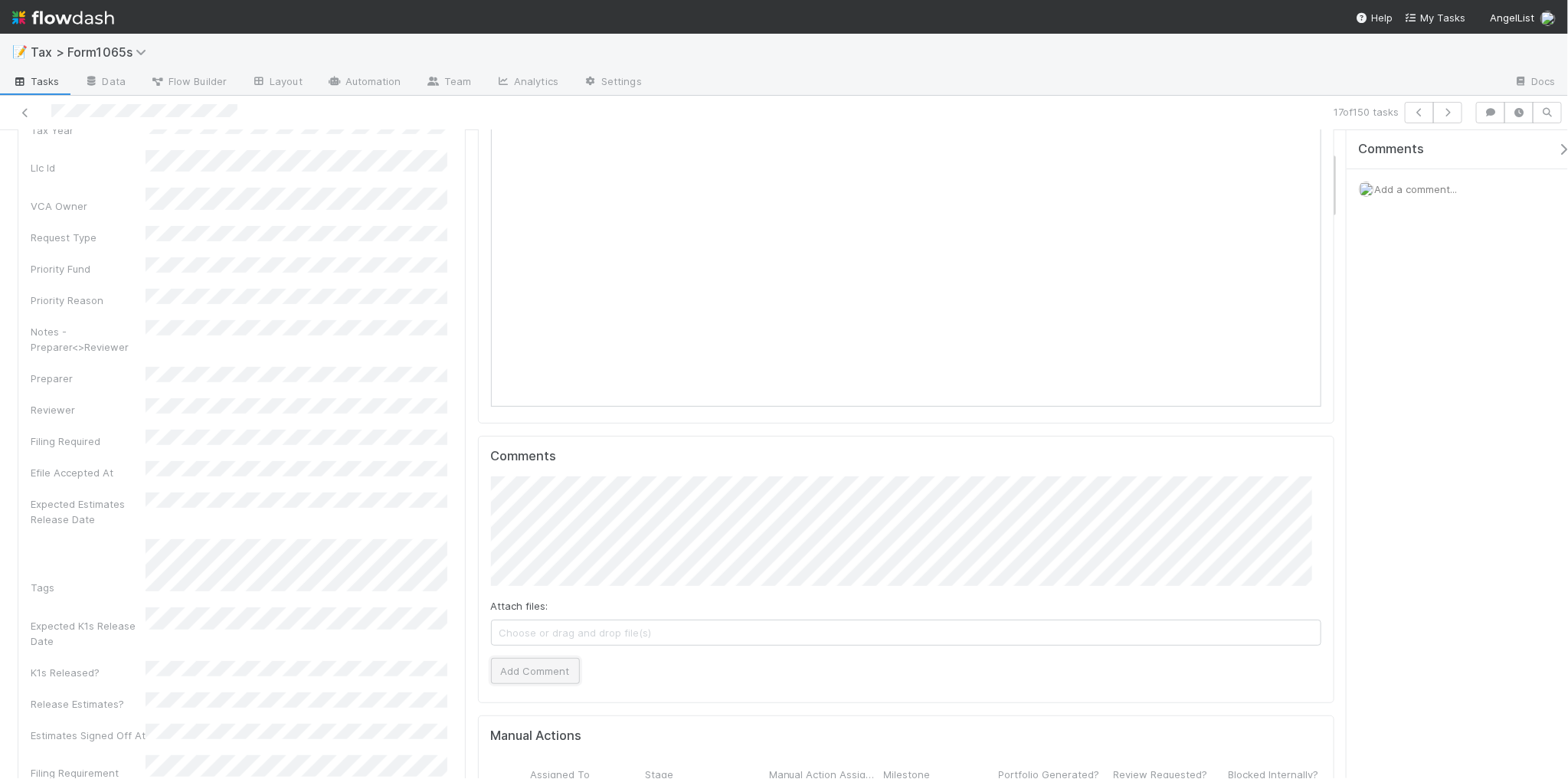
click at [545, 685] on button "Add Comment" at bounding box center [535, 671] width 89 height 26
click at [1440, 110] on icon "button" at bounding box center [1447, 113] width 15 height 9
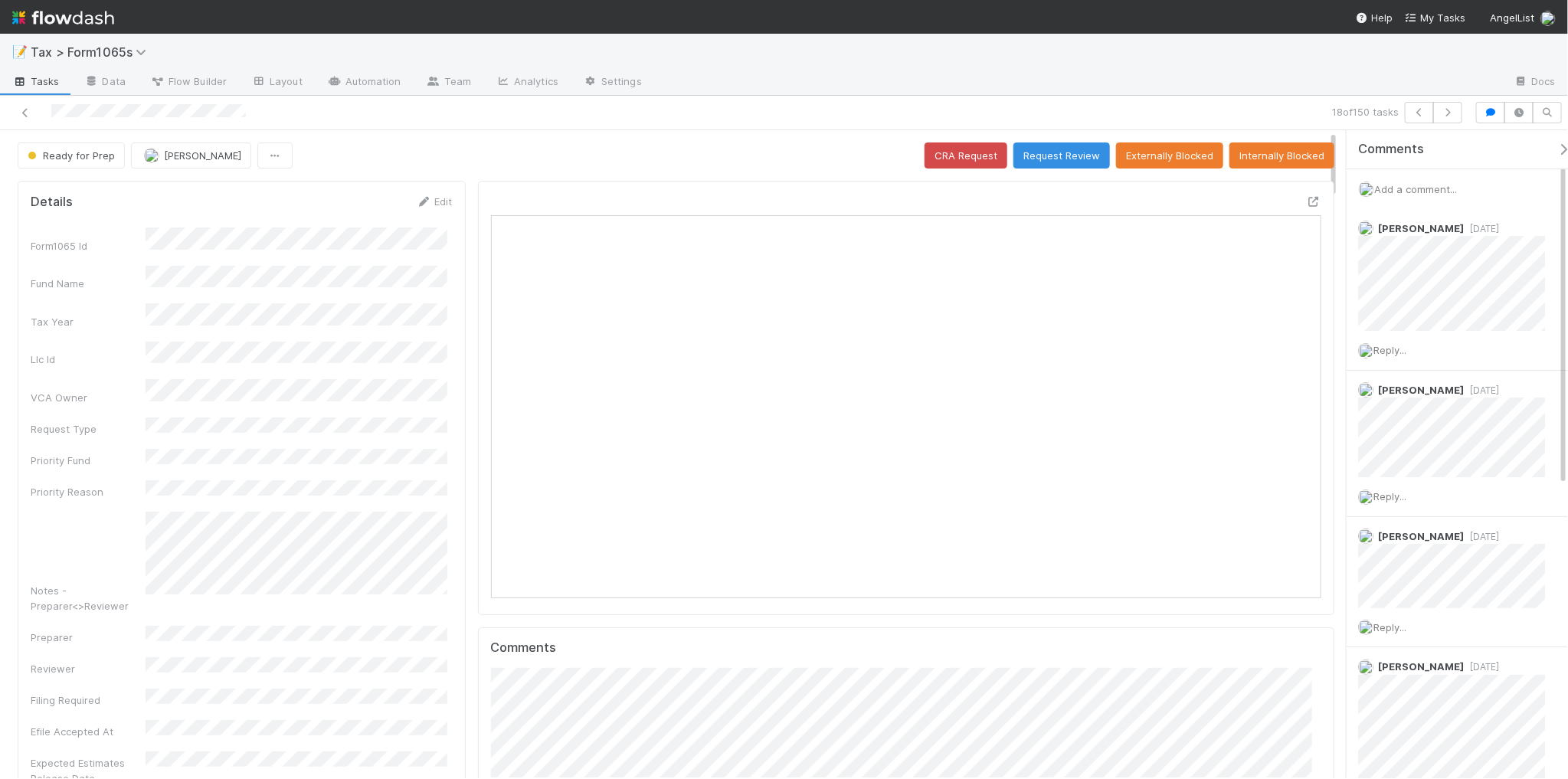
scroll to position [297, 806]
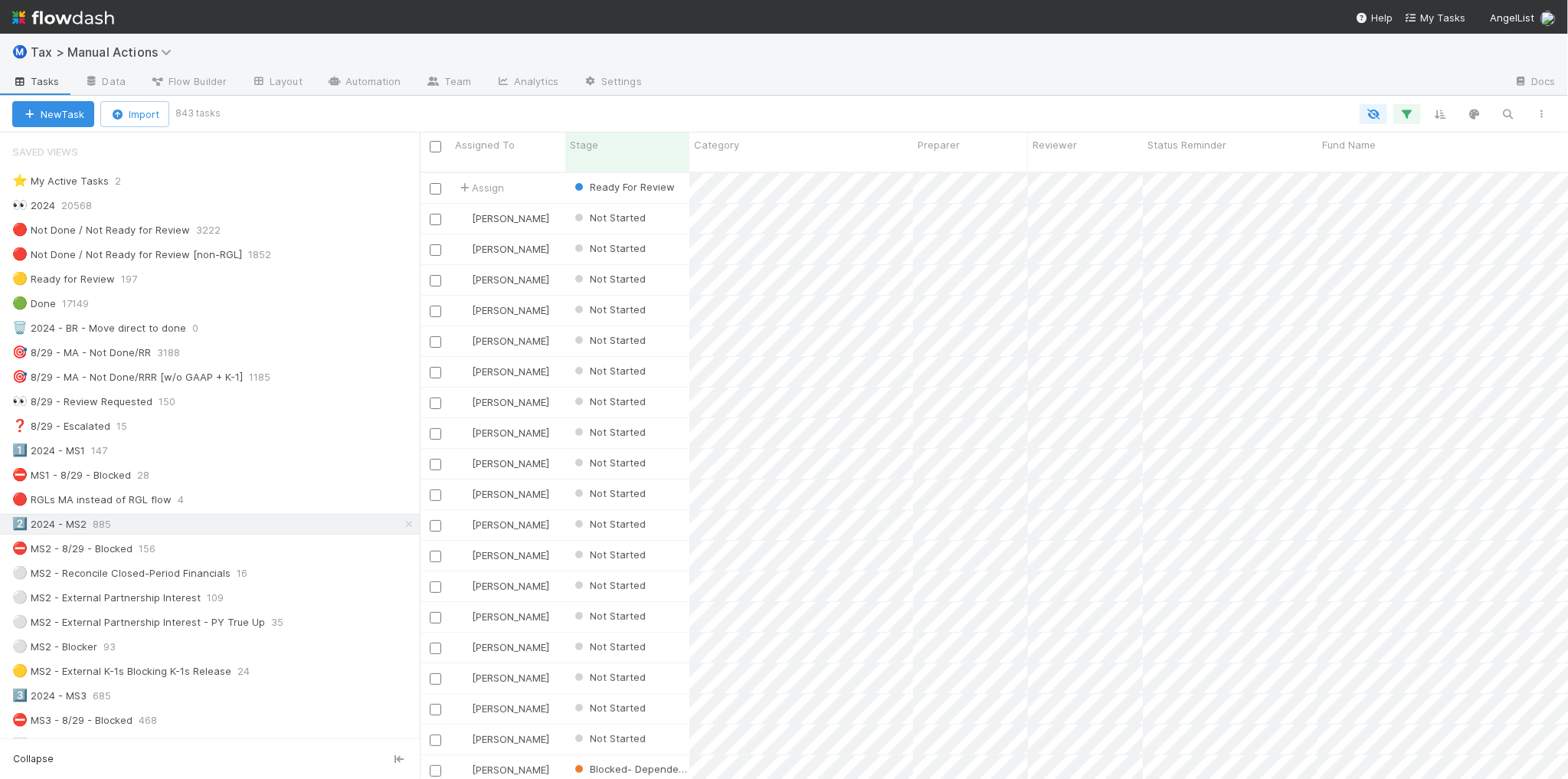
scroll to position [606, 1134]
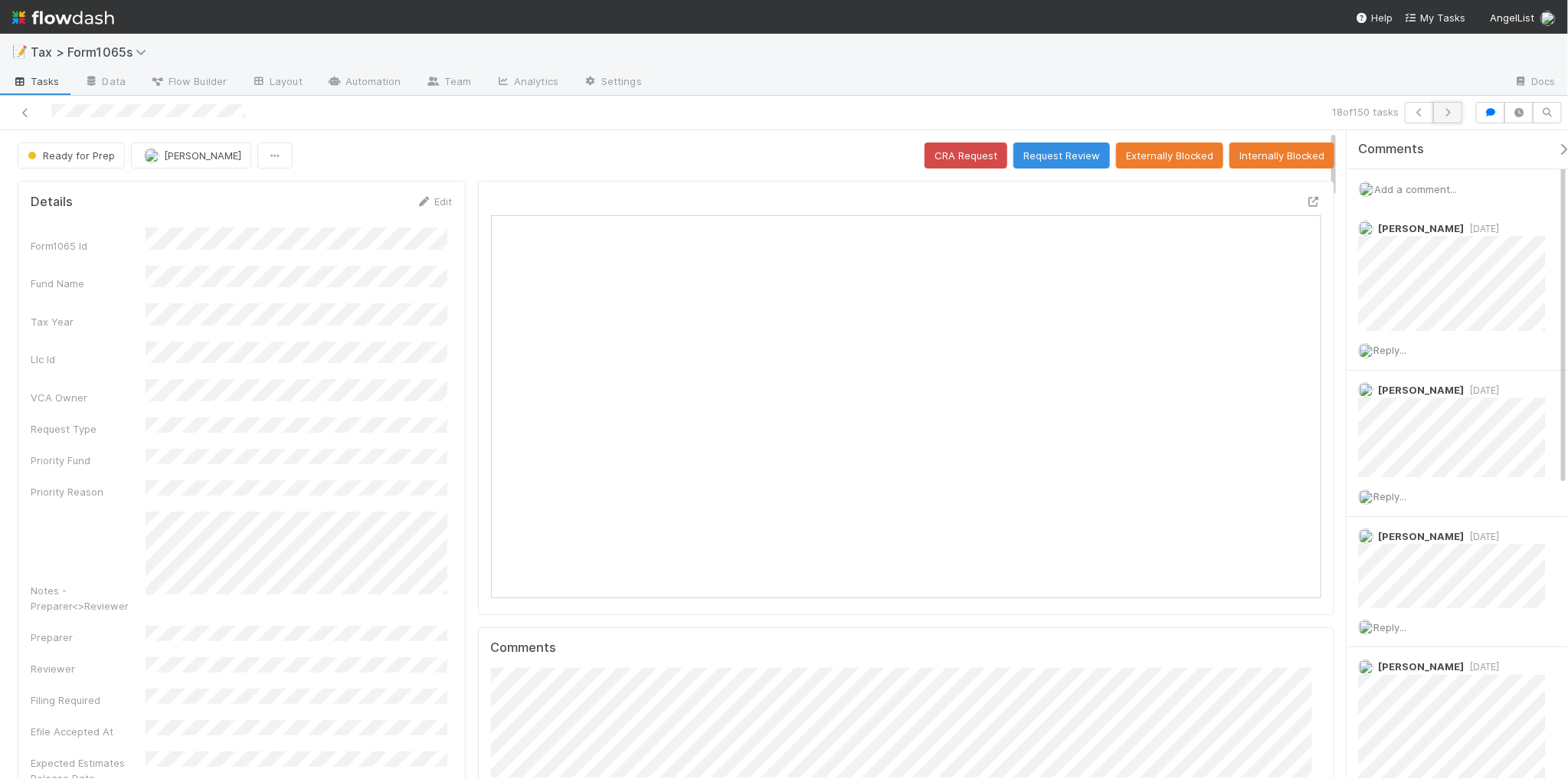
click at [1448, 113] on icon "button" at bounding box center [1447, 113] width 15 height 9
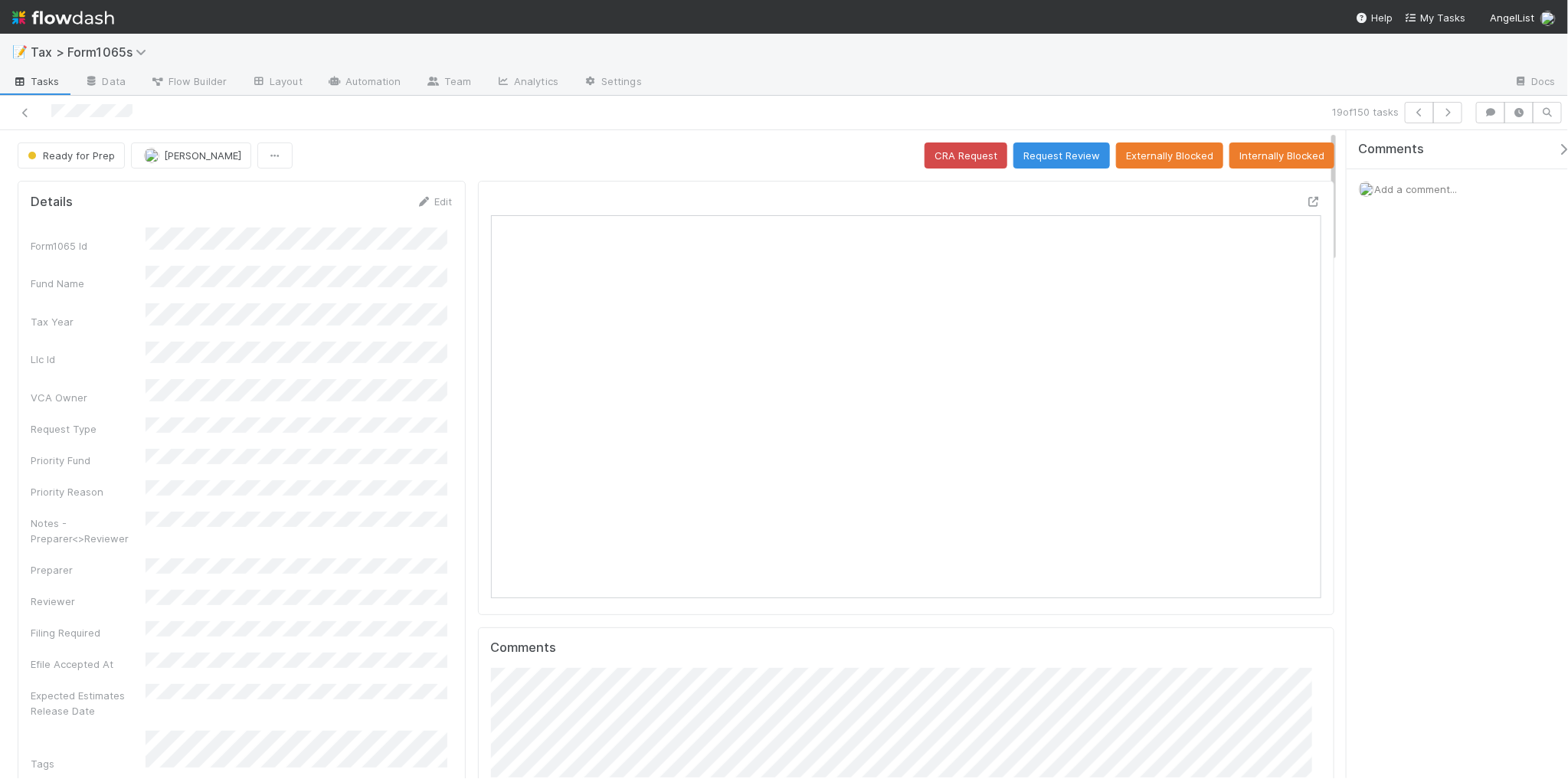
scroll to position [297, 806]
click at [27, 108] on icon at bounding box center [26, 113] width 15 height 10
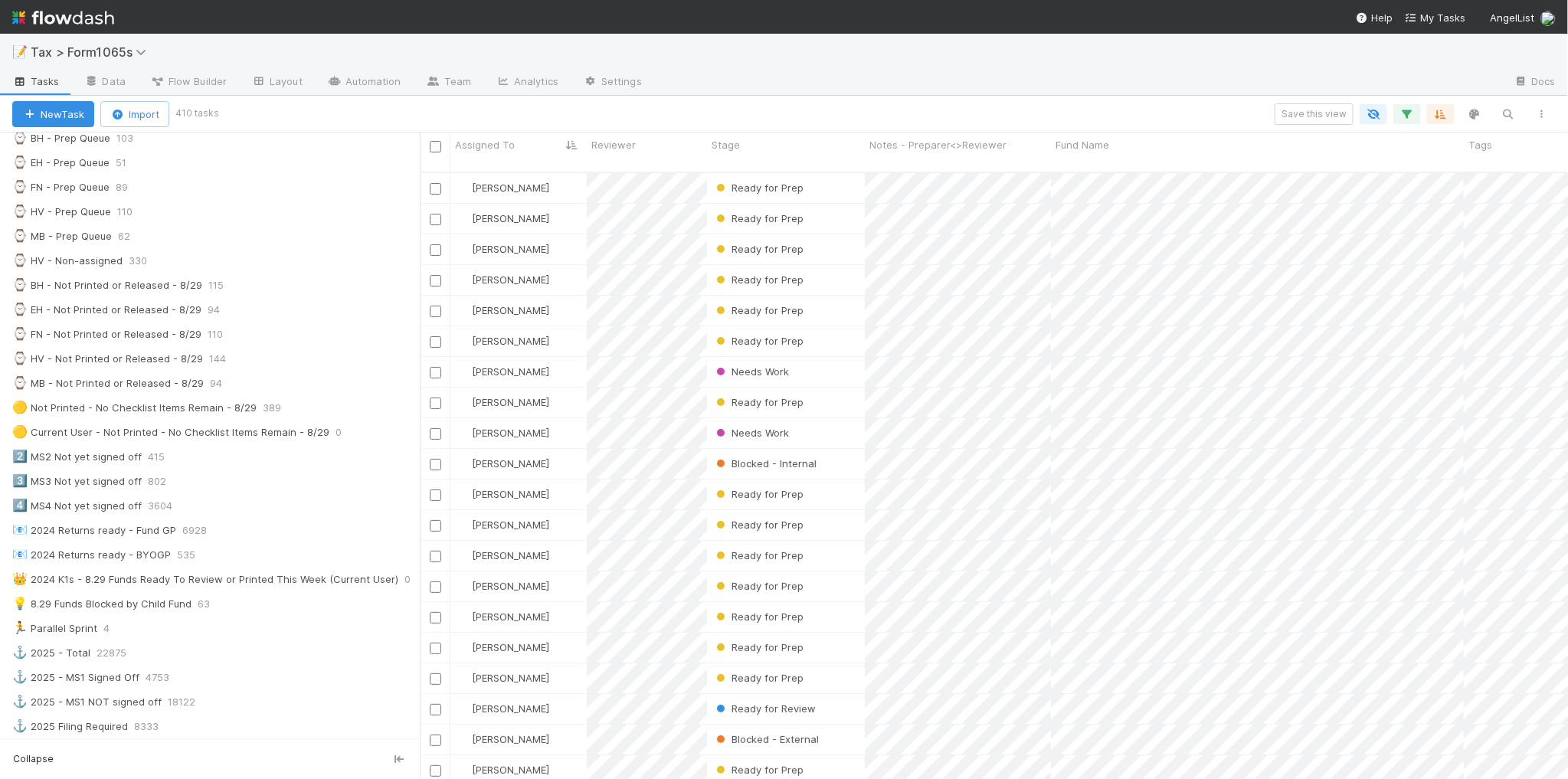
scroll to position [383, 0]
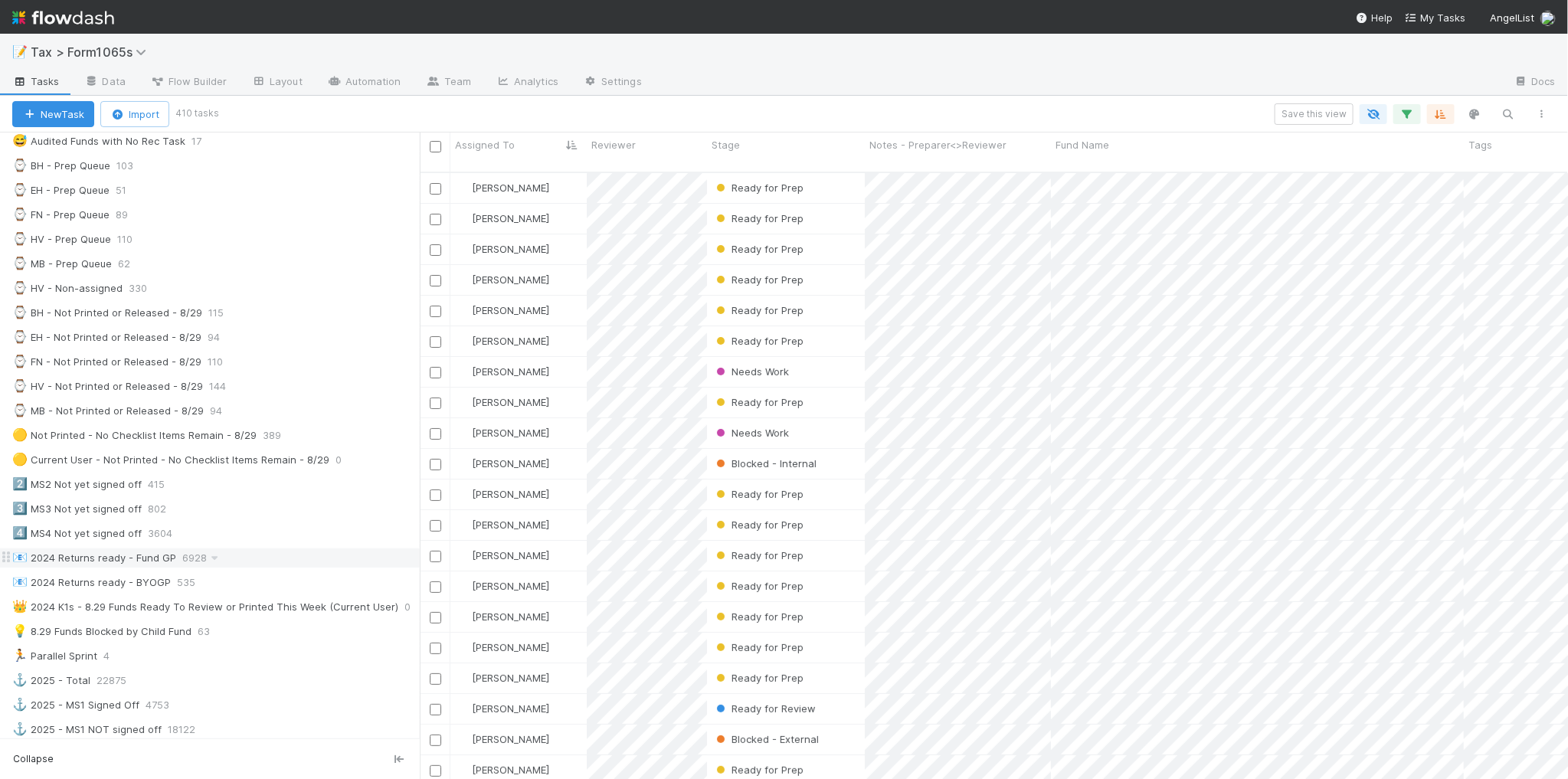
drag, startPoint x: 254, startPoint y: 642, endPoint x: 395, endPoint y: 564, distance: 161.1
click at [255, 641] on div "💡 8.29 Funds Blocked by Child Fund 63" at bounding box center [216, 632] width 407 height 19
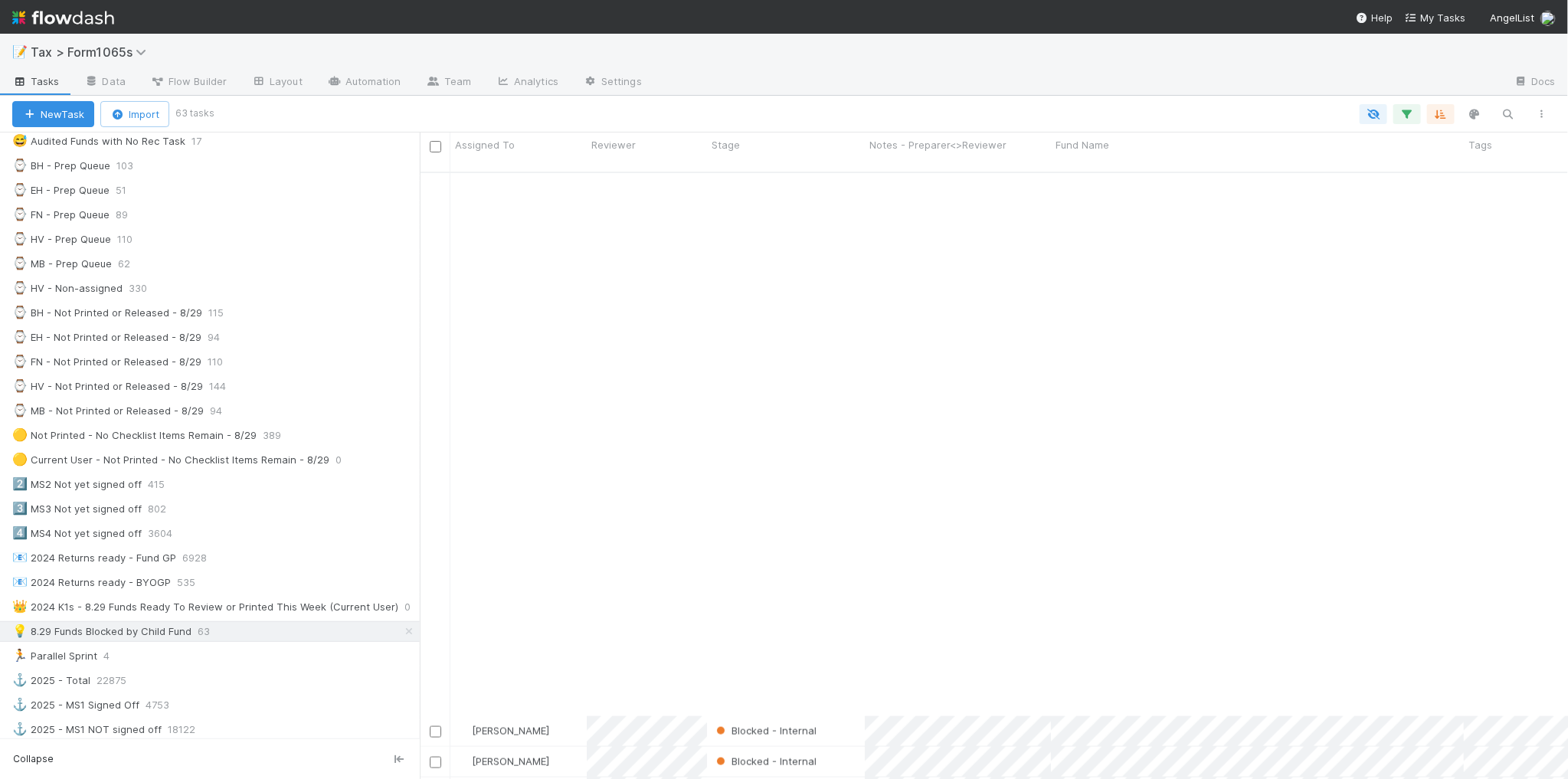
scroll to position [1326, 0]
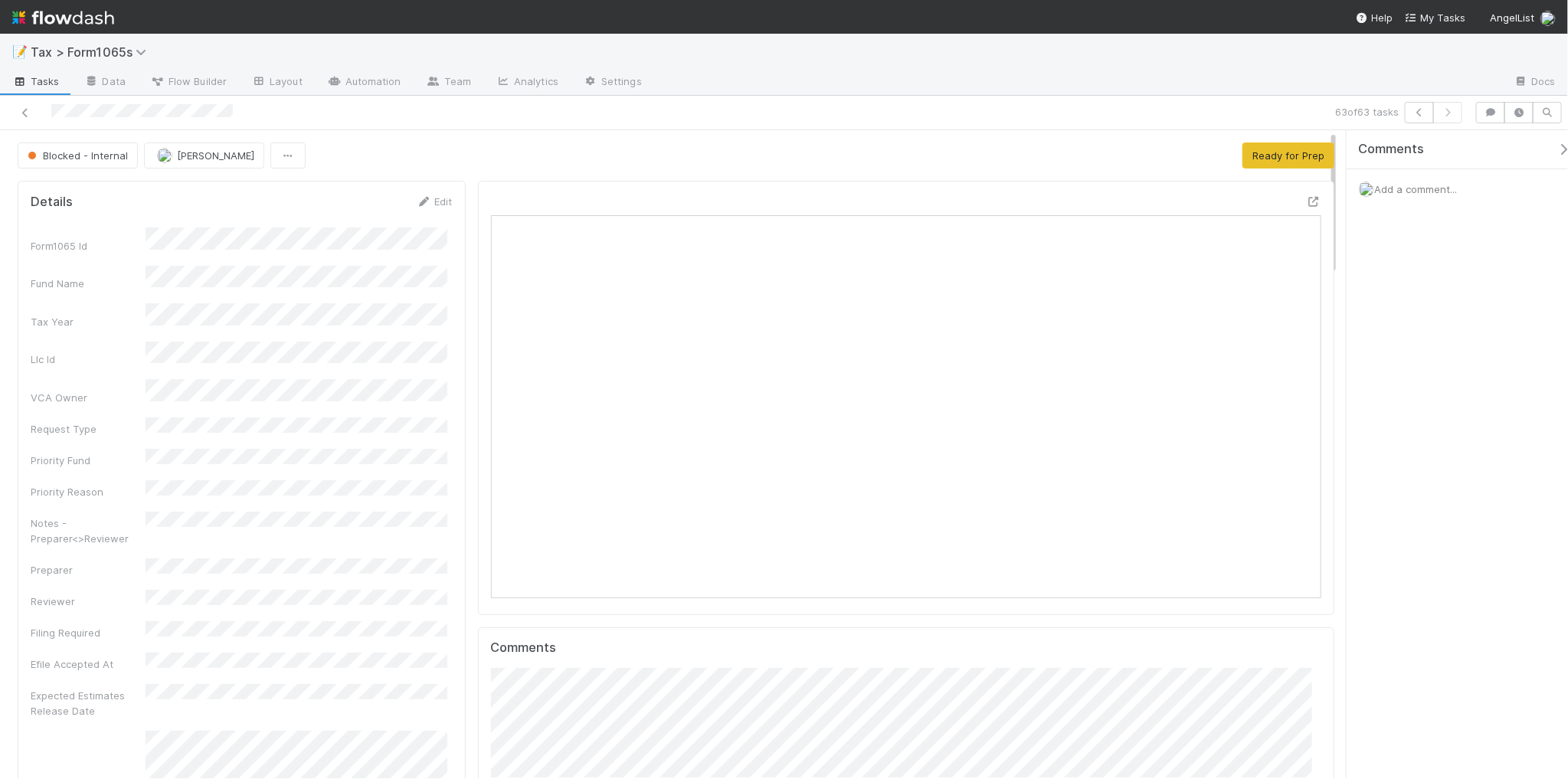
scroll to position [297, 806]
click at [1419, 116] on icon "button" at bounding box center [1419, 113] width 15 height 9
click at [23, 115] on icon at bounding box center [26, 113] width 15 height 10
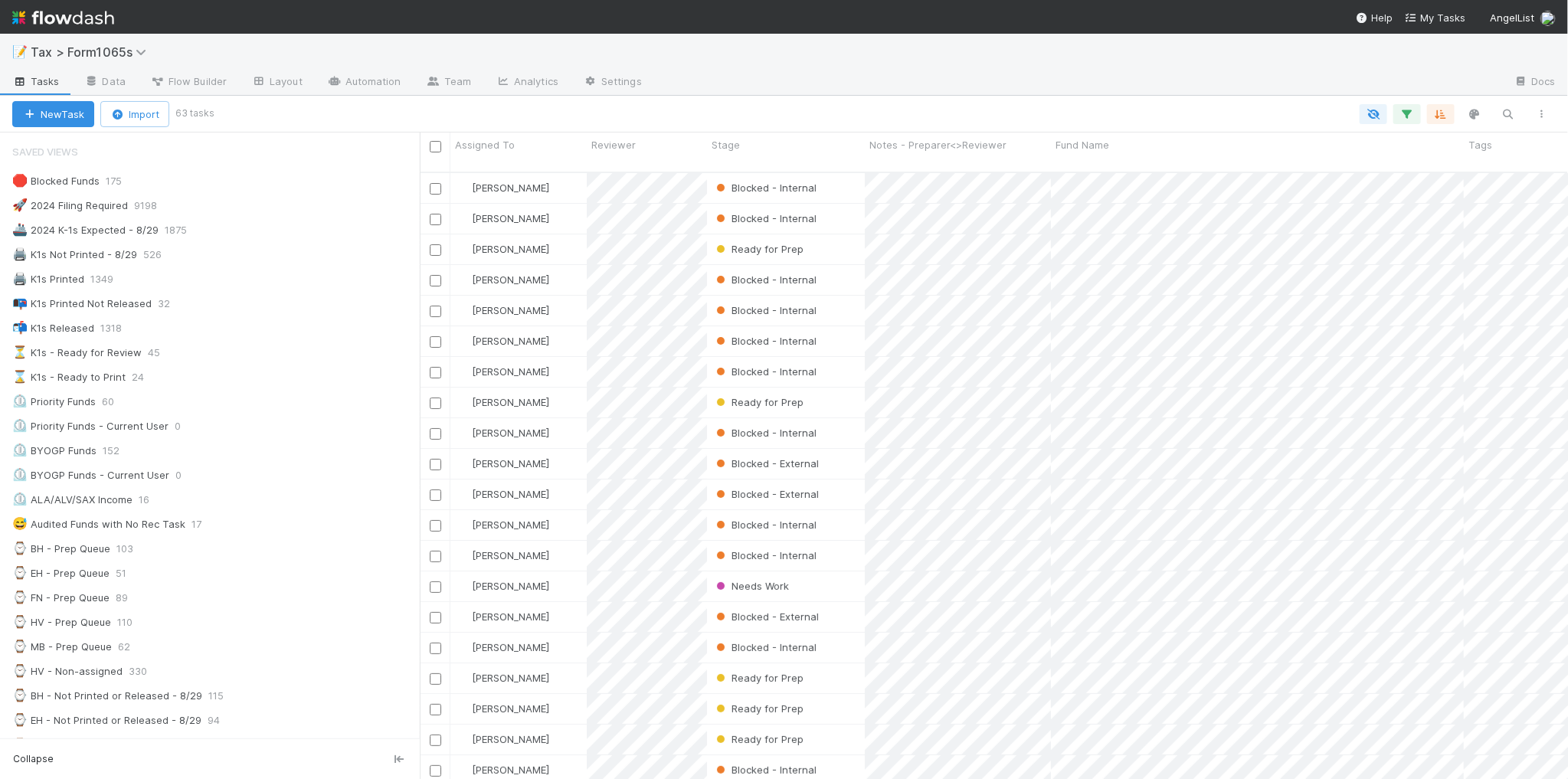
scroll to position [15, 15]
click at [249, 211] on div "🚀 2024 Filing Required 9198" at bounding box center [216, 205] width 407 height 19
click at [1432, 87] on input at bounding box center [1429, 88] width 153 height 19
click at [1361, 90] on input at bounding box center [1429, 88] width 153 height 19
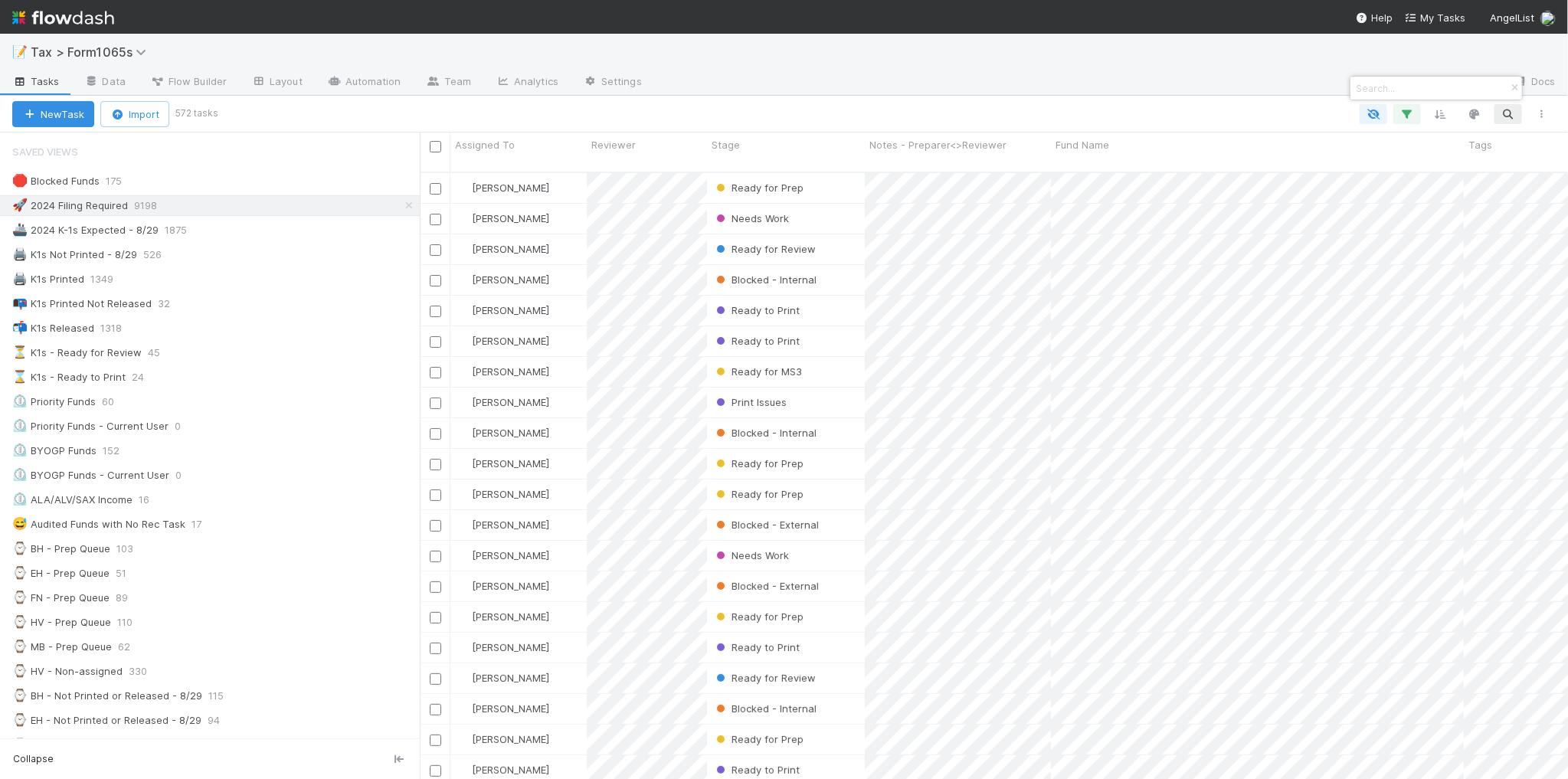
paste input "Fund I, a series of Louise 326, LP"
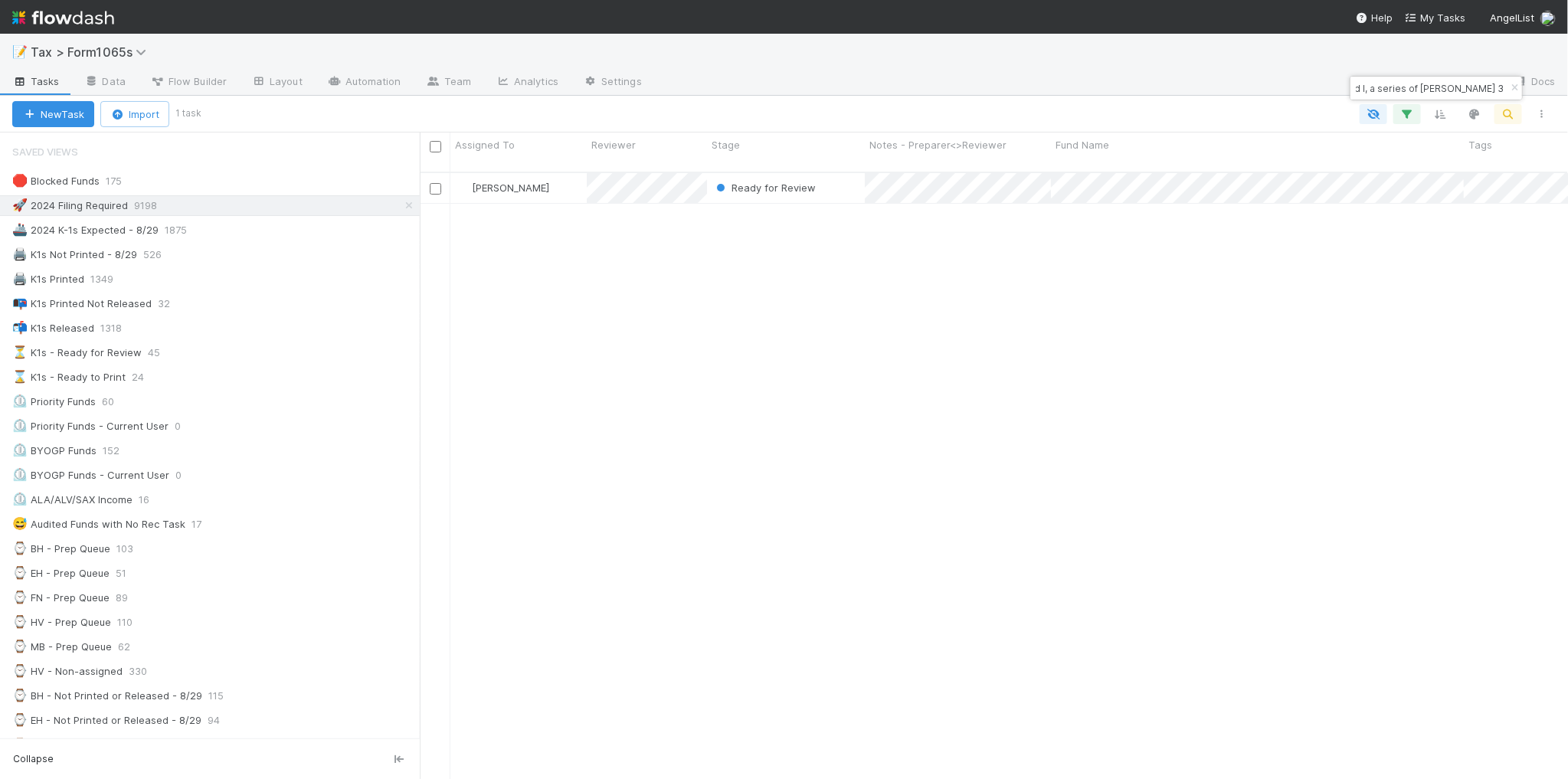
type input "Fund I, a series of Louise 326, LP"
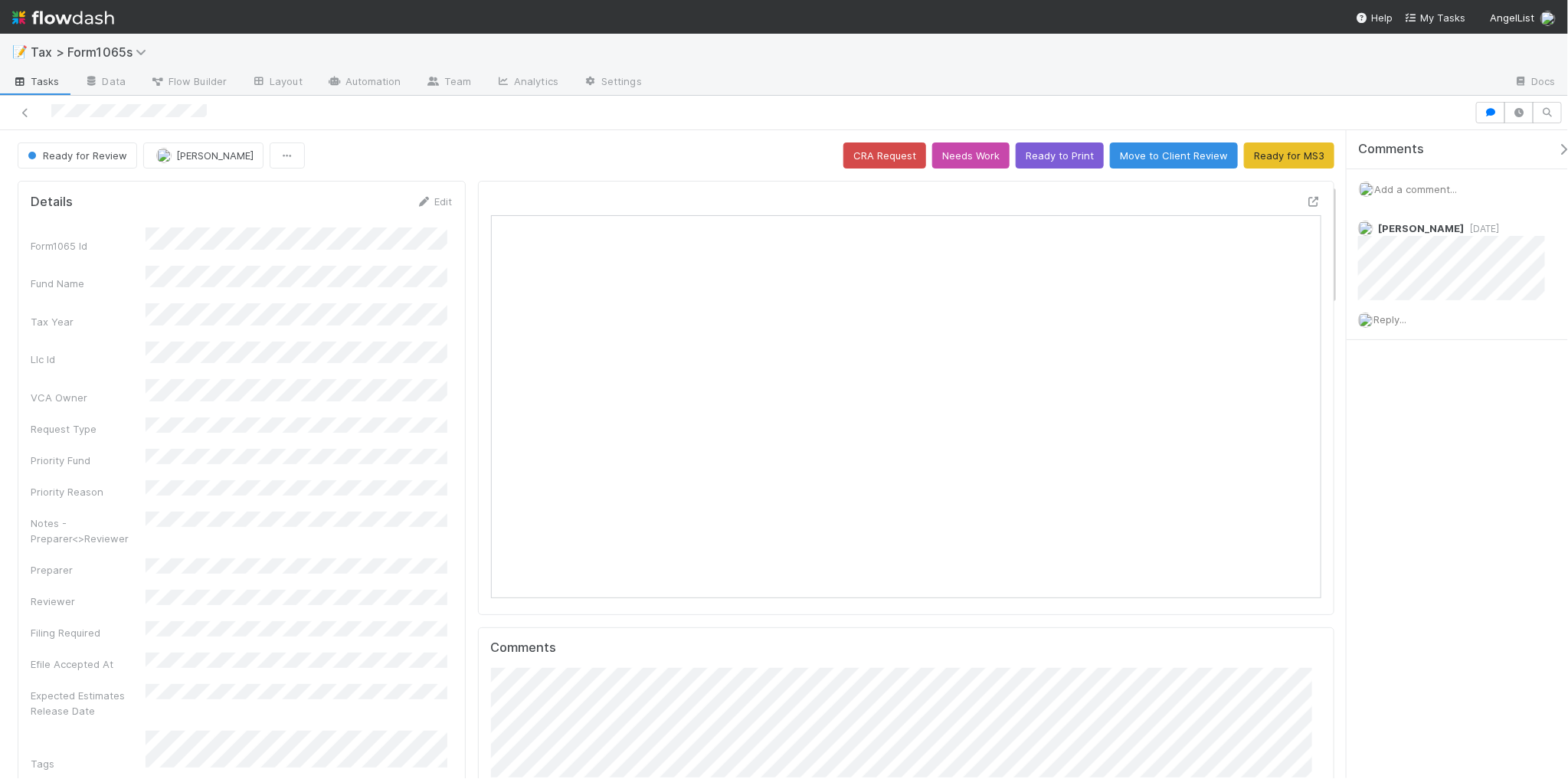
scroll to position [297, 806]
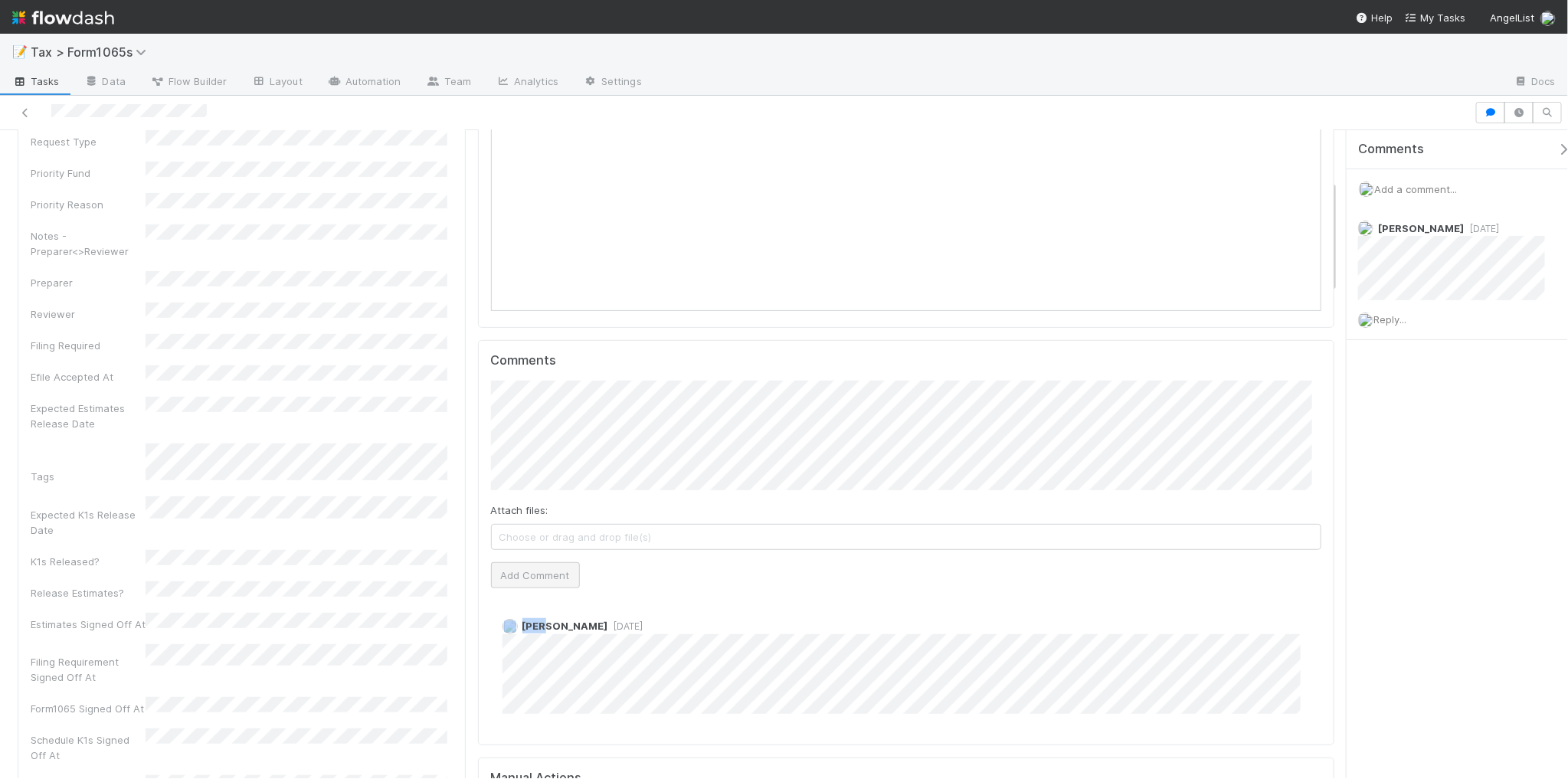
click at [541, 591] on div "Comments Attach files: Choose or drag and drop file(s) Add Comment Helen Vo 1 w…" at bounding box center [906, 542] width 830 height 379
click at [544, 583] on button "Add Comment" at bounding box center [535, 575] width 89 height 26
click at [25, 112] on icon at bounding box center [26, 113] width 15 height 10
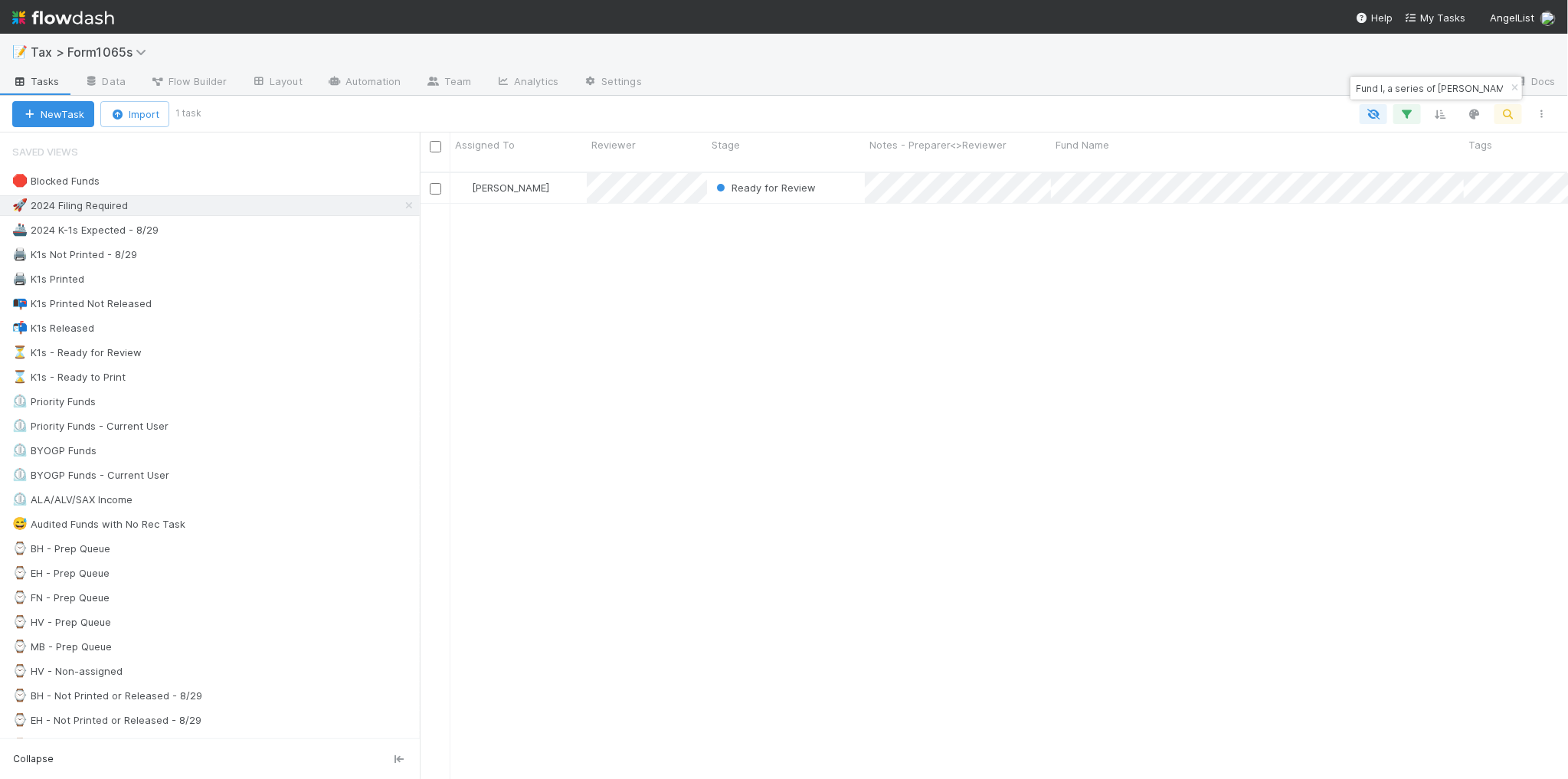
scroll to position [606, 1134]
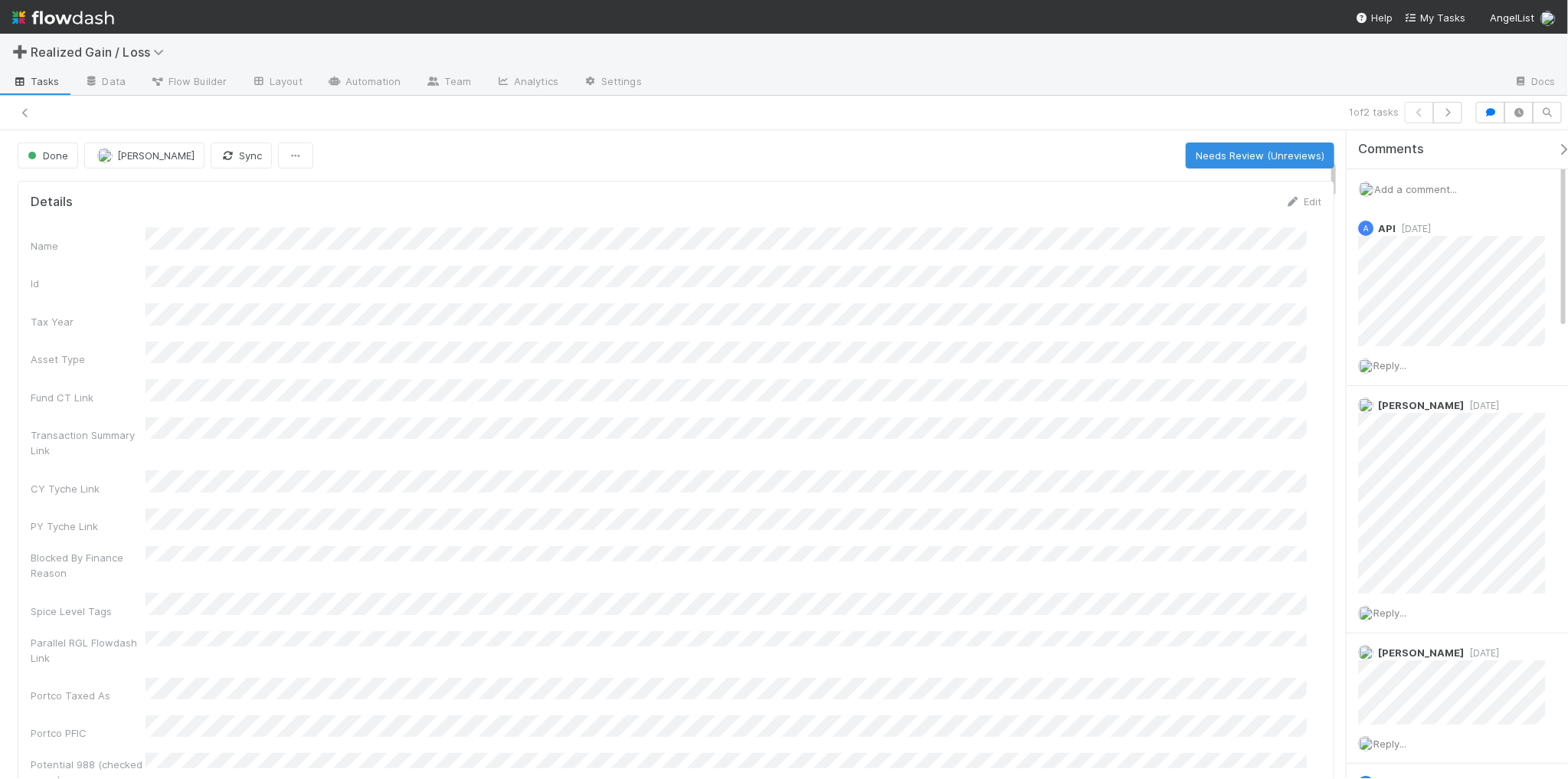
scroll to position [479, 0]
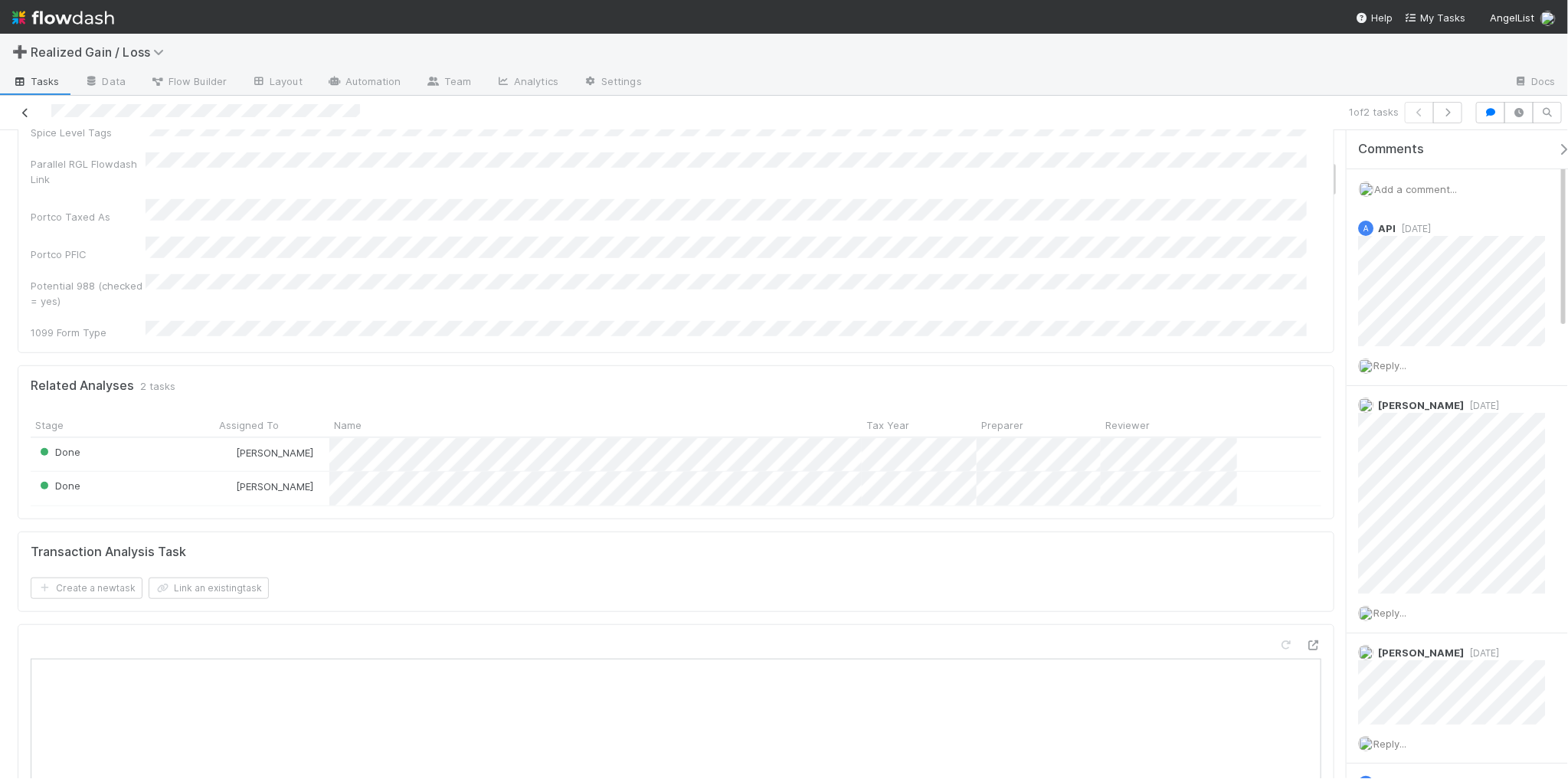
click at [25, 115] on icon at bounding box center [26, 113] width 15 height 10
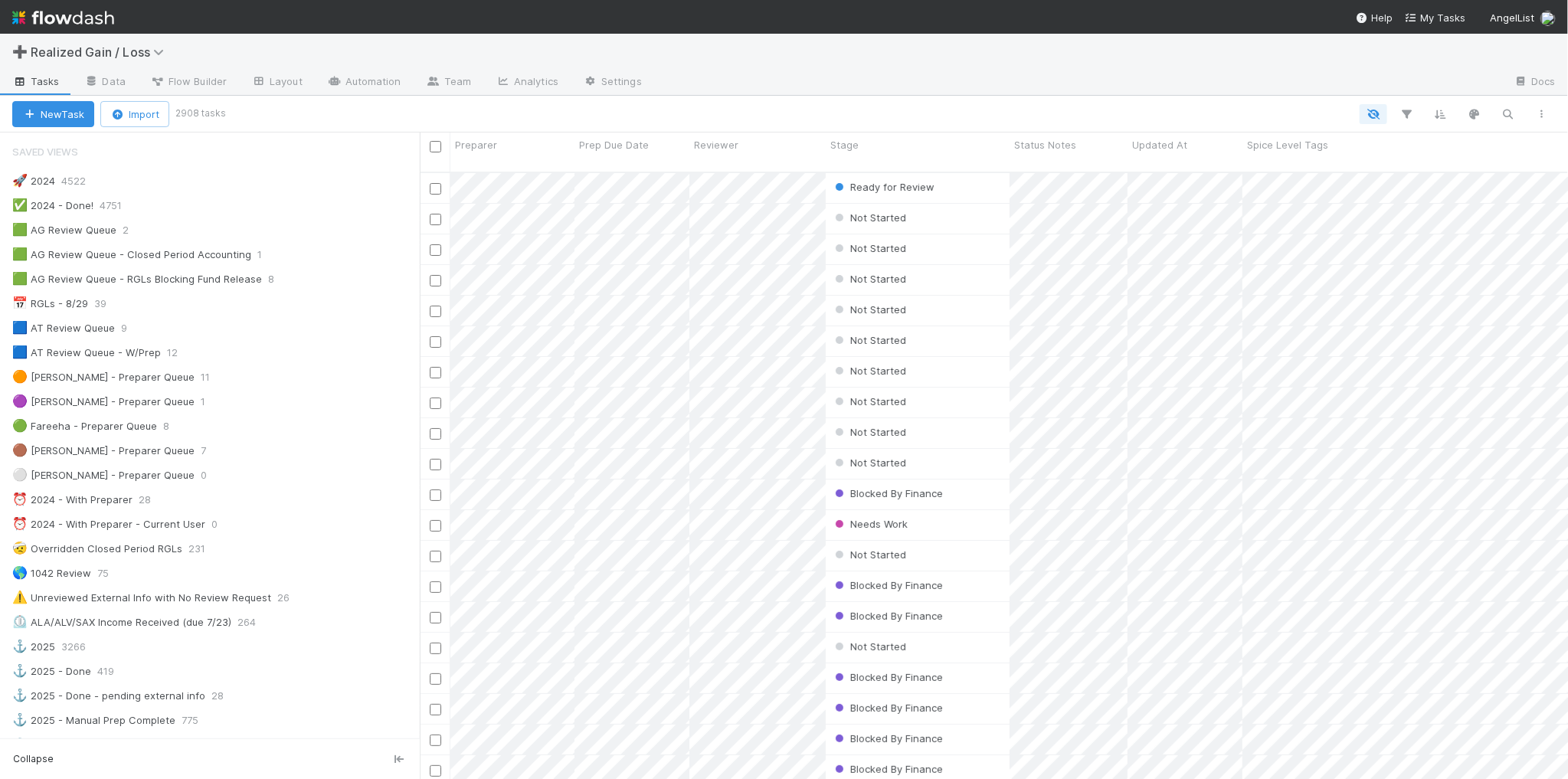
scroll to position [606, 1134]
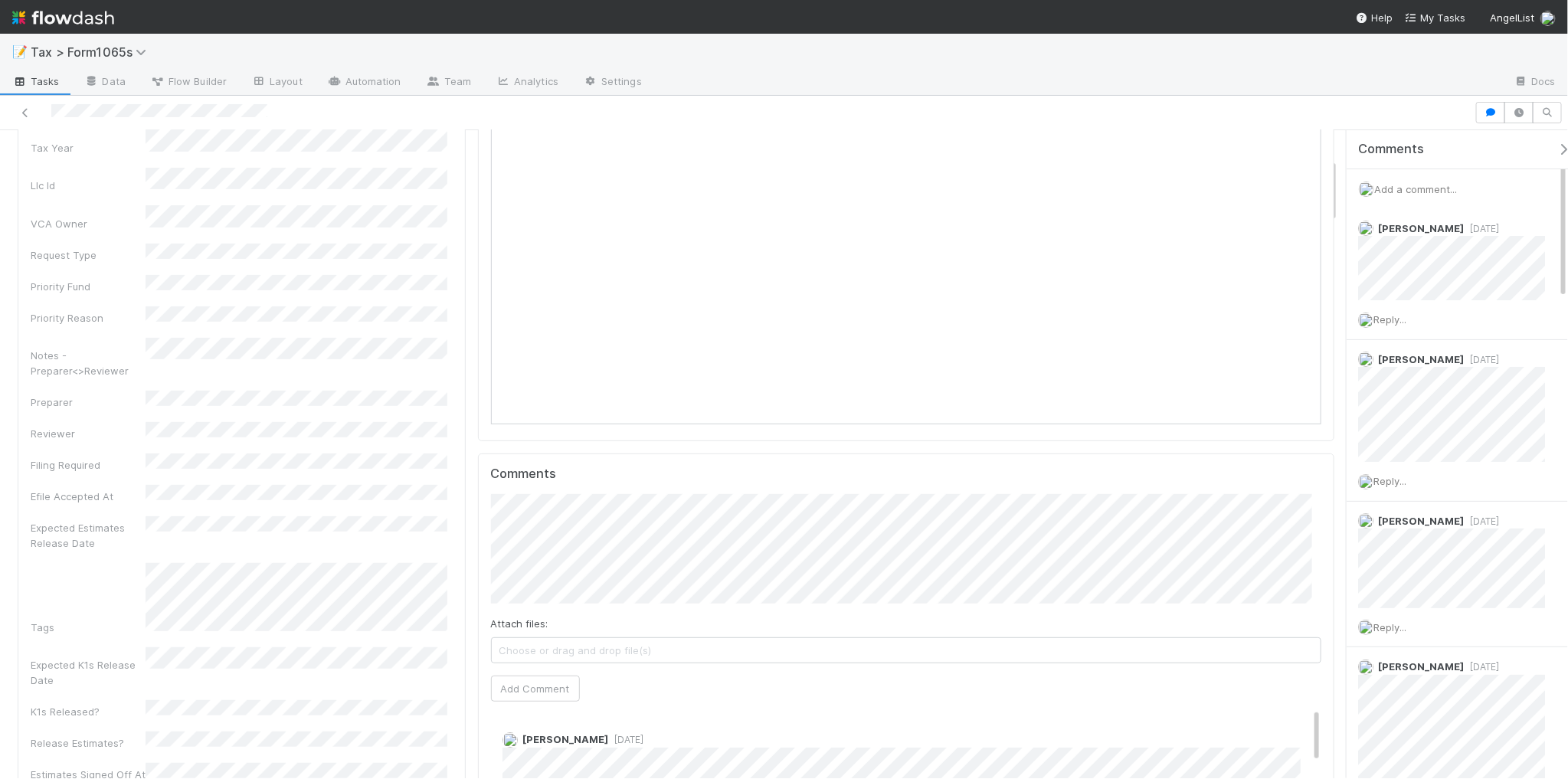
scroll to position [383, 0]
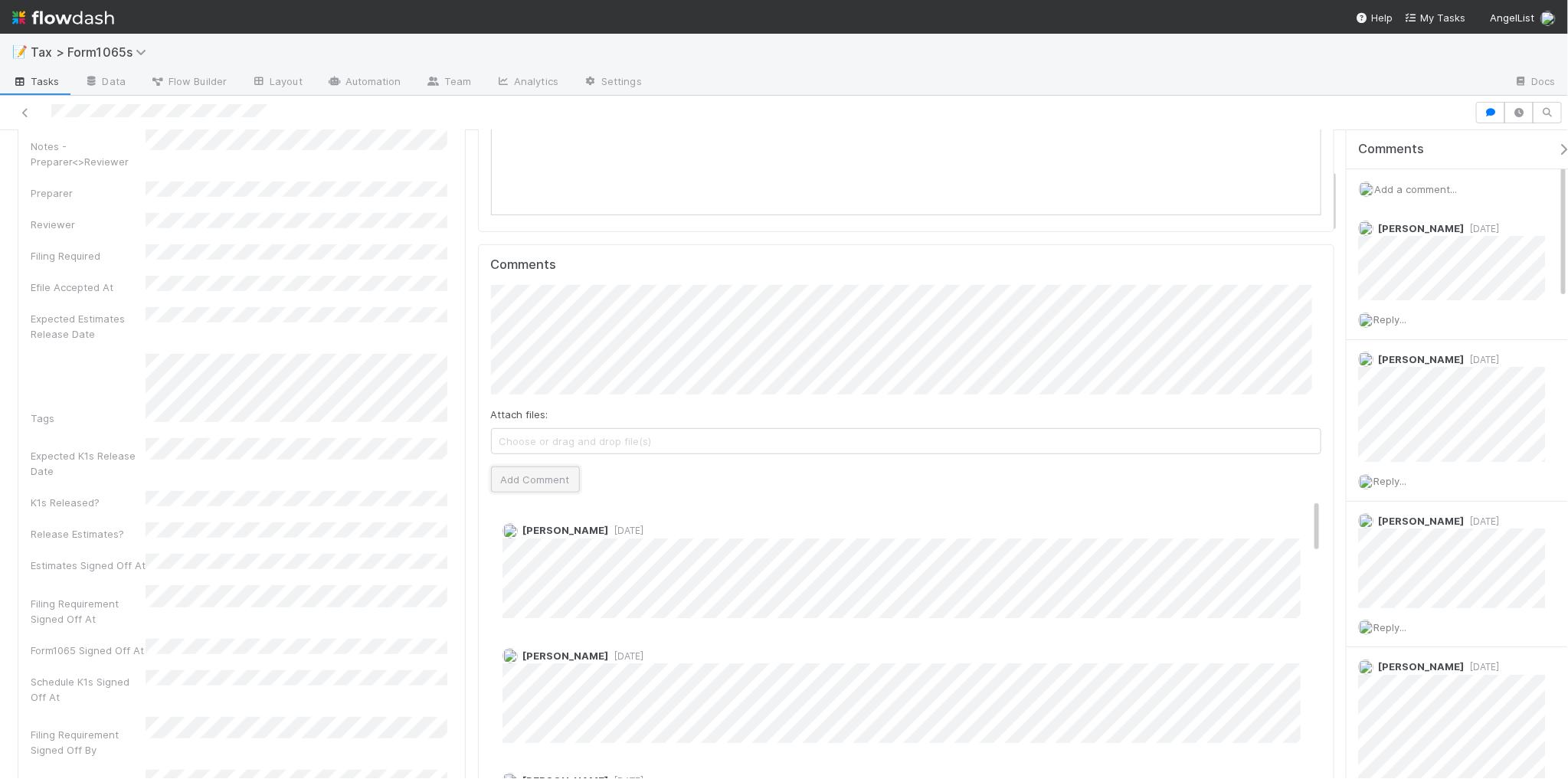
click at [539, 476] on button "Add Comment" at bounding box center [535, 480] width 89 height 26
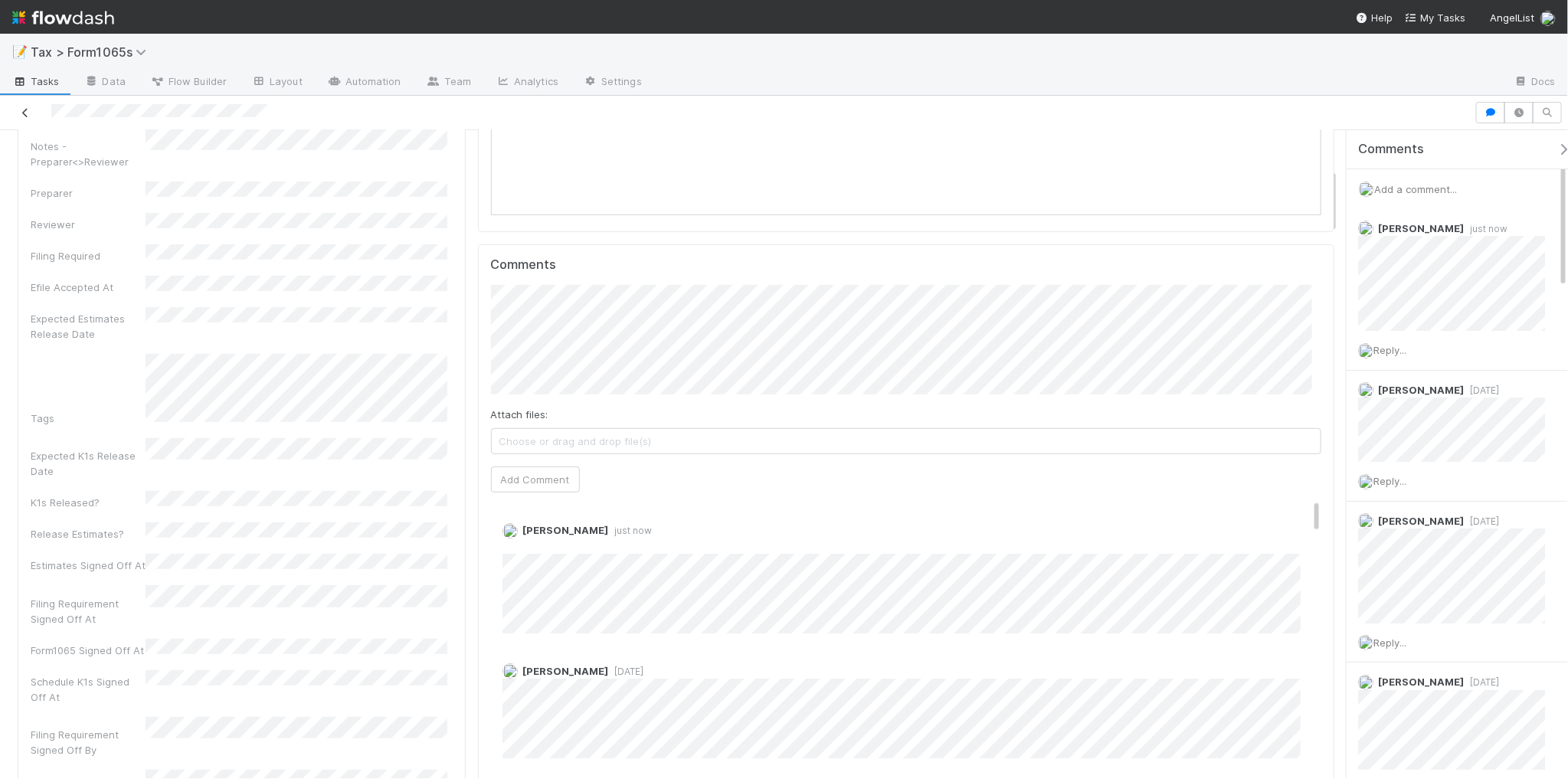
click at [27, 113] on icon at bounding box center [26, 113] width 15 height 10
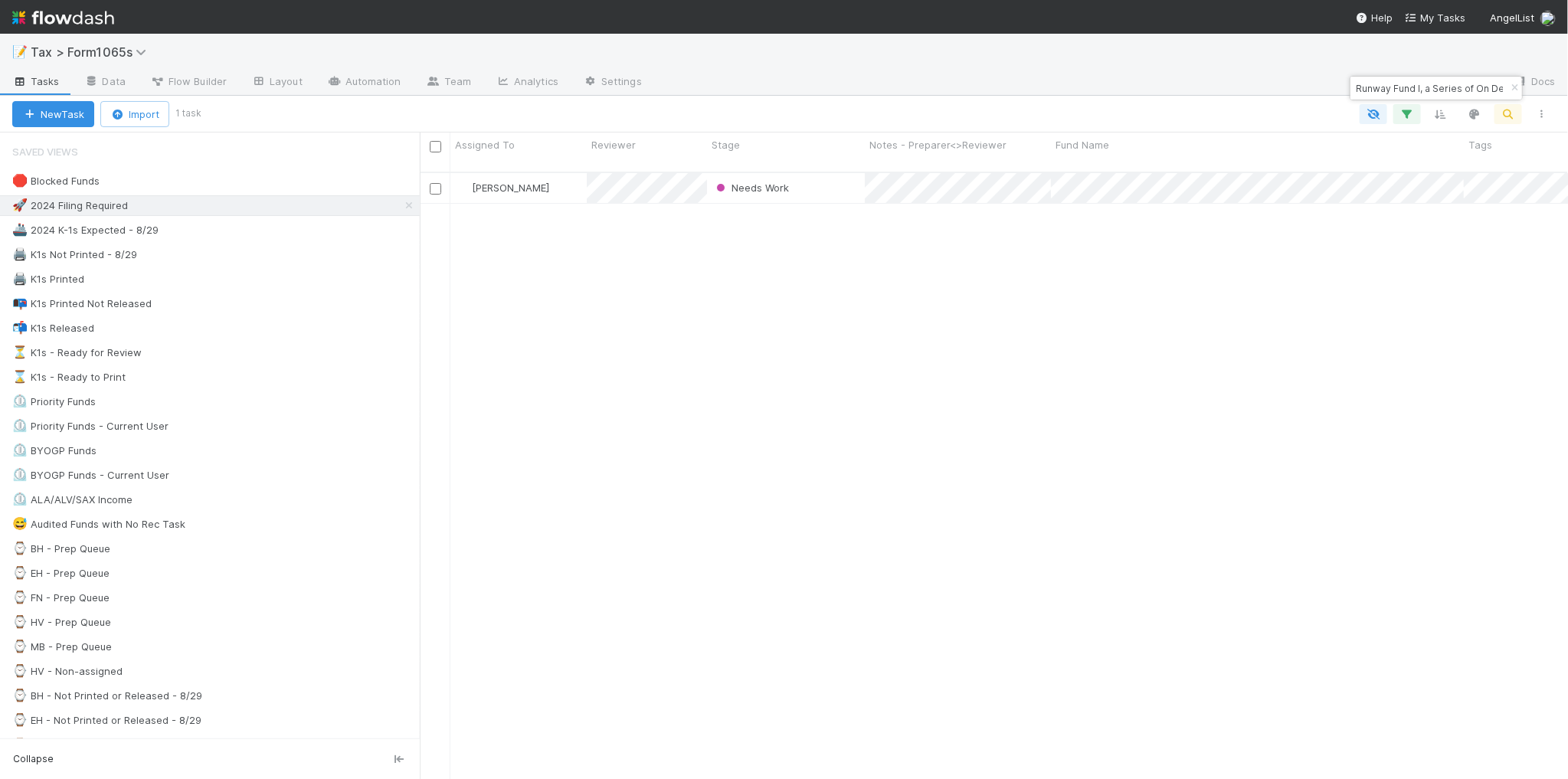
scroll to position [606, 1134]
click at [1509, 88] on icon "button" at bounding box center [1514, 88] width 15 height 9
type input "Fund I, a series of Remote First Capital, LP"
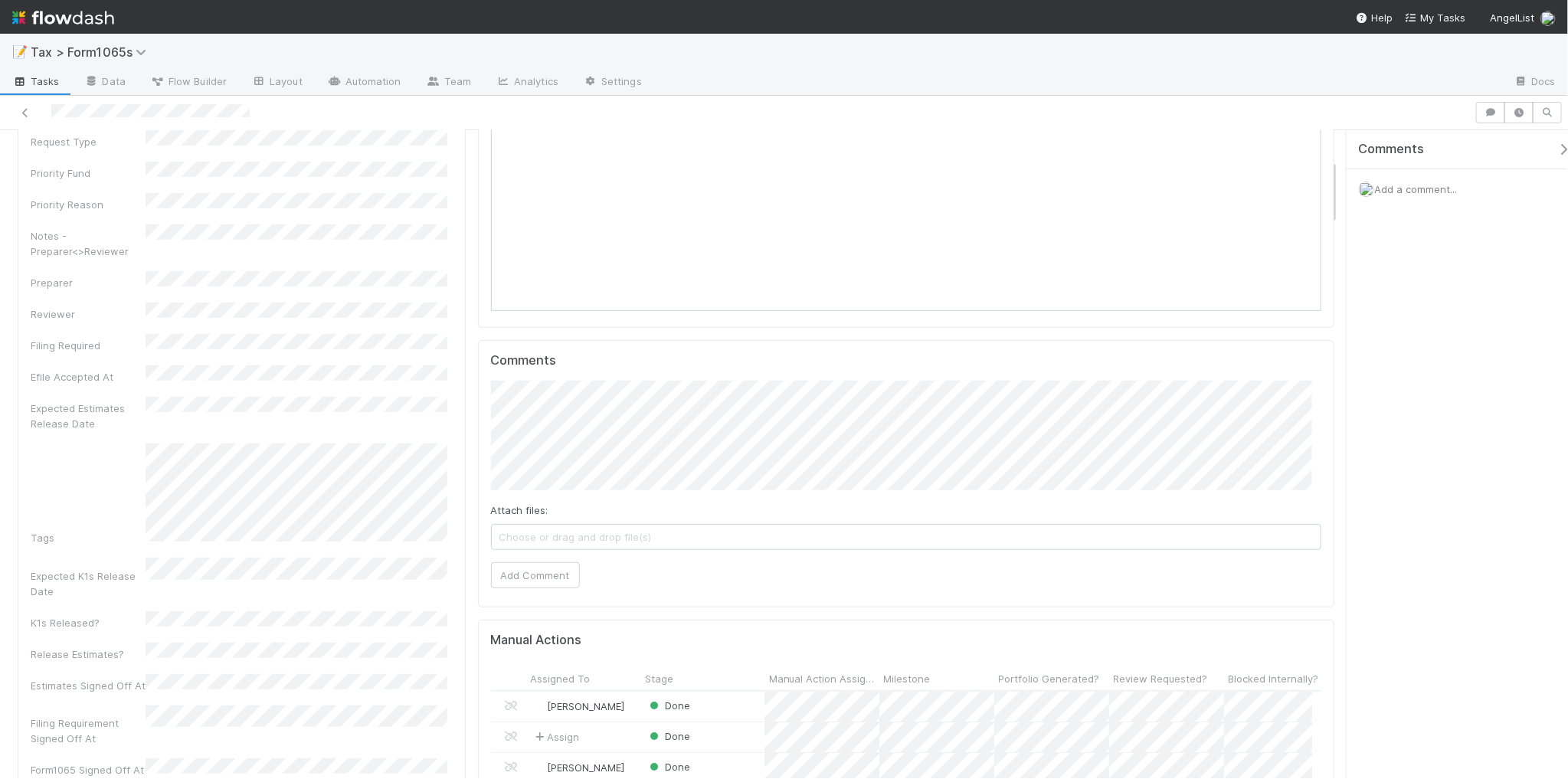
scroll to position [297, 806]
click at [549, 575] on button "Add Comment" at bounding box center [535, 575] width 89 height 26
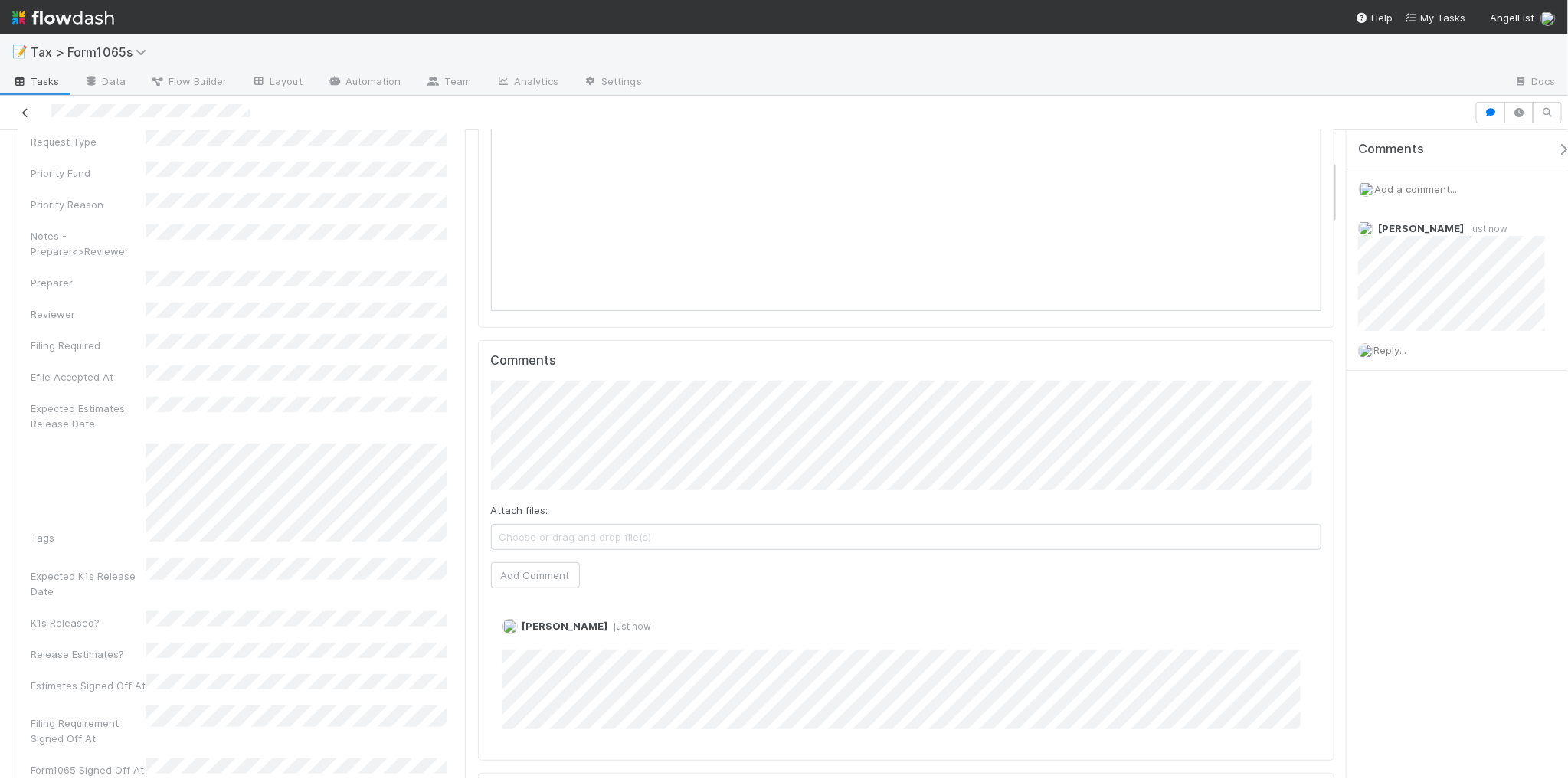
click at [23, 110] on icon at bounding box center [26, 113] width 15 height 10
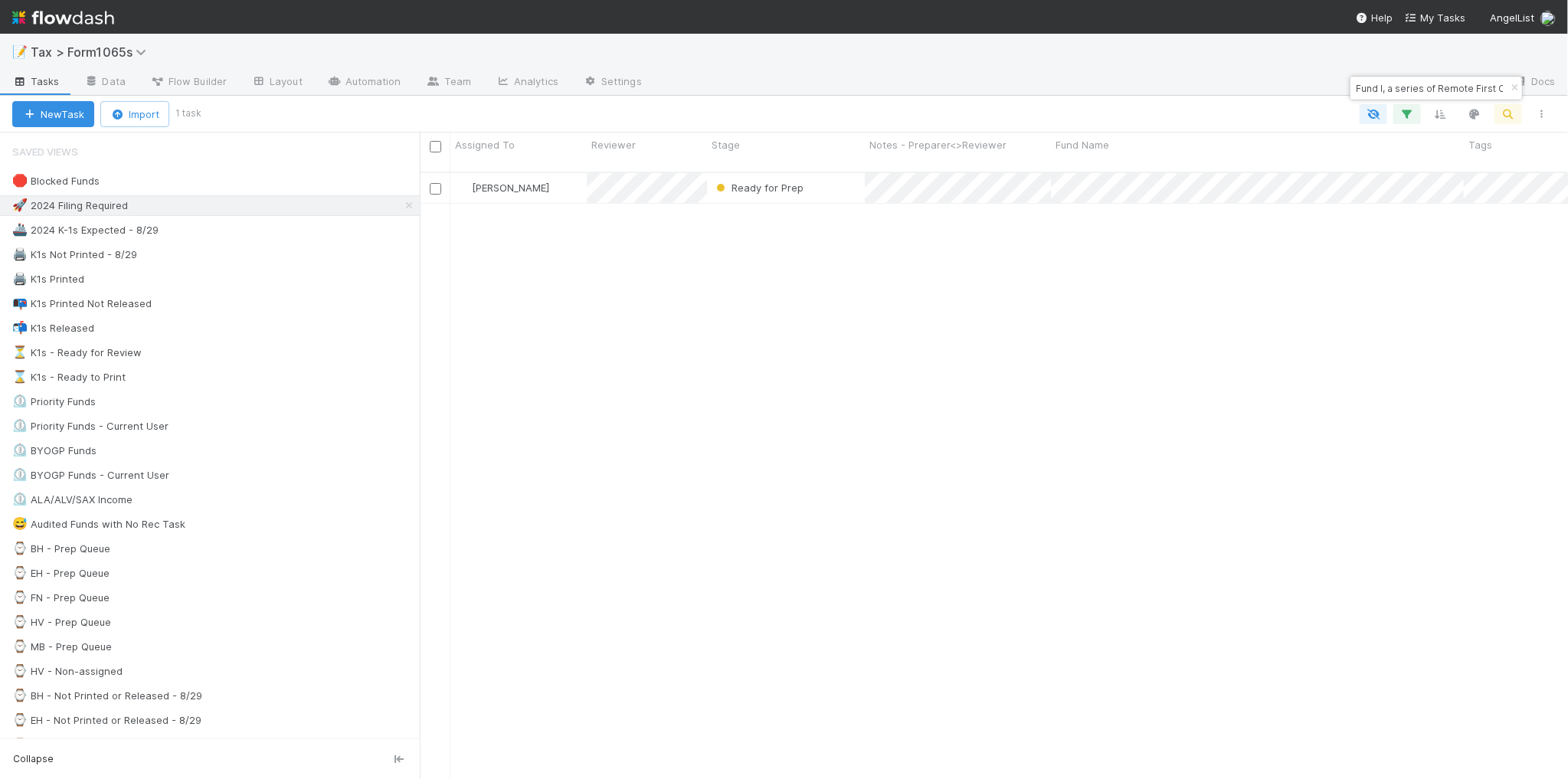
scroll to position [606, 1134]
click at [1516, 90] on icon "button" at bounding box center [1514, 88] width 15 height 9
type input "Shrug IV, LP"
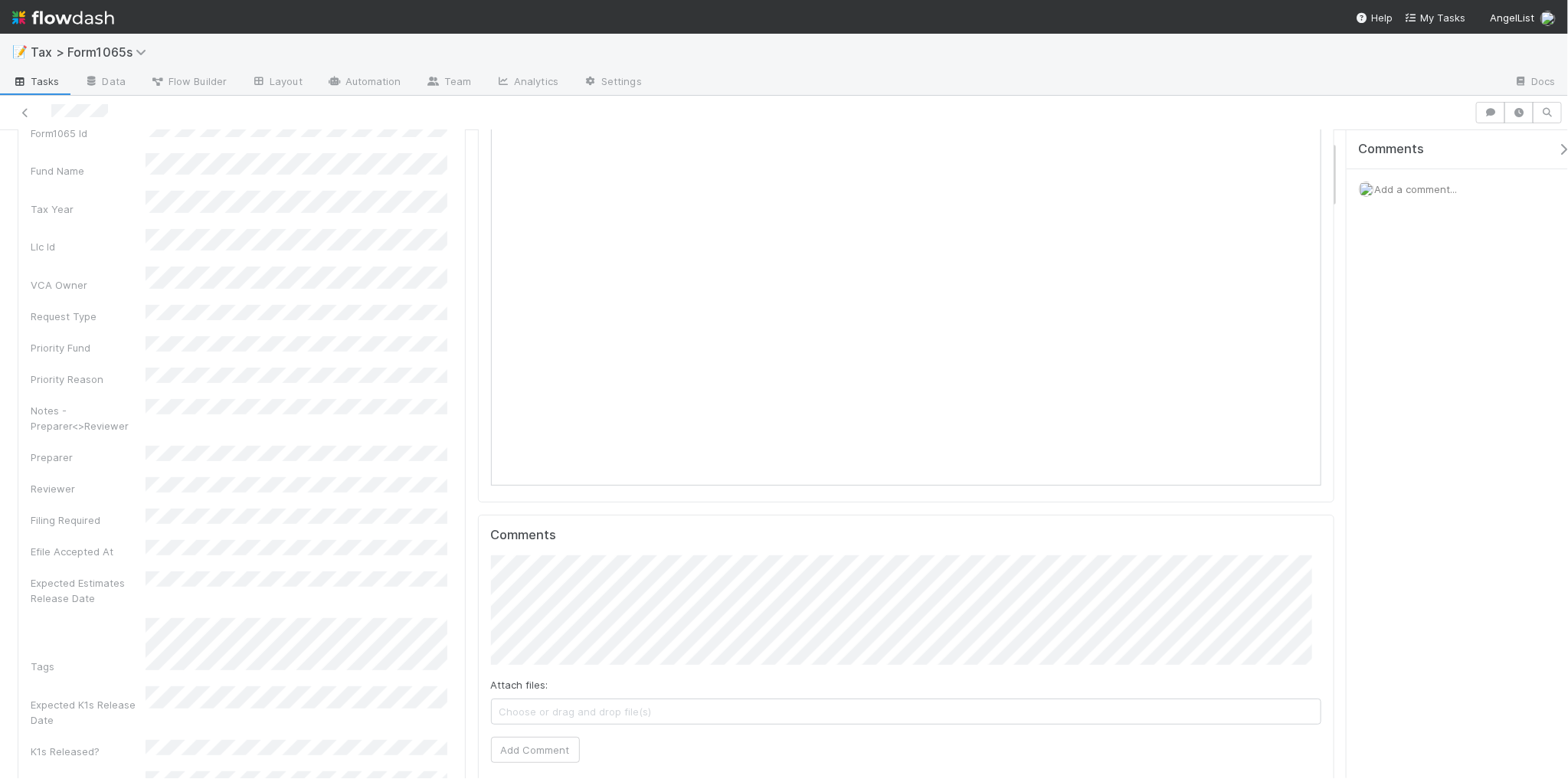
scroll to position [96, 0]
click at [555, 768] on button "Add Comment" at bounding box center [535, 767] width 89 height 26
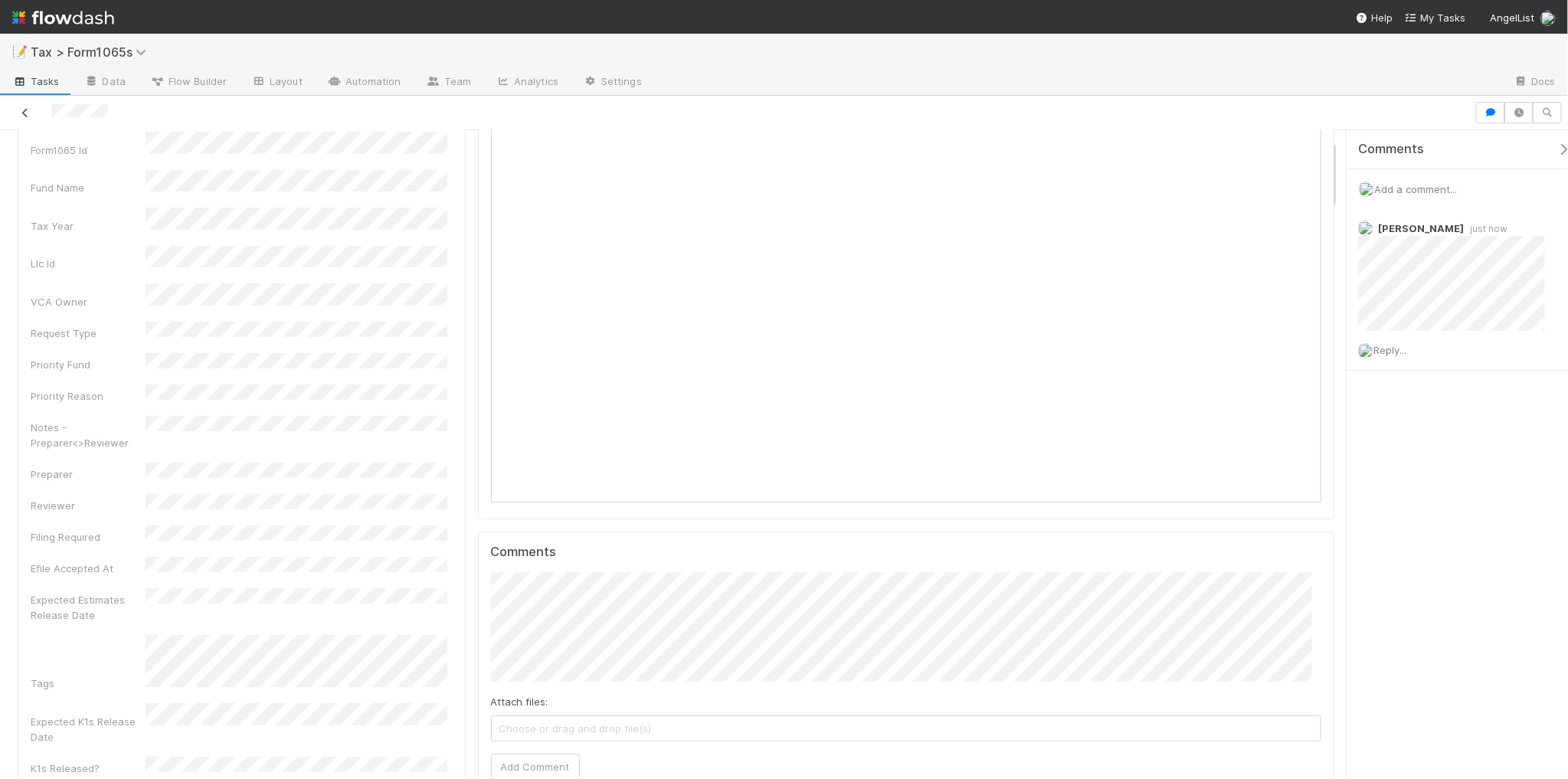
click at [26, 115] on icon at bounding box center [26, 113] width 15 height 10
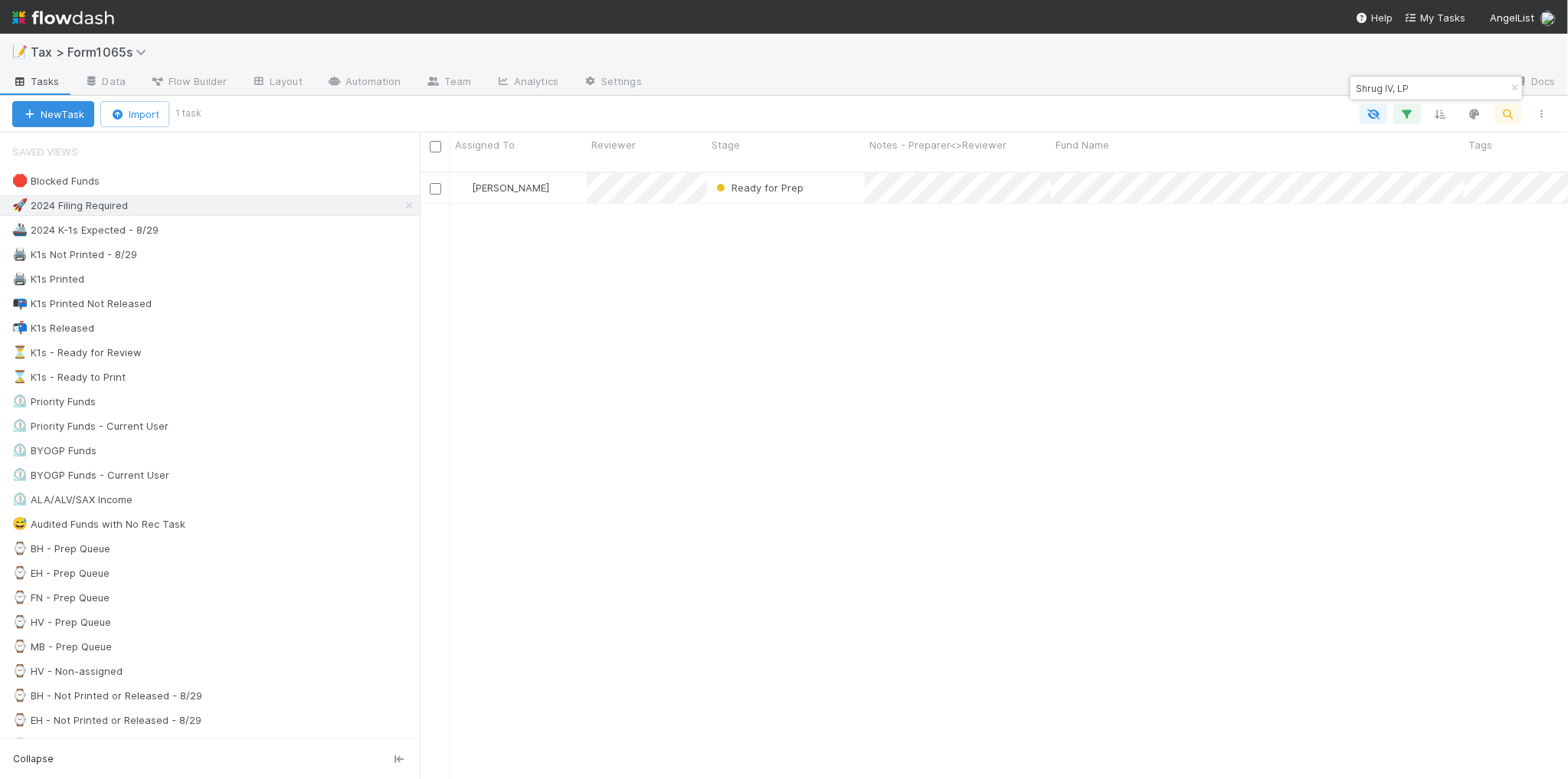
scroll to position [606, 1134]
drag, startPoint x: 1414, startPoint y: 91, endPoint x: 1339, endPoint y: 89, distance: 75.0
click at [1339, 89] on body "📝 Tax > Form1065s Tasks Data Flow Builder Layout Automation Team Analytics Sett…" at bounding box center [784, 390] width 1568 height 779
drag, startPoint x: 1379, startPoint y: 86, endPoint x: 1356, endPoint y: 84, distance: 23.1
click at [1356, 84] on input "Shrug IV, LP" at bounding box center [1429, 88] width 153 height 19
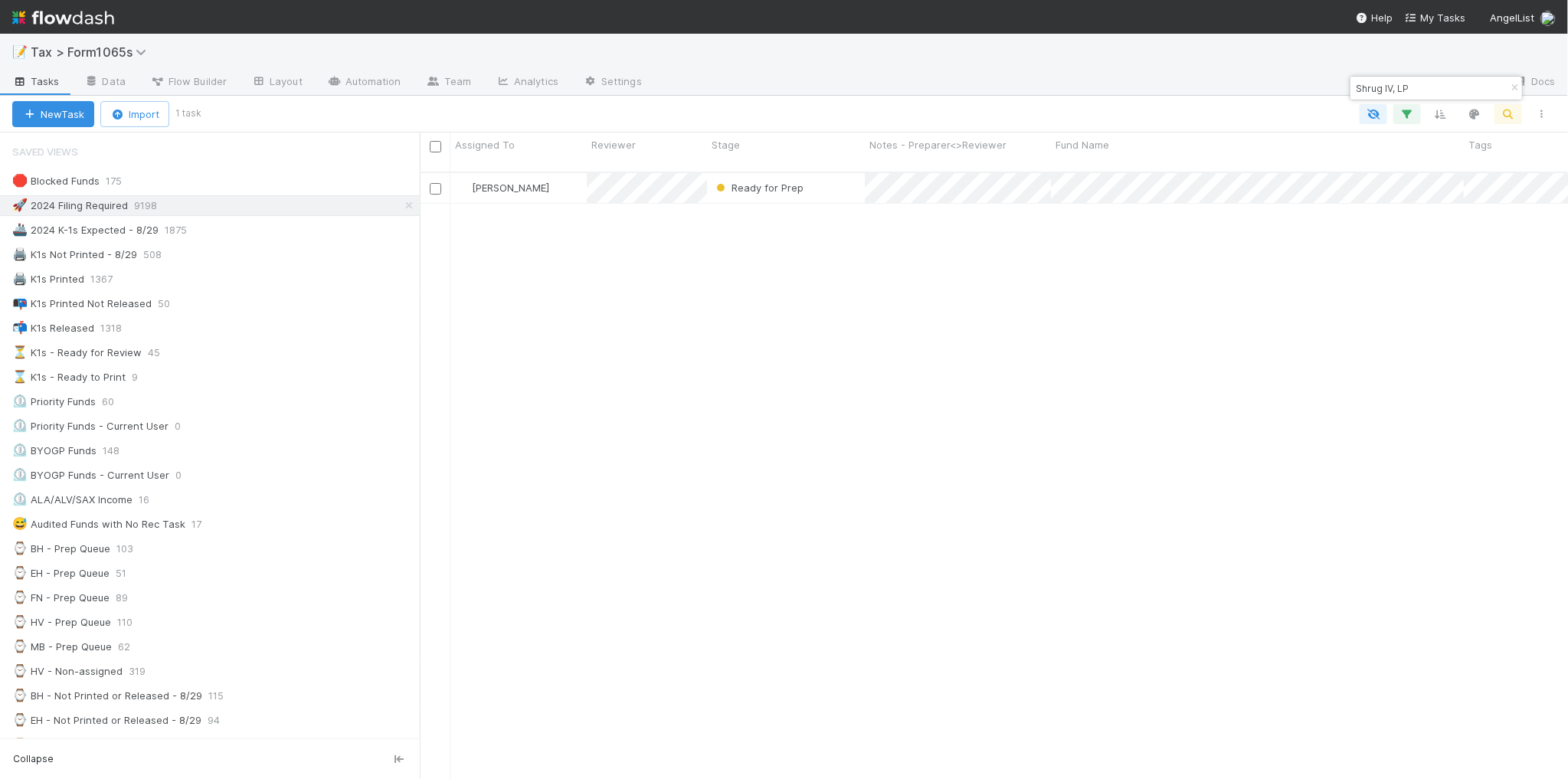
paste input "BI Fund I, a series of Ordinary"
type input "BI Fund I, a series of Ordinary, LP"
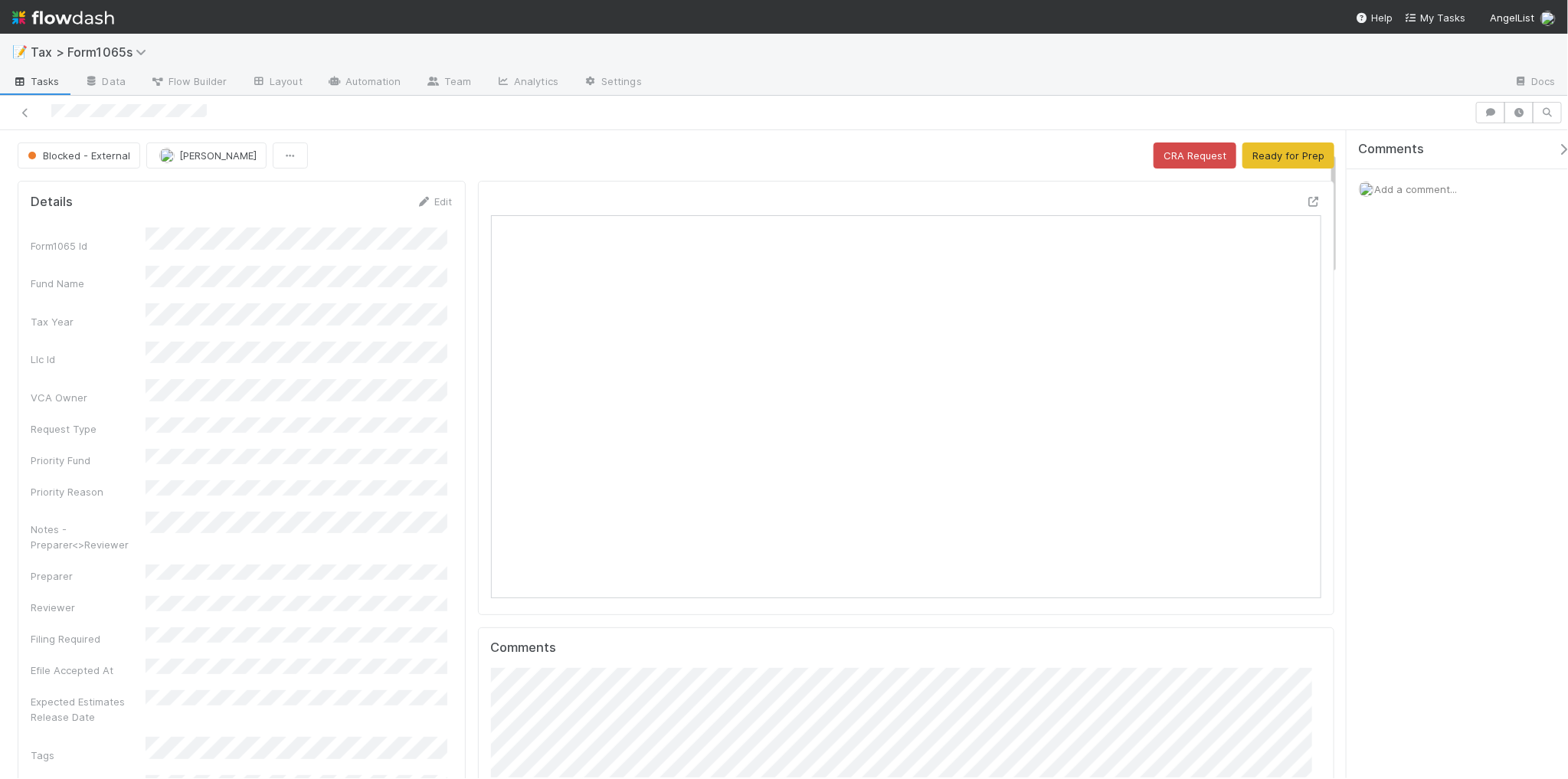
scroll to position [191, 0]
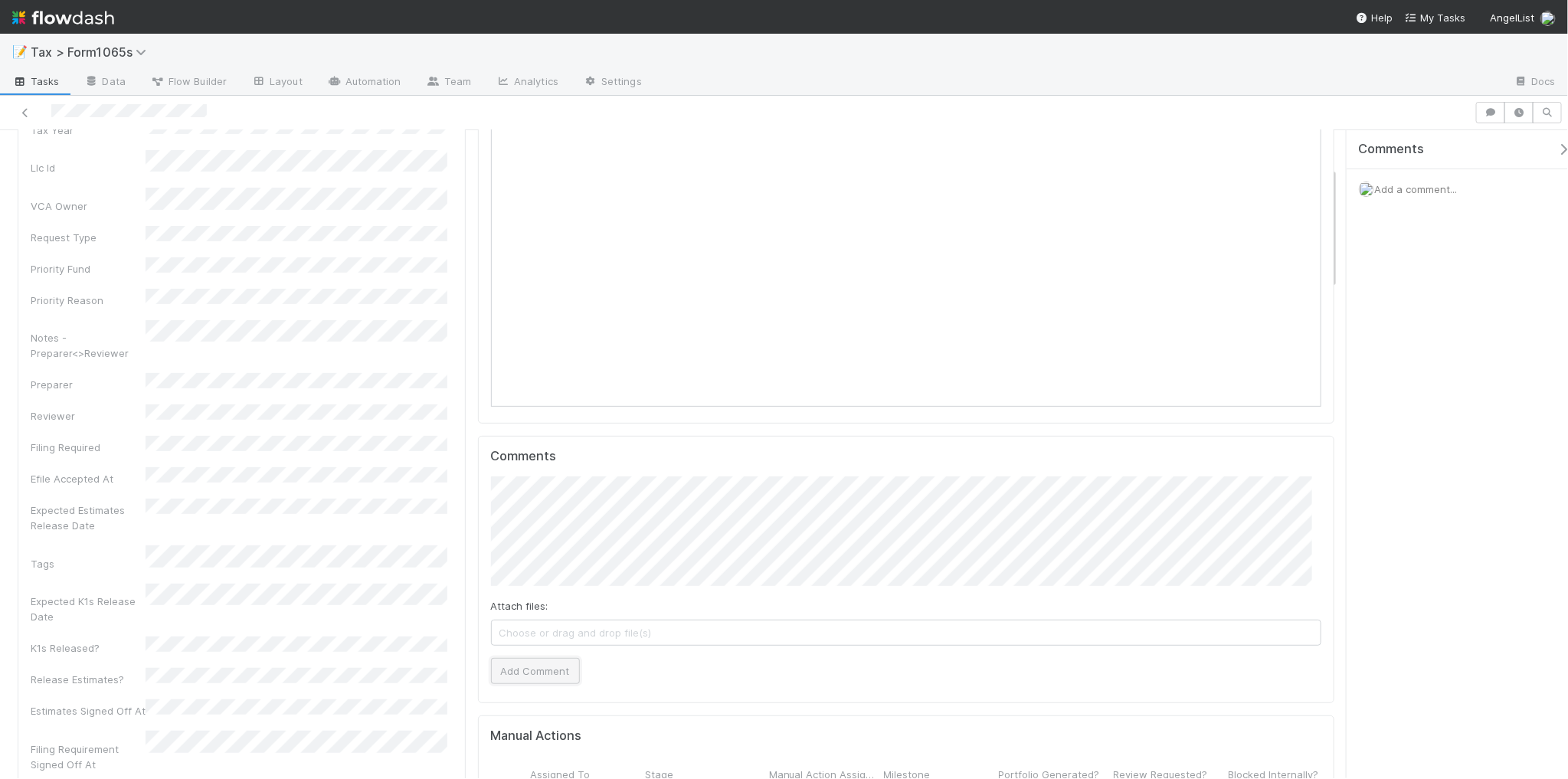
click at [561, 676] on button "Add Comment" at bounding box center [535, 671] width 89 height 26
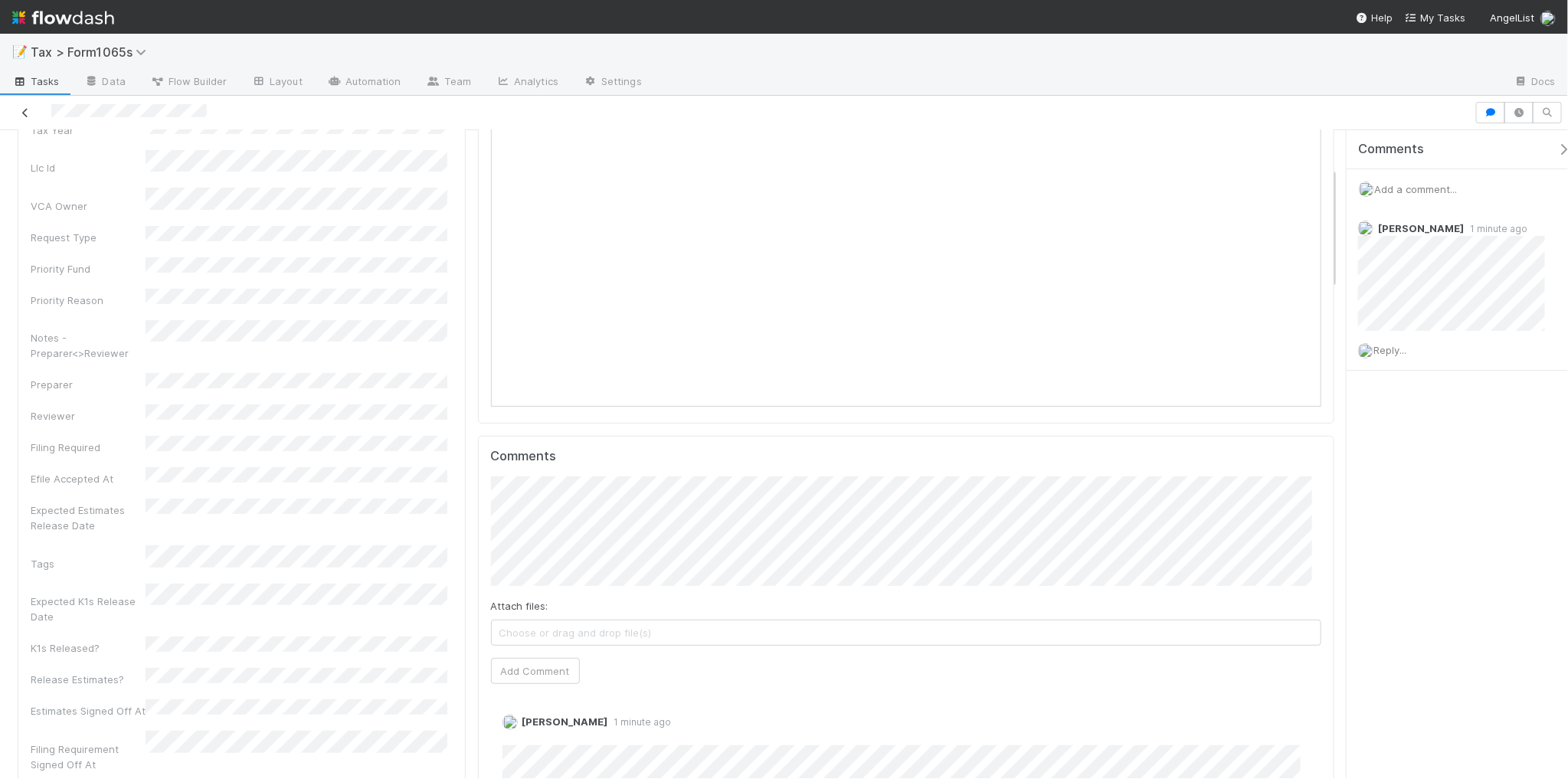
click at [24, 112] on icon at bounding box center [26, 113] width 15 height 10
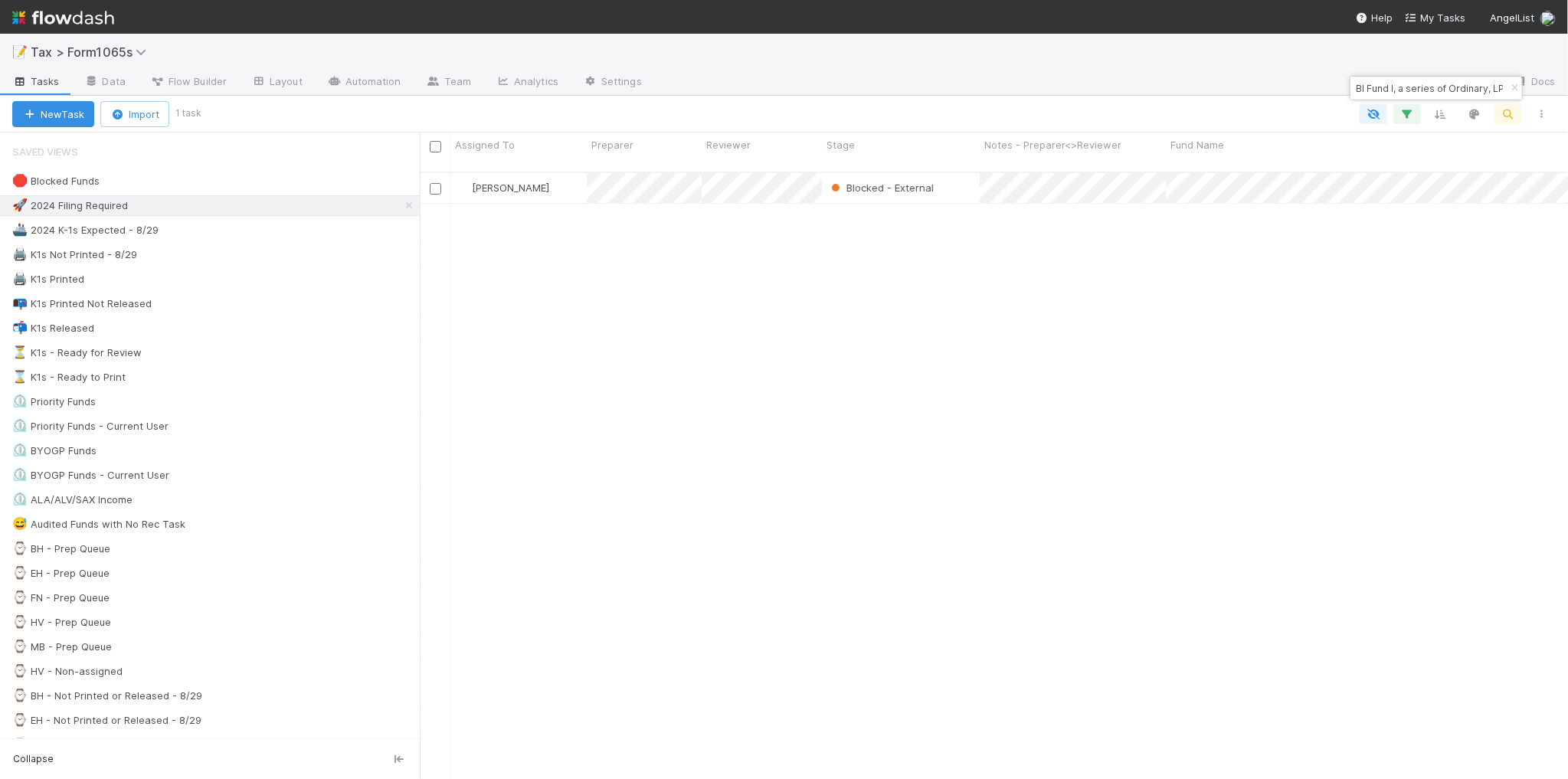
scroll to position [606, 1134]
click at [1508, 84] on icon "button" at bounding box center [1514, 88] width 15 height 9
type input "Demo Day Fund I, a Series of Stonks Funds LLC"
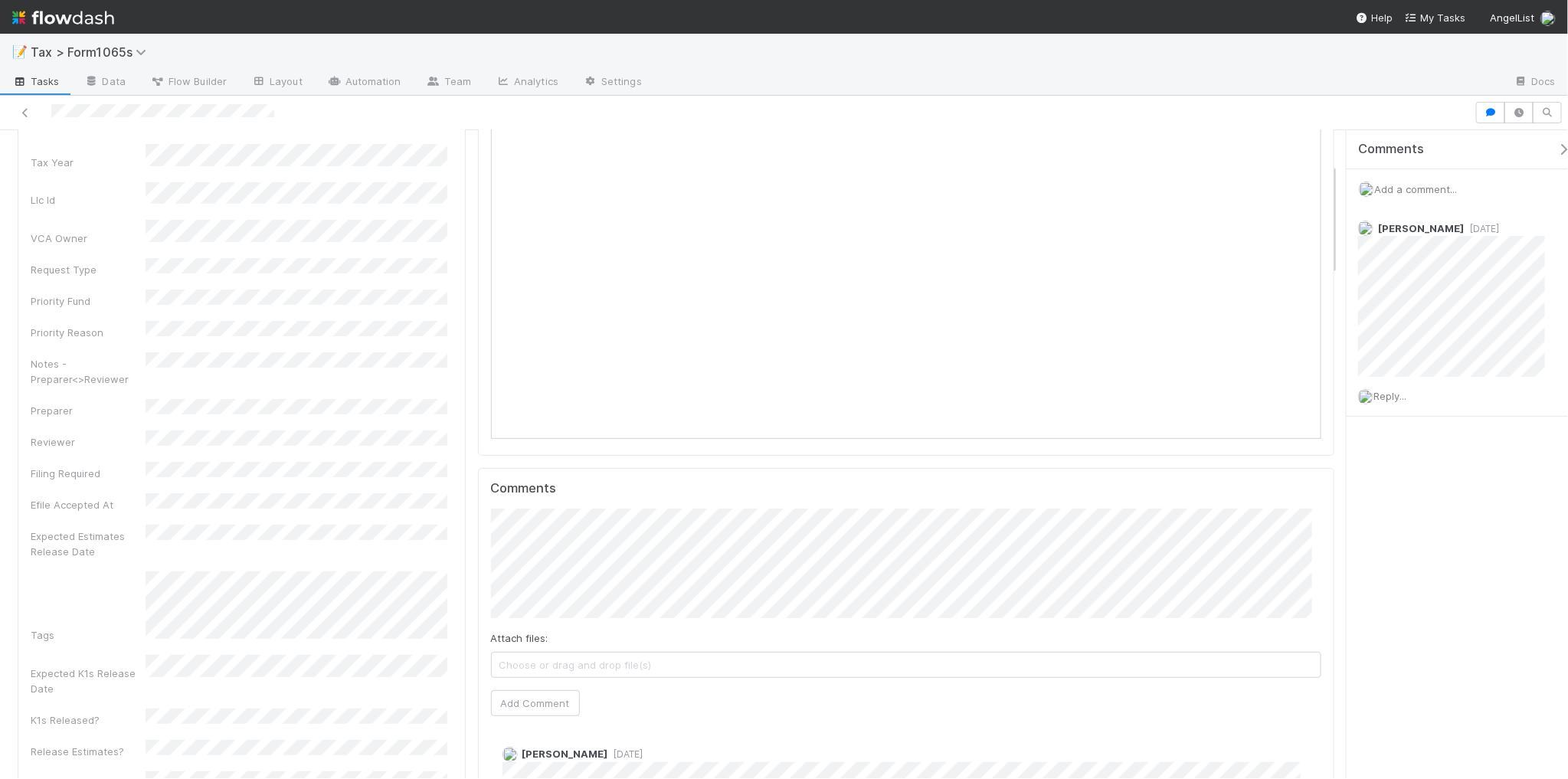
scroll to position [191, 0]
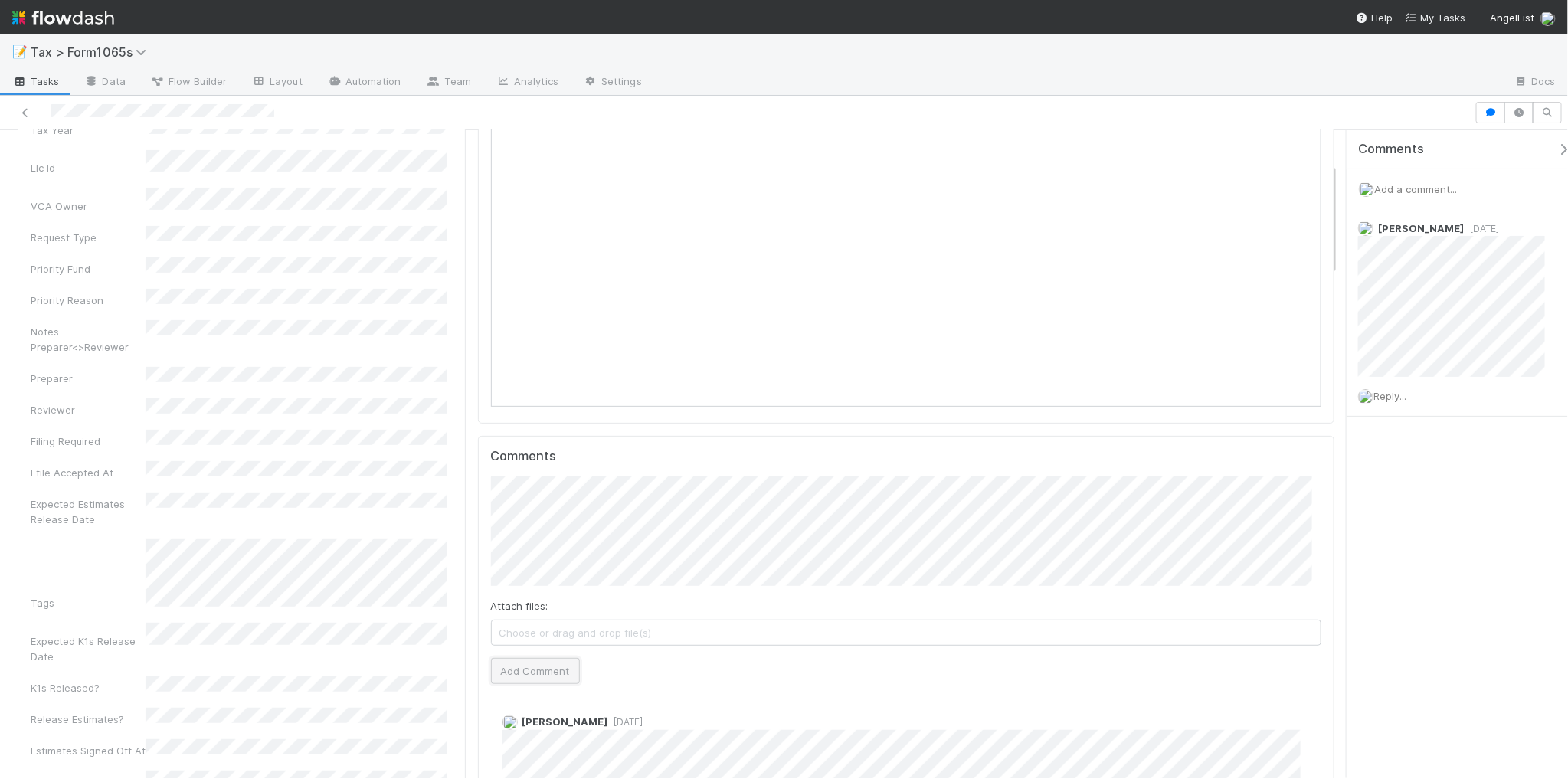
click at [559, 674] on button "Add Comment" at bounding box center [535, 671] width 89 height 26
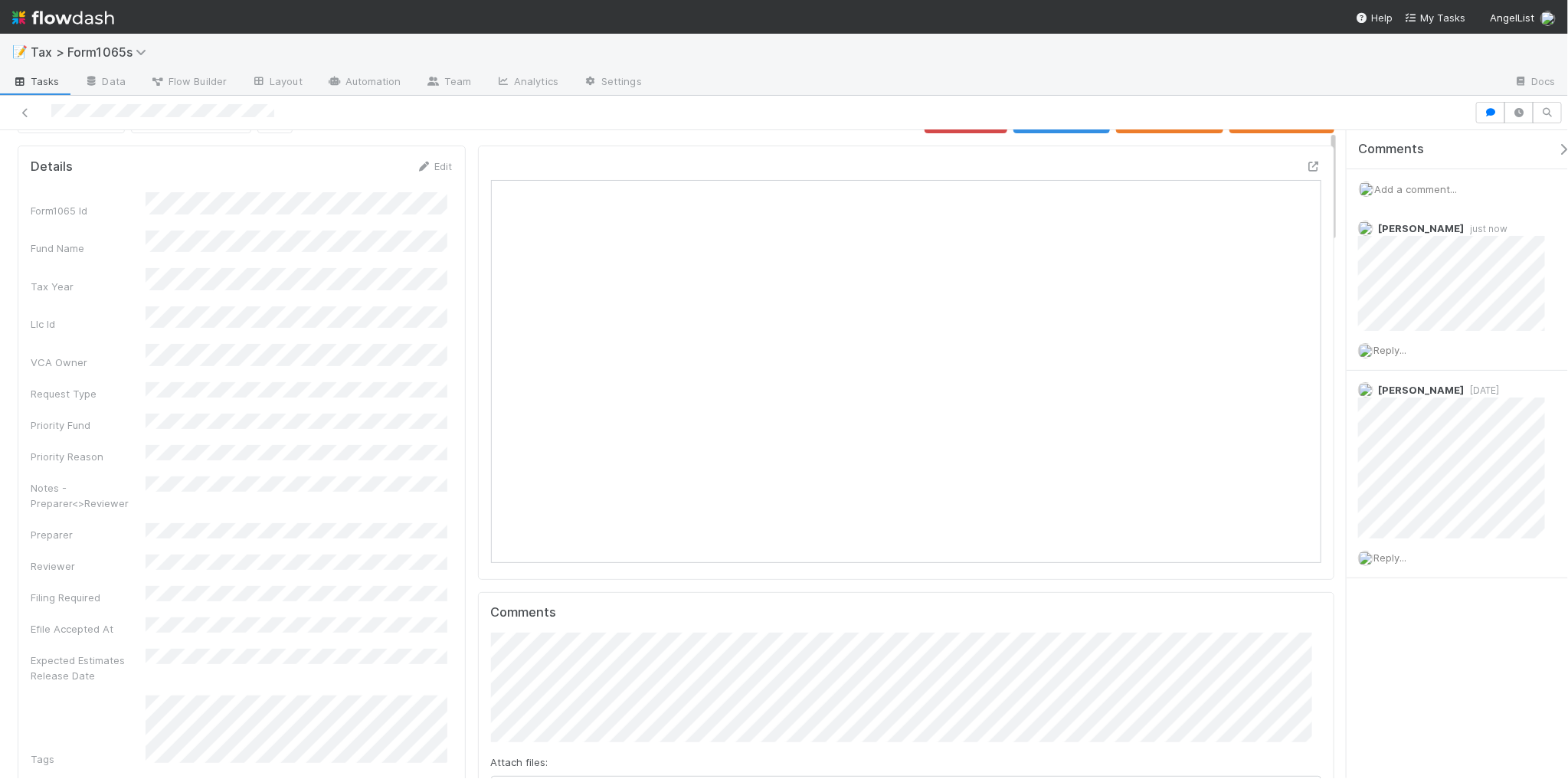
scroll to position [0, 0]
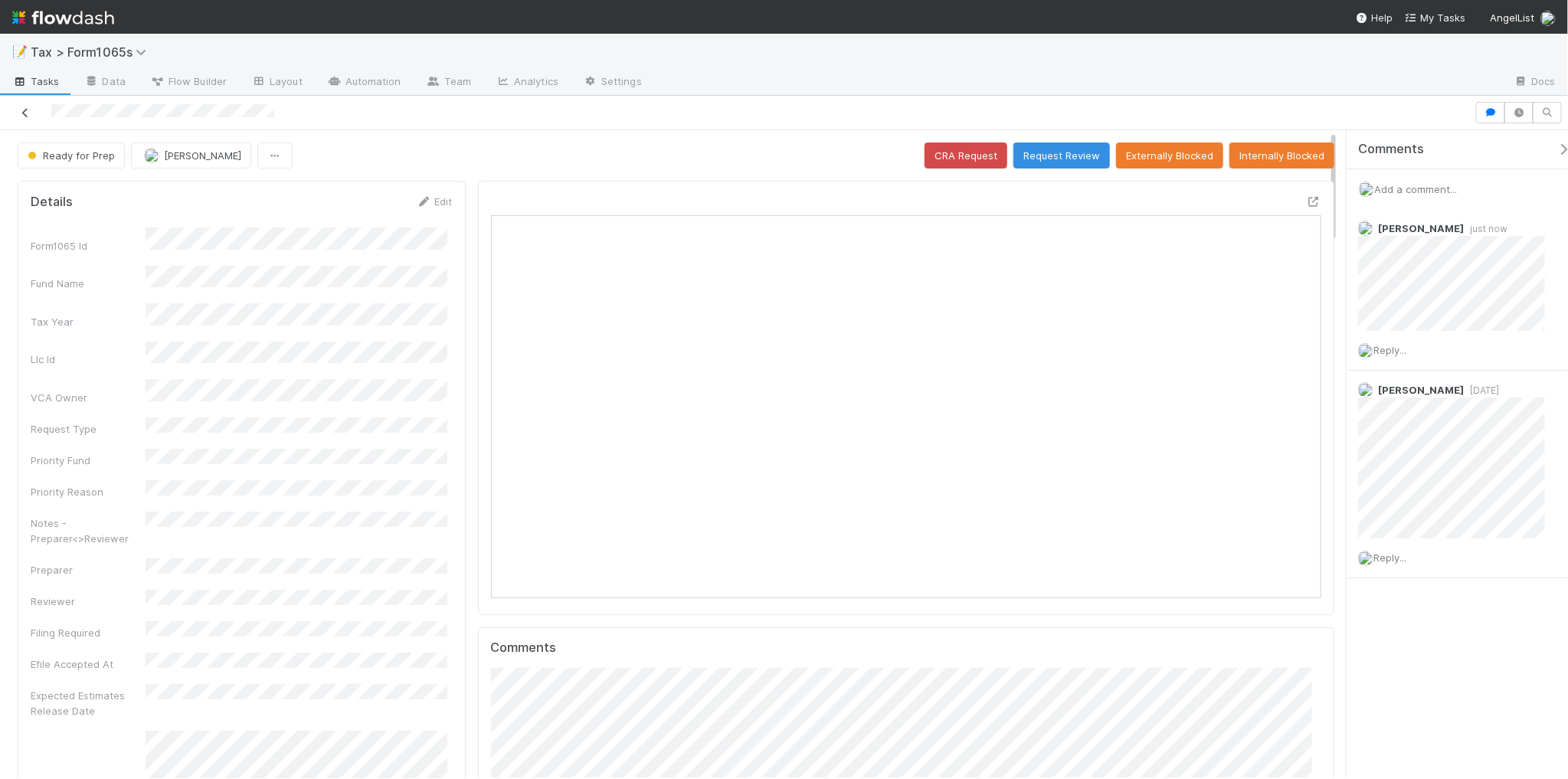
click at [19, 111] on icon at bounding box center [26, 113] width 15 height 10
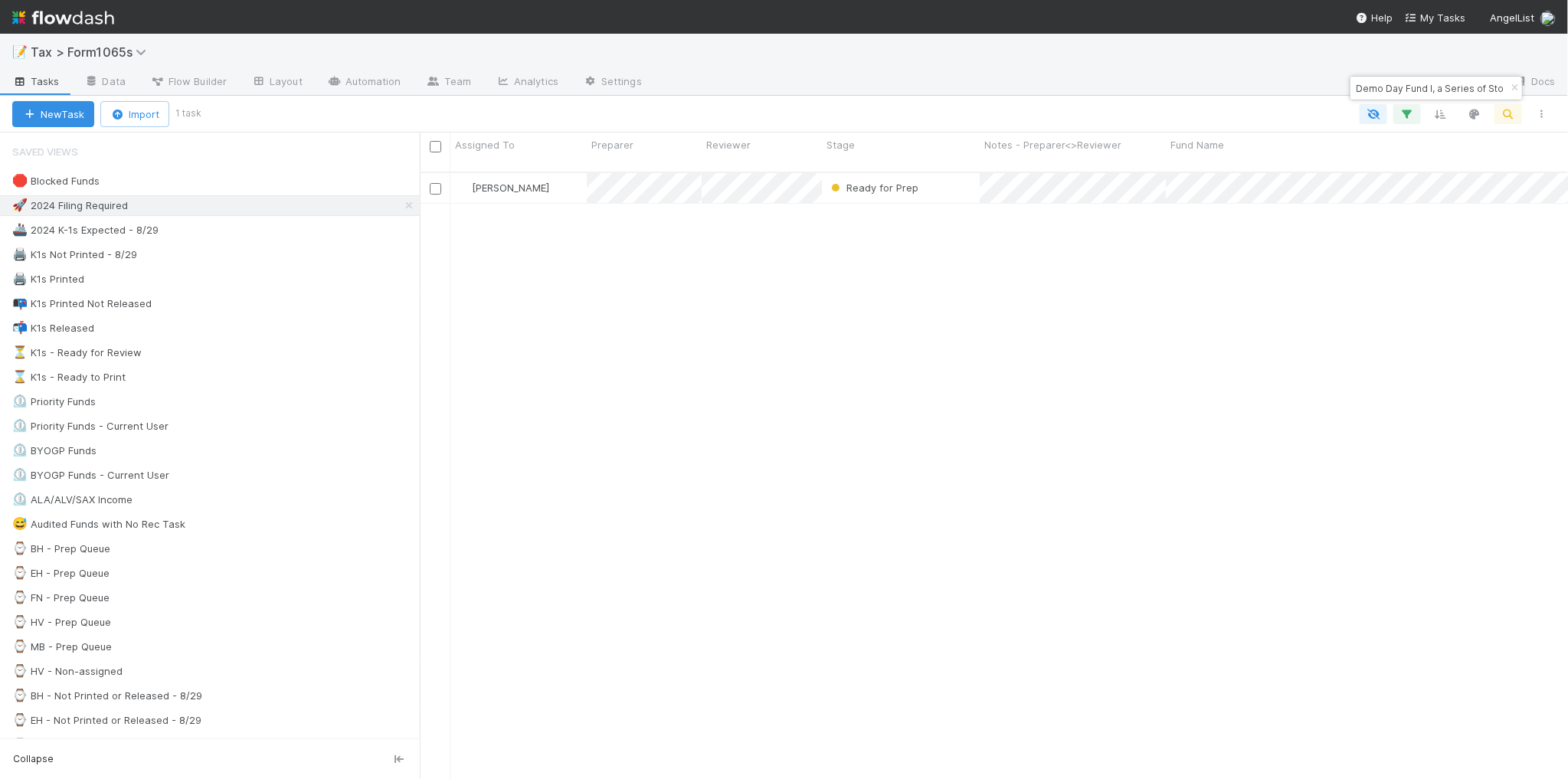
scroll to position [606, 1134]
click at [268, 381] on div "⌛ K1s - Ready to Print 9" at bounding box center [216, 377] width 407 height 19
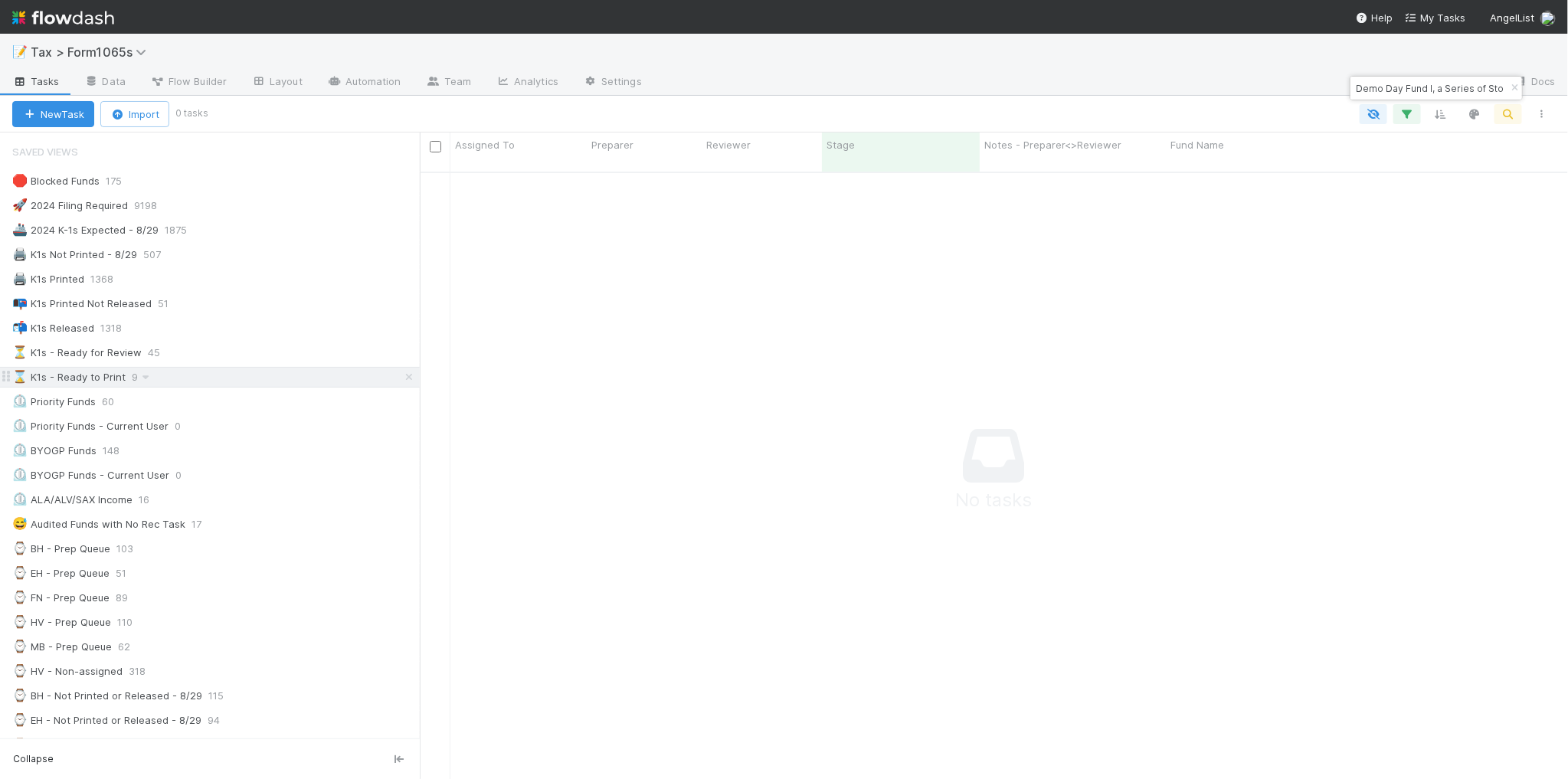
click at [312, 384] on div "⌛ K1s - Ready to Print 9" at bounding box center [216, 377] width 407 height 19
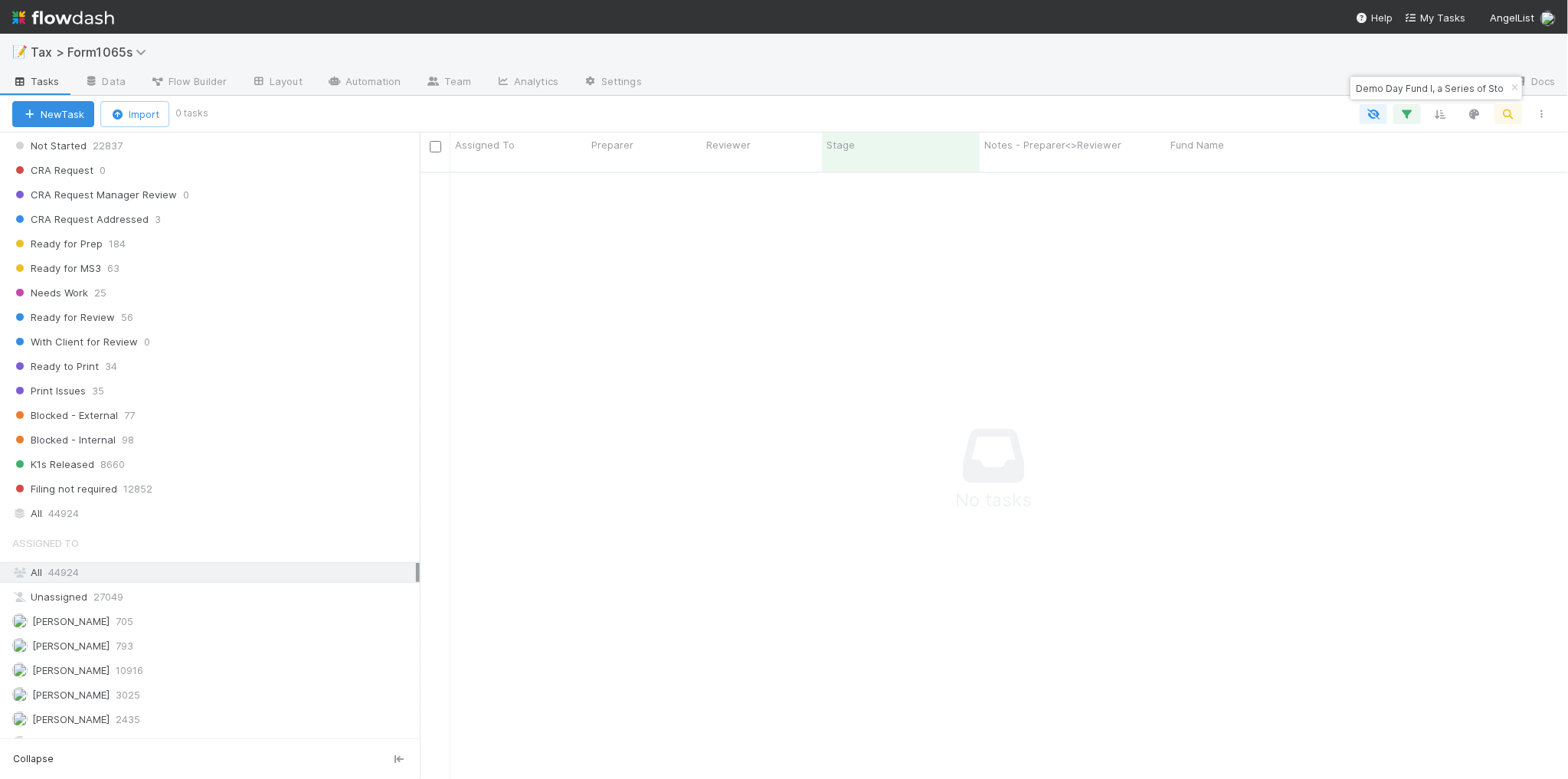
scroll to position [1149, 0]
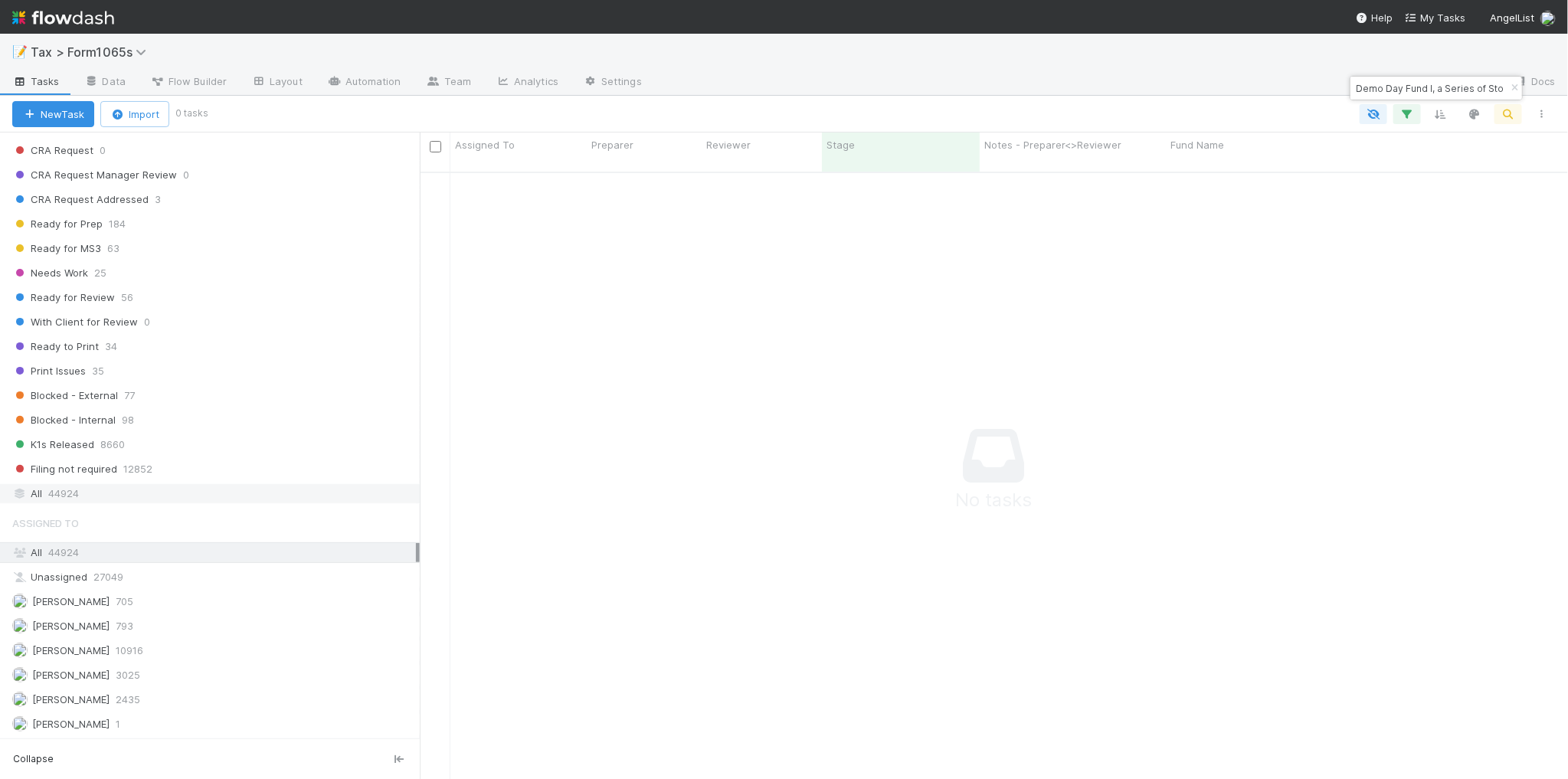
click at [285, 503] on div "All 44924" at bounding box center [214, 493] width 404 height 19
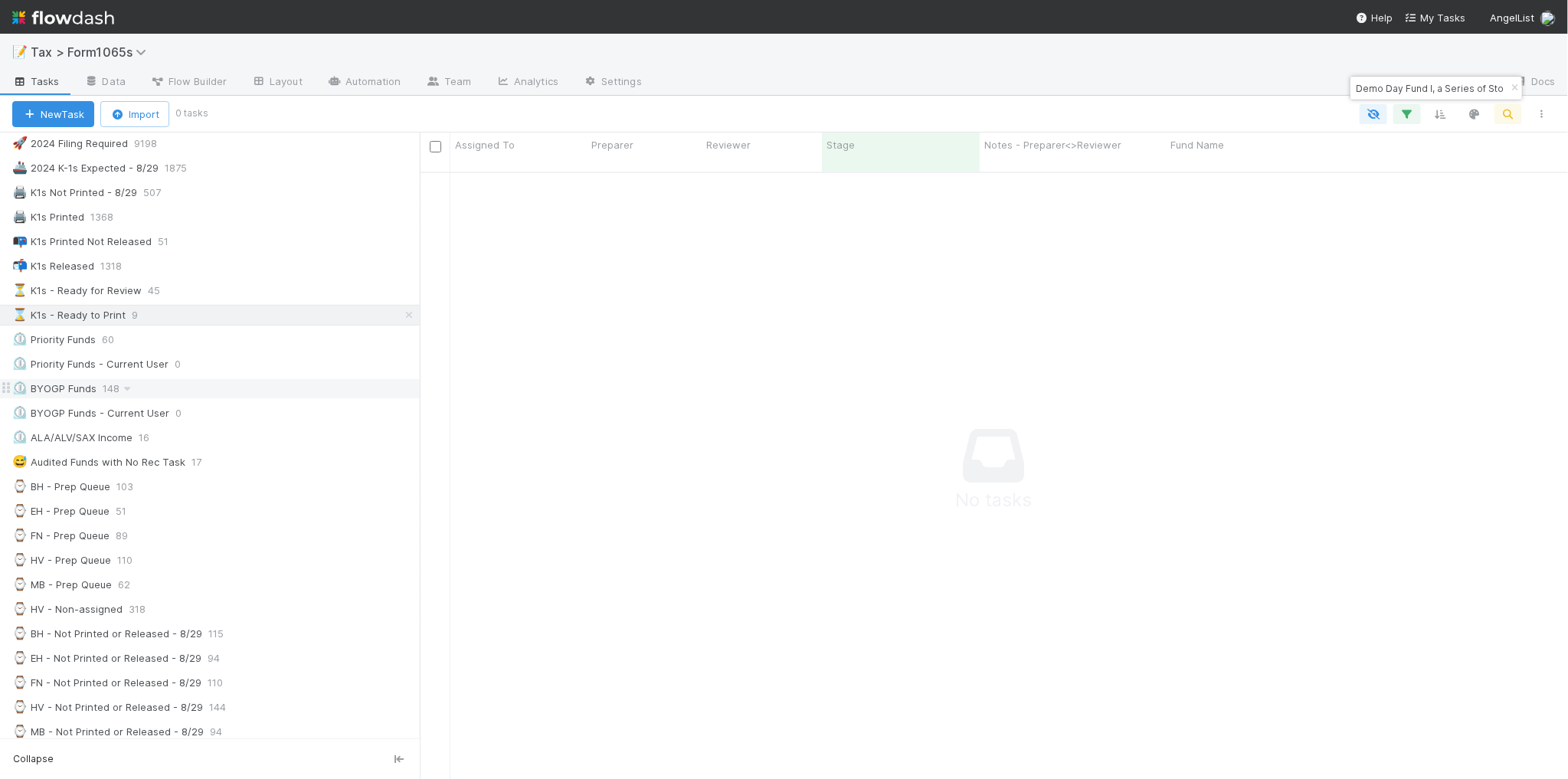
scroll to position [96, 0]
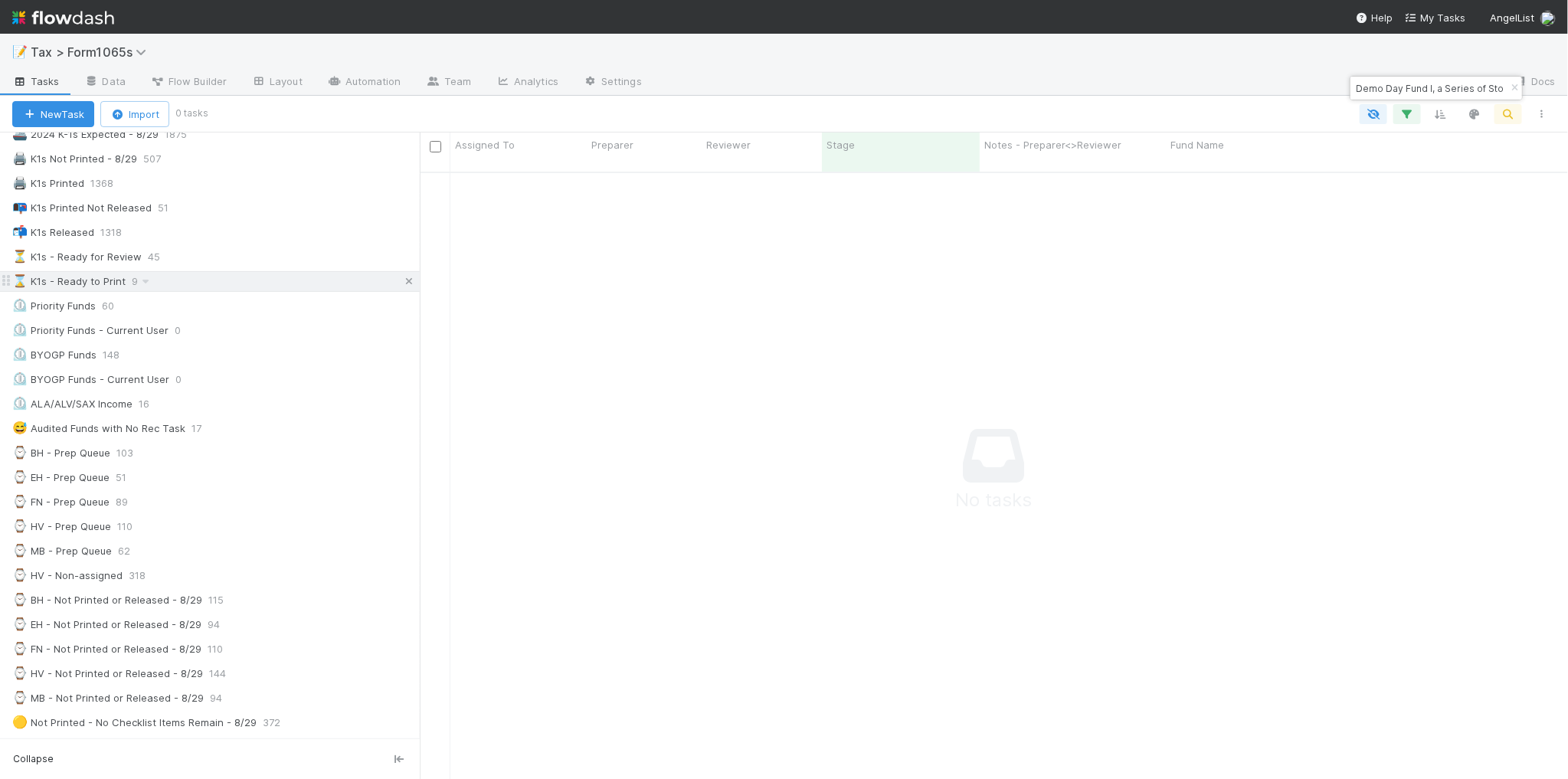
click at [402, 286] on icon at bounding box center [409, 281] width 15 height 10
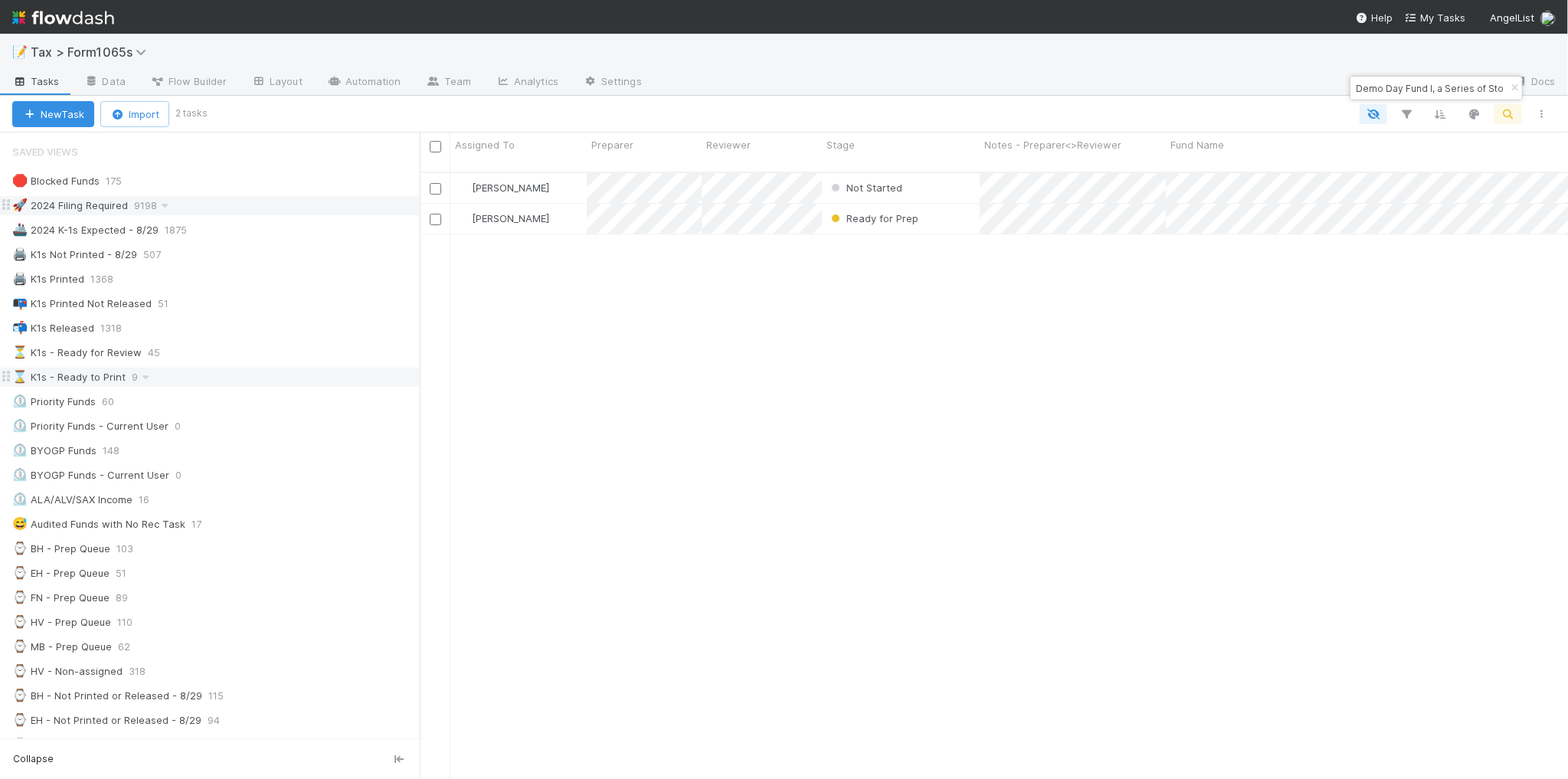
click at [292, 207] on div "🚀 2024 Filing Required 9198" at bounding box center [216, 205] width 407 height 19
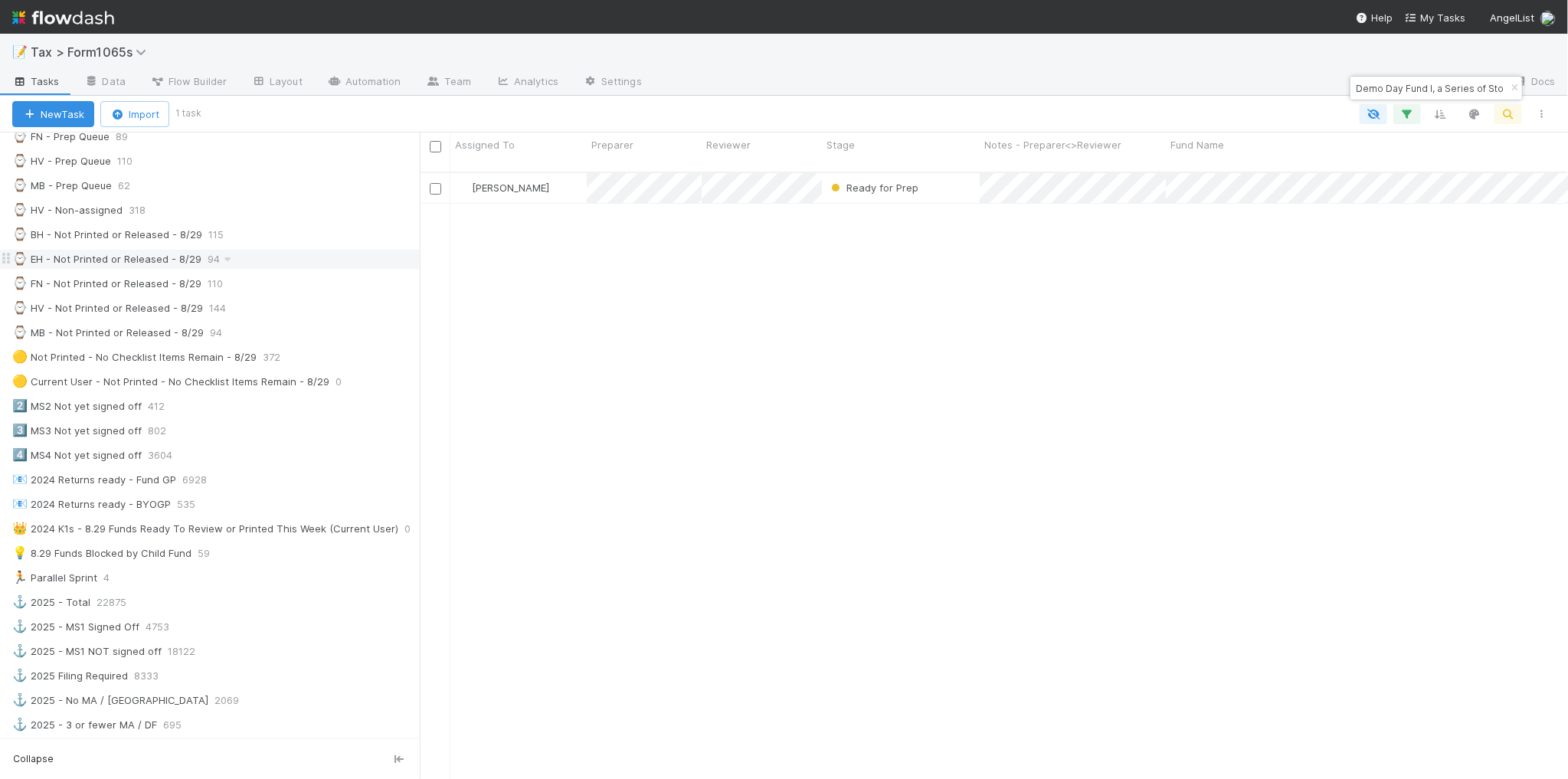
scroll to position [479, 0]
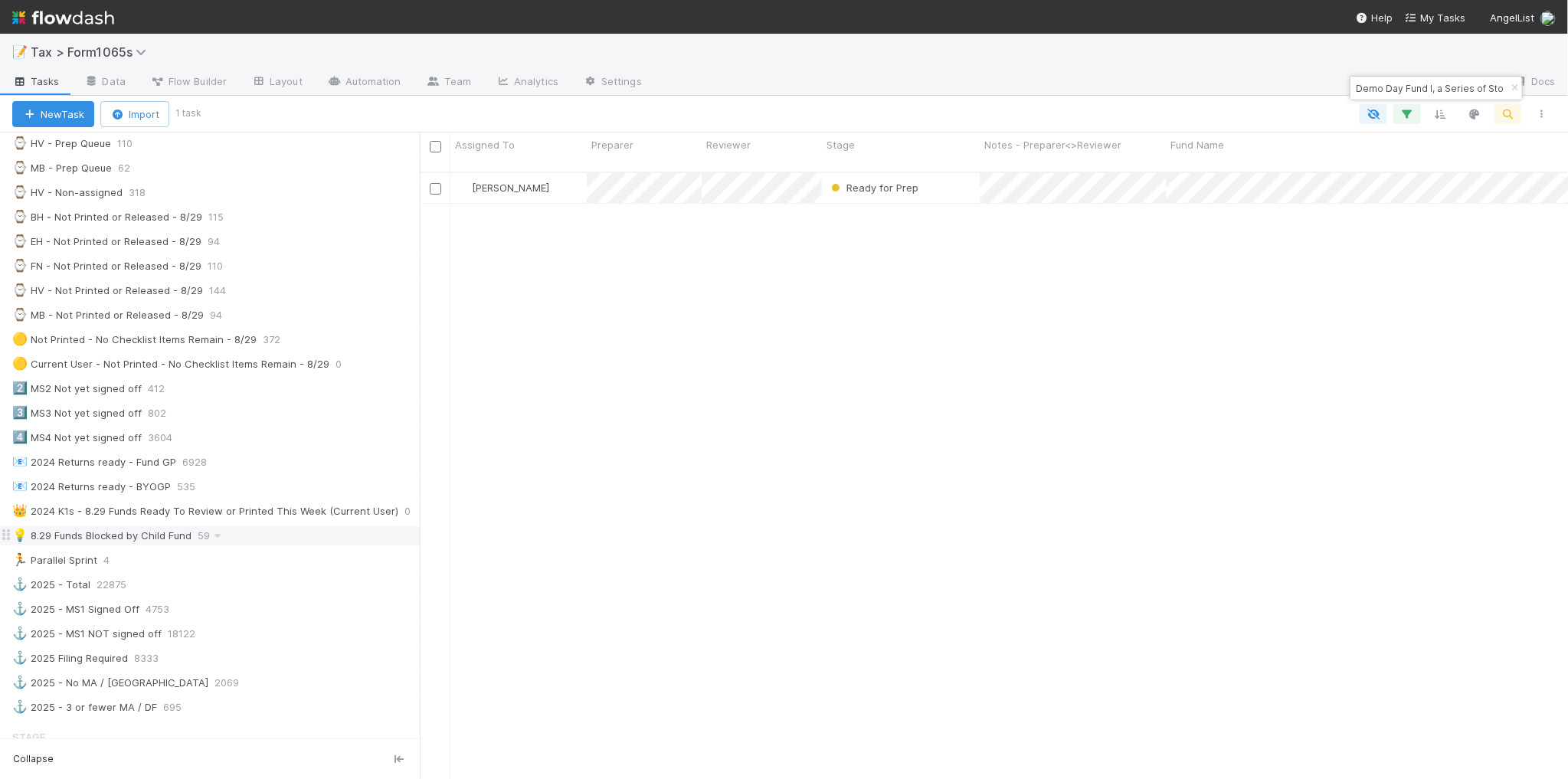
click at [280, 545] on div "💡 8.29 Funds Blocked by Child Fund 59" at bounding box center [216, 536] width 407 height 19
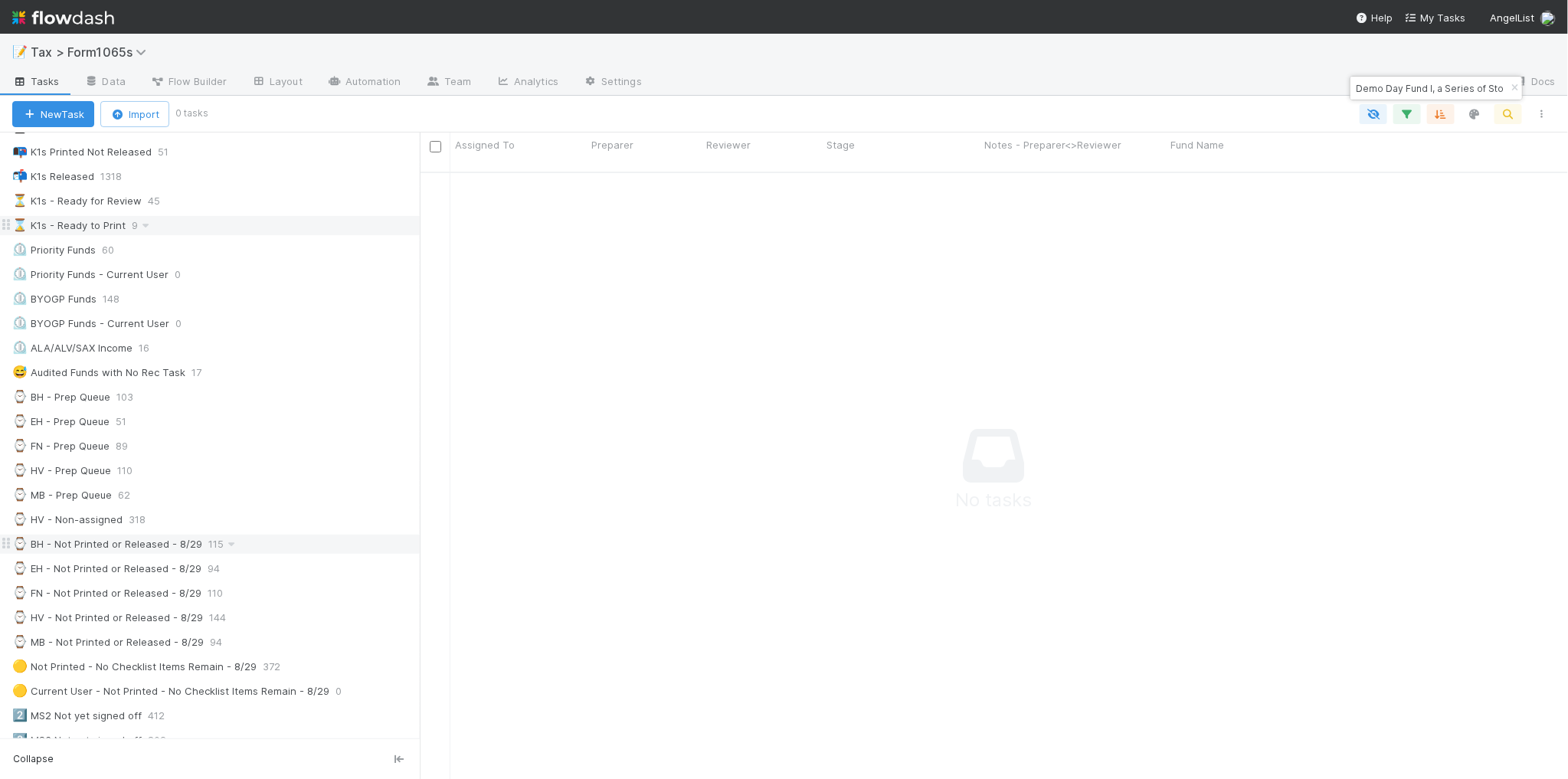
scroll to position [479, 0]
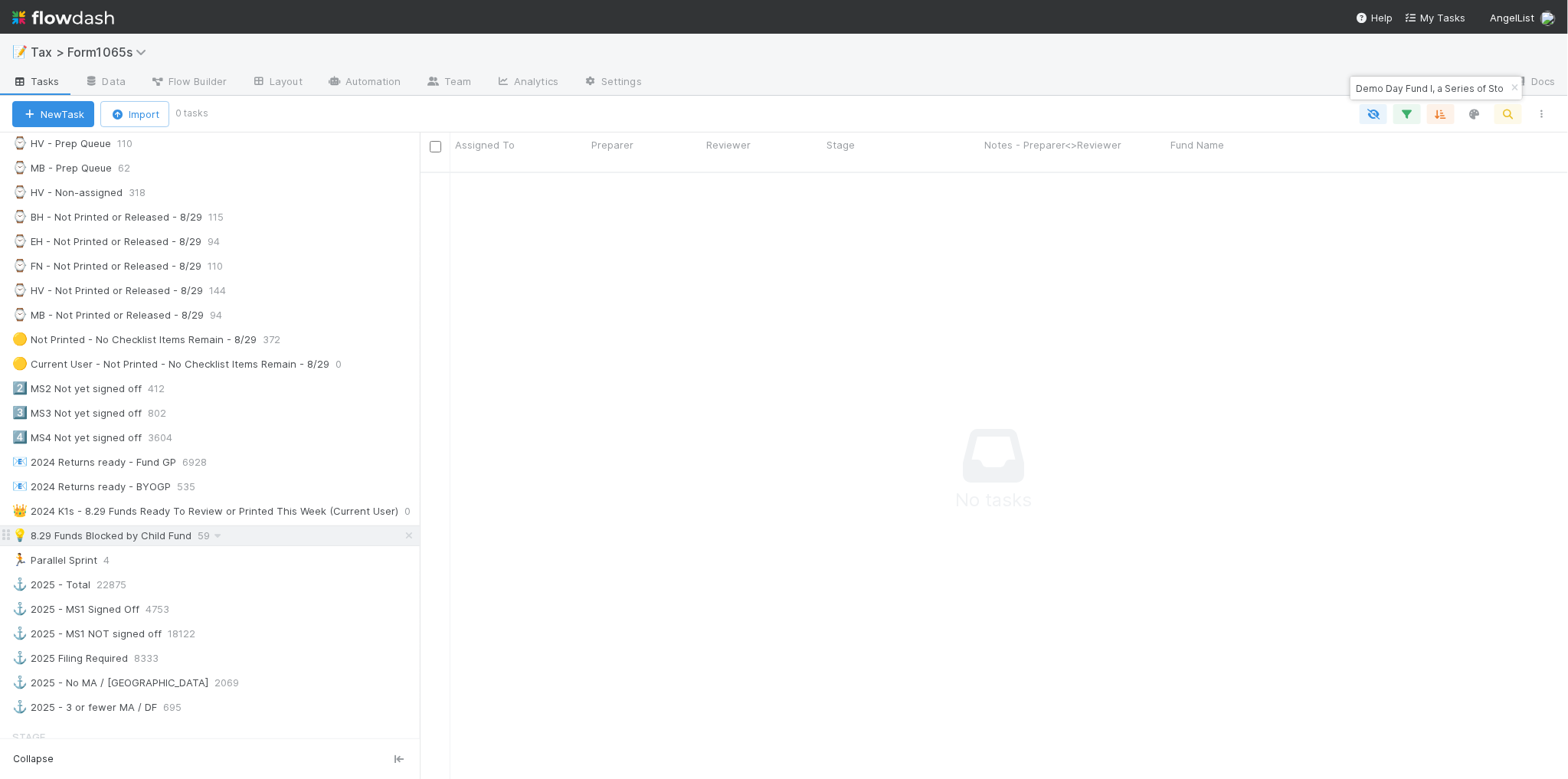
click at [296, 546] on div "💡 8.29 Funds Blocked by Child Fund 59" at bounding box center [216, 536] width 407 height 19
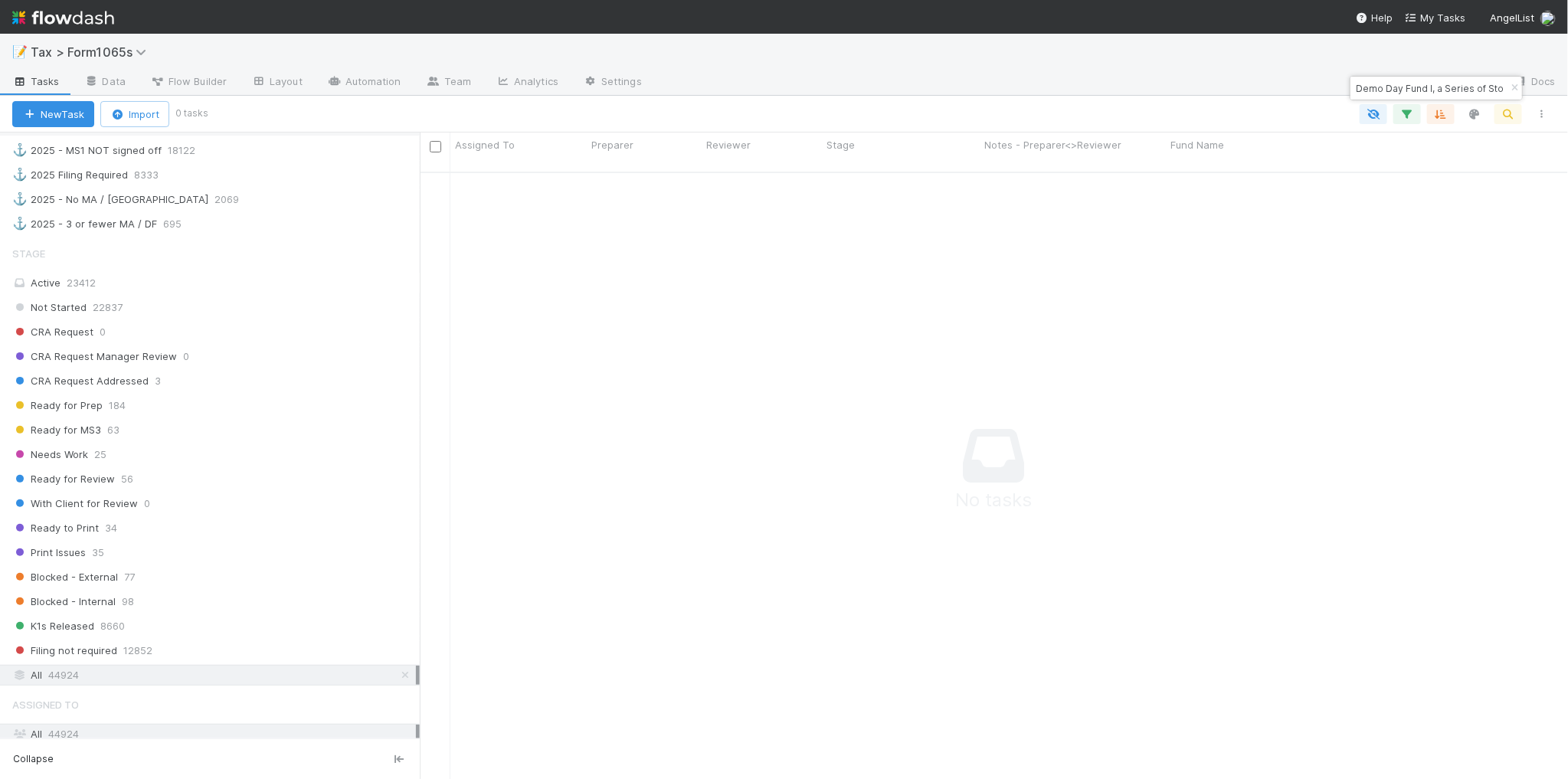
scroll to position [691, 0]
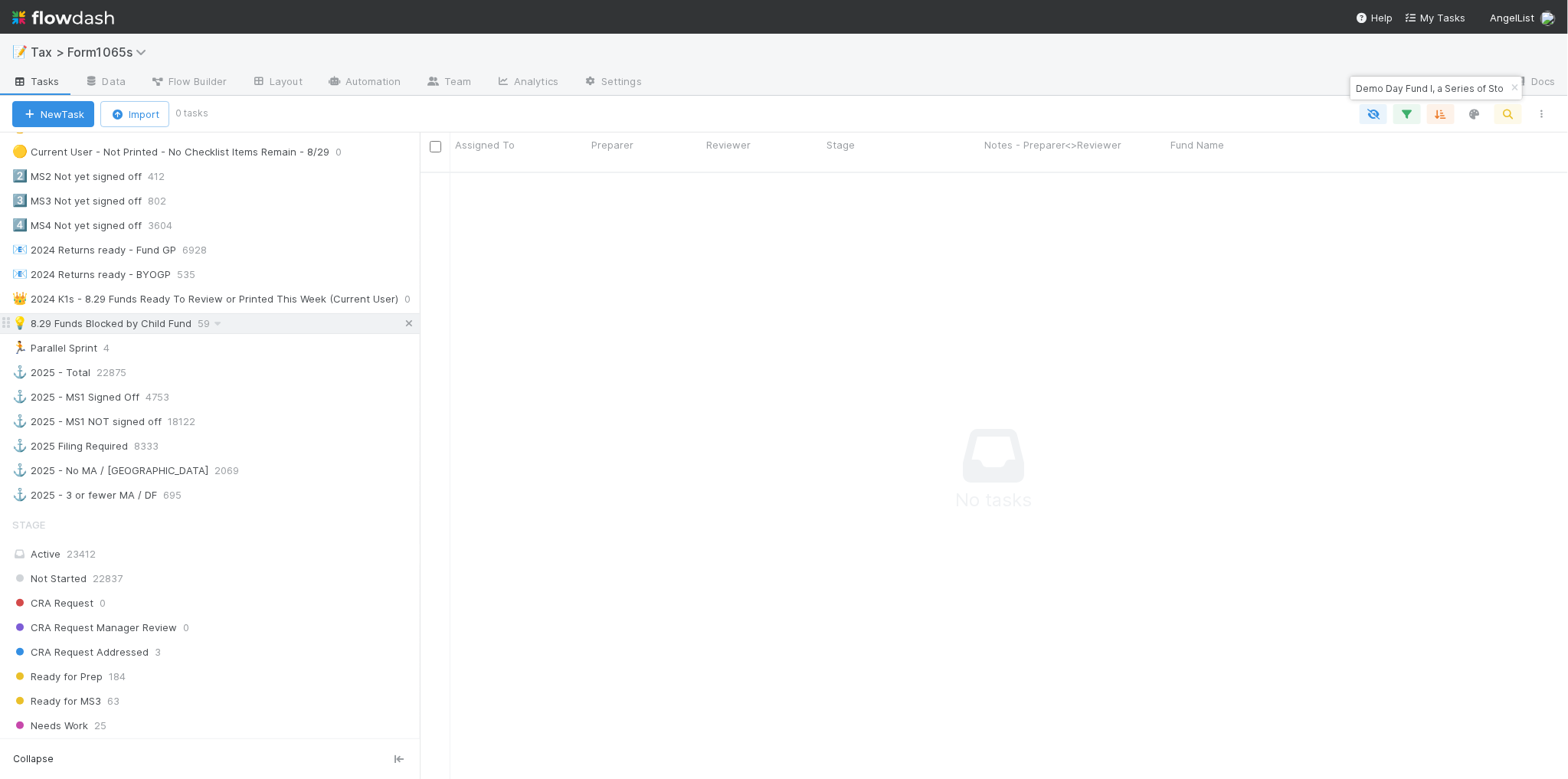
click at [402, 329] on icon at bounding box center [409, 324] width 15 height 10
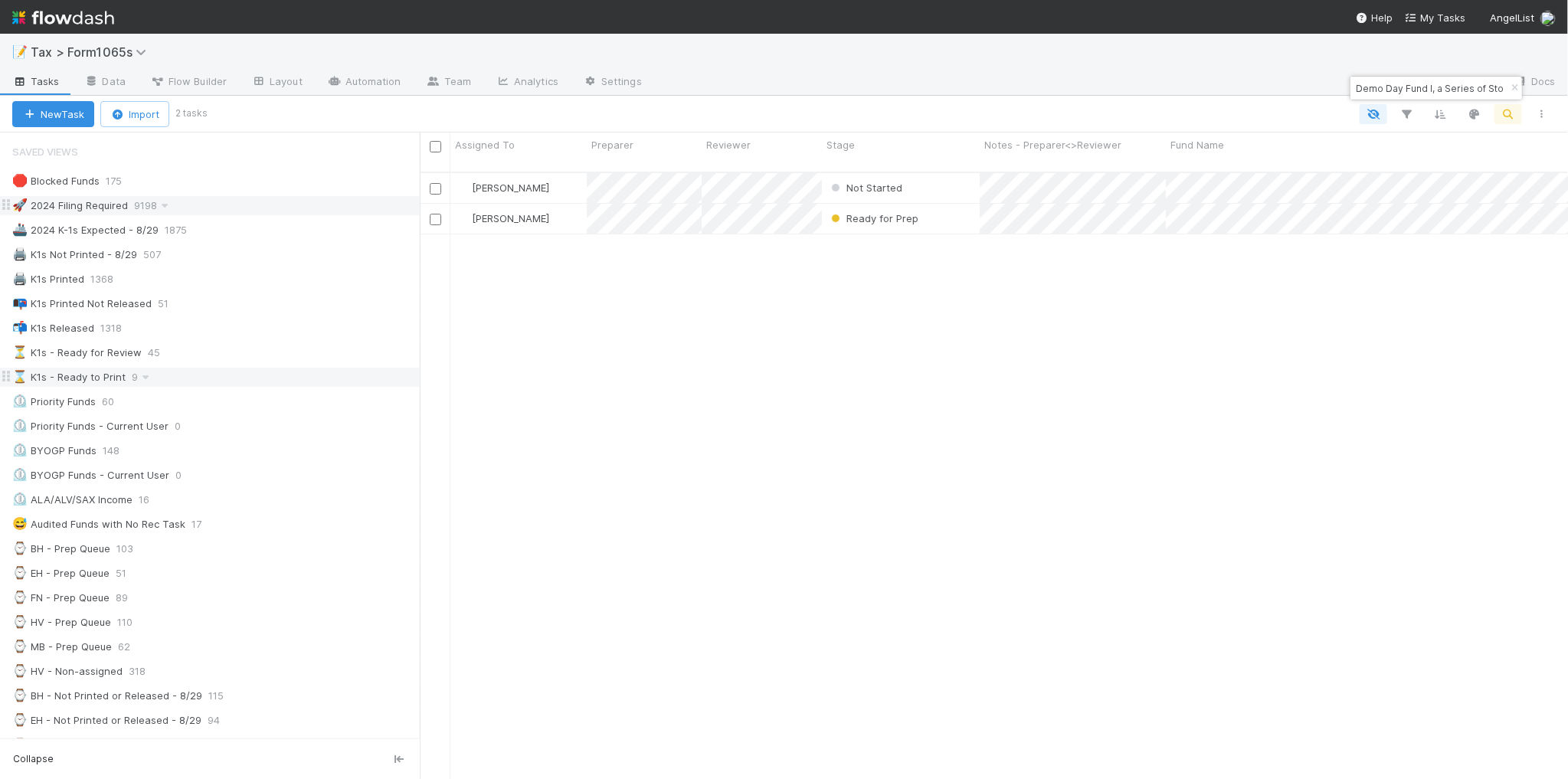
click at [323, 208] on div "🚀 2024 Filing Required 9198" at bounding box center [216, 205] width 407 height 19
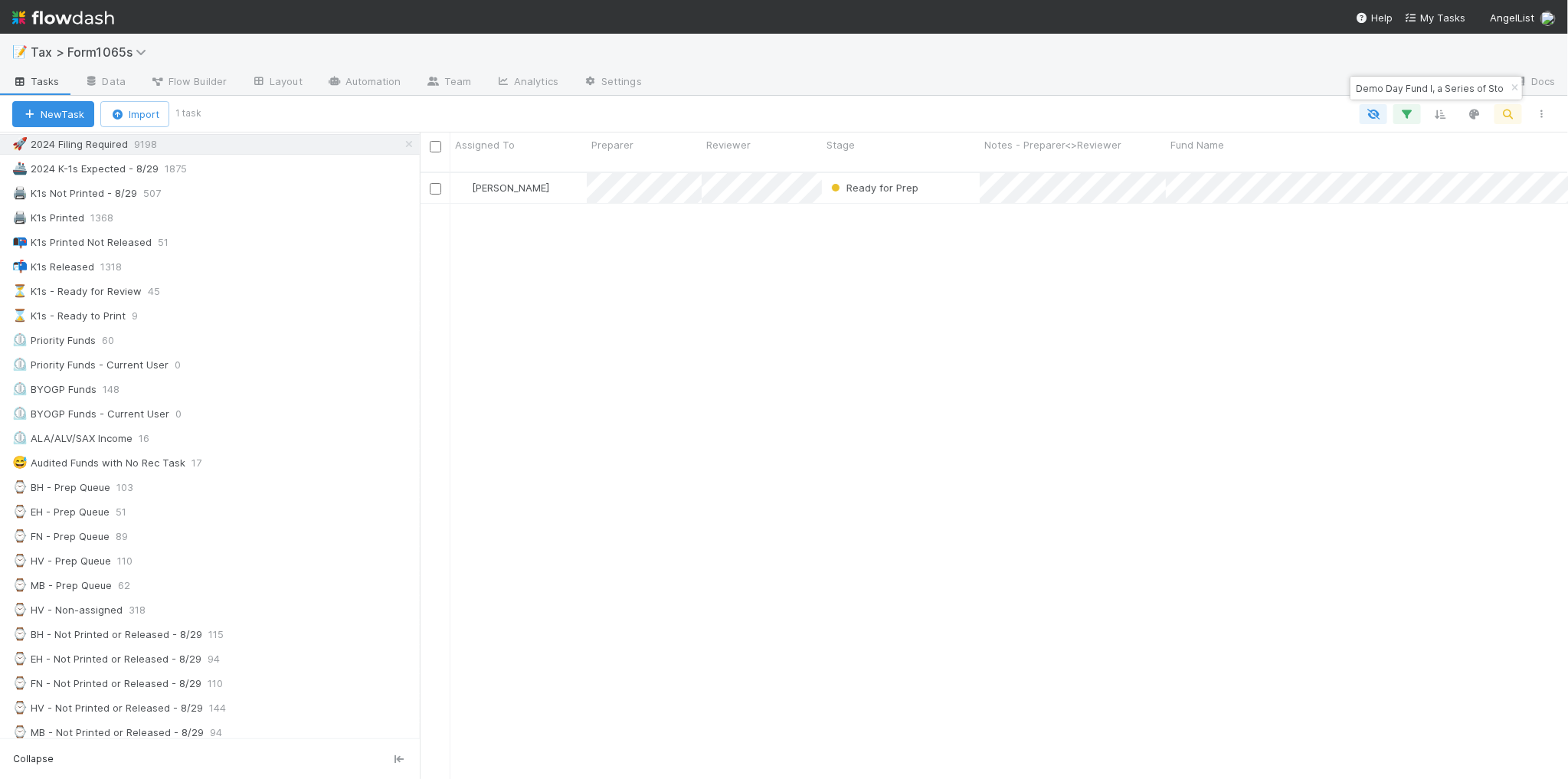
scroll to position [96, 0]
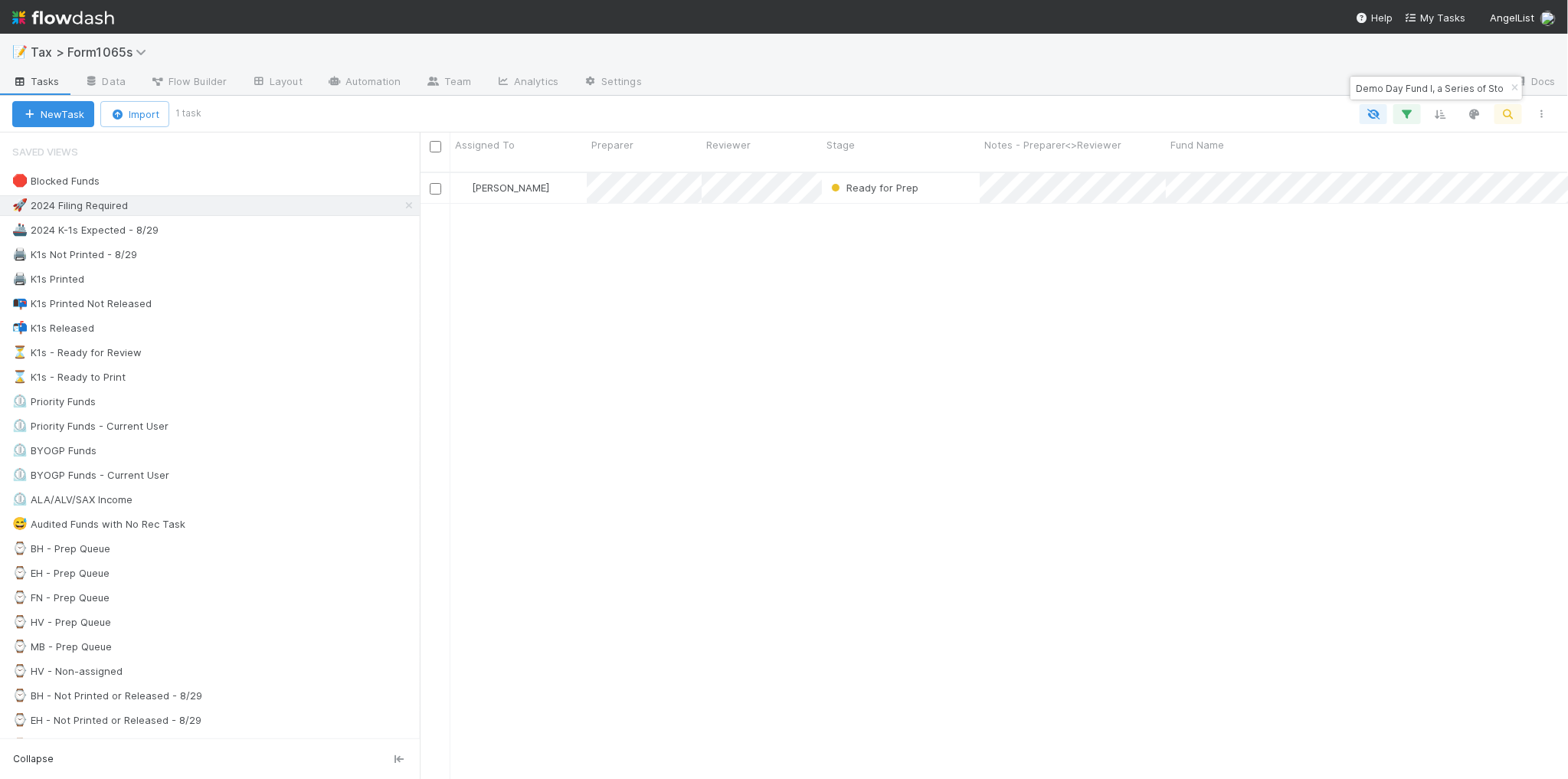
scroll to position [606, 1134]
click at [258, 386] on div "⌛ K1s - Ready to Print 9" at bounding box center [216, 377] width 407 height 19
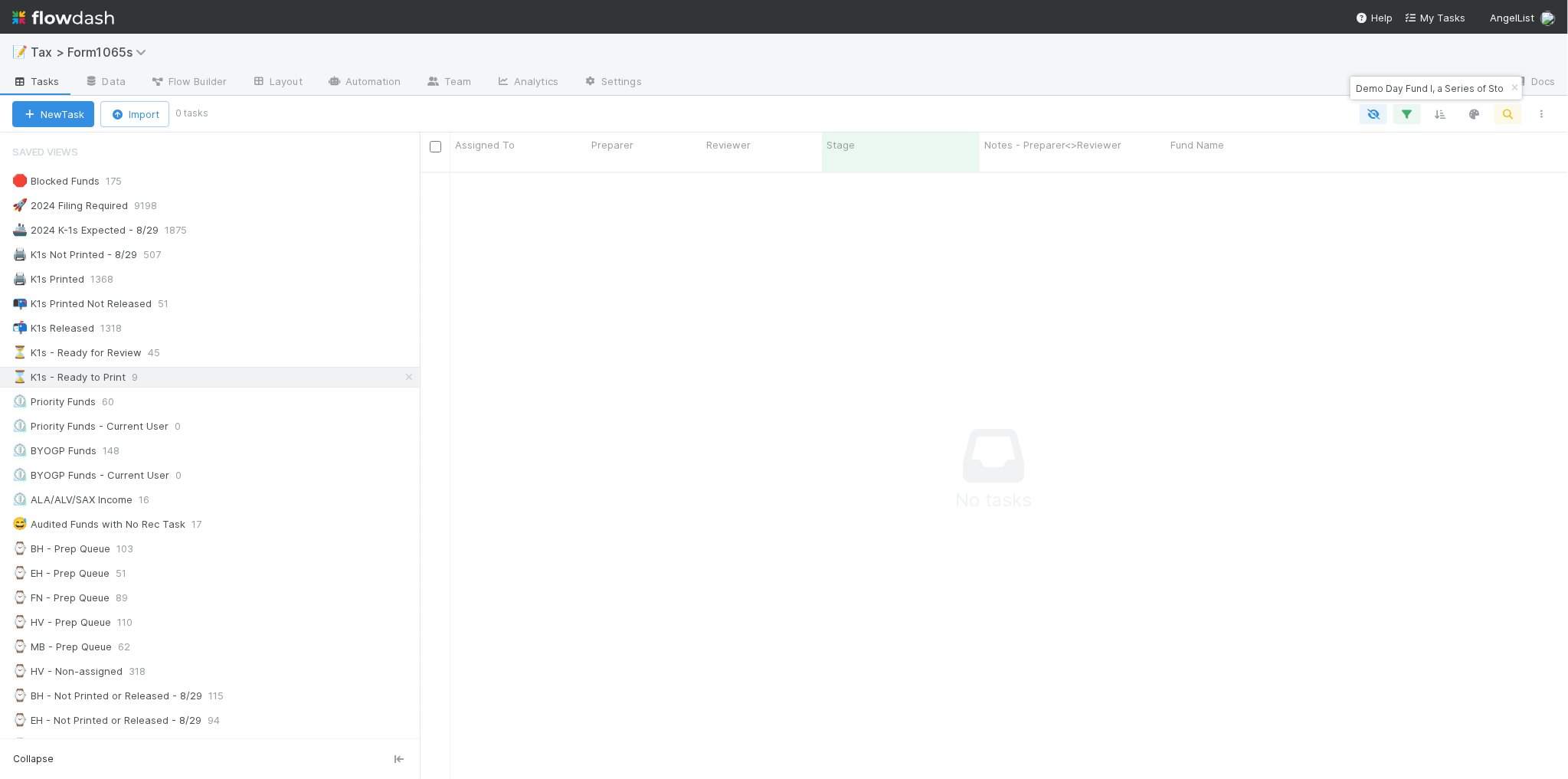
scroll to position [591, 1119]
click at [274, 285] on div "🖨️ K1s Printed 1368" at bounding box center [216, 279] width 407 height 19
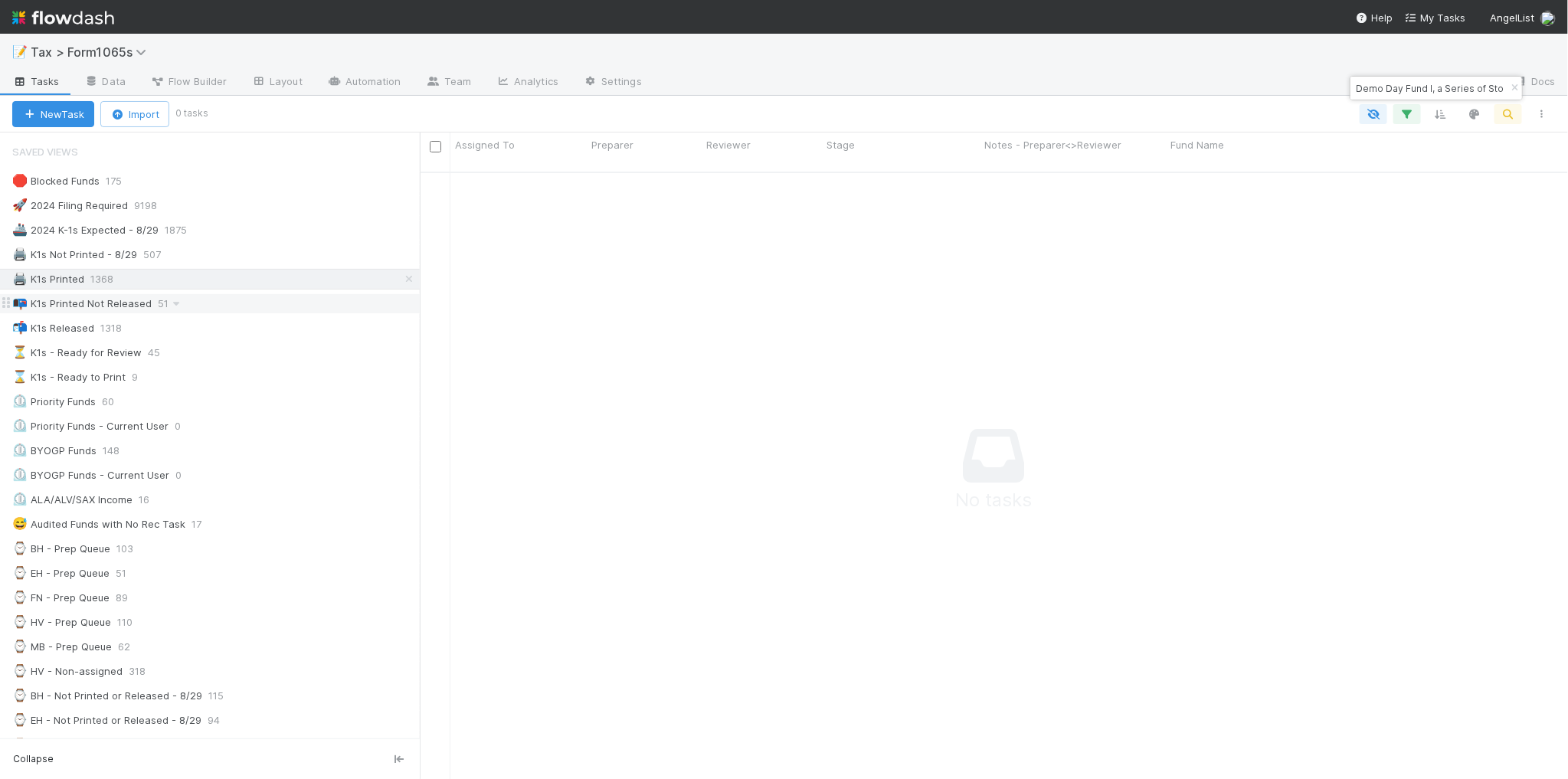
scroll to position [591, 1119]
click at [270, 311] on div "📭 K1s Printed Not Released 51" at bounding box center [216, 304] width 407 height 19
click at [258, 331] on div "📬 K1s Released 1318" at bounding box center [216, 328] width 407 height 19
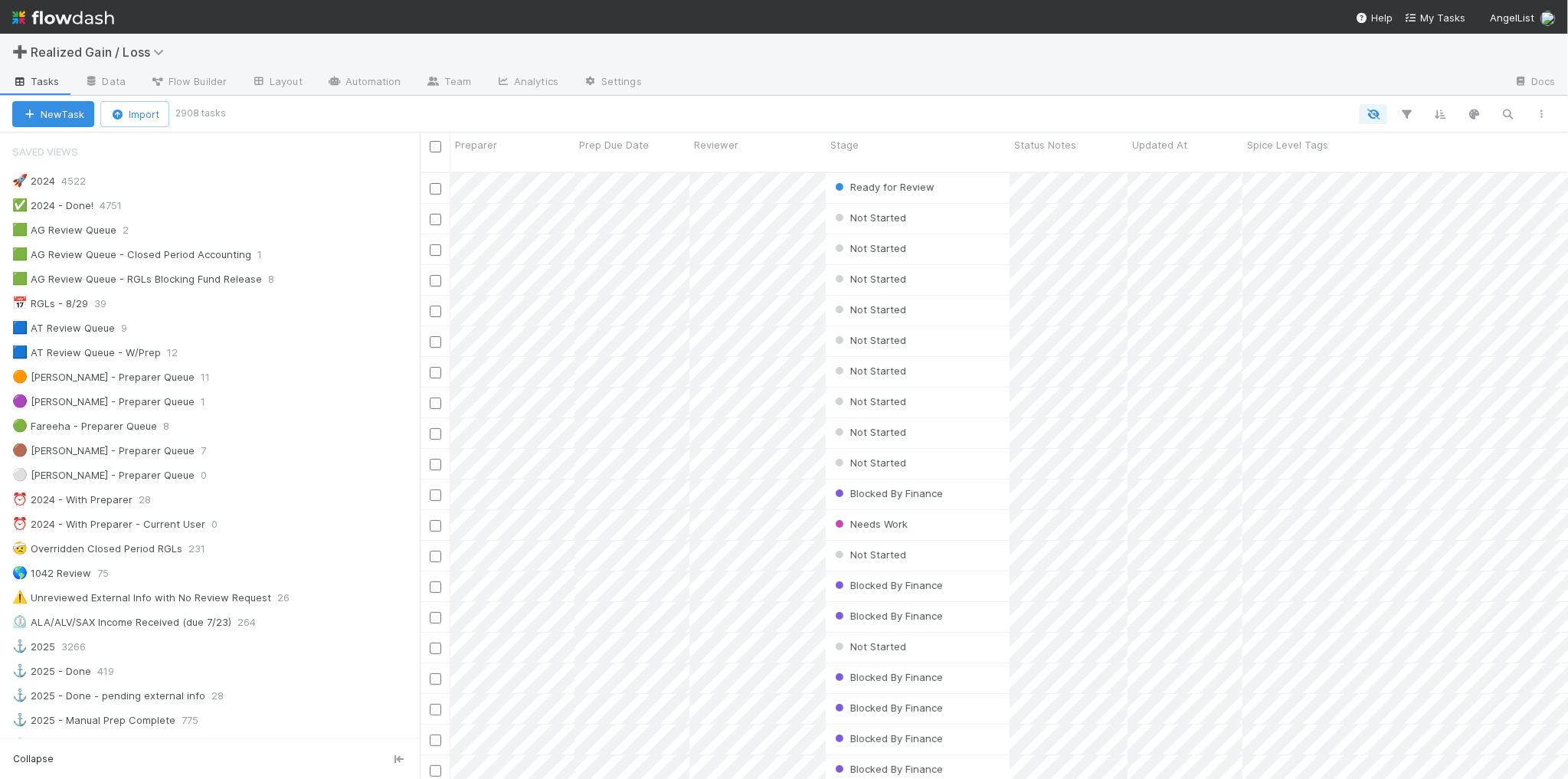
scroll to position [606, 1134]
click at [281, 235] on div "🟩 AG Review Queue 2" at bounding box center [216, 230] width 407 height 19
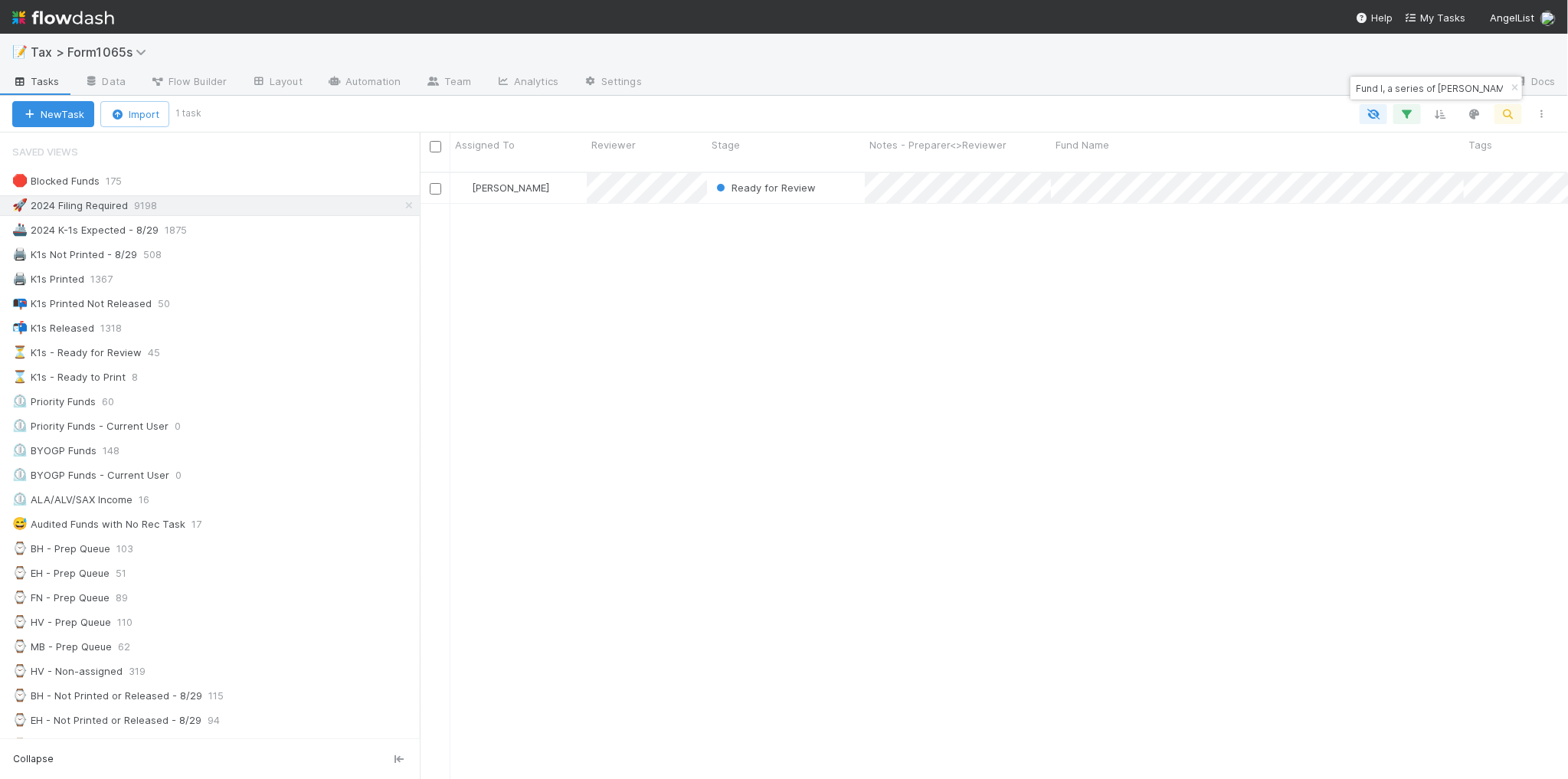
scroll to position [606, 1134]
